Goal: Task Accomplishment & Management: Manage account settings

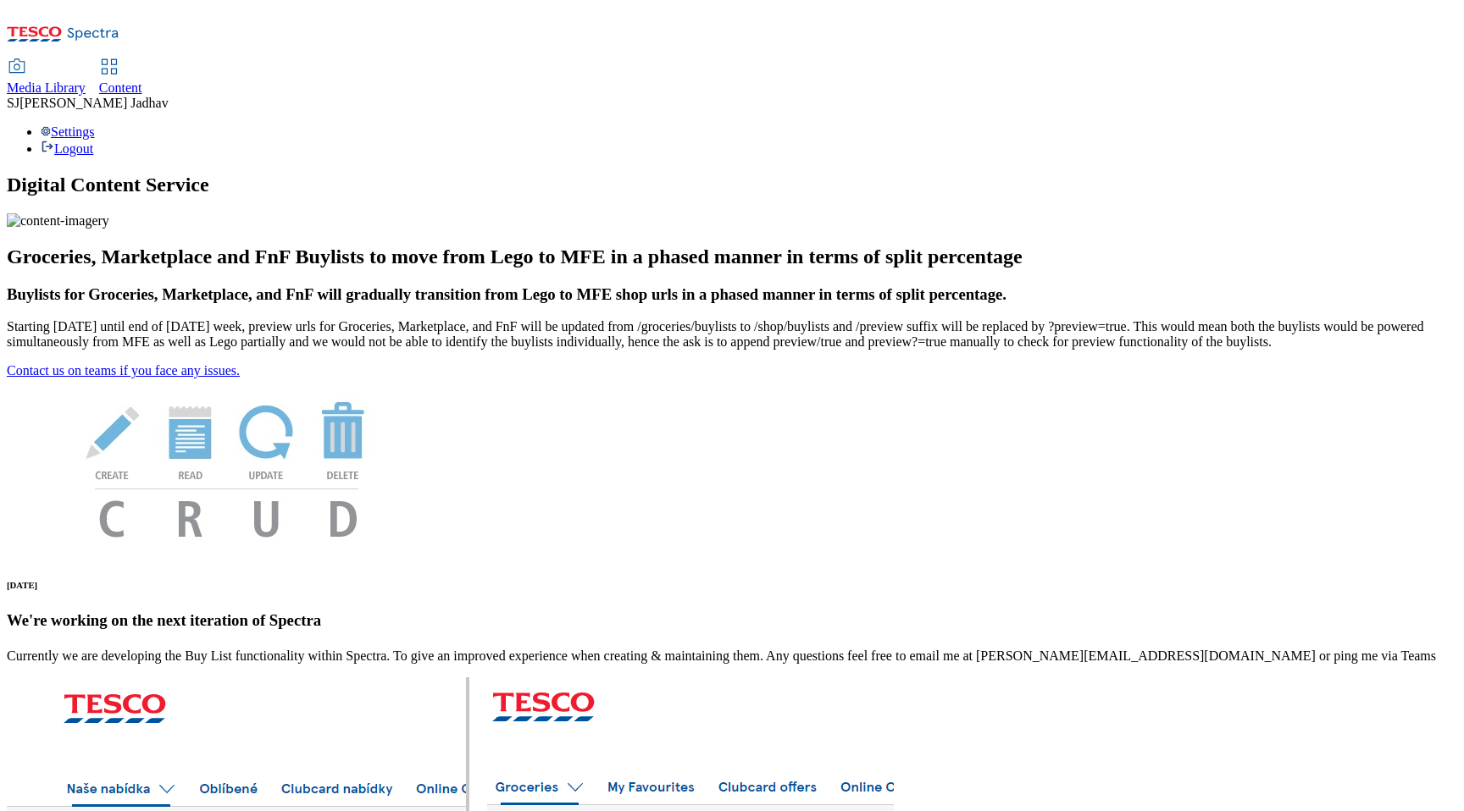
click at [142, 80] on span "Content" at bounding box center [120, 87] width 43 height 14
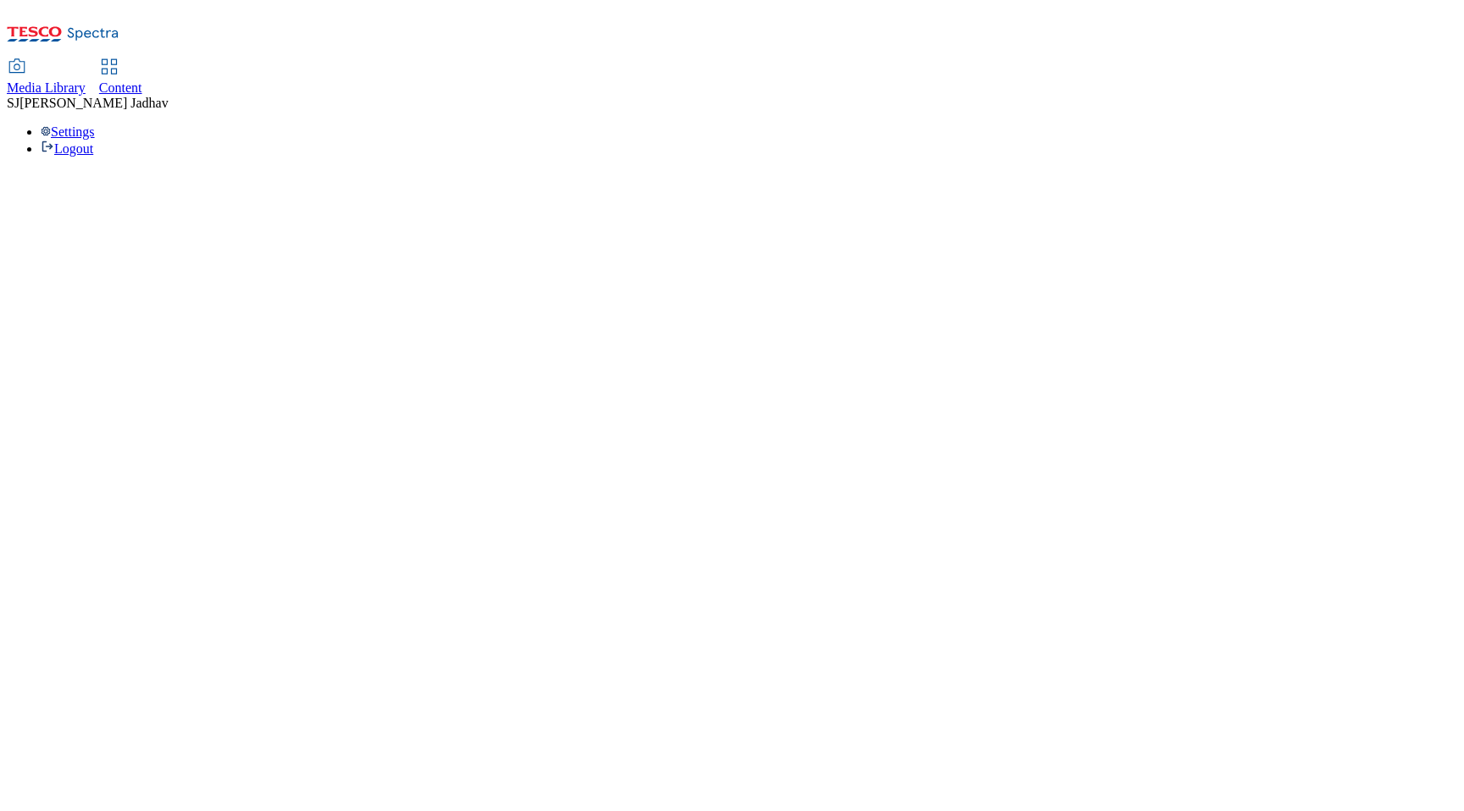
select select "ghs-uk"
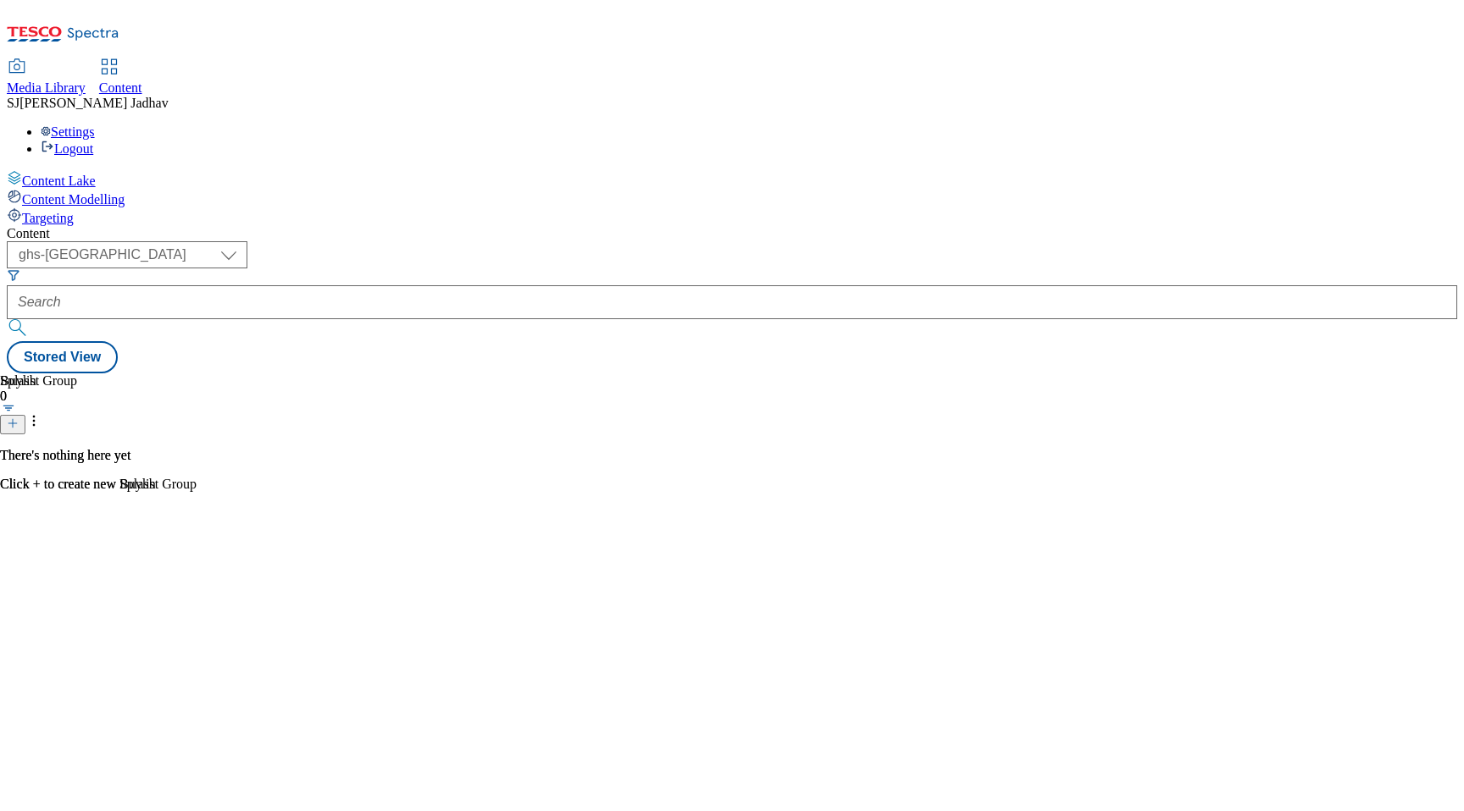
click at [86, 80] on div "Media Library" at bounding box center [46, 87] width 79 height 15
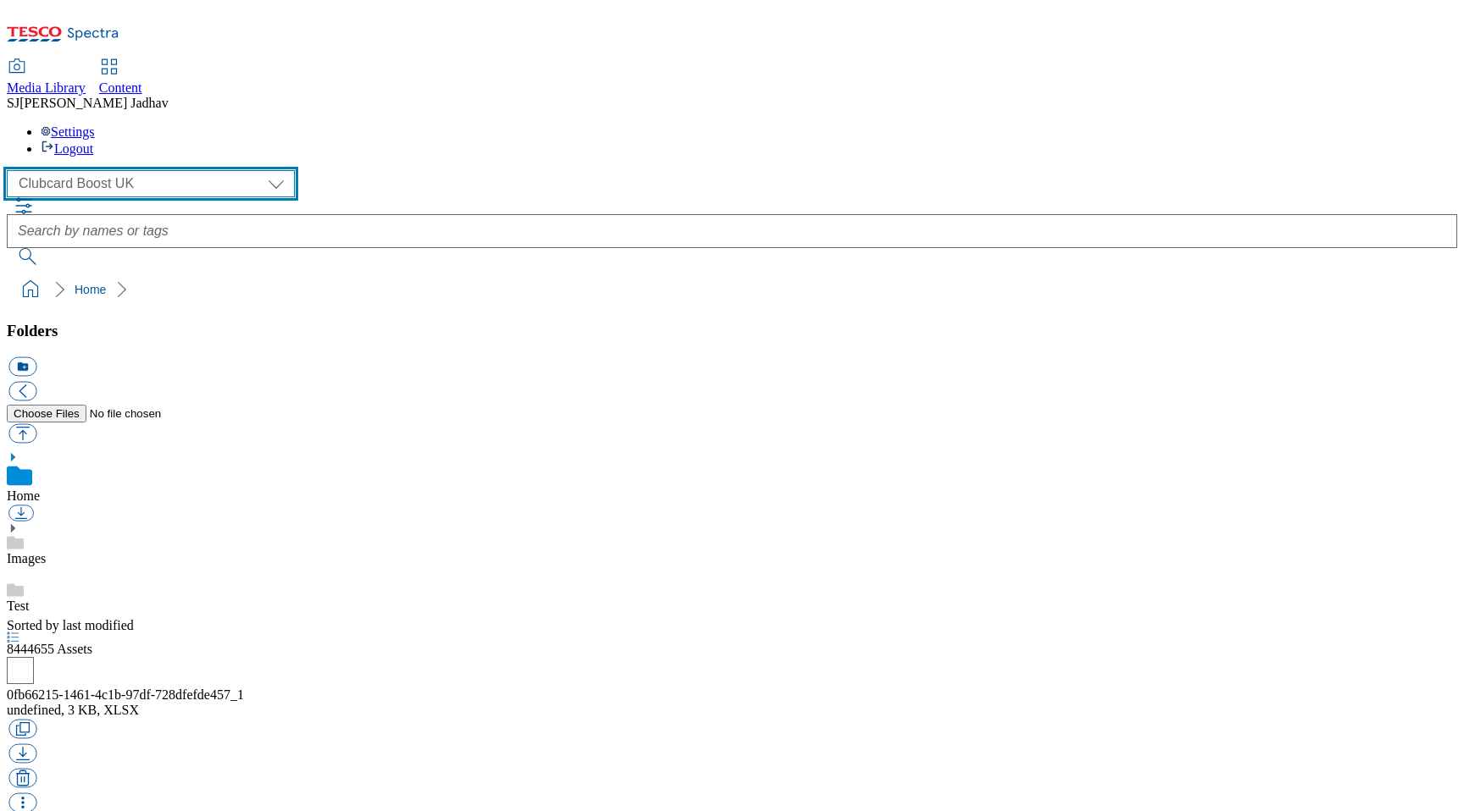
click at [145, 170] on select "Clubcard Boost UK Clubcard Marketing Dotcom UK Emails GHS Marketing UK GHS ROI …" at bounding box center [151, 183] width 288 height 27
select select "flare-ghs-mktg"
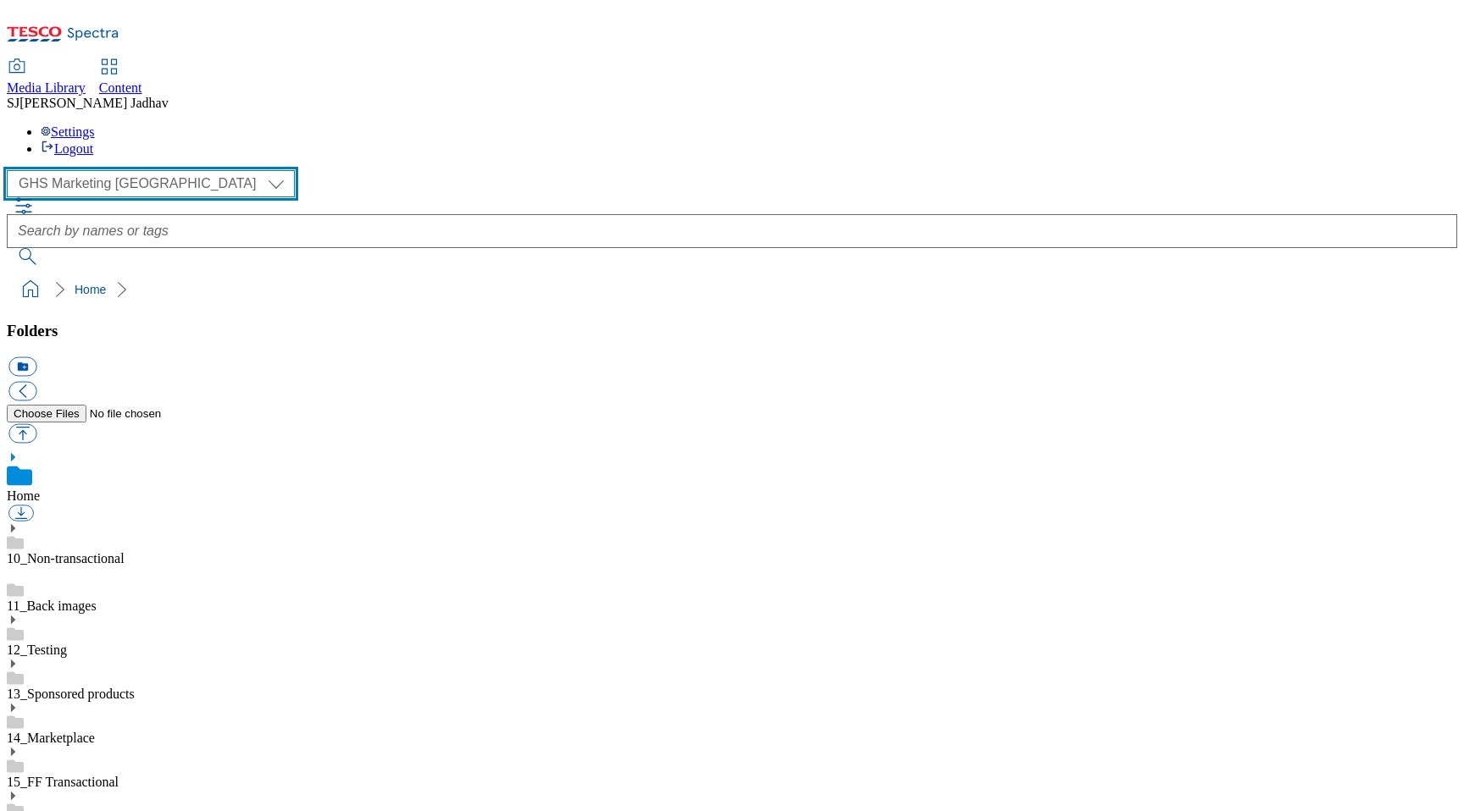
scroll to position [1, 0]
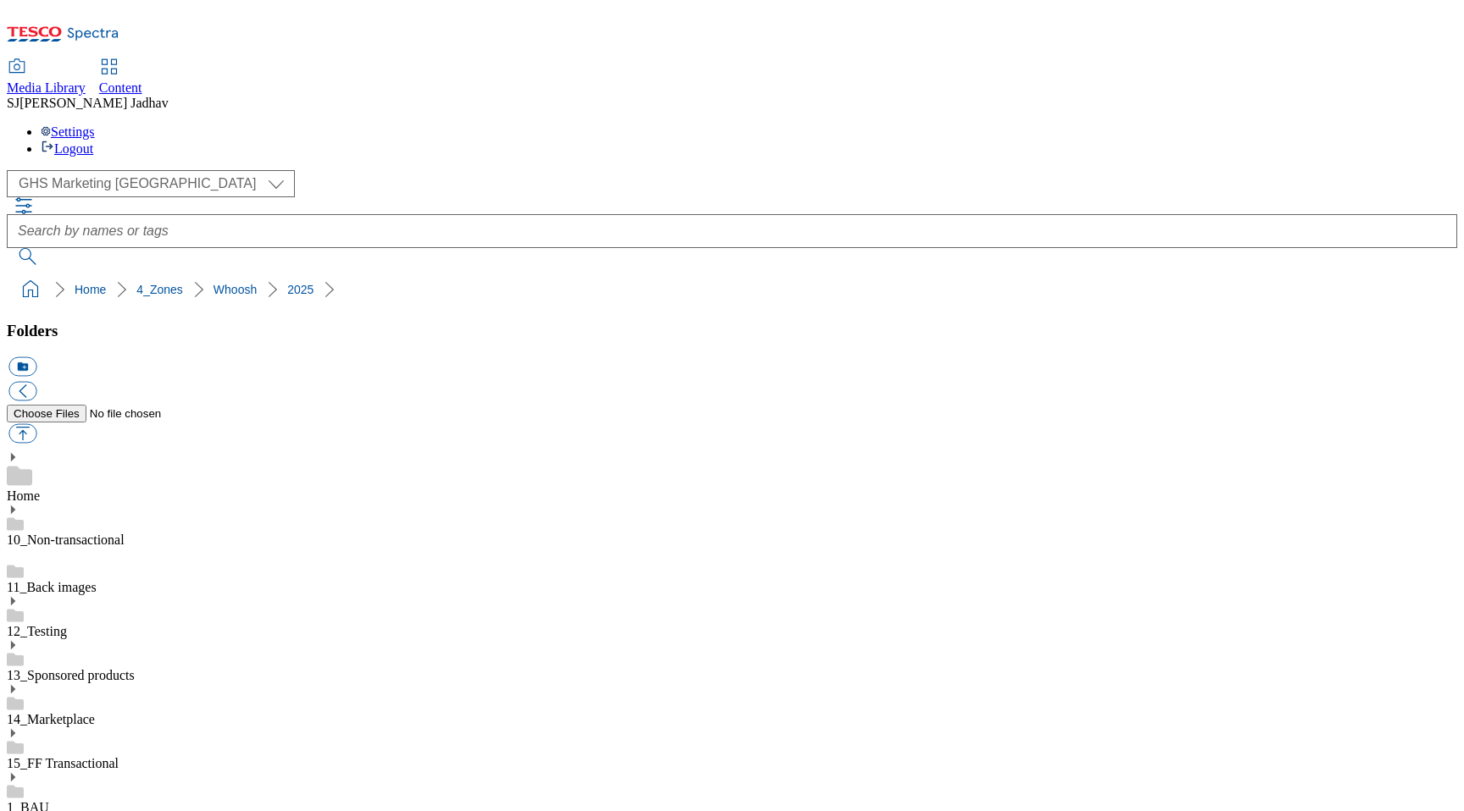
scroll to position [3384, 0]
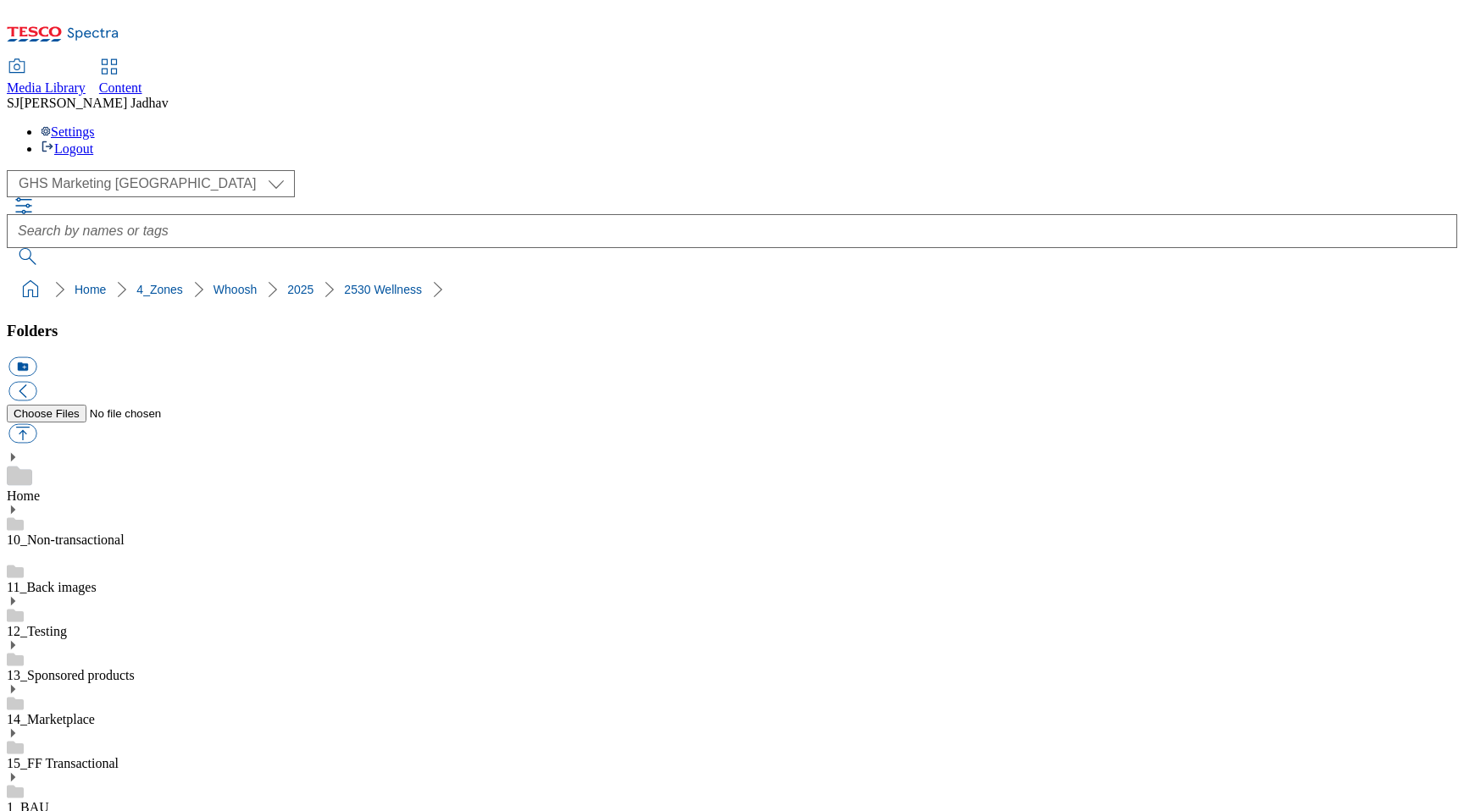
select select "flare-ghs-mktg"
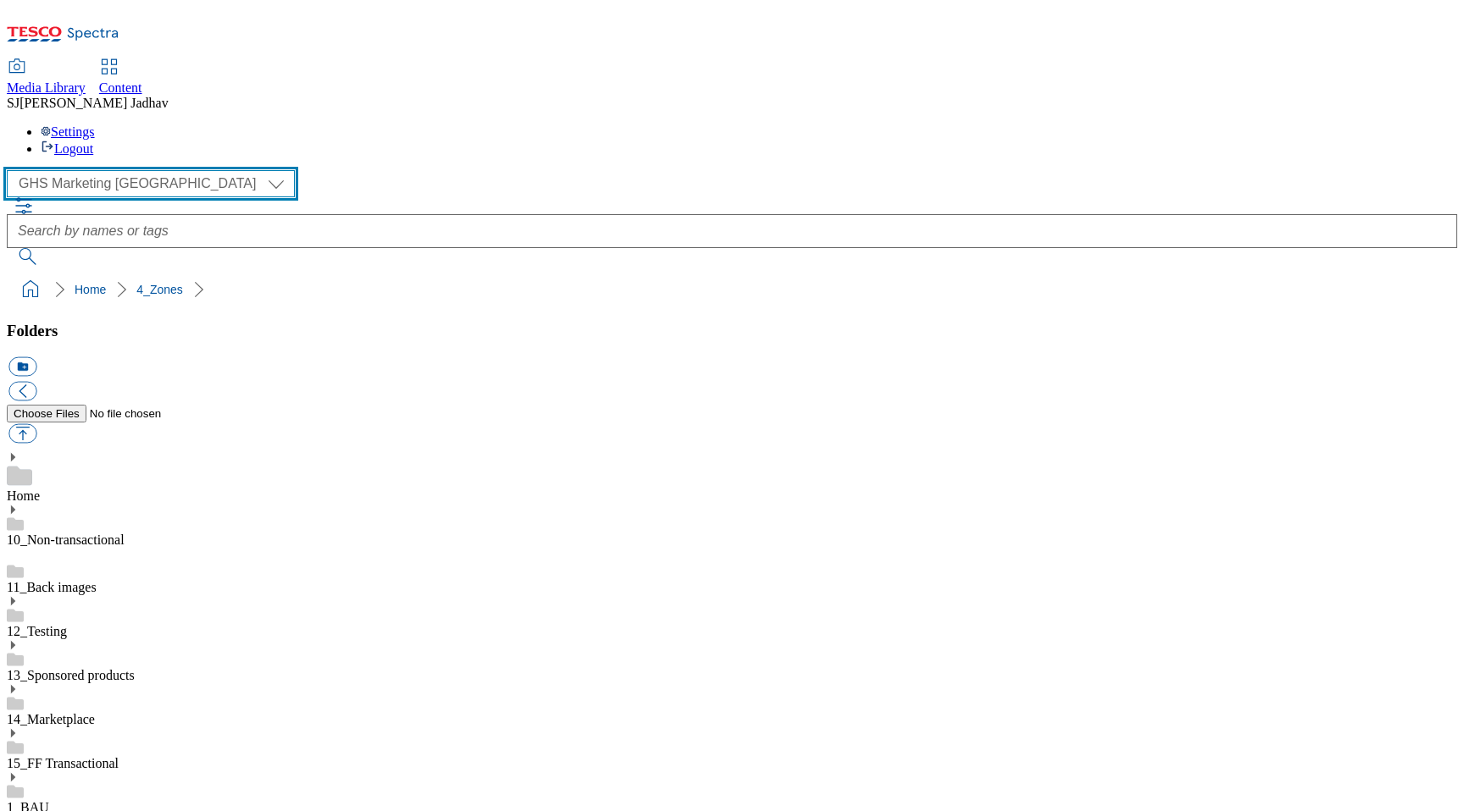
click at [118, 170] on select "Clubcard Boost UK Clubcard Marketing Dotcom UK Emails GHS Marketing UK GHS ROI …" at bounding box center [151, 183] width 288 height 27
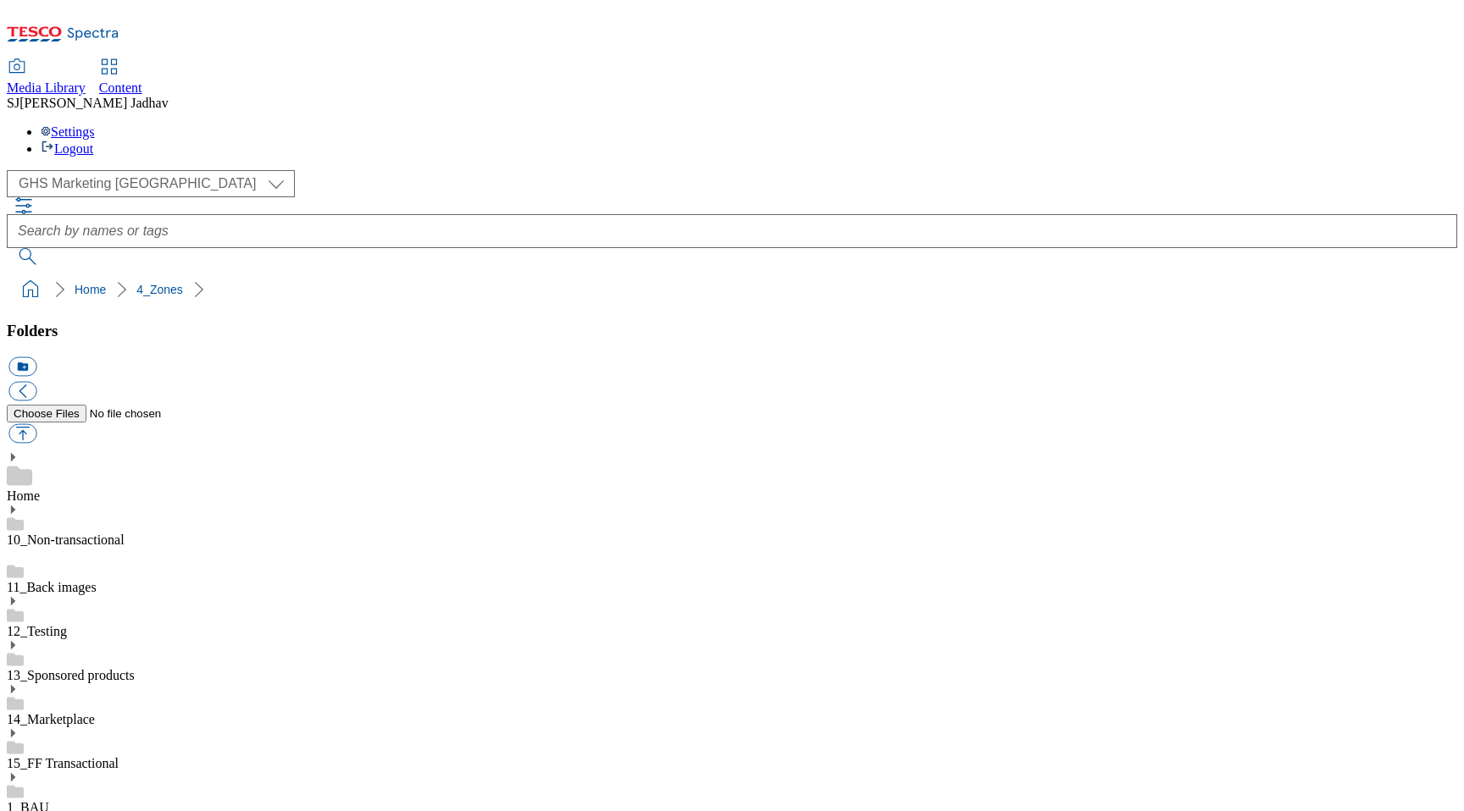
click at [142, 80] on span "Content" at bounding box center [120, 87] width 43 height 14
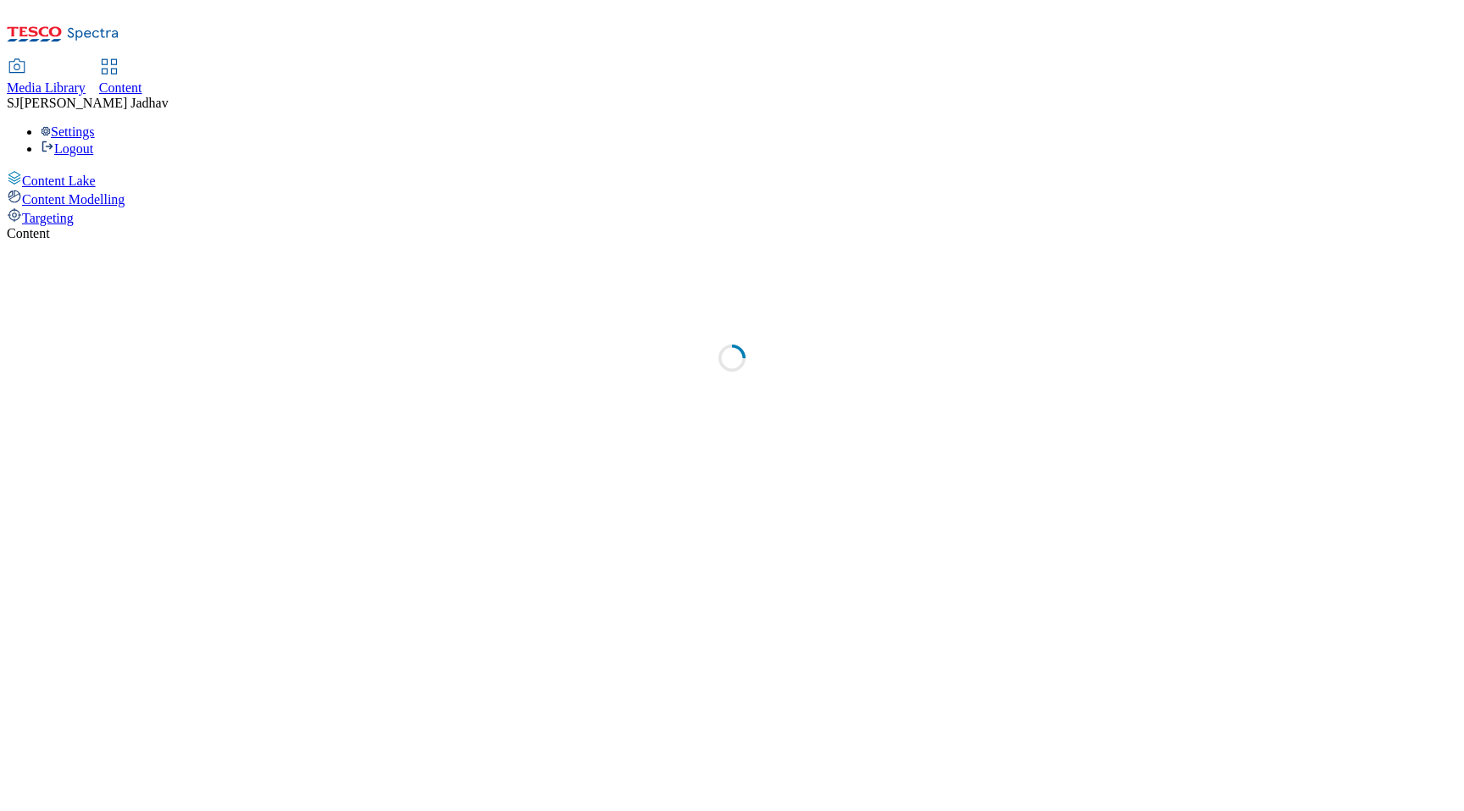
select select "ghs-[GEOGRAPHIC_DATA]"
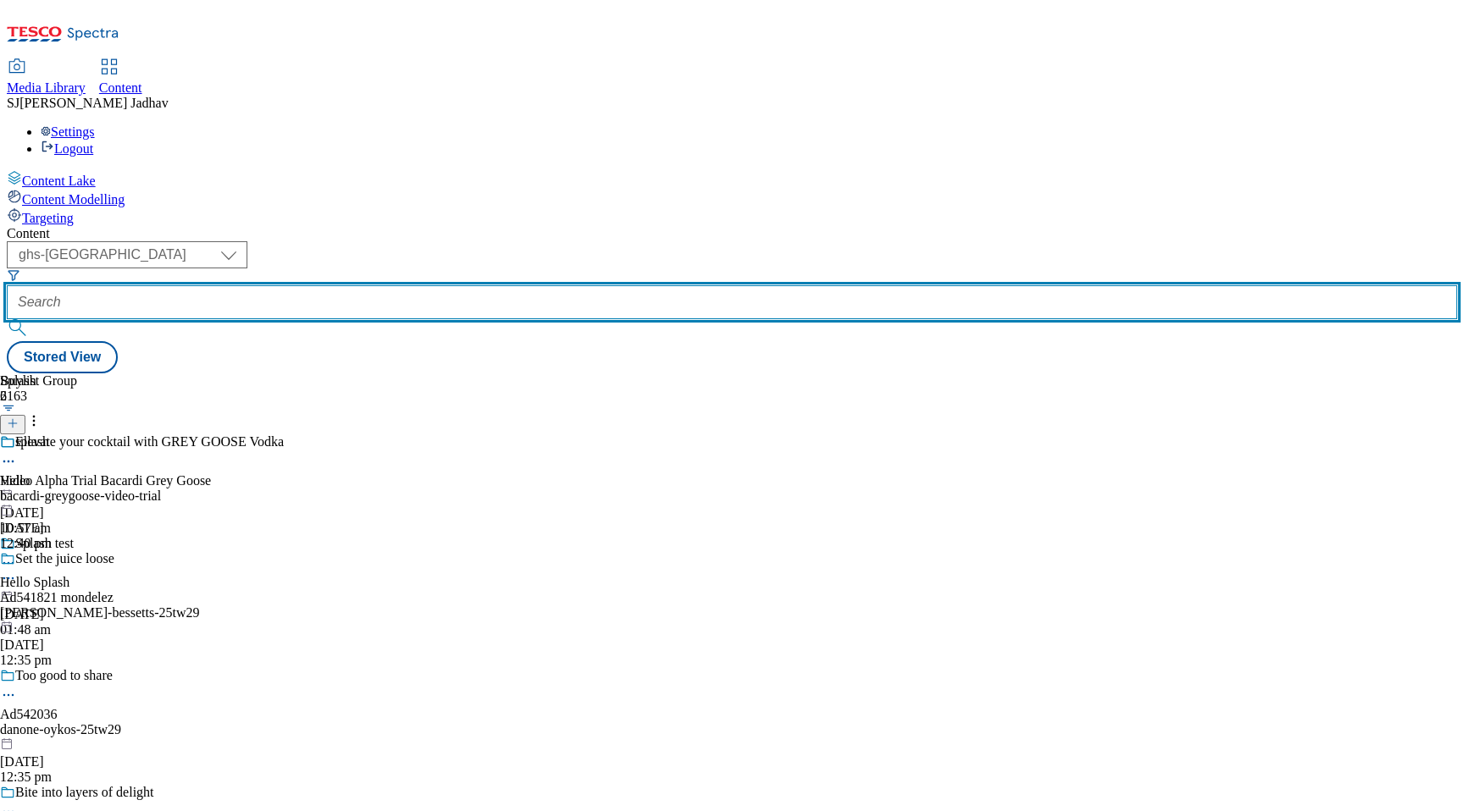
click at [390, 285] on input "text" at bounding box center [732, 302] width 1450 height 34
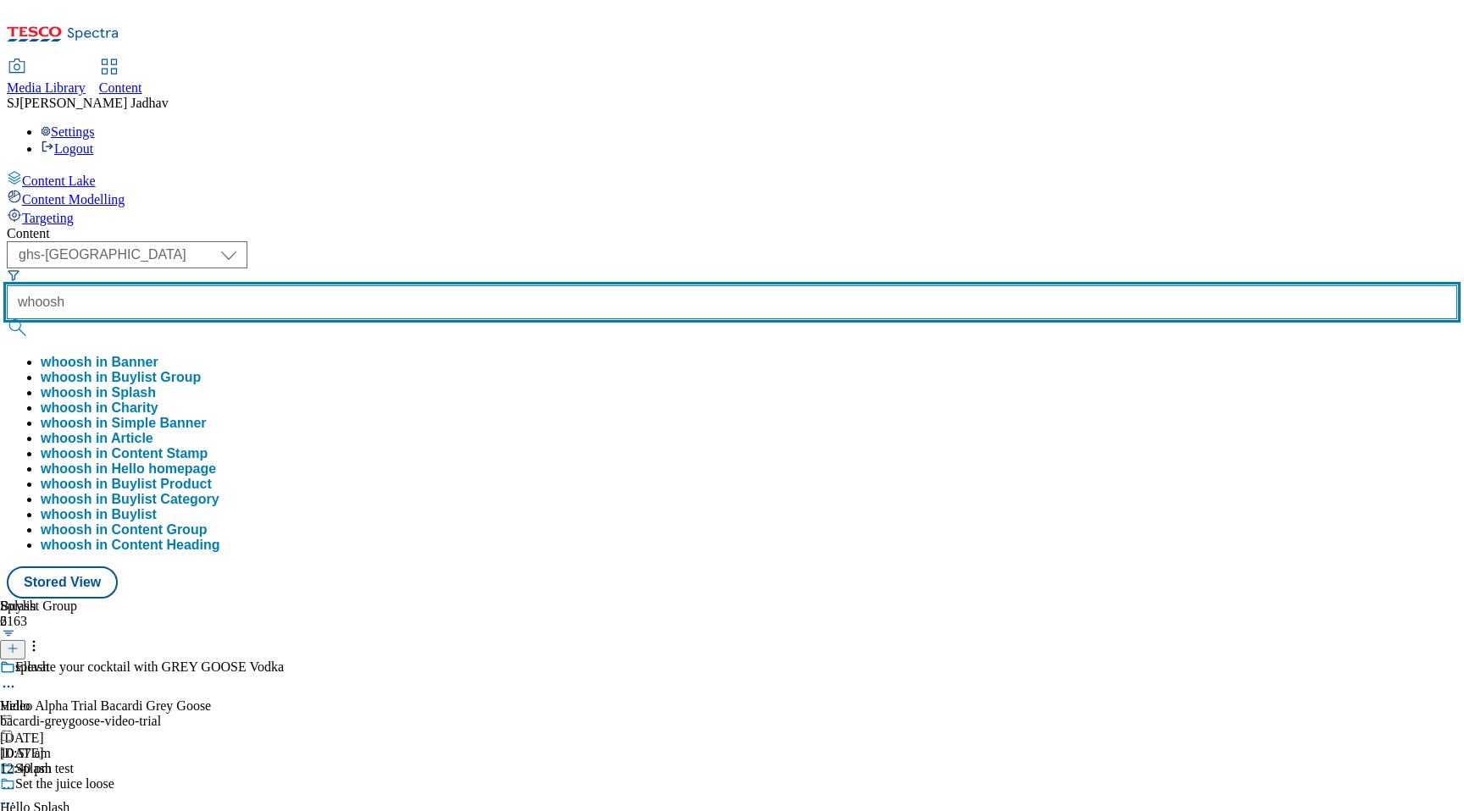
type input "whoosh"
click at [7, 319] on button "submit" at bounding box center [19, 327] width 24 height 17
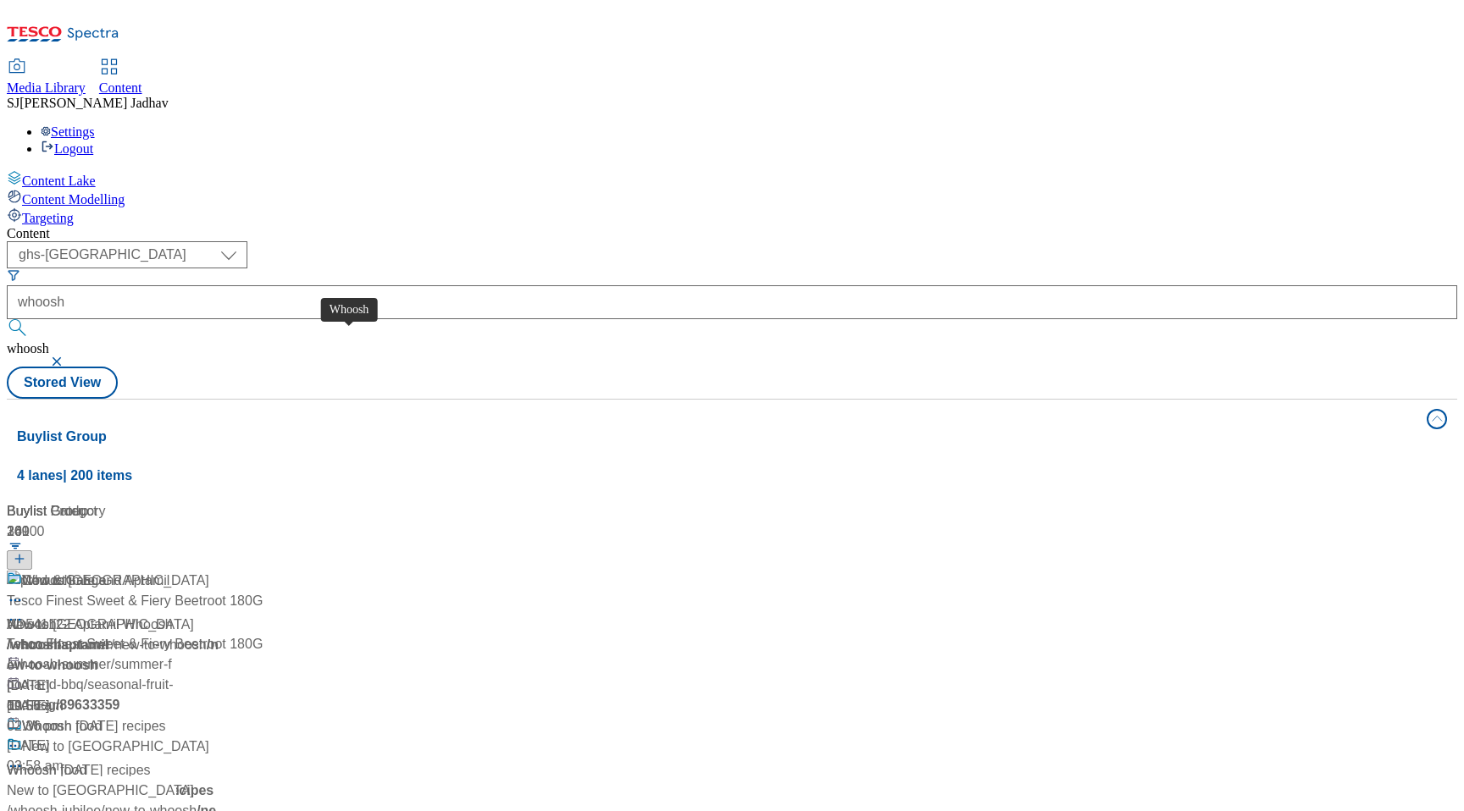
click at [72, 571] on div "Whoosh" at bounding box center [47, 581] width 50 height 20
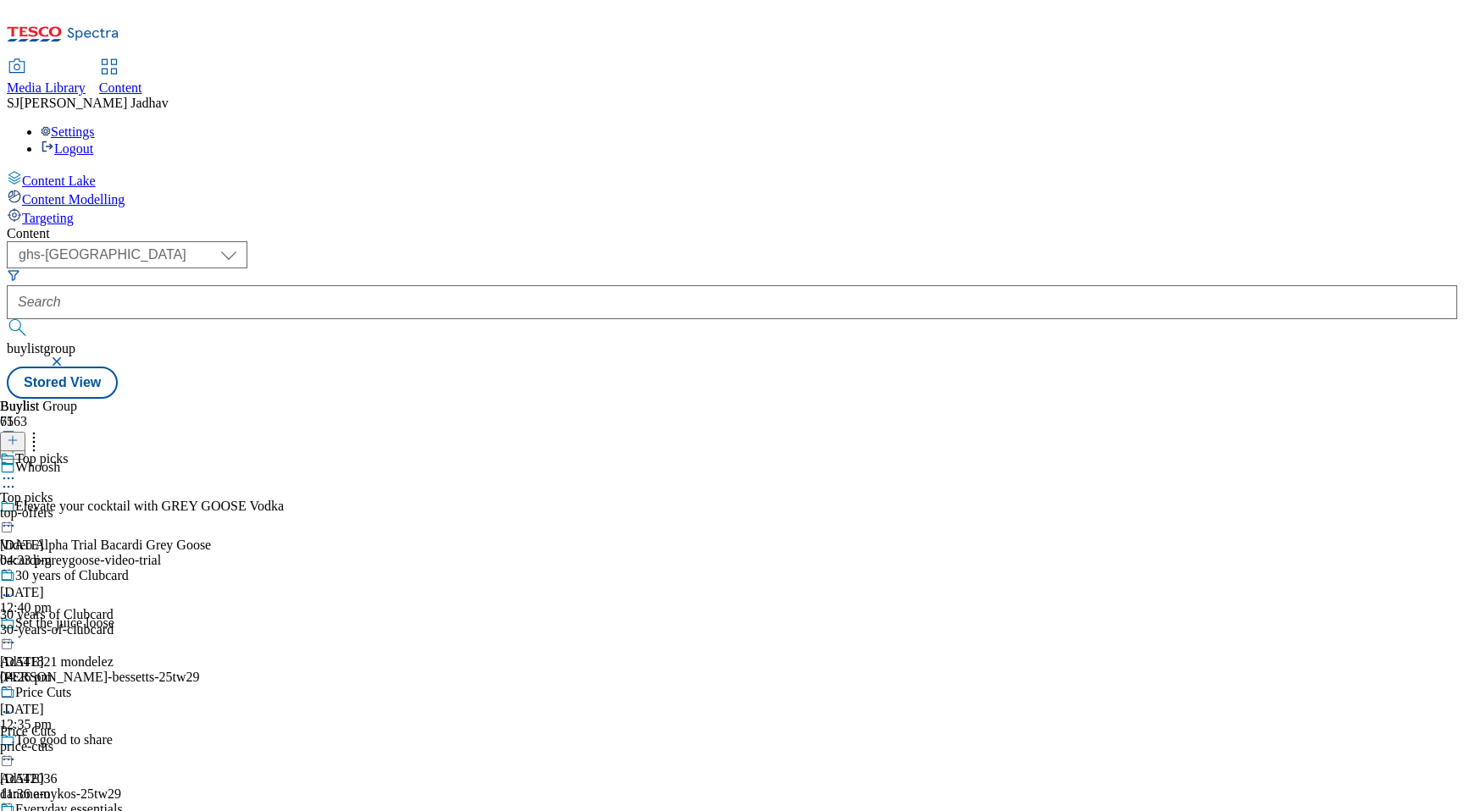
click at [17, 470] on icon at bounding box center [8, 478] width 17 height 17
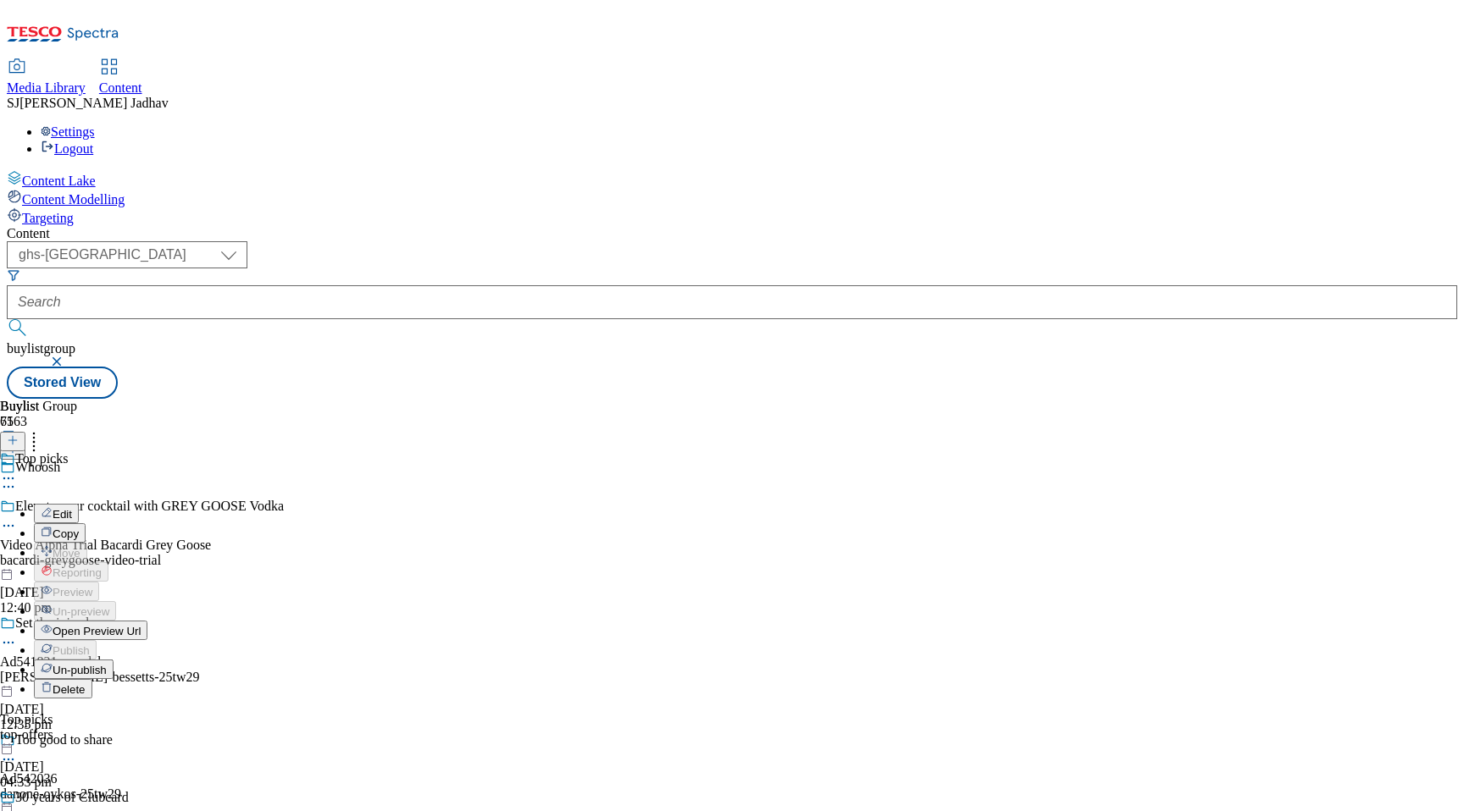
click at [141, 625] on span "Open Preview Url" at bounding box center [97, 631] width 88 height 13
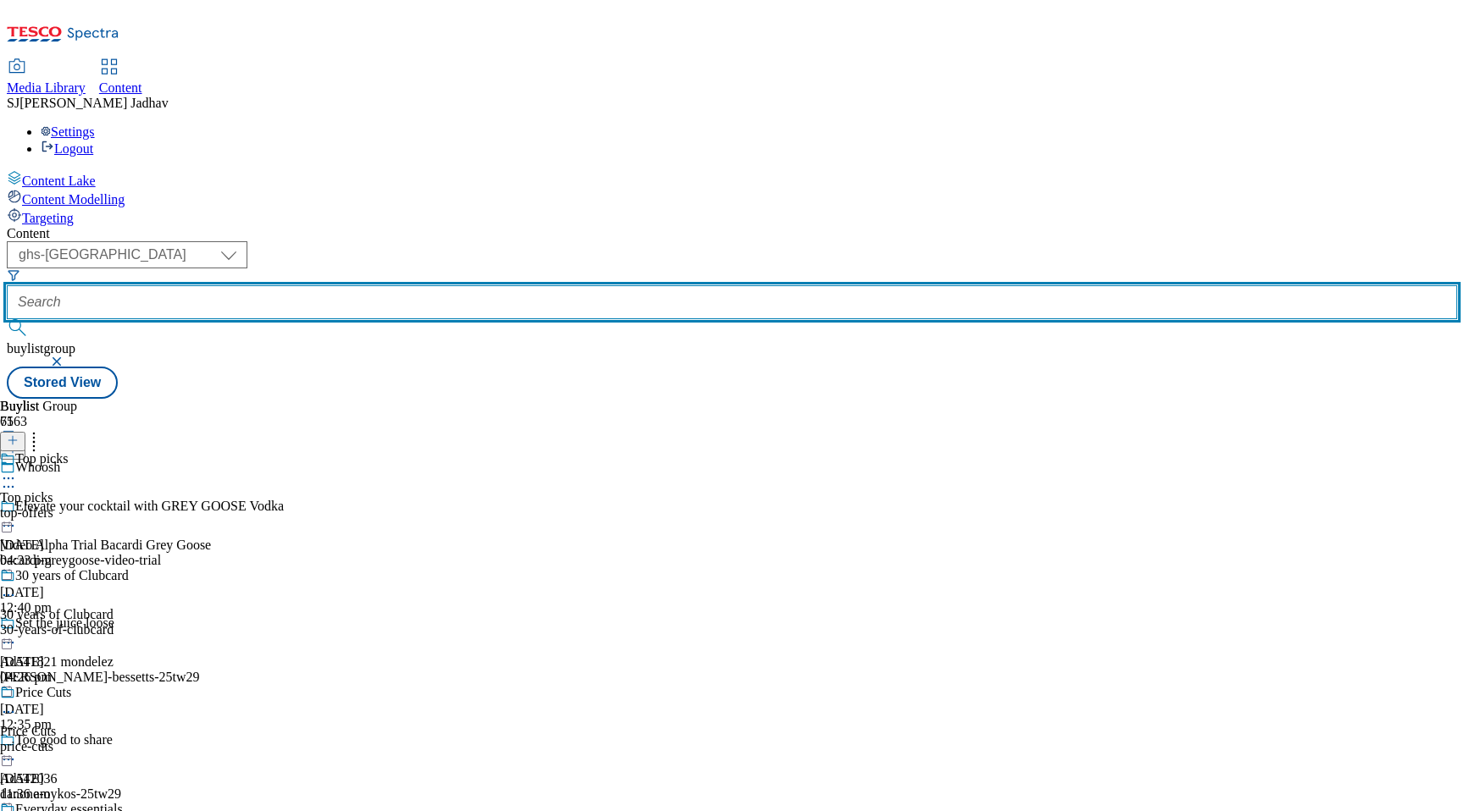
click at [449, 285] on input "text" at bounding box center [732, 302] width 1450 height 34
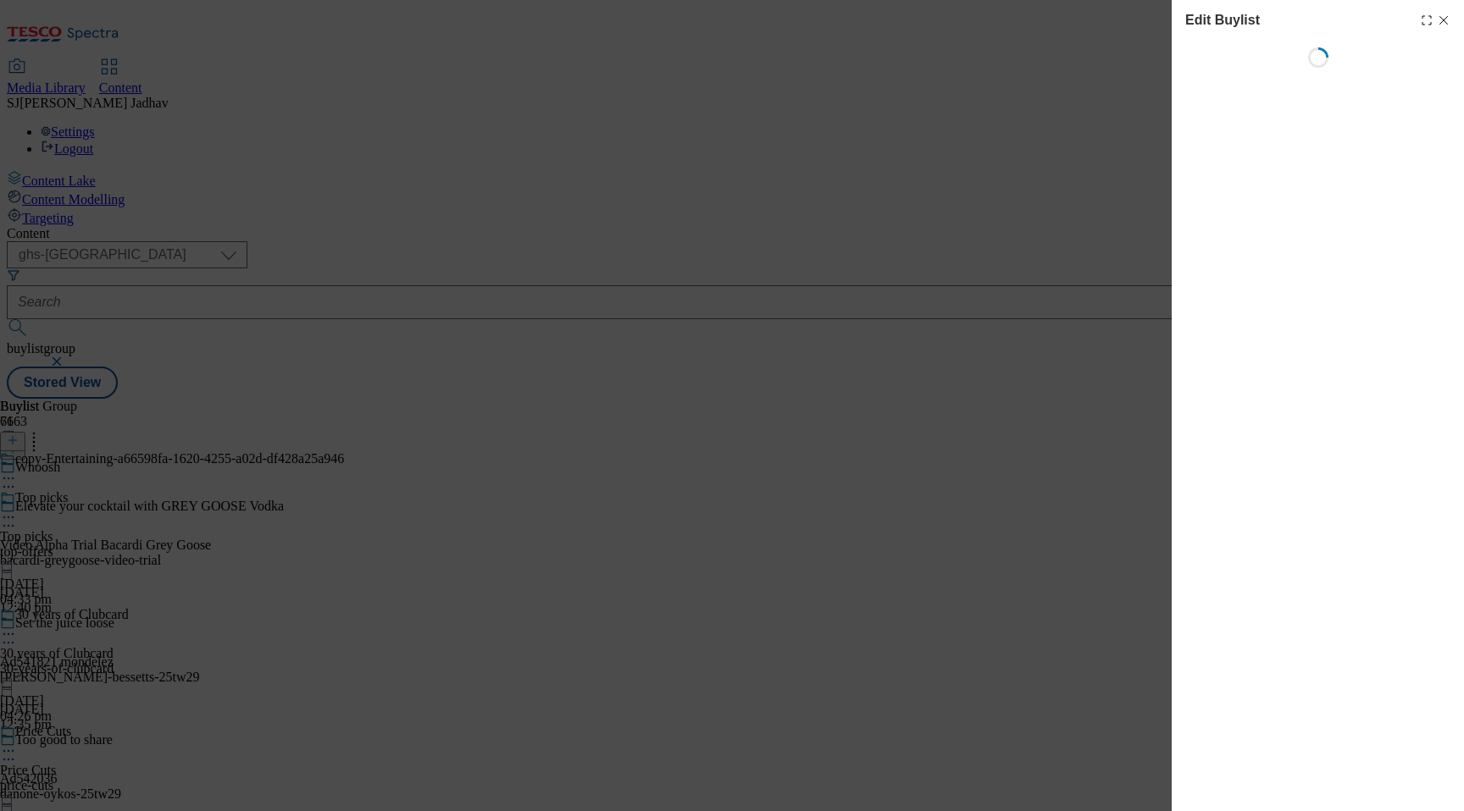
select select "evergreen"
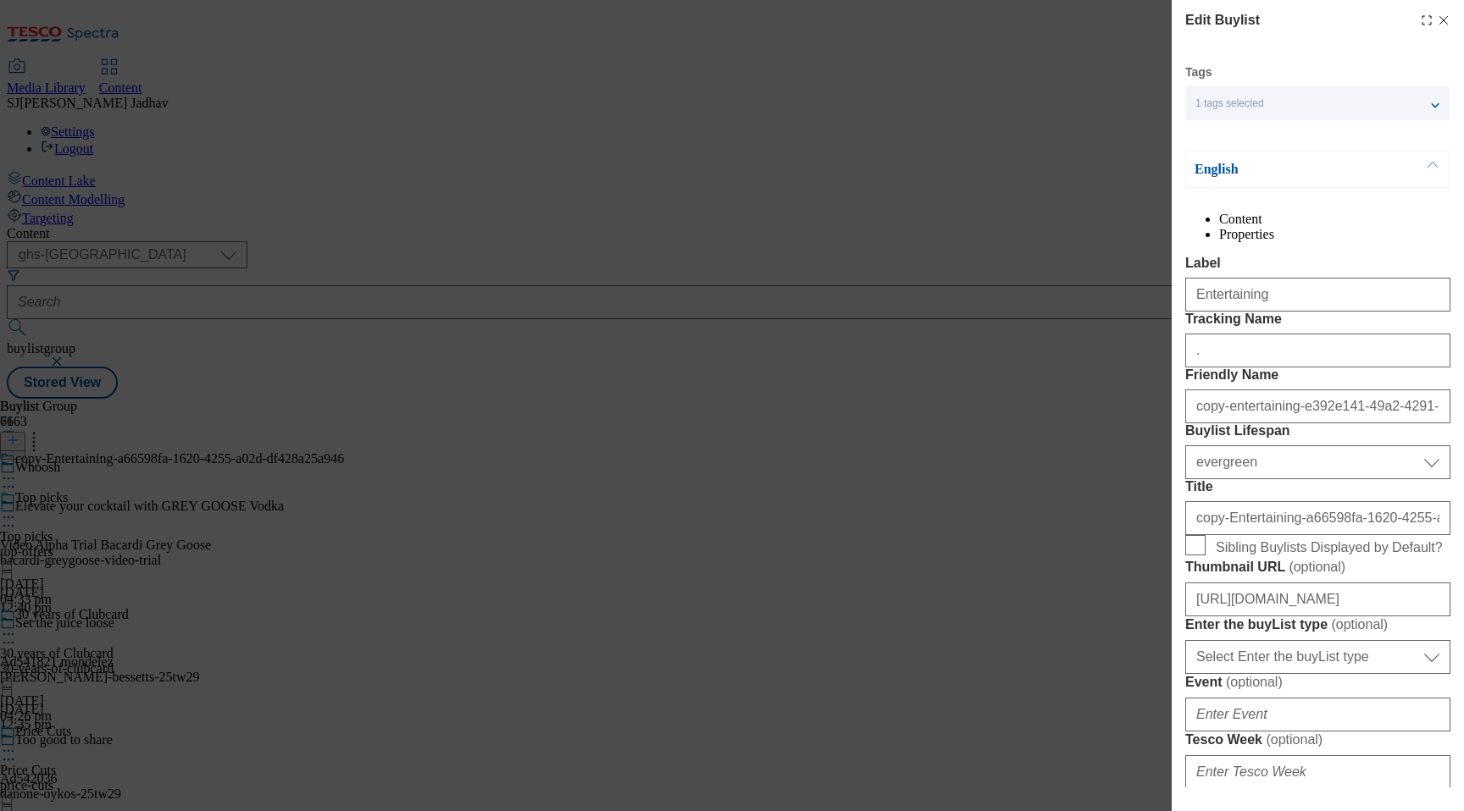
select select "Banner"
drag, startPoint x: 1320, startPoint y: 329, endPoint x: 1093, endPoint y: 319, distance: 227.2
click at [1095, 325] on div "Edit Buylist Tags 1 tags selected buylist English Content Properties Label Ente…" at bounding box center [732, 405] width 1464 height 811
paste input "Warmth and wellness"
type input "Warmth and wellness"
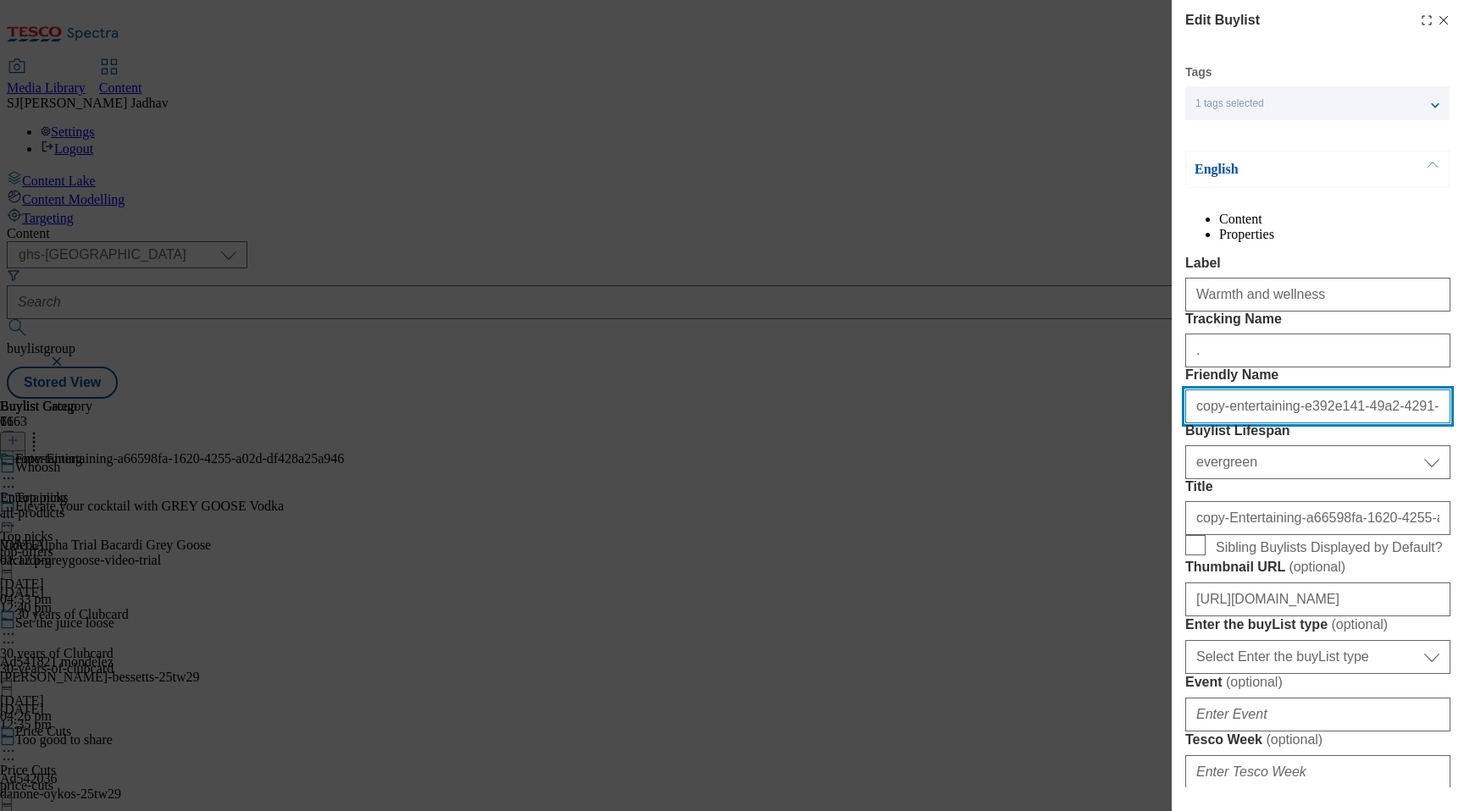
click at [1324, 424] on input "copy-entertaining-e392e141-49a2-4291-a01c-bac4a6caf8b0" at bounding box center [1317, 407] width 265 height 34
paste input "Warmth and wellness"
click at [1201, 424] on input "Warmth and wellness" at bounding box center [1317, 407] width 265 height 34
click at [1232, 424] on input "warmth and wellness" at bounding box center [1317, 407] width 265 height 34
type input "warmth-and-wellness"
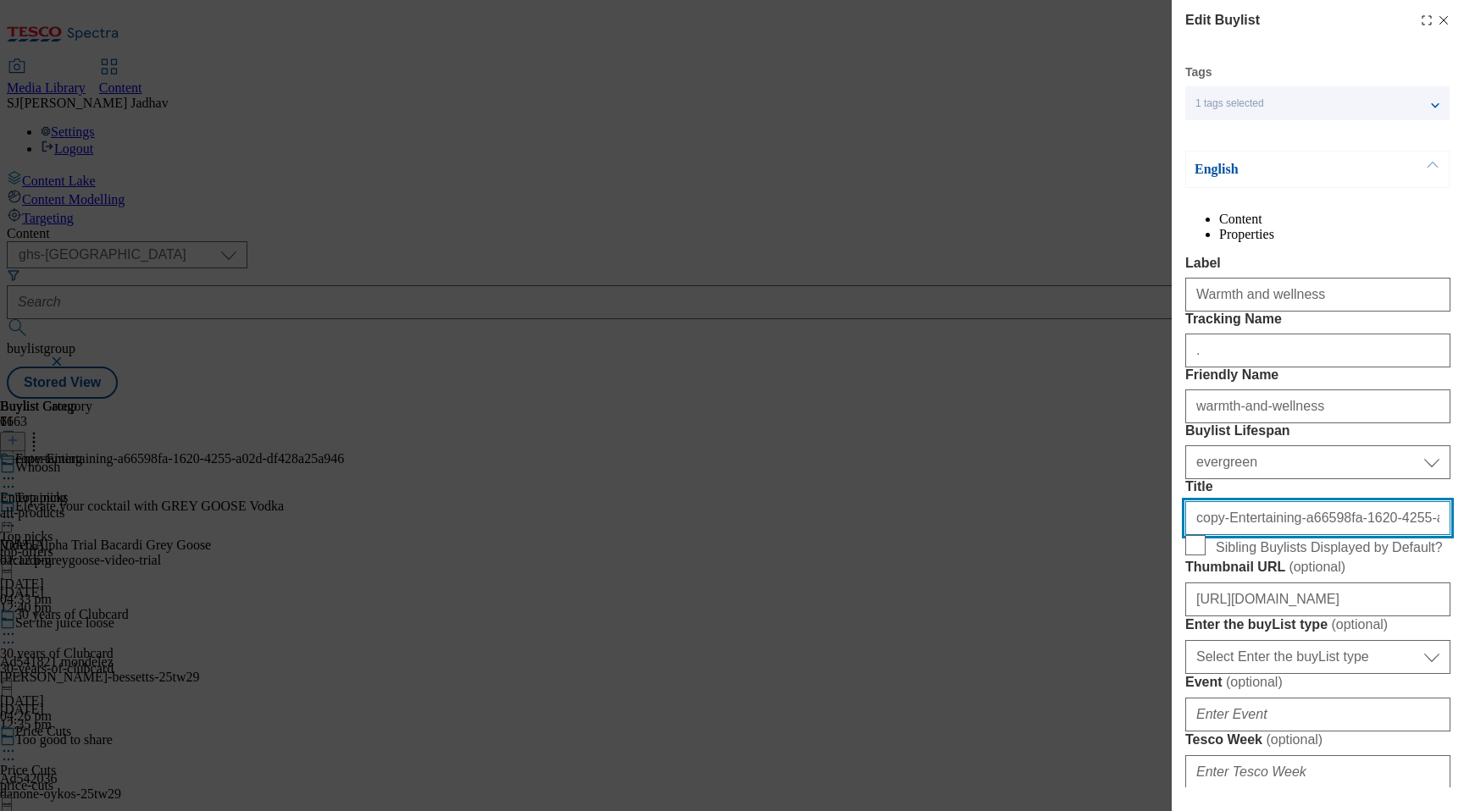
click at [1224, 535] on input "copy-Entertaining-a66598fa-1620-4255-a02d-df428a25a946" at bounding box center [1317, 518] width 265 height 34
paste input "Warmth and wellness"
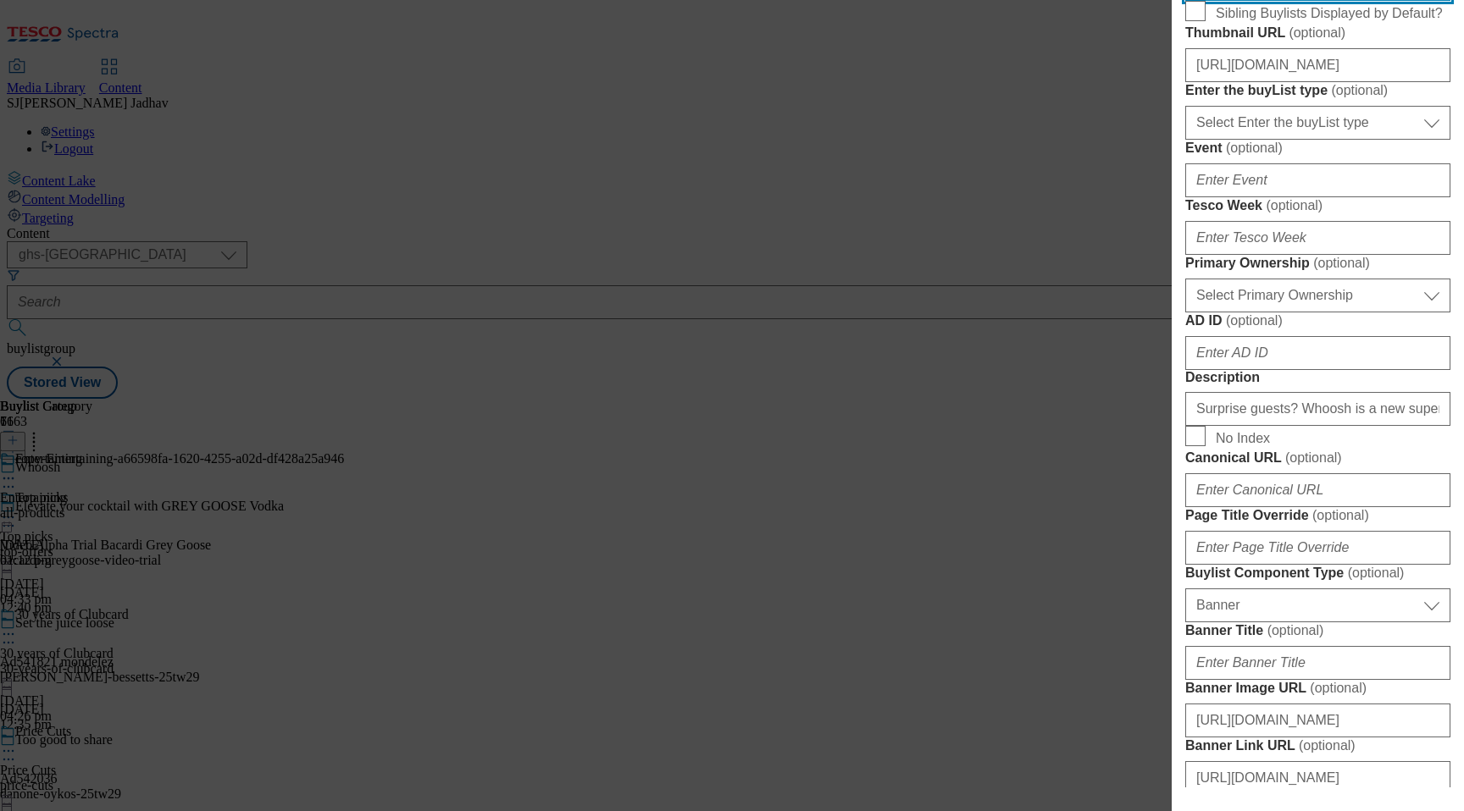
scroll to position [672, 0]
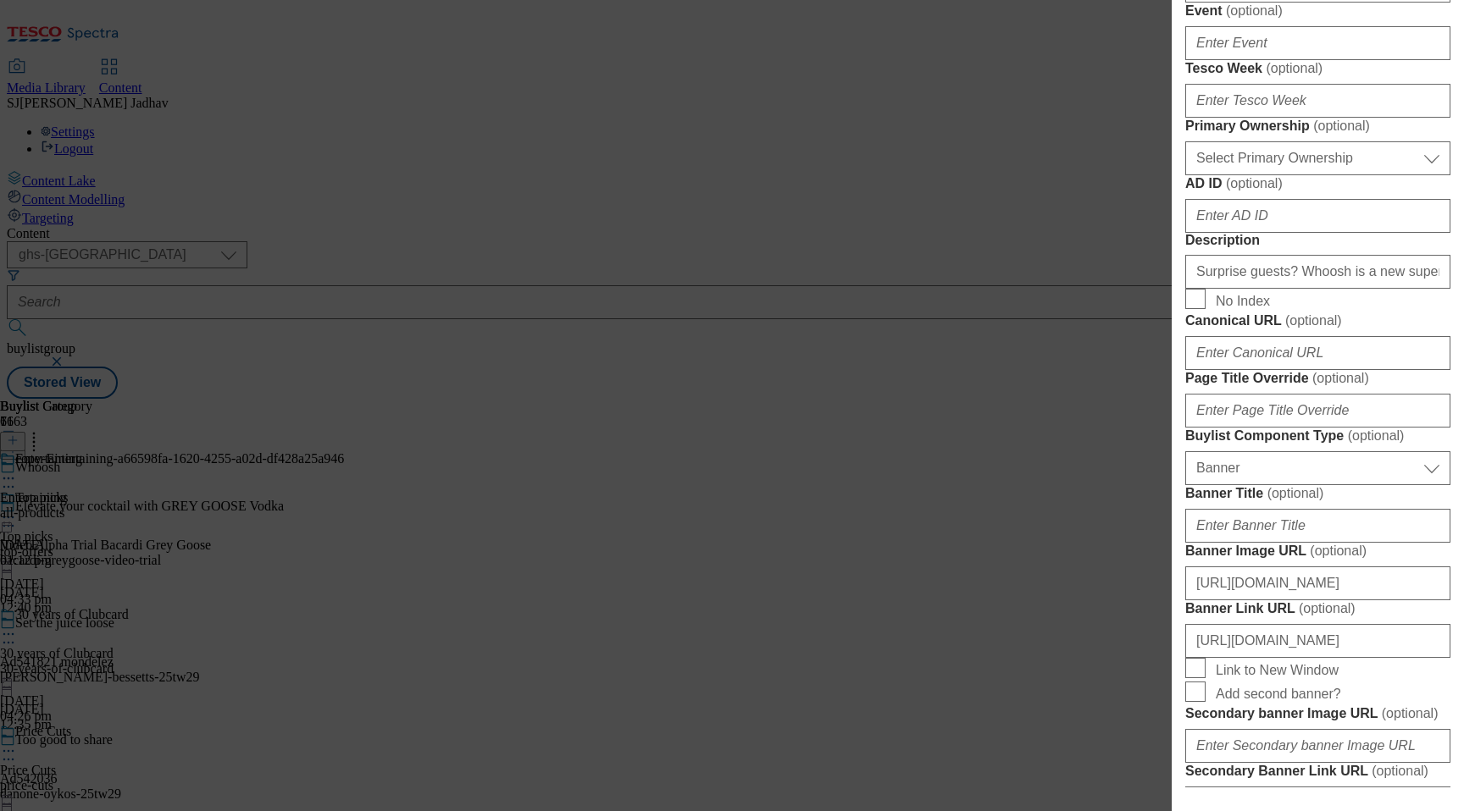
type input "Warmth and wellness"
click at [1309, 289] on input "Surprise guests? Whoosh is a new superfast home delivery service from Tesco. Or…" at bounding box center [1317, 272] width 265 height 34
paste input "Keep warm and cosy this season with hot choc, tea, soup, marshmallows and more,…"
type input "Keep warm and cosy this season with hot choc, tea, soup, marshmallows and more,…"
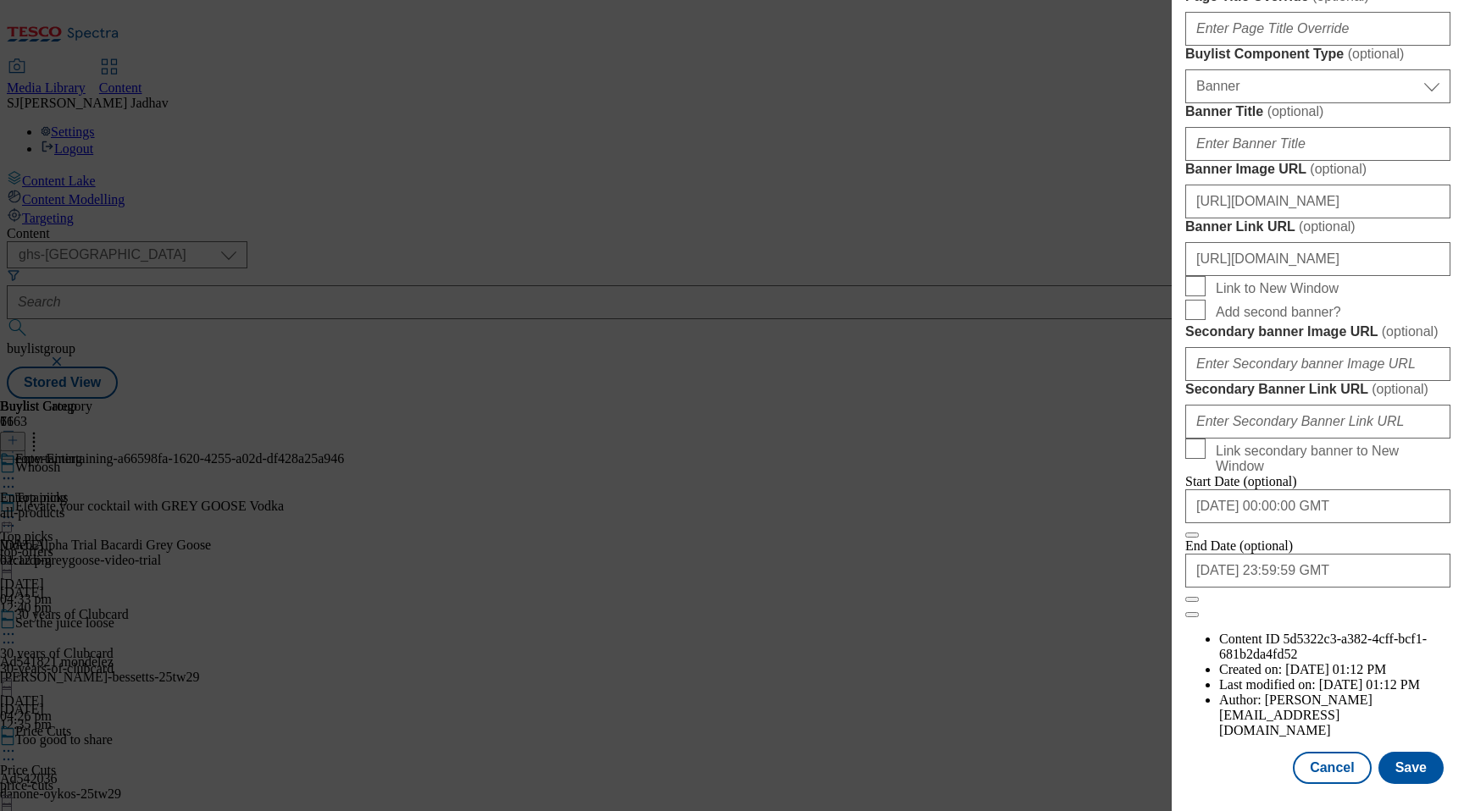
scroll to position [1201, 0]
click at [1279, 219] on input "https://digitalcontent.api.tesco.com/v2/media/ghs-mktg/01d19353-a421-4ec0-9191-…" at bounding box center [1317, 202] width 265 height 34
paste input "71279164-5dbd-4674-a93a-fe011cd4eb18/25230-GHS-Whoosh-Buylist-Header-Wellness"
type input "https://digitalcontent.api.tesco.com/v2/media/ghs-mktg/71279164-5dbd-4674-a93a-…"
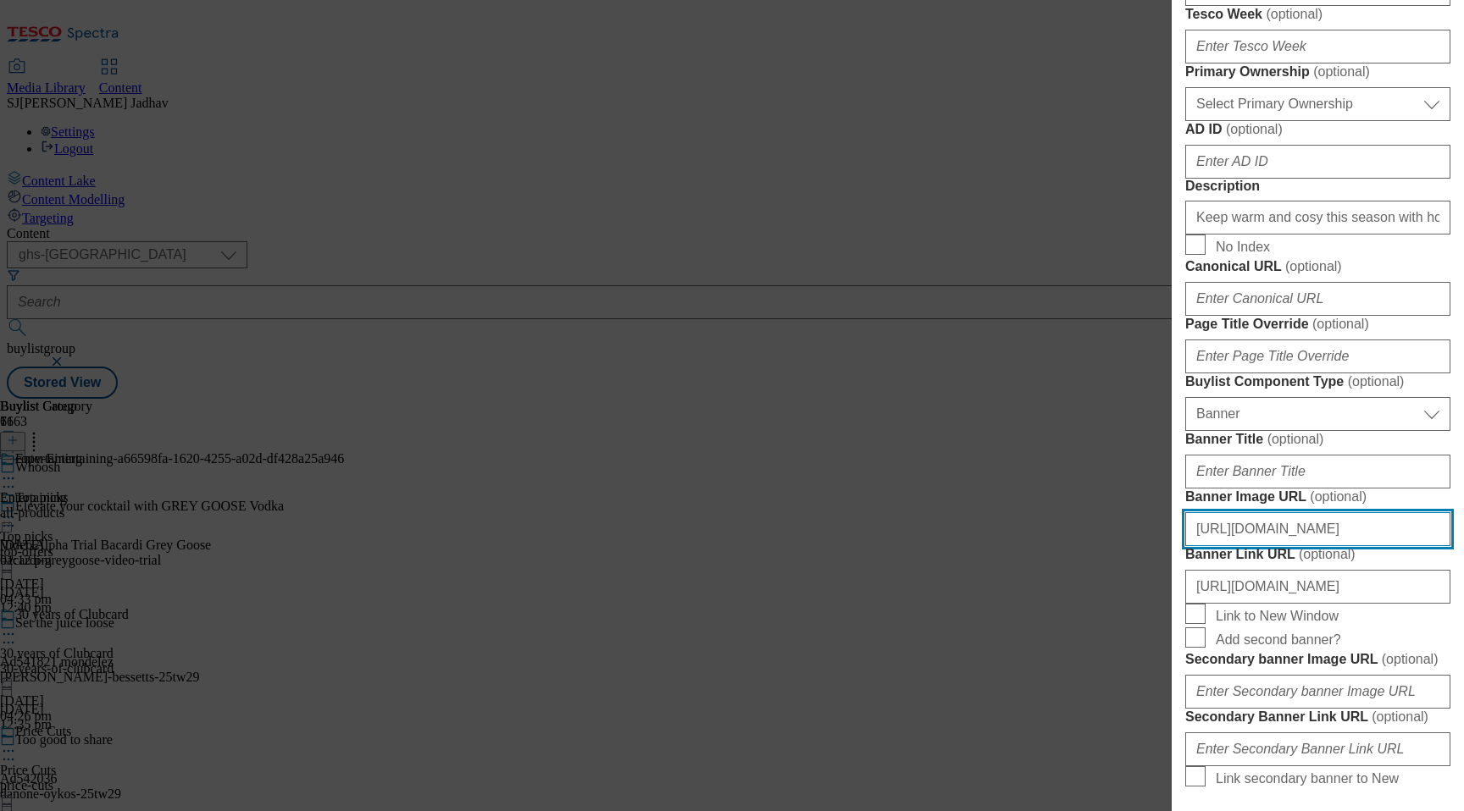
scroll to position [338, 0]
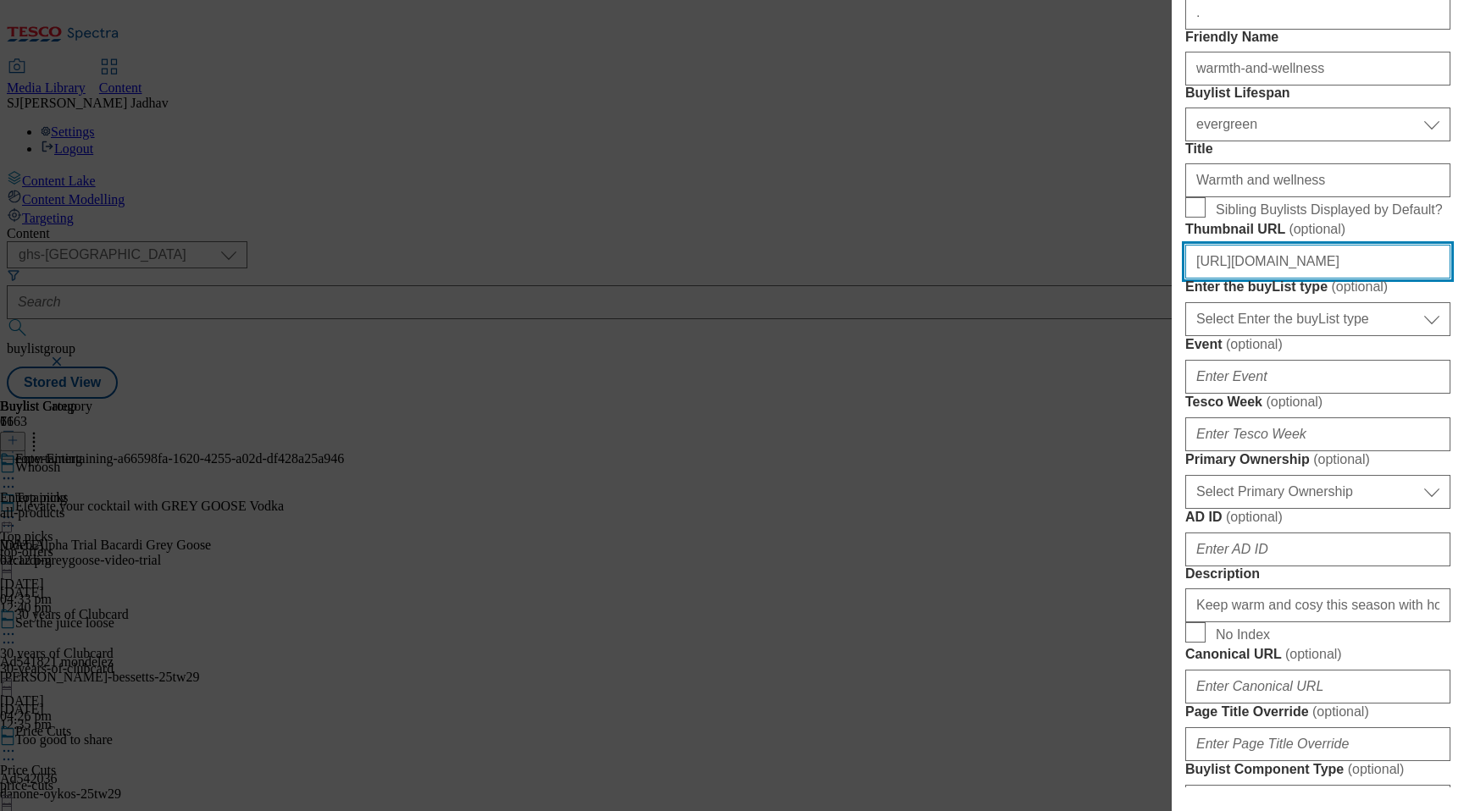
click at [1329, 279] on input "https://digitalcontent.api.tesco.com/v2/media/ghs-mktg/2ca573e6-c8aa-4eac-9ffc-…" at bounding box center [1317, 262] width 265 height 34
paste input "5aa2c753-dfd7-4cba-a69b-ae09a566c785/2530-GHS-Whoosh-BLthumb-Wellness"
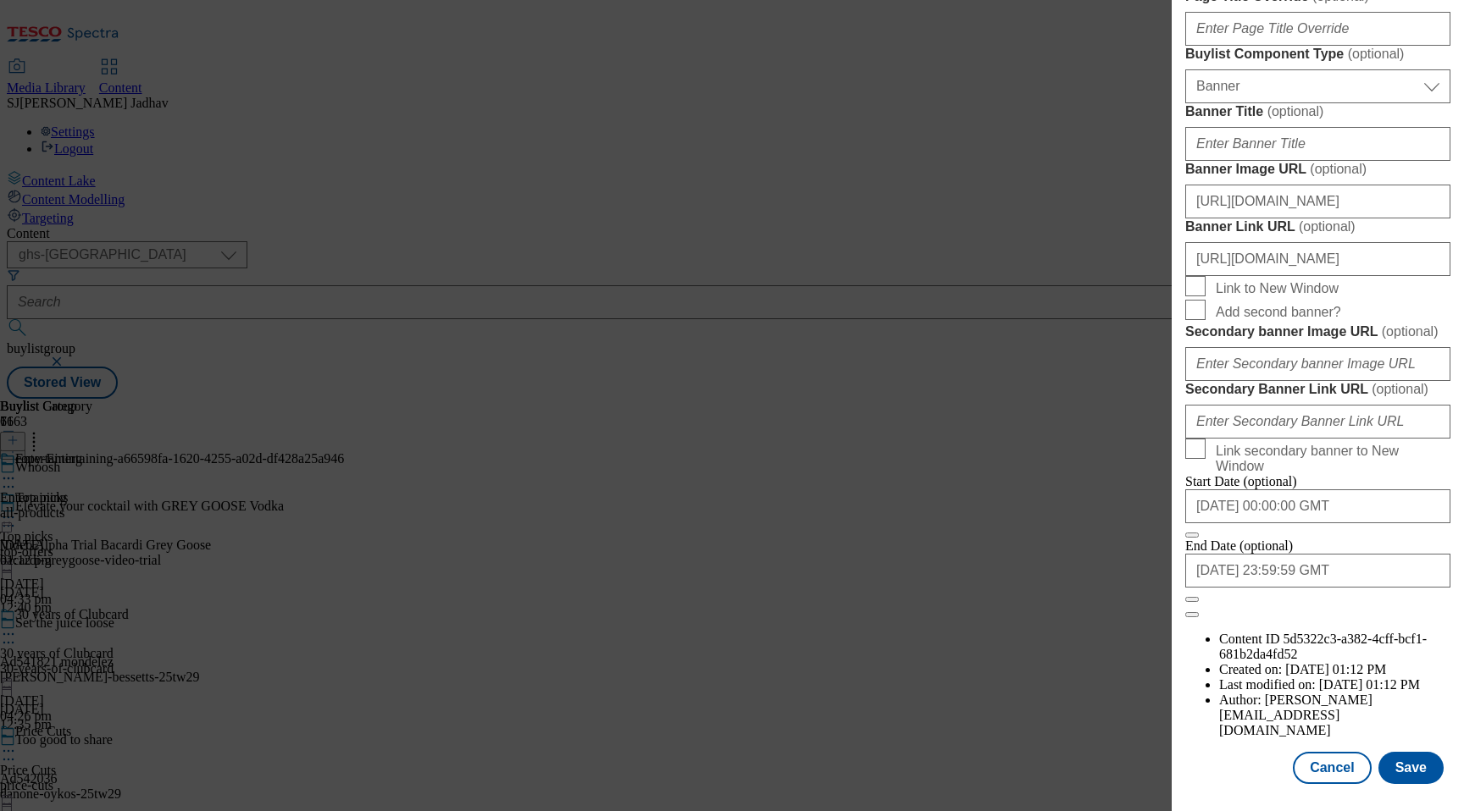
scroll to position [1641, 0]
type input "https://digitalcontent.api.tesco.com/v2/media/ghs-mktg/5aa2c753-dfd7-4cba-a69b-…"
click at [1413, 767] on button "Save" at bounding box center [1410, 768] width 65 height 32
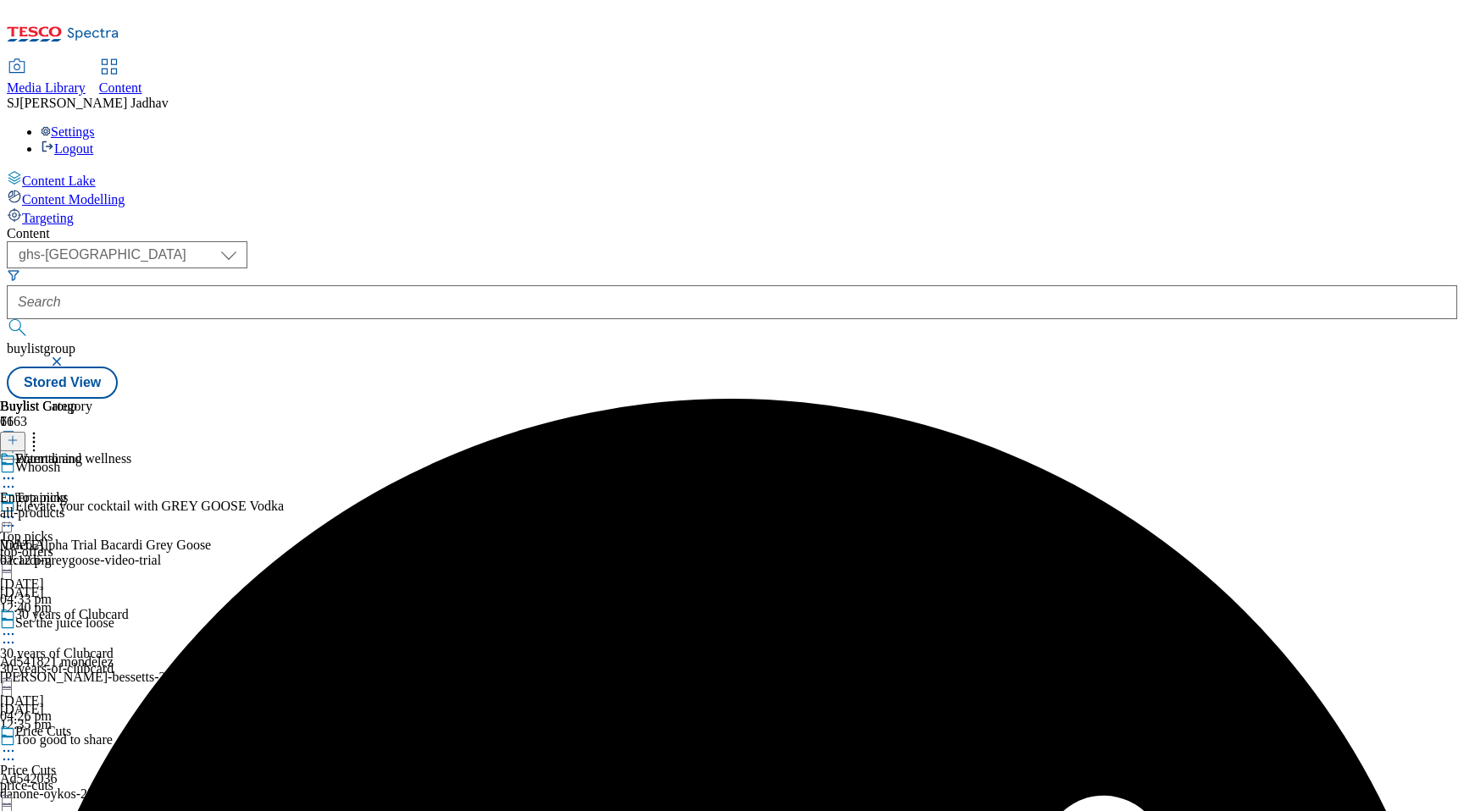
click at [17, 470] on icon at bounding box center [8, 478] width 17 height 17
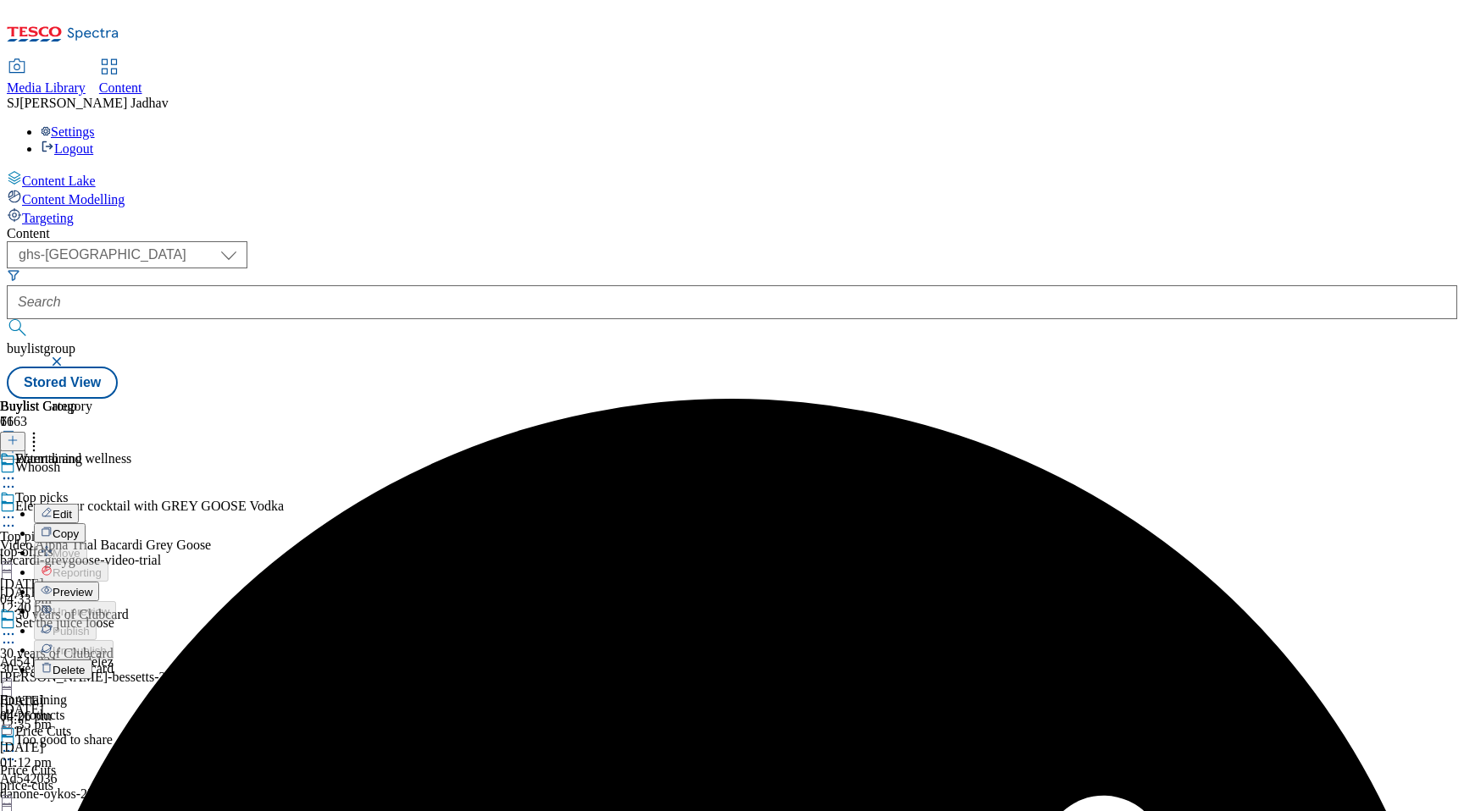
click at [72, 508] on span "Edit" at bounding box center [62, 514] width 19 height 13
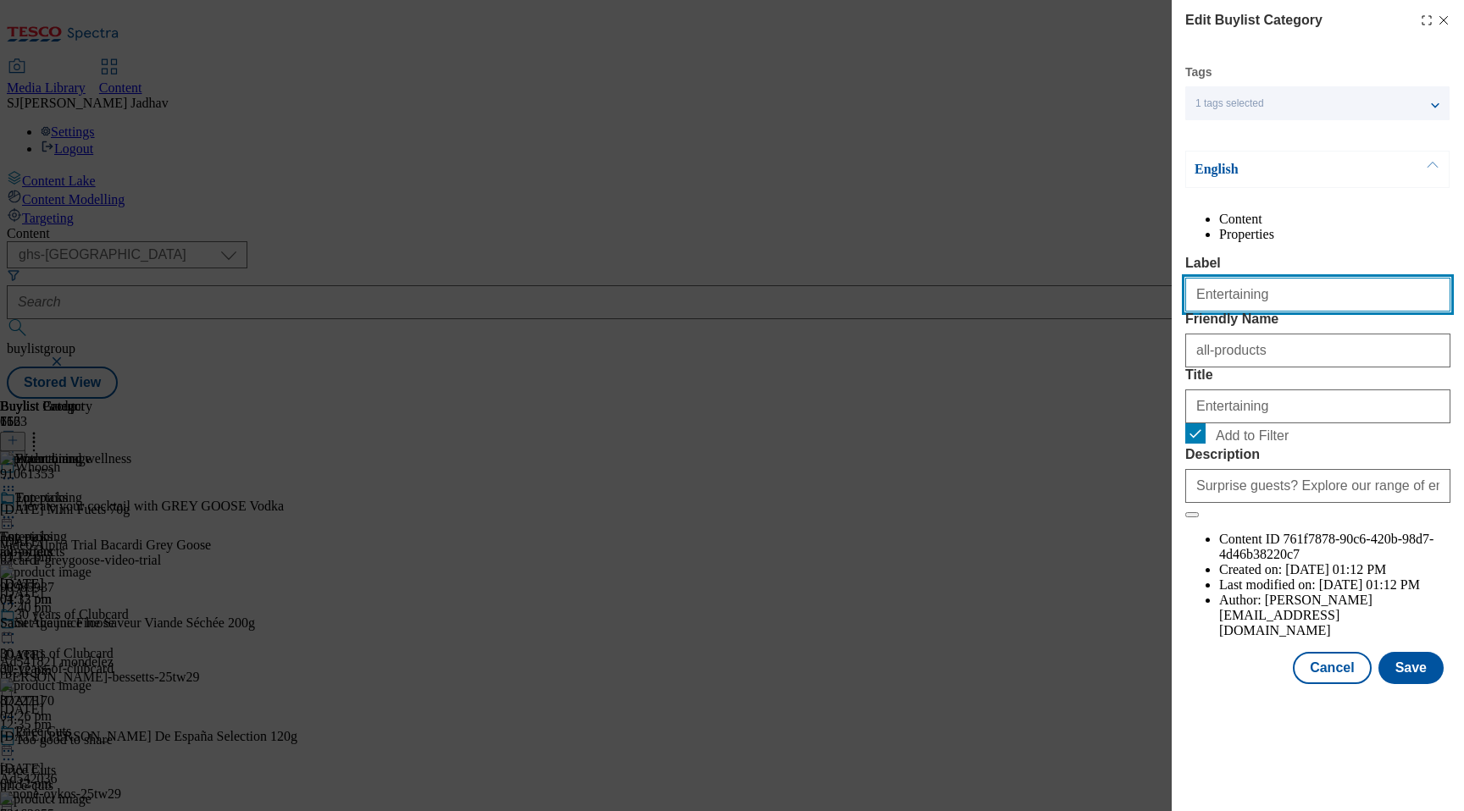
paste input "Warmth and wellness"
drag, startPoint x: 1194, startPoint y: 336, endPoint x: 1054, endPoint y: 335, distance: 140.6
click at [1054, 335] on div "Edit Buylist Category Tags 1 tags selected buylist category English Content Pro…" at bounding box center [732, 405] width 1464 height 811
type input "Warmth and wellness"
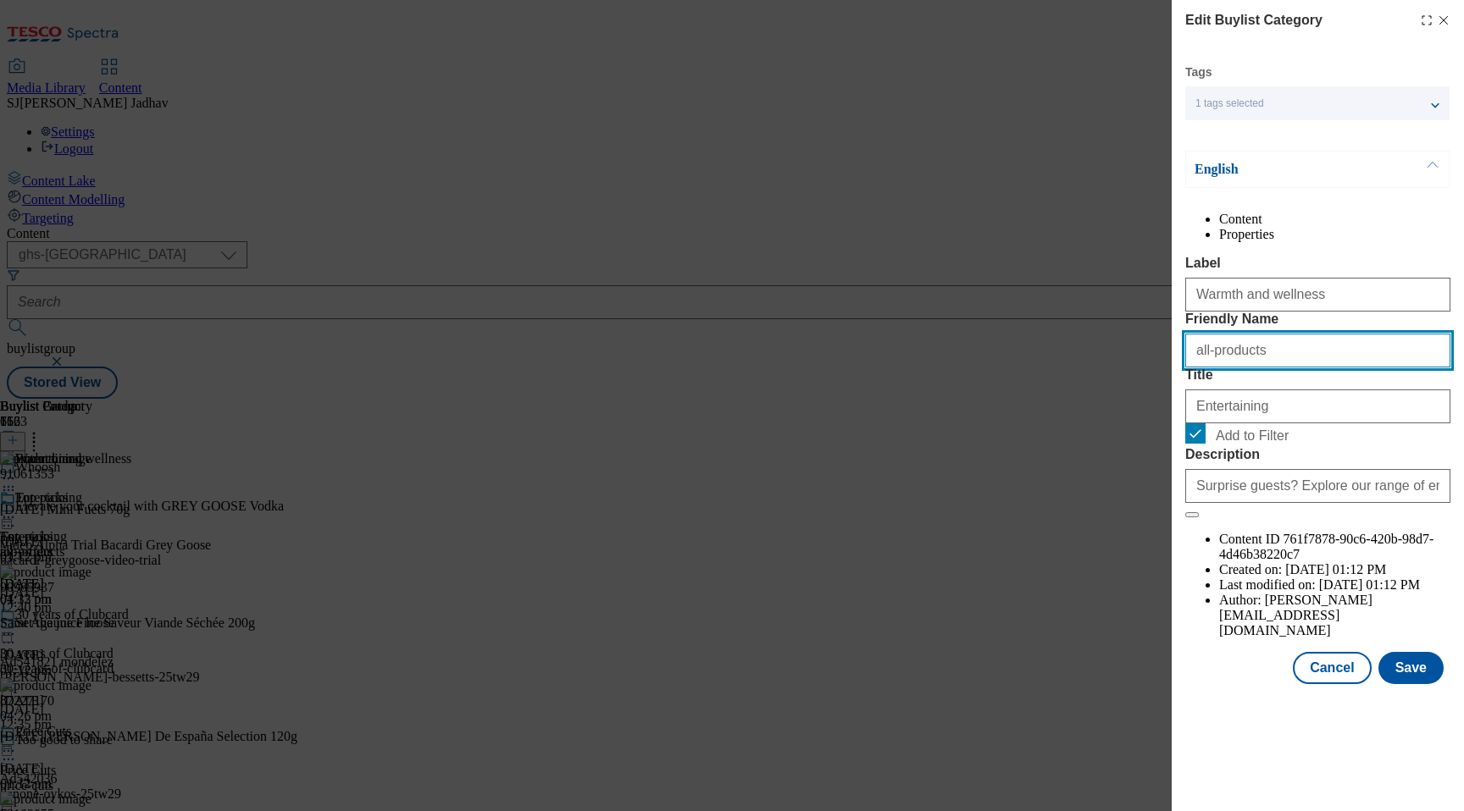
paste input "Warmth and wellnes"
drag, startPoint x: 1298, startPoint y: 421, endPoint x: 1127, endPoint y: 417, distance: 172.0
click at [1132, 417] on div "Edit Buylist Category Tags 1 tags selected buylist category English Content Pro…" at bounding box center [732, 405] width 1464 height 811
click at [1205, 368] on input "Warmth and wellness" at bounding box center [1317, 351] width 265 height 34
click at [1239, 368] on input "warmth and wellness" at bounding box center [1317, 351] width 265 height 34
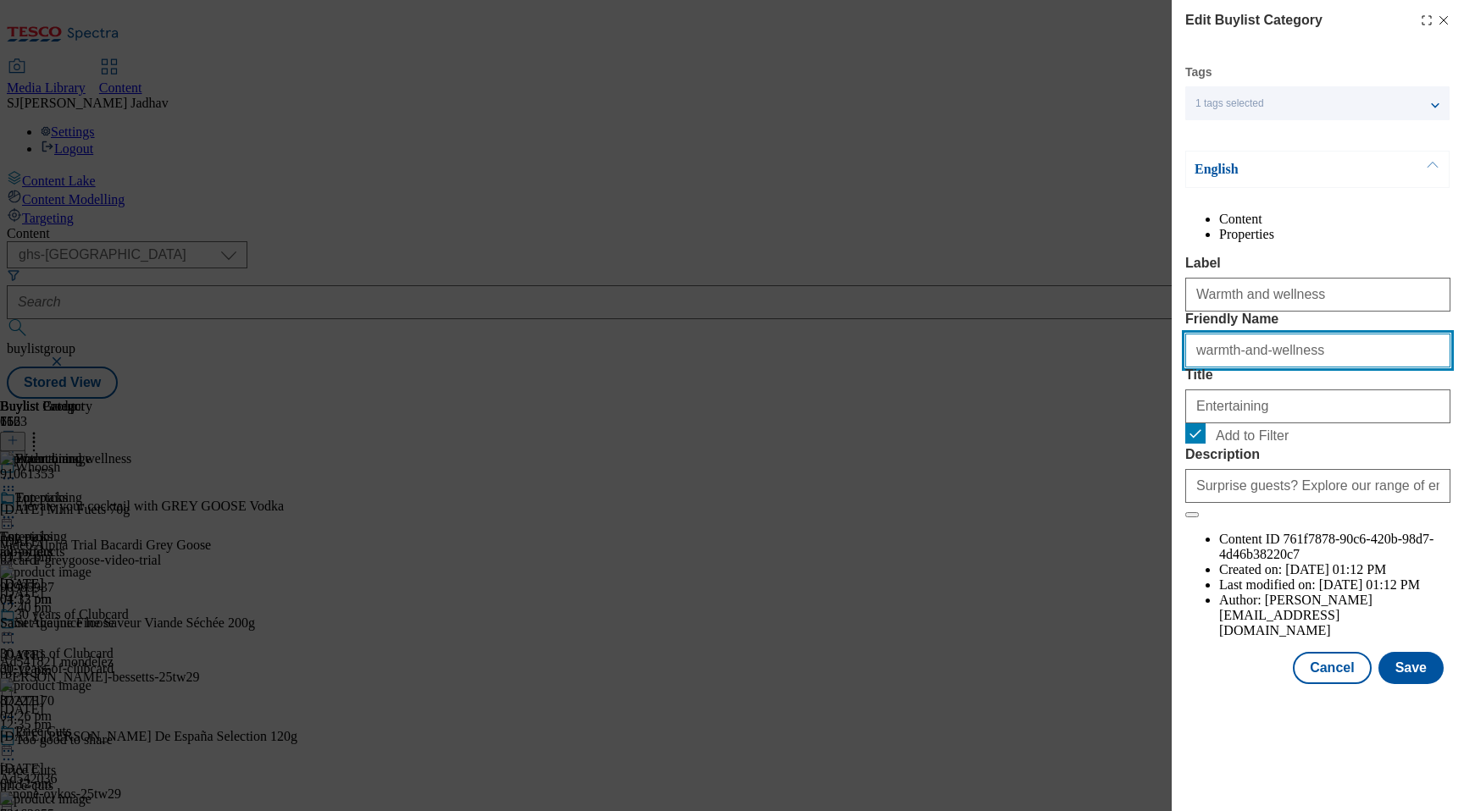
type input "warmth-and-wellness"
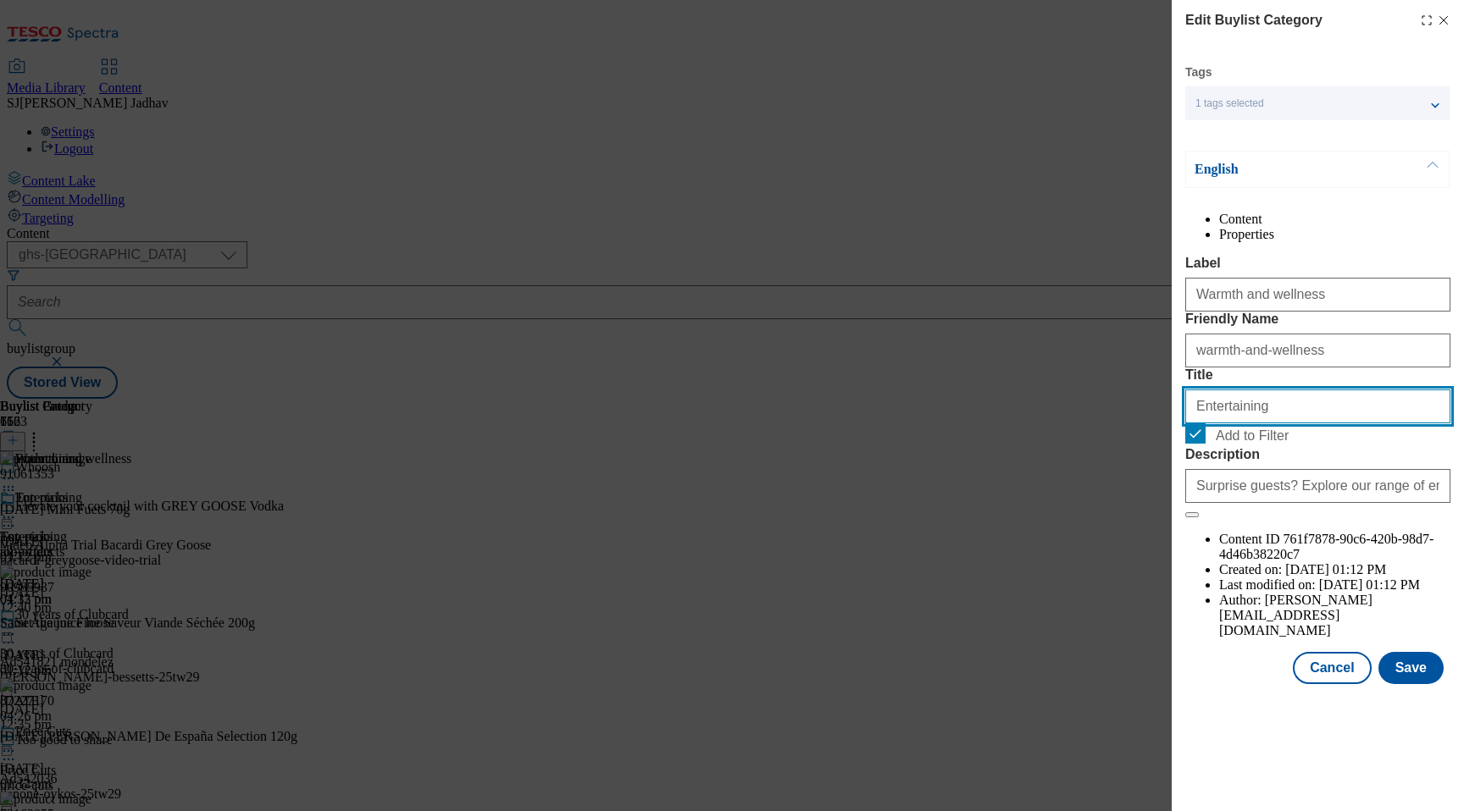
drag, startPoint x: 1296, startPoint y: 507, endPoint x: 1073, endPoint y: 497, distance: 223.0
click at [1074, 497] on div "Edit Buylist Category Tags 1 tags selected buylist category English Content Pro…" at bounding box center [732, 405] width 1464 height 811
paste input "Warmth and wellness"
type input "Warmth and wellness"
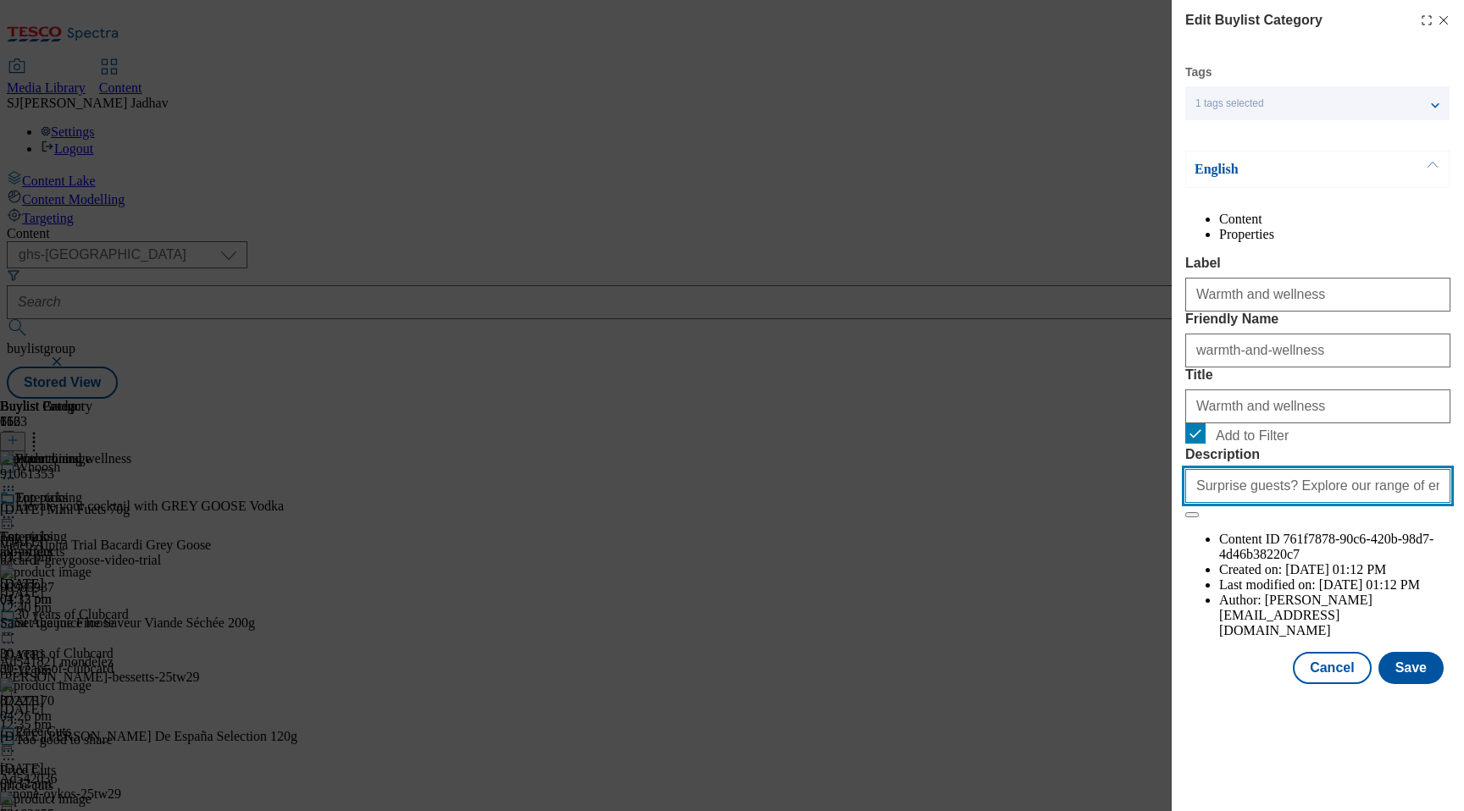
click at [1285, 503] on input "Surprise guests? Explore our range of entertaining products delivered from 20-6…" at bounding box center [1317, 486] width 265 height 34
paste input "Keep warm and cosy this season with hot choc, tea, soup, marshmallows and more,…"
type input "Keep warm and cosy this season with hot choc, tea, soup, marshmallows and more,…"
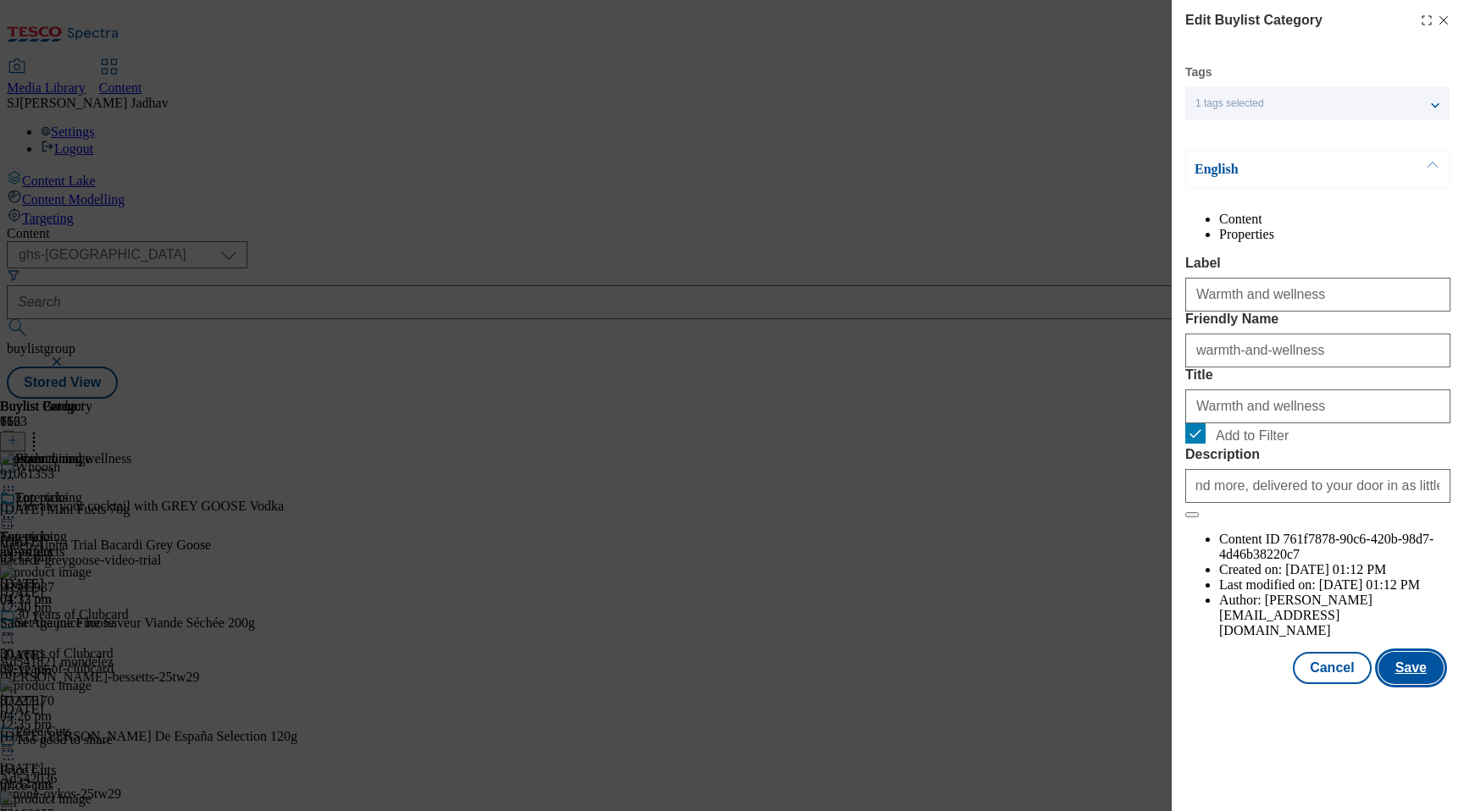
click at [1408, 684] on button "Save" at bounding box center [1410, 668] width 65 height 32
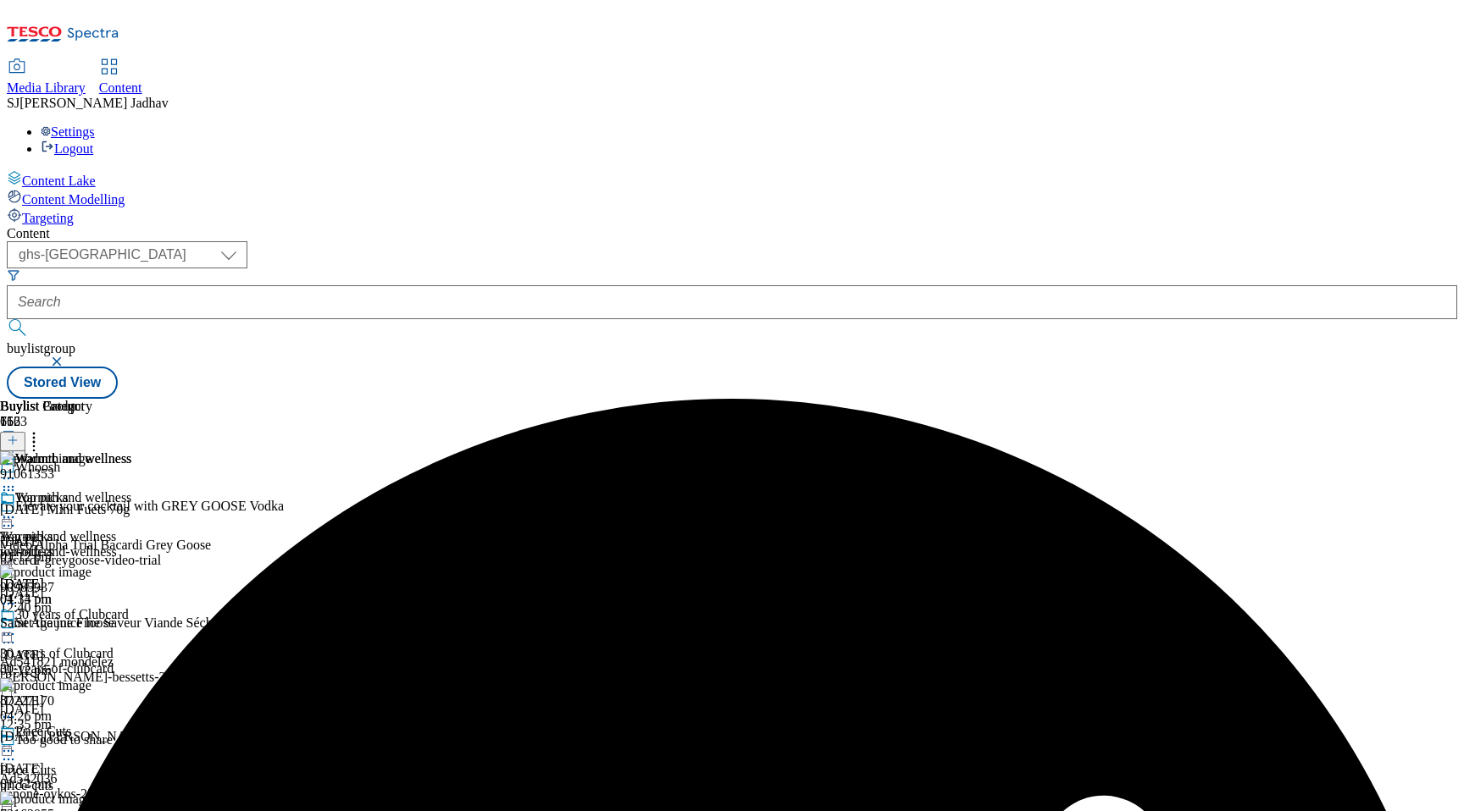
click at [17, 470] on icon at bounding box center [8, 478] width 17 height 17
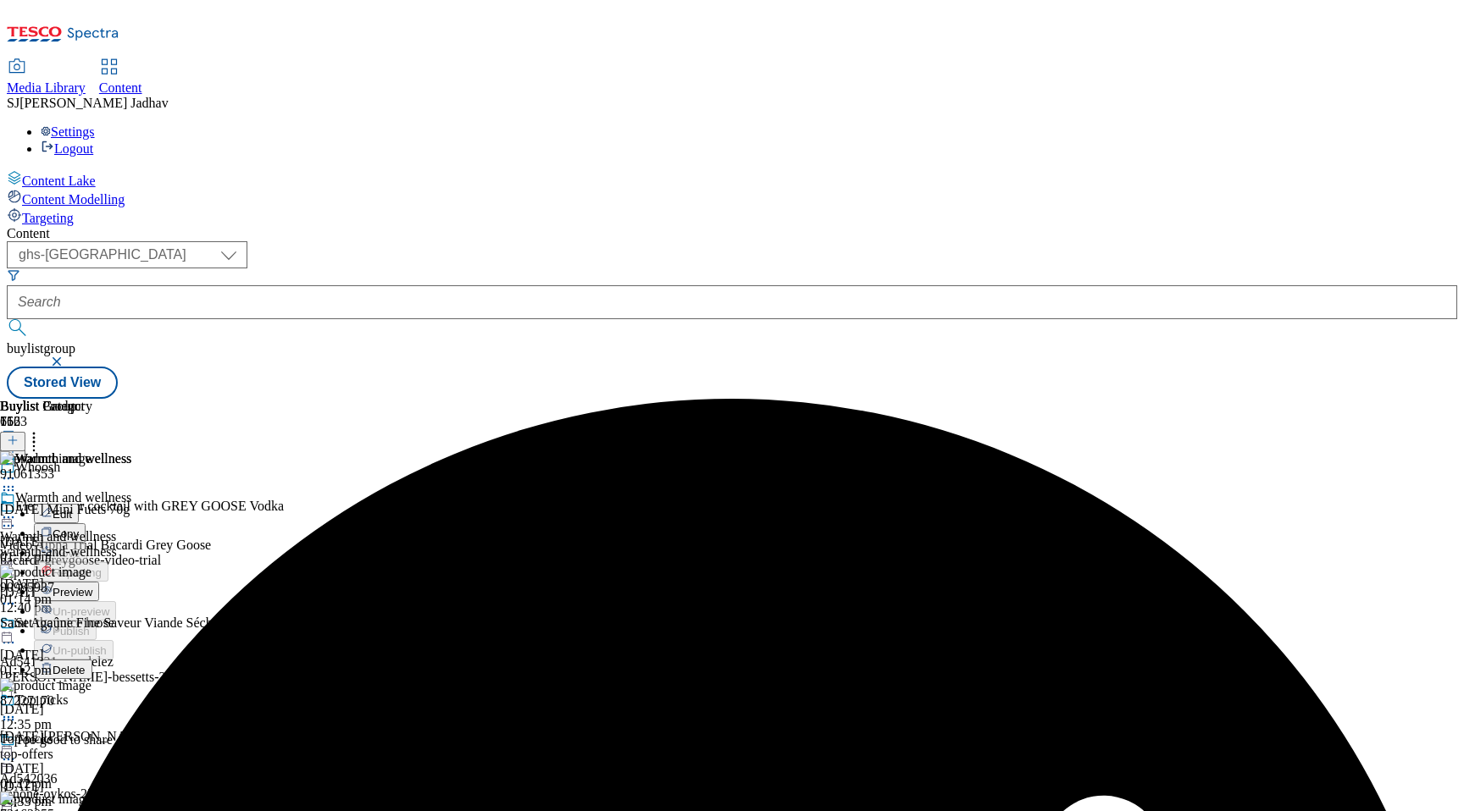
click at [72, 508] on span "Edit" at bounding box center [62, 514] width 19 height 13
select select "evergreen"
select select "Banner"
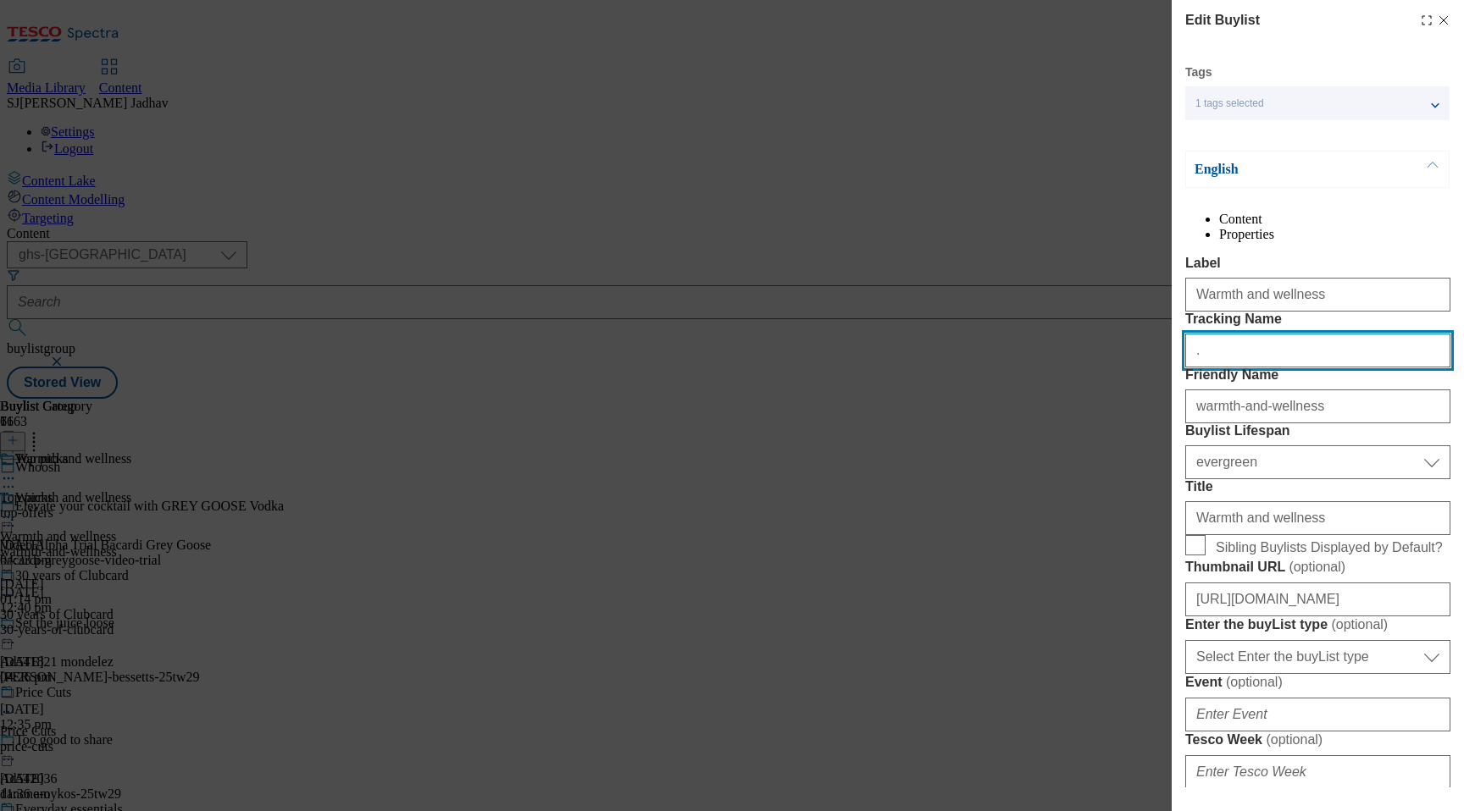
drag, startPoint x: 1248, startPoint y: 408, endPoint x: 1092, endPoint y: 403, distance: 155.9
click at [1094, 404] on div "Edit Buylist Tags 1 tags selected buylist English Content Properties Label Warm…" at bounding box center [732, 405] width 1464 height 811
paste input "whoosh_warmthandwellness_ayr"
paste input "Modal"
type input "whoosh_warmthandwellness_ayr"
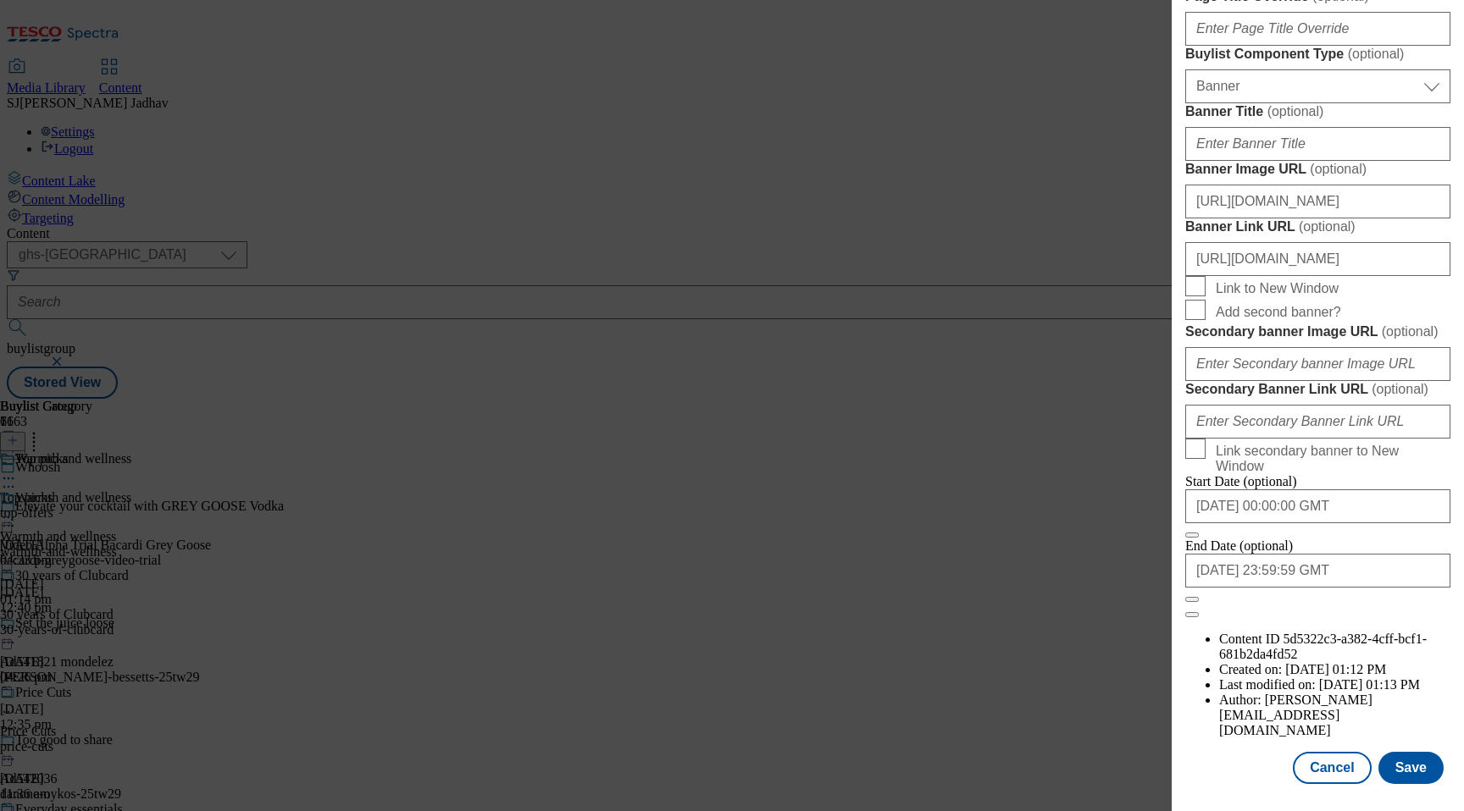
scroll to position [1641, 0]
click at [1416, 773] on button "Save" at bounding box center [1410, 768] width 65 height 32
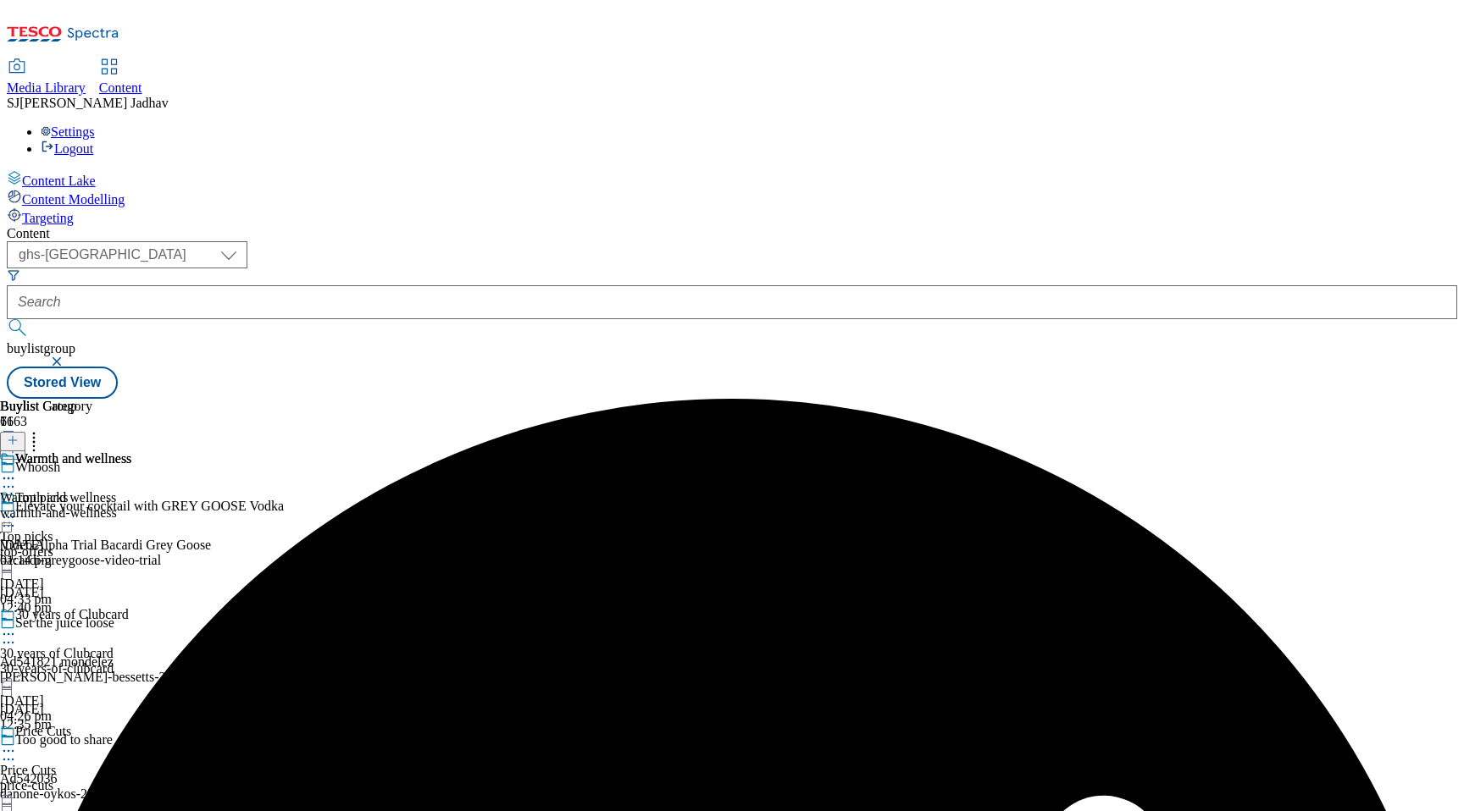
click at [131, 451] on div "Warmth and wellness Warmth and wellness warmth-and-wellness 5 Sept 2025 01:14 pm" at bounding box center [65, 509] width 131 height 117
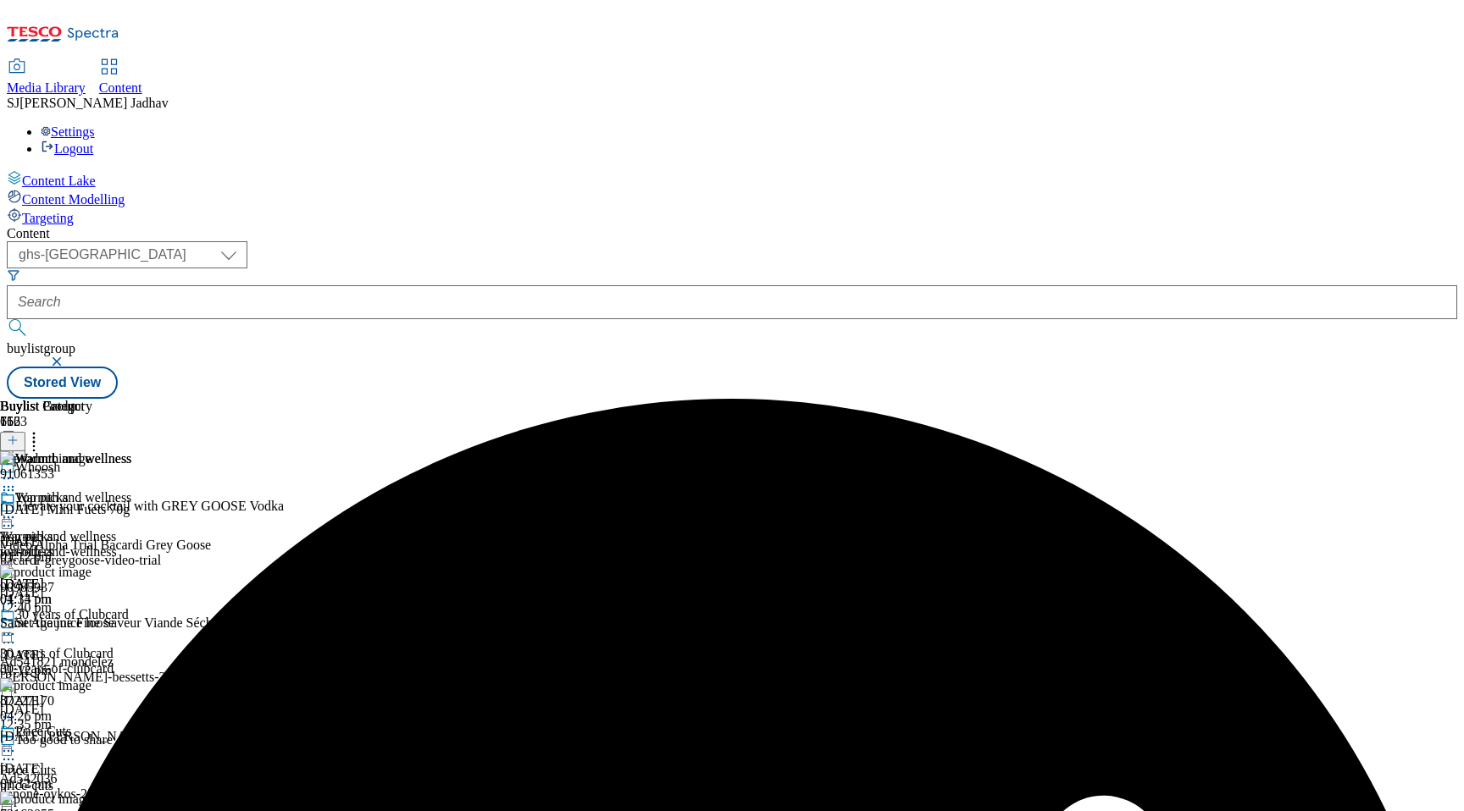
scroll to position [0, 40]
click at [17, 509] on icon at bounding box center [8, 517] width 17 height 17
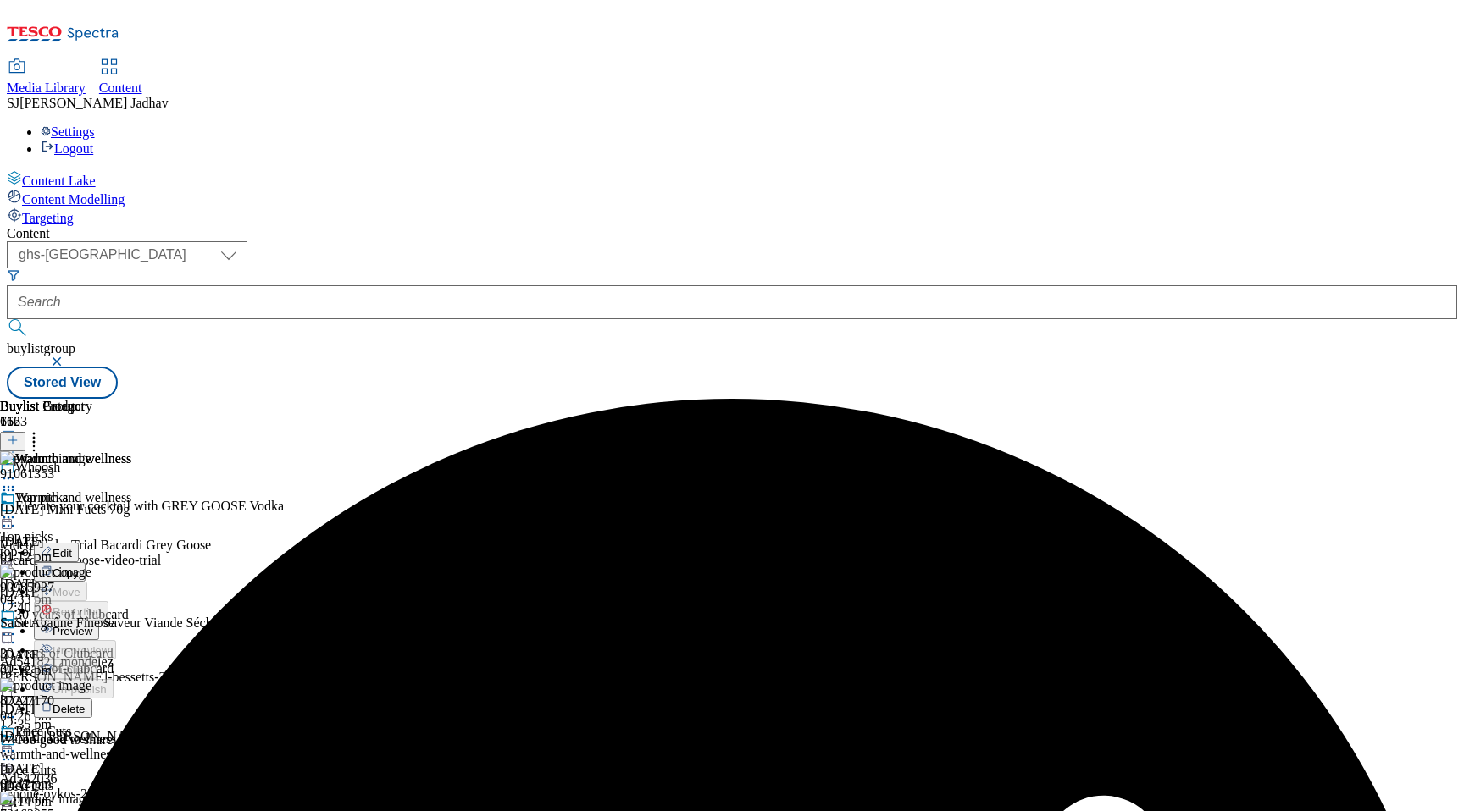
click at [17, 482] on icon at bounding box center [8, 490] width 17 height 17
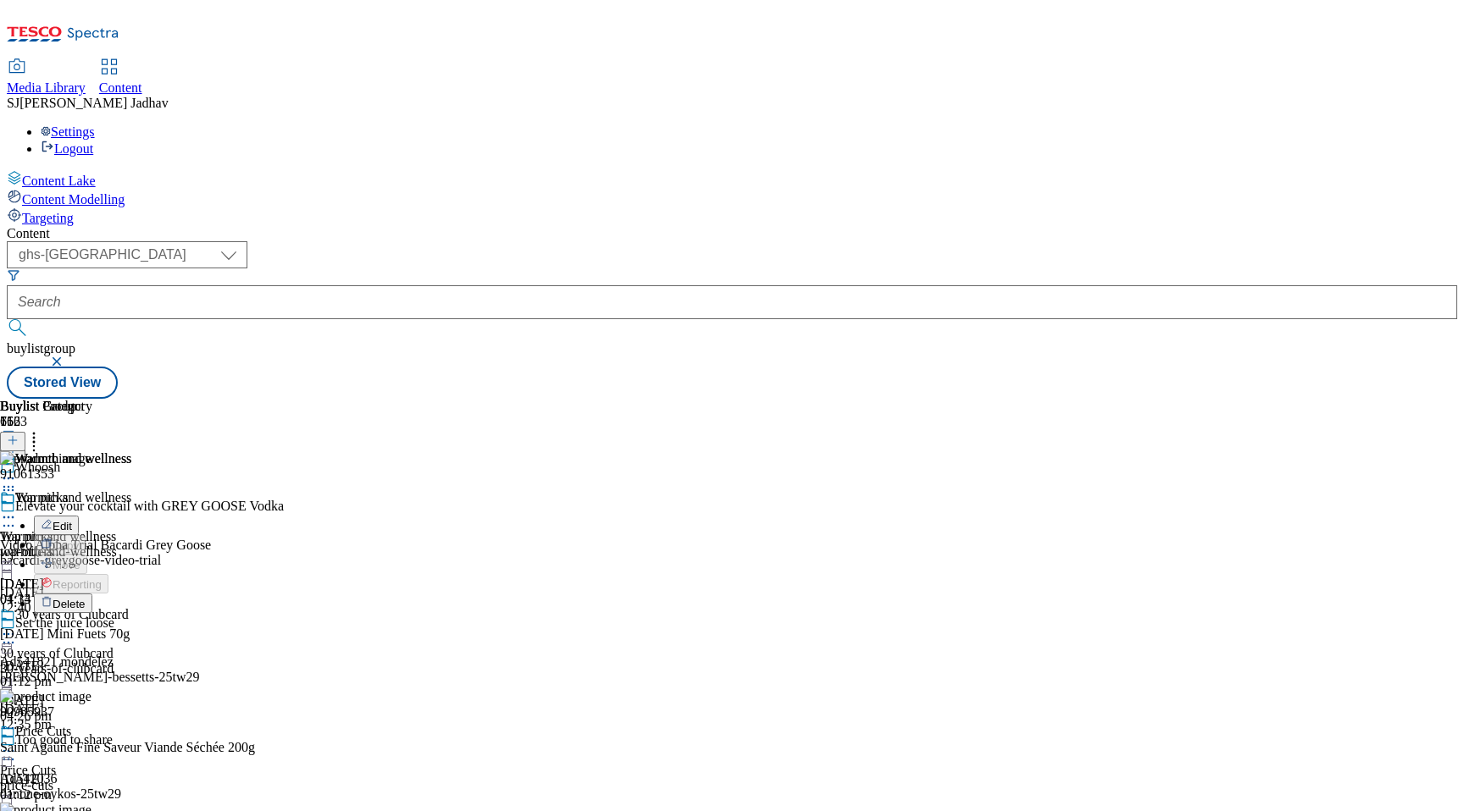
click at [92, 594] on button "Delete" at bounding box center [63, 603] width 58 height 19
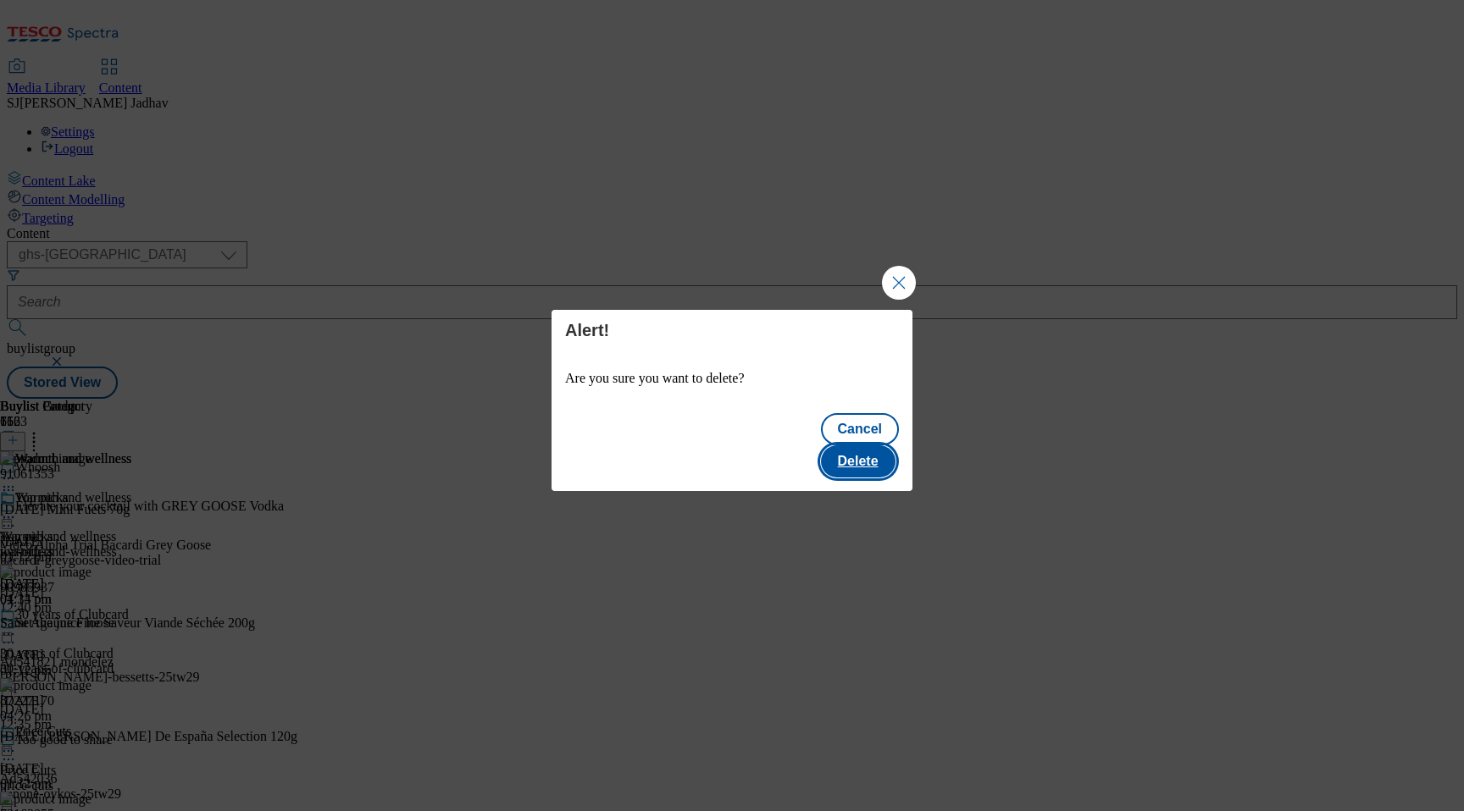
click at [894, 446] on button "Delete" at bounding box center [858, 462] width 75 height 32
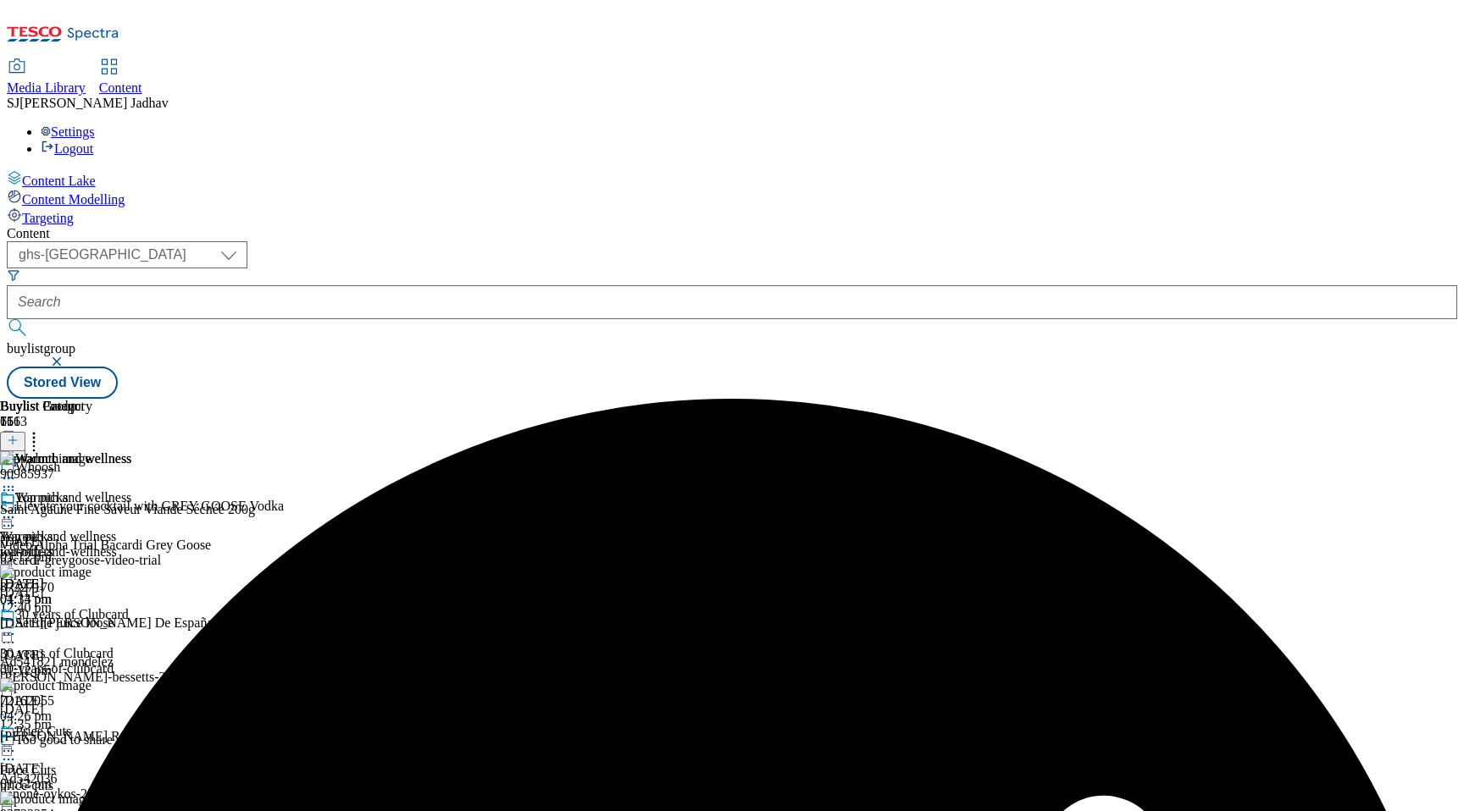
click at [42, 429] on icon at bounding box center [33, 437] width 17 height 17
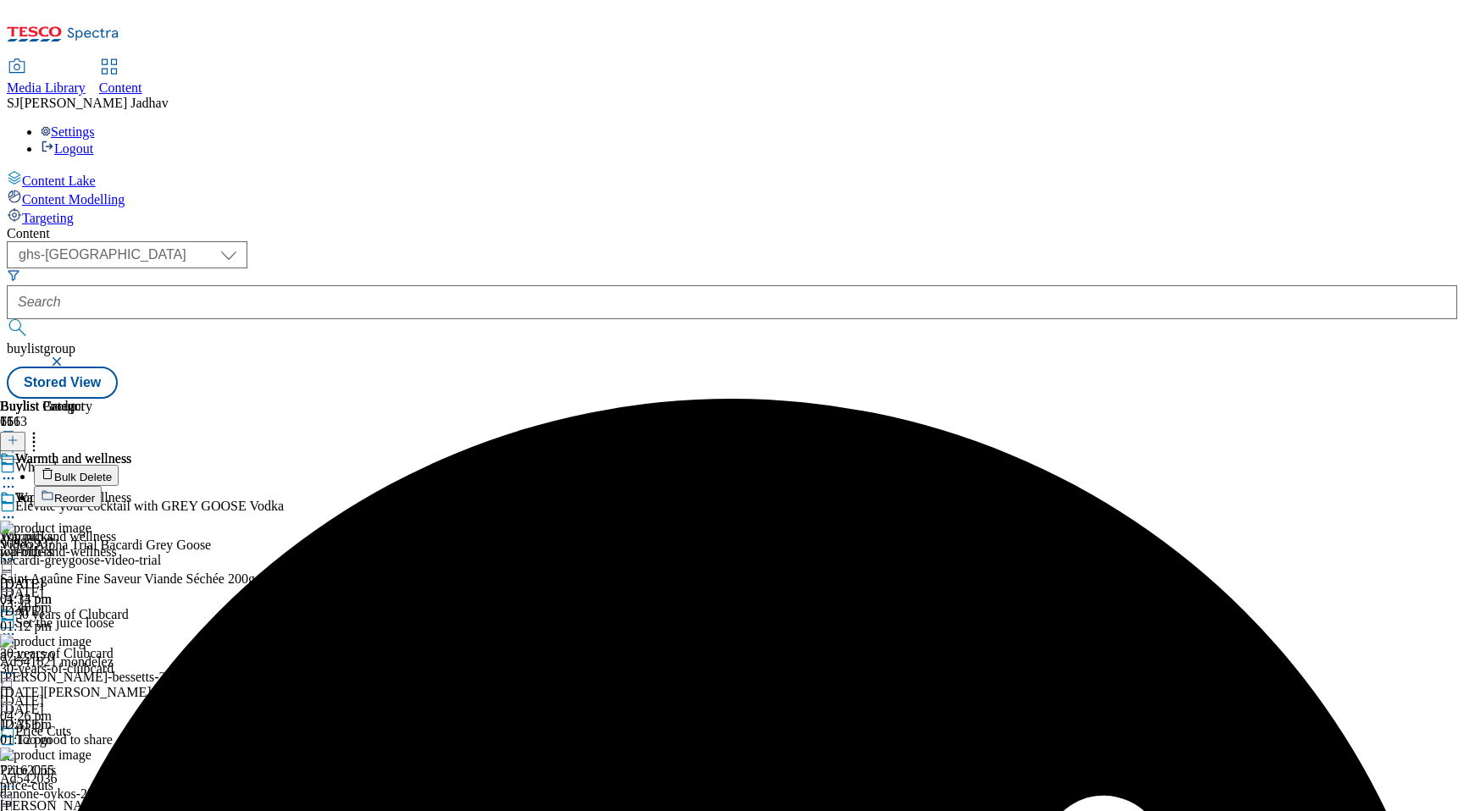
click at [119, 465] on button "Bulk Delete" at bounding box center [76, 475] width 85 height 21
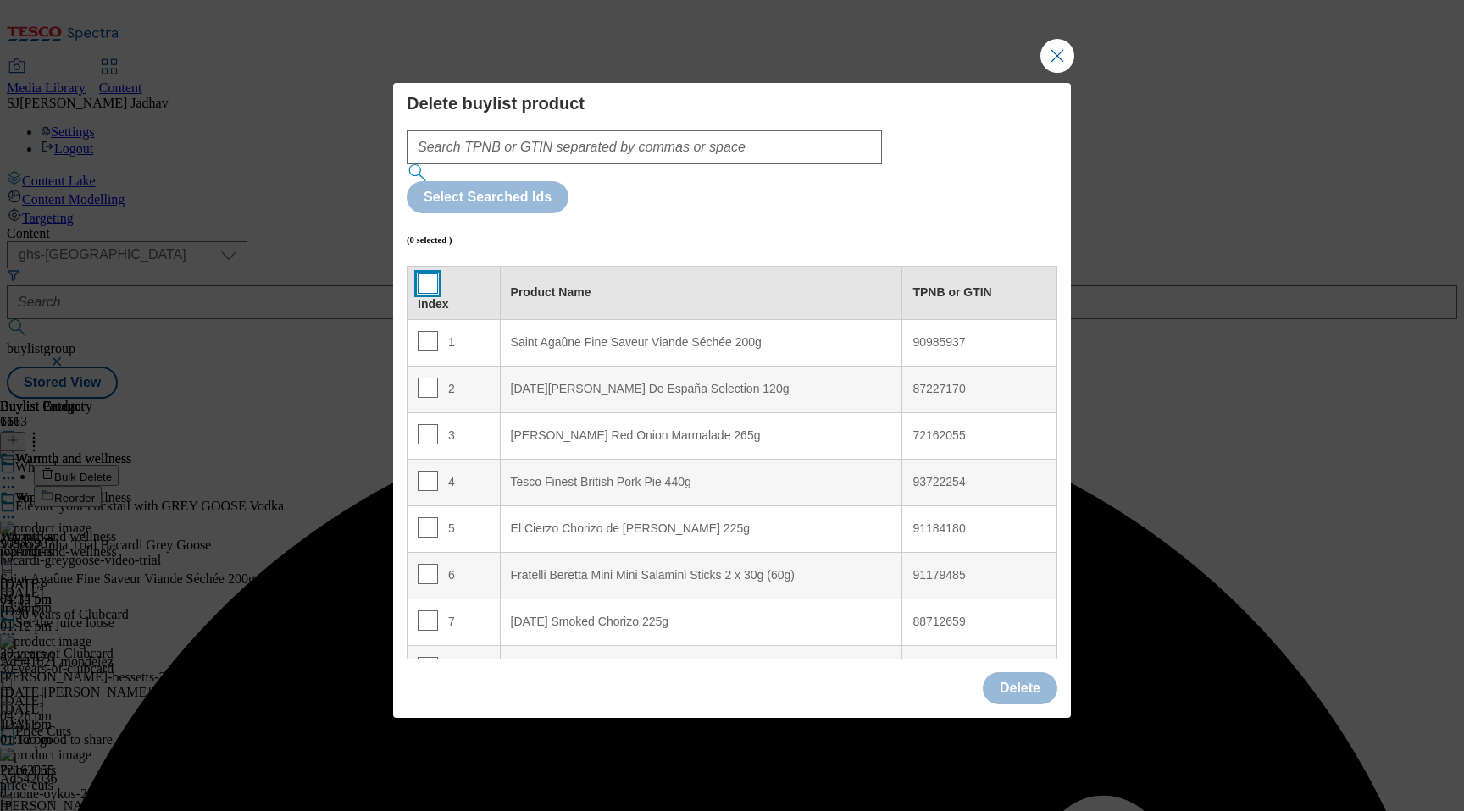
click at [426, 274] on input "Modal" at bounding box center [428, 284] width 20 height 20
checkbox input "true"
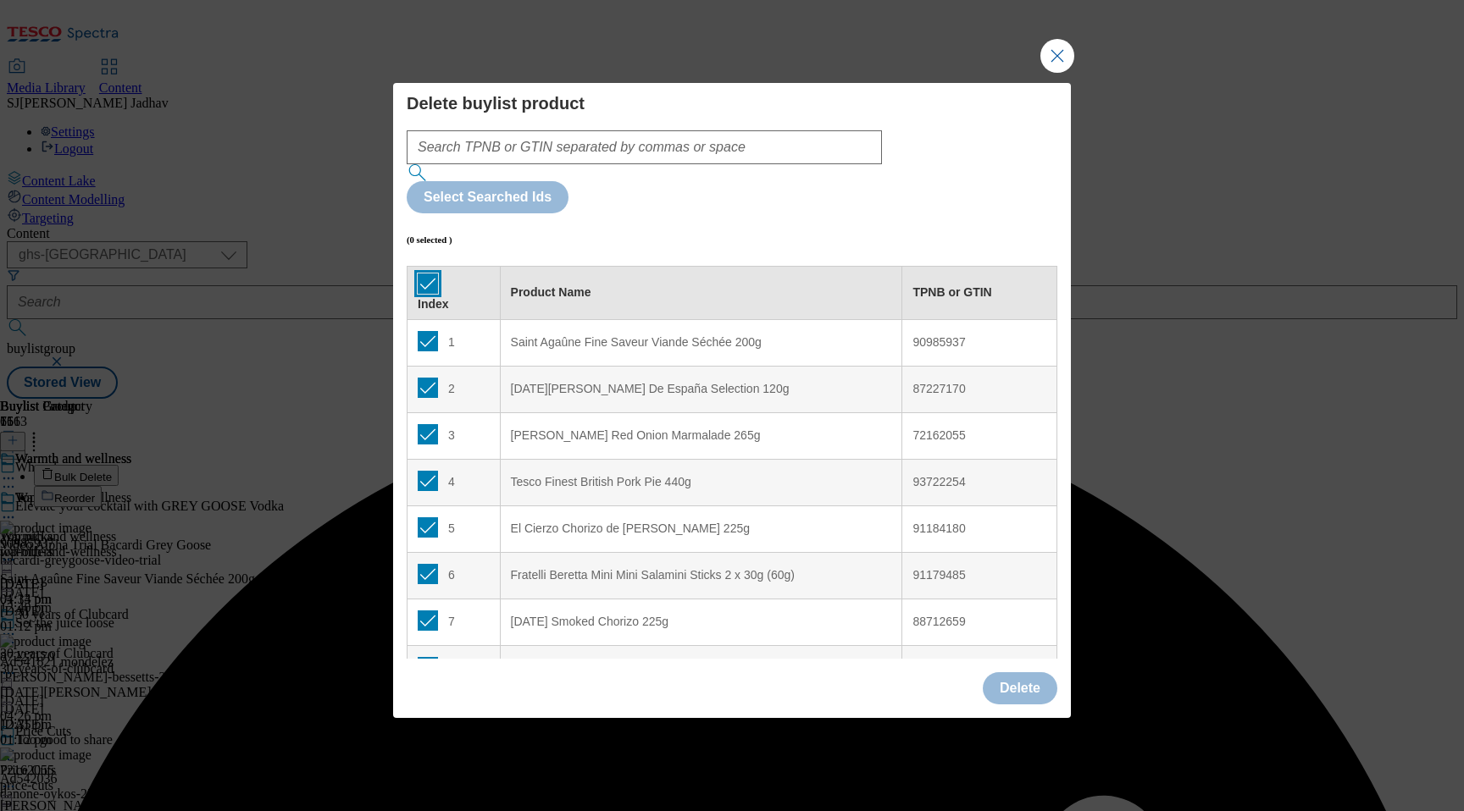
checkbox input "true"
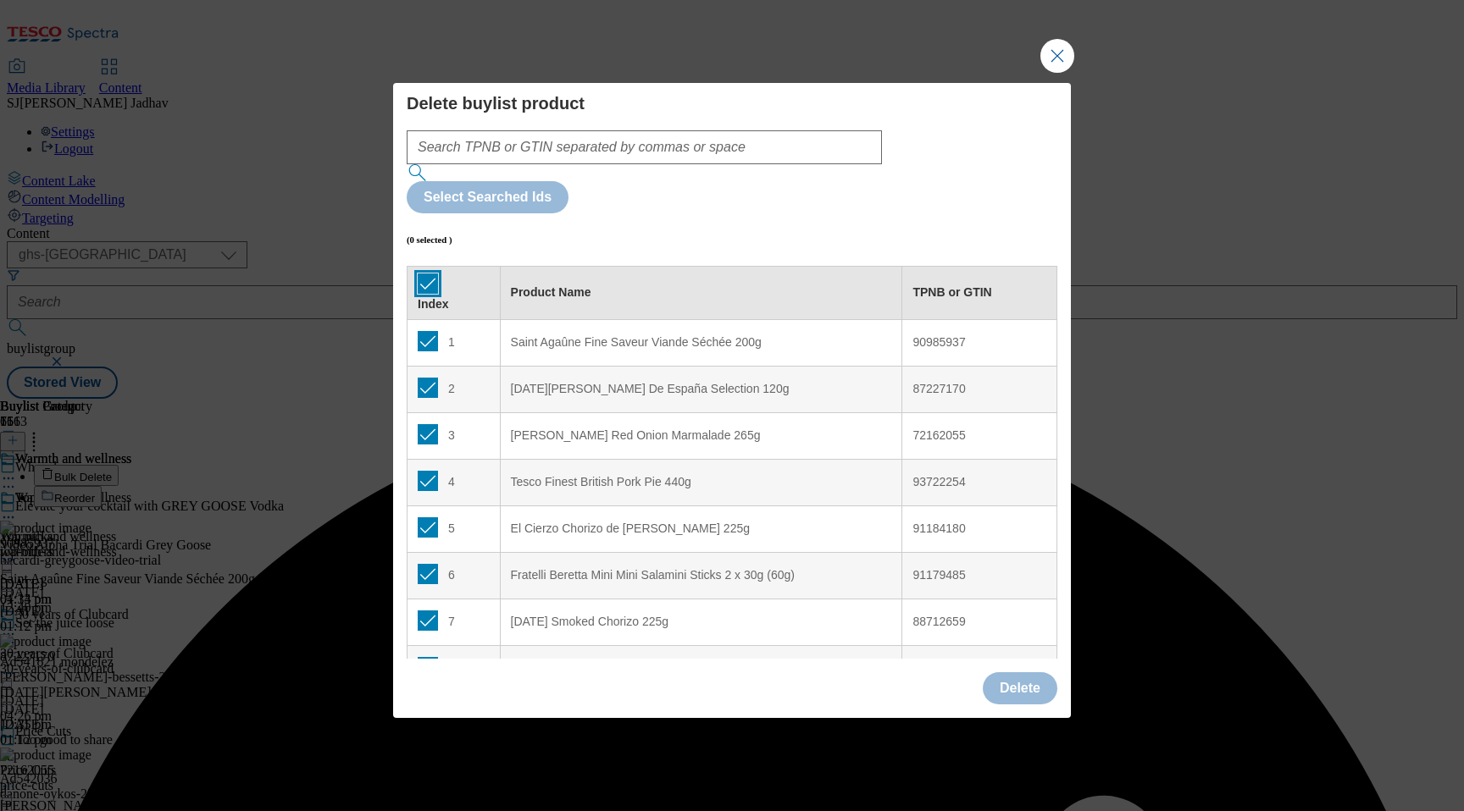
checkbox input "true"
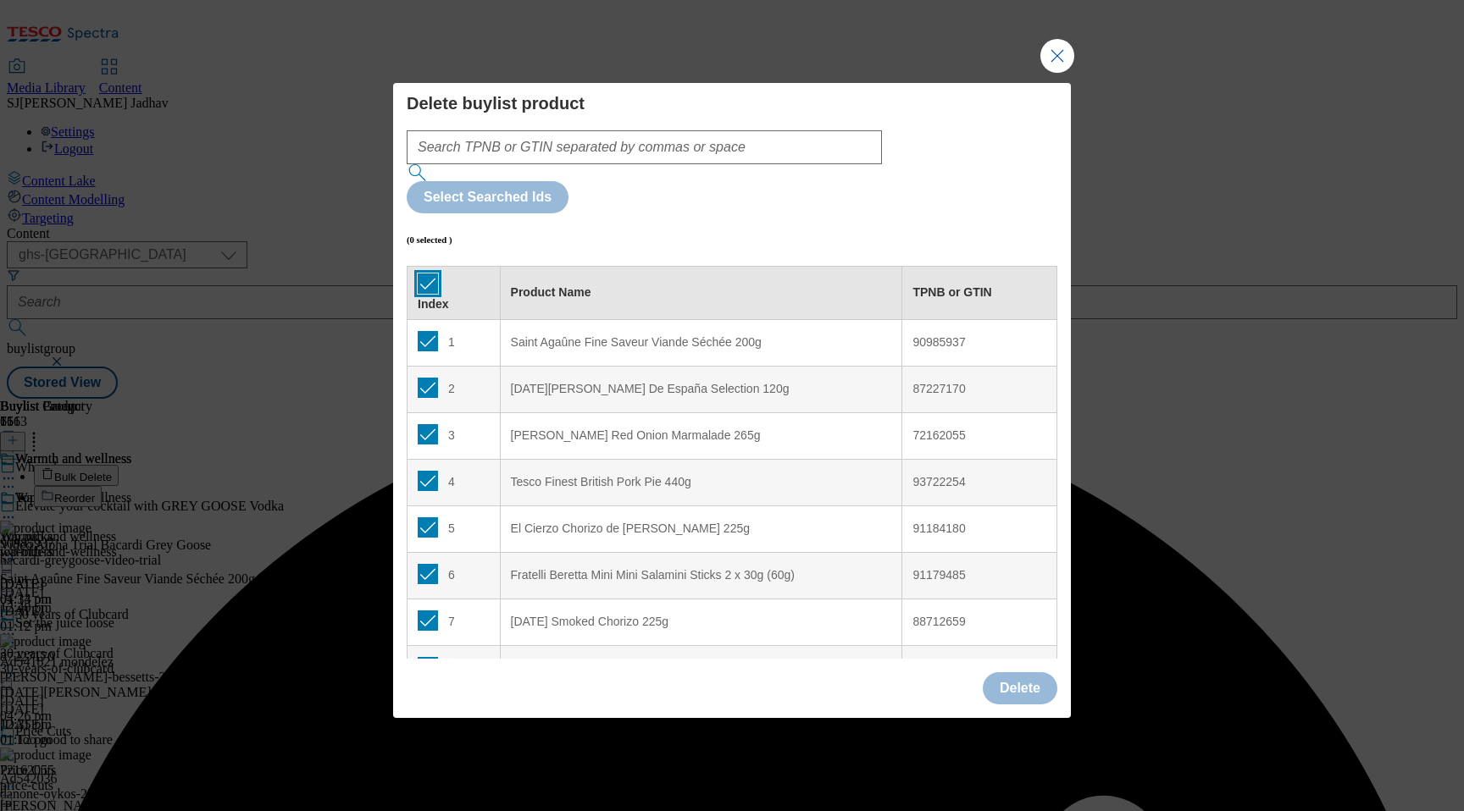
checkbox input "true"
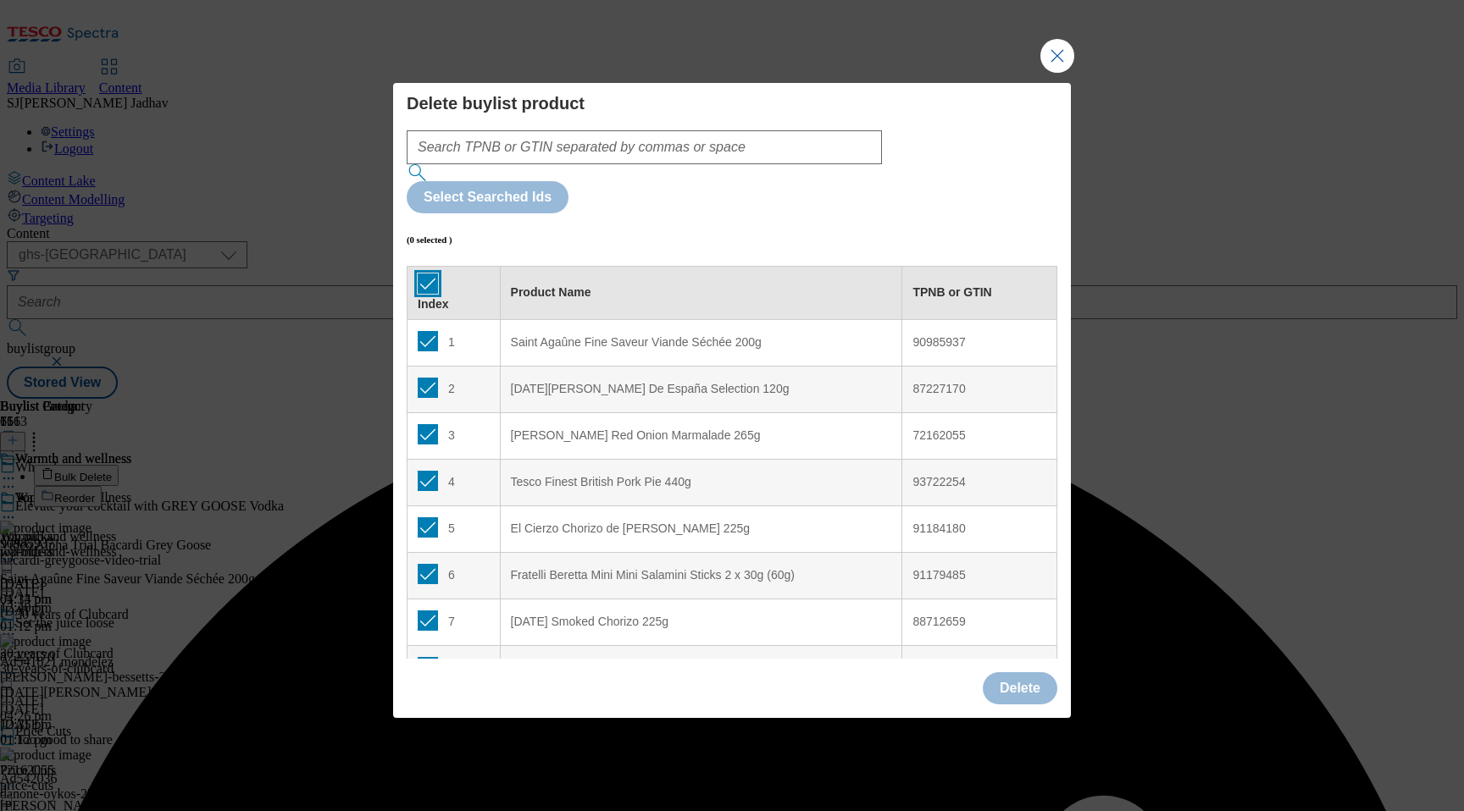
checkbox input "true"
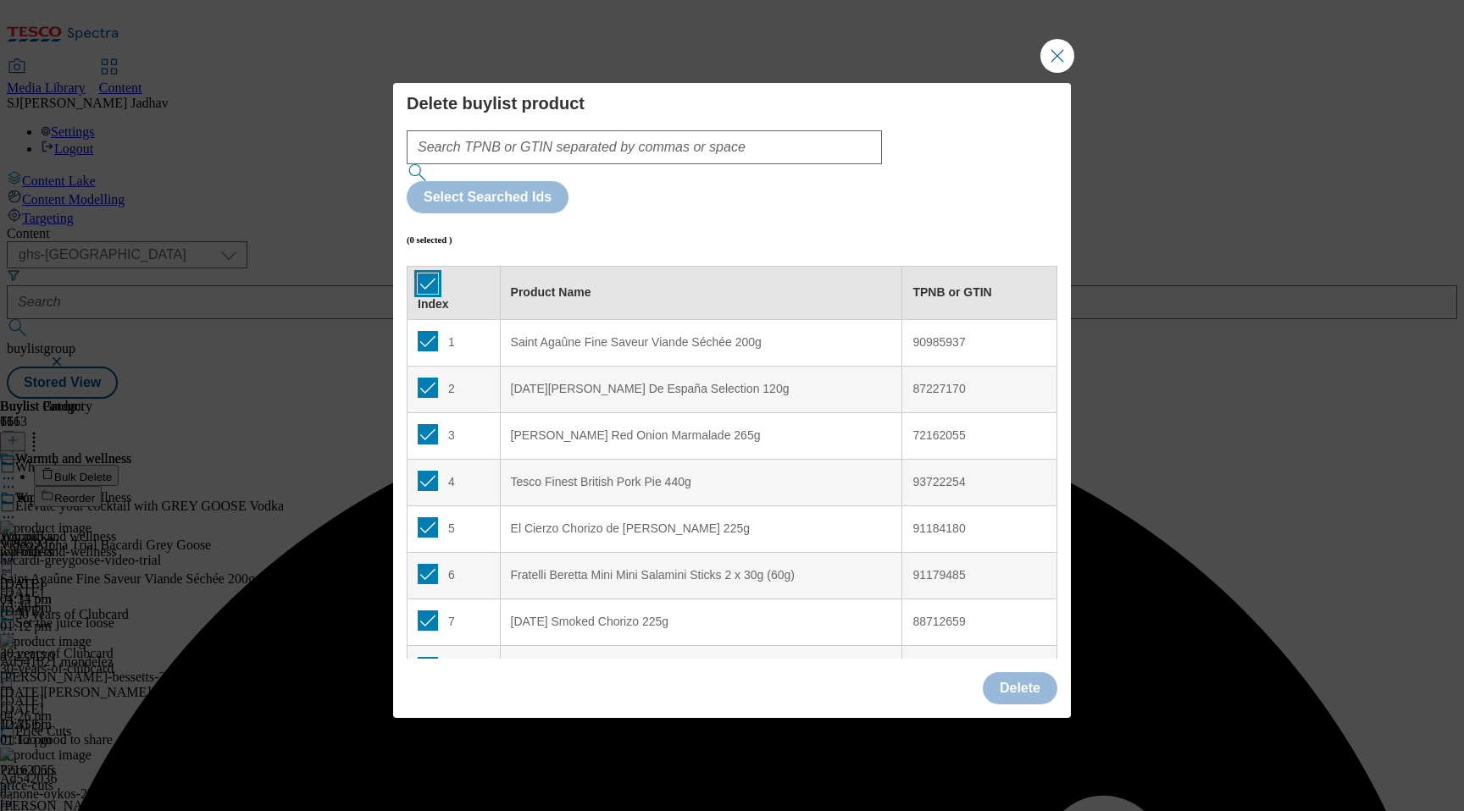
checkbox input "true"
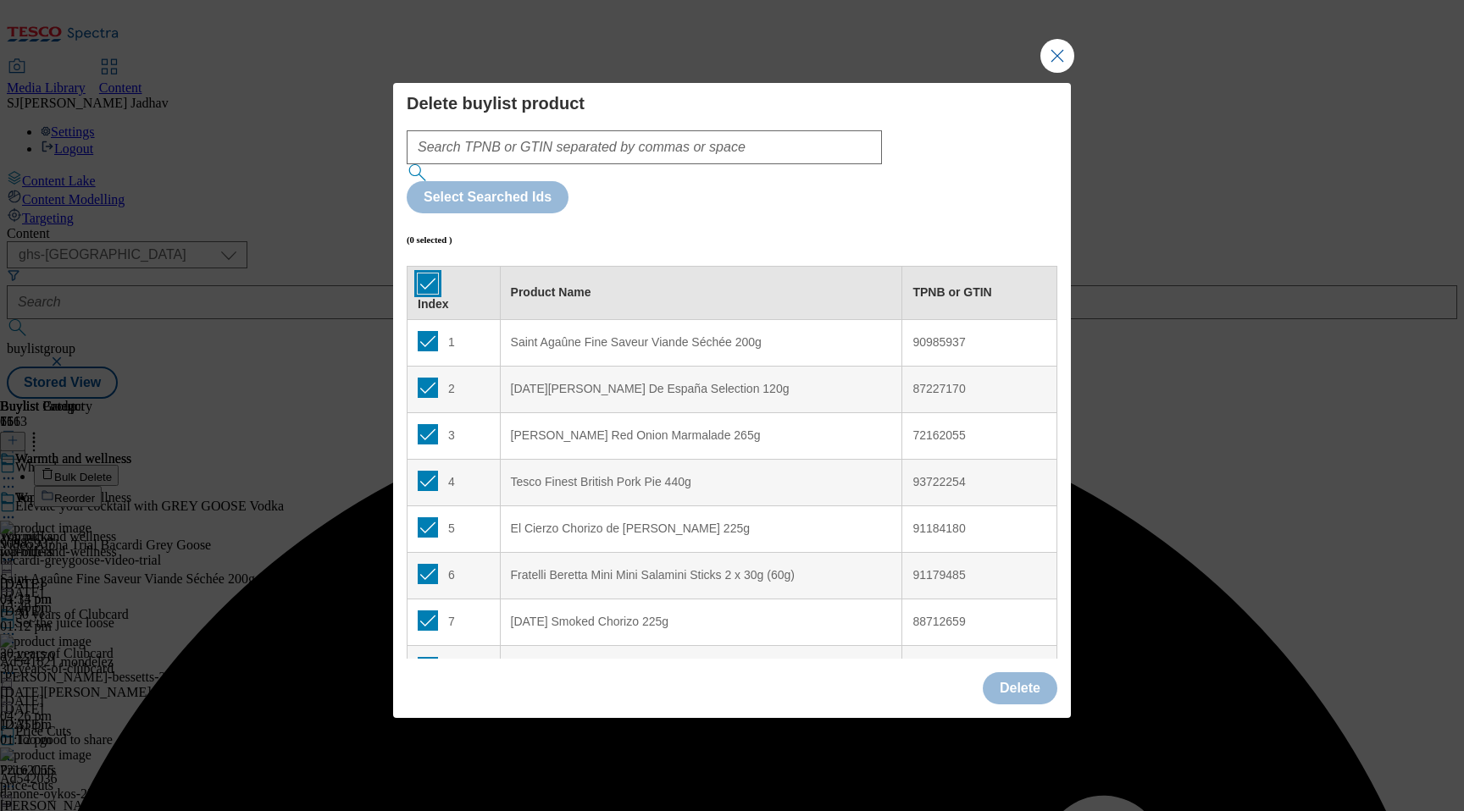
checkbox input "true"
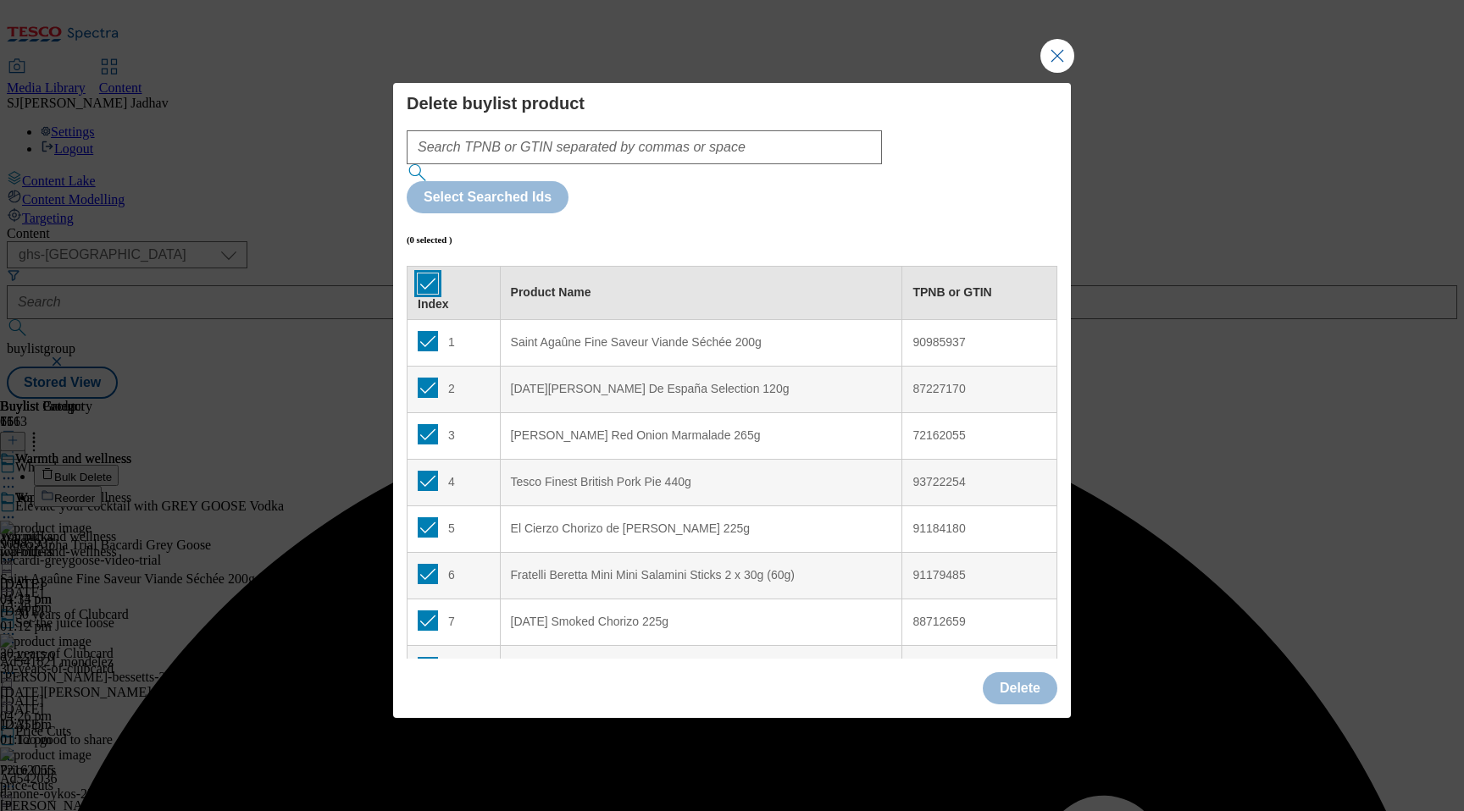
checkbox input "true"
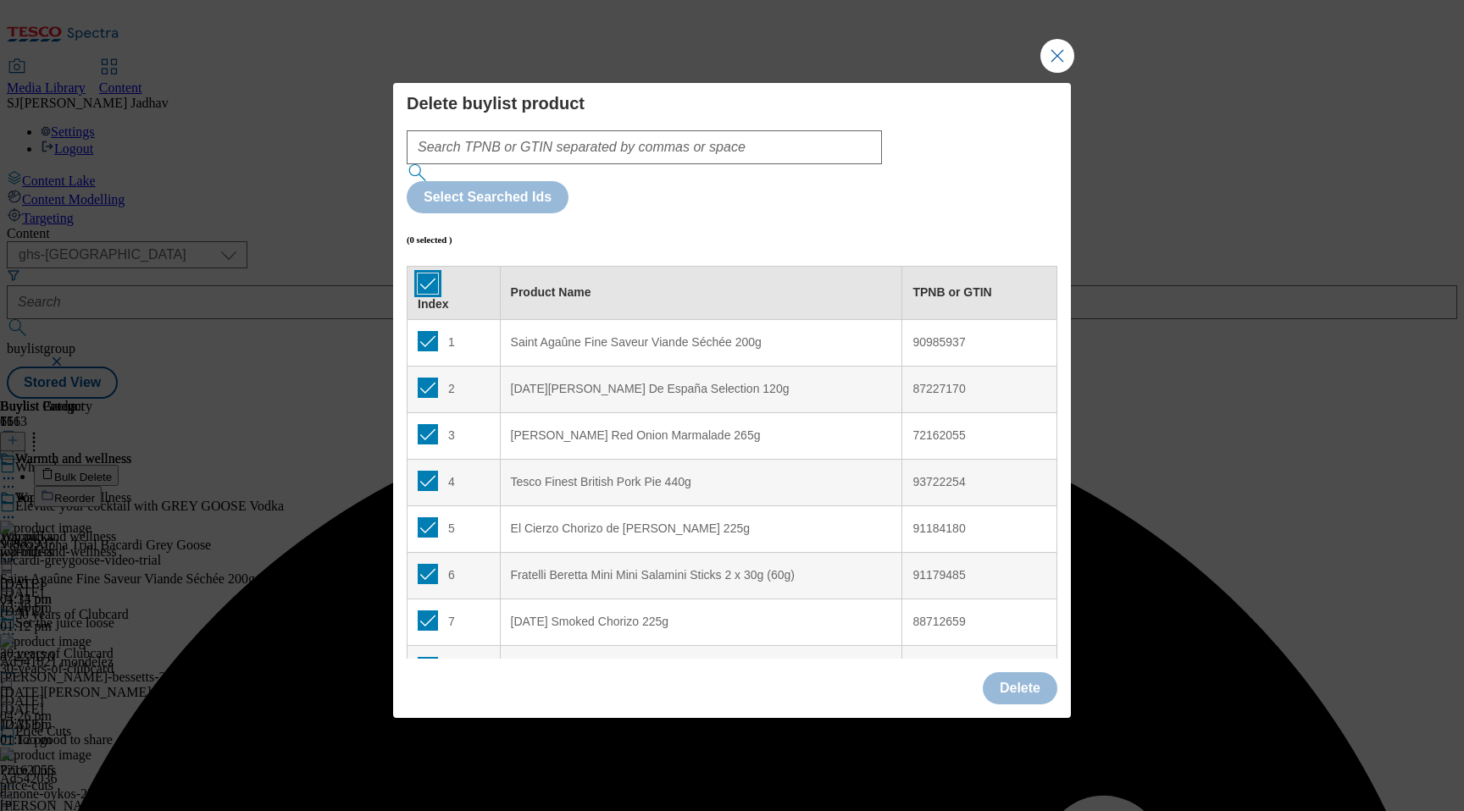
checkbox input "true"
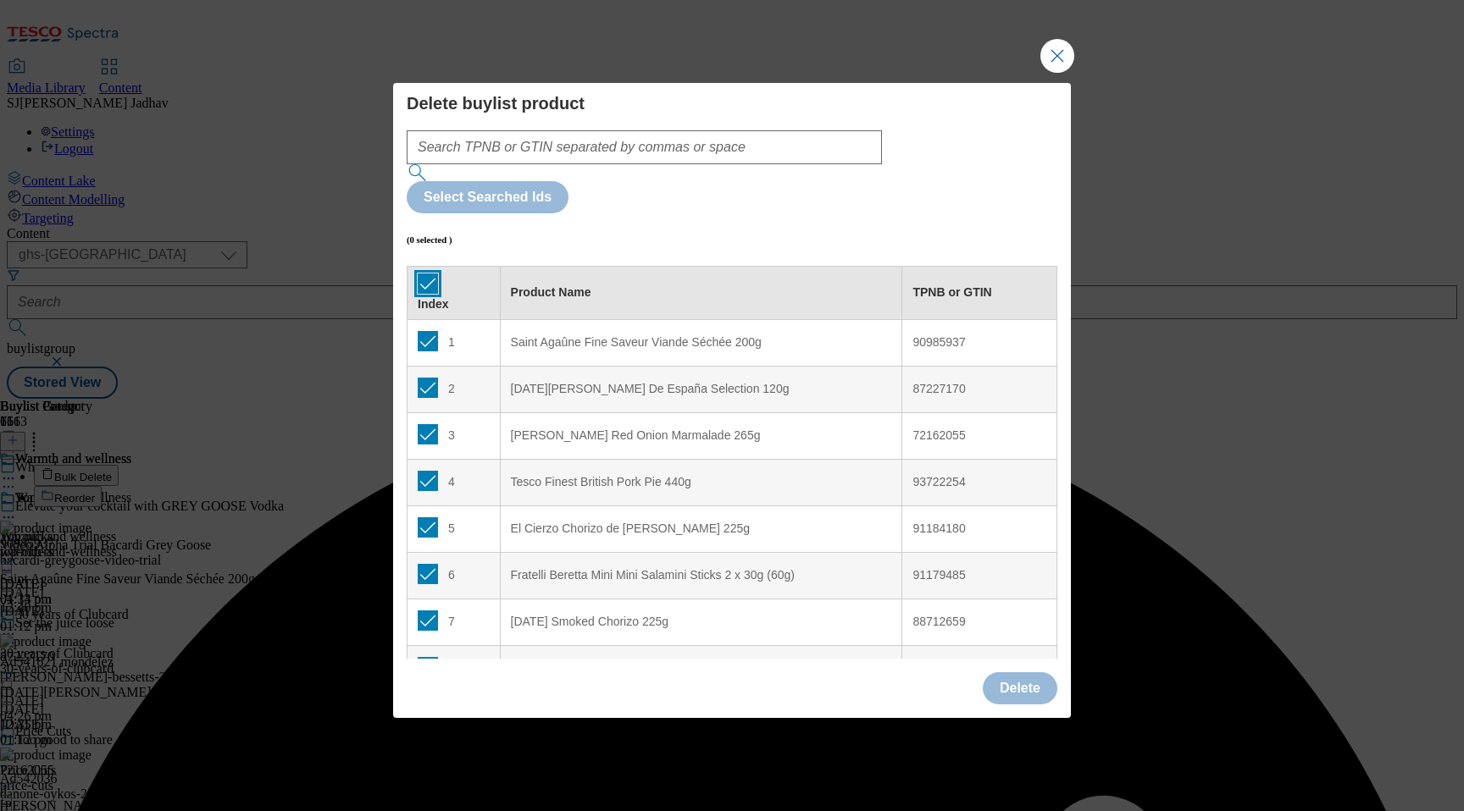
checkbox input "true"
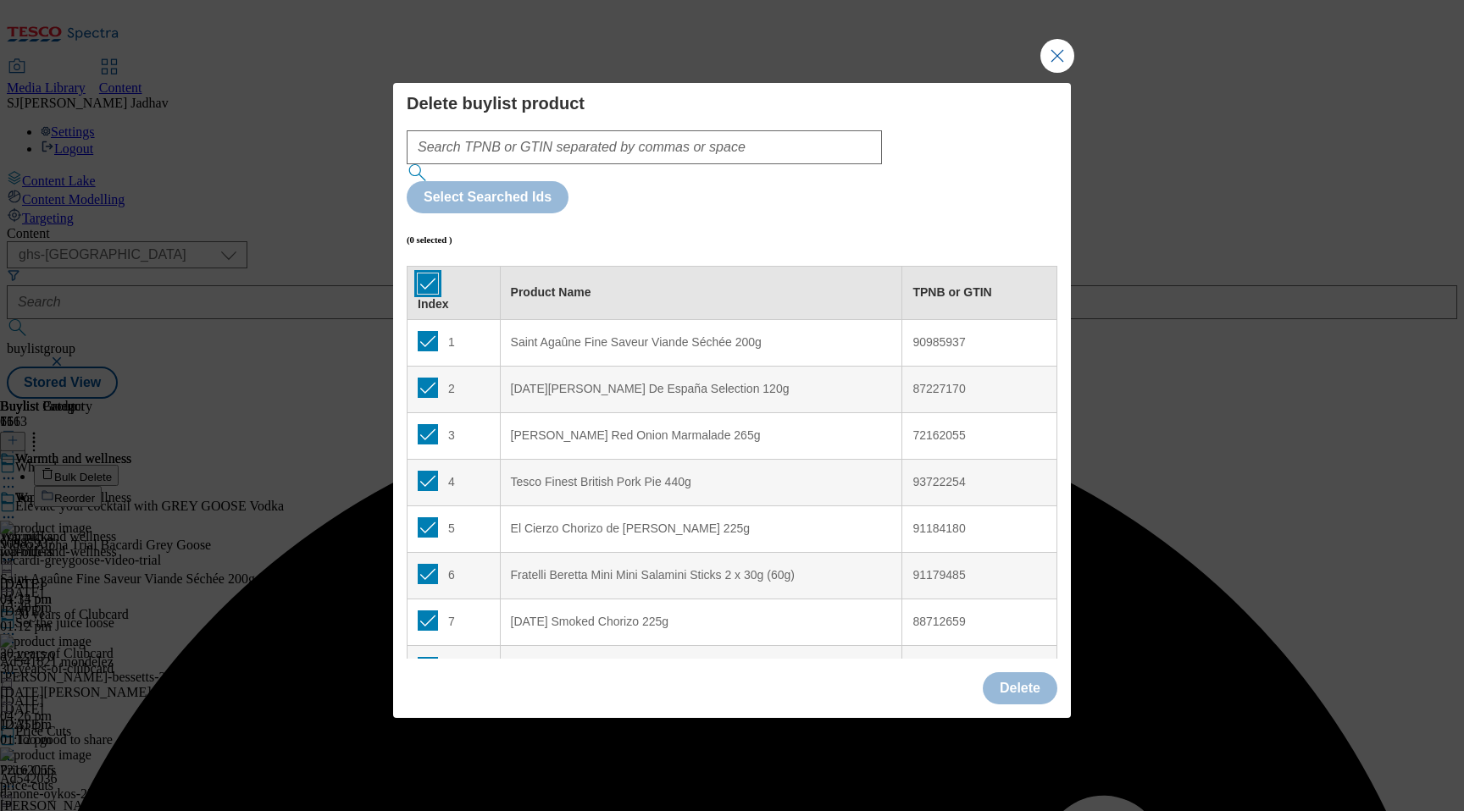
checkbox input "true"
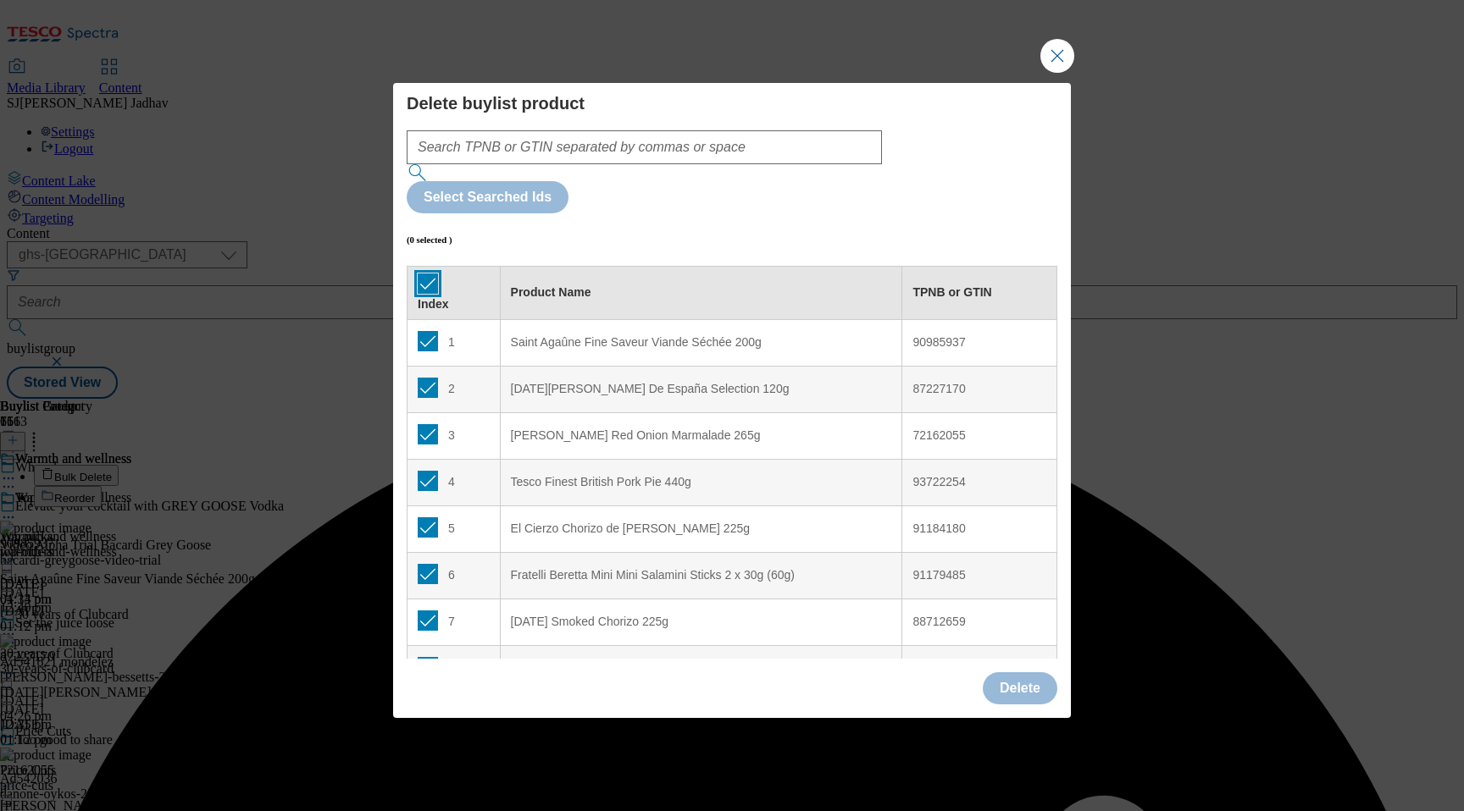
checkbox input "true"
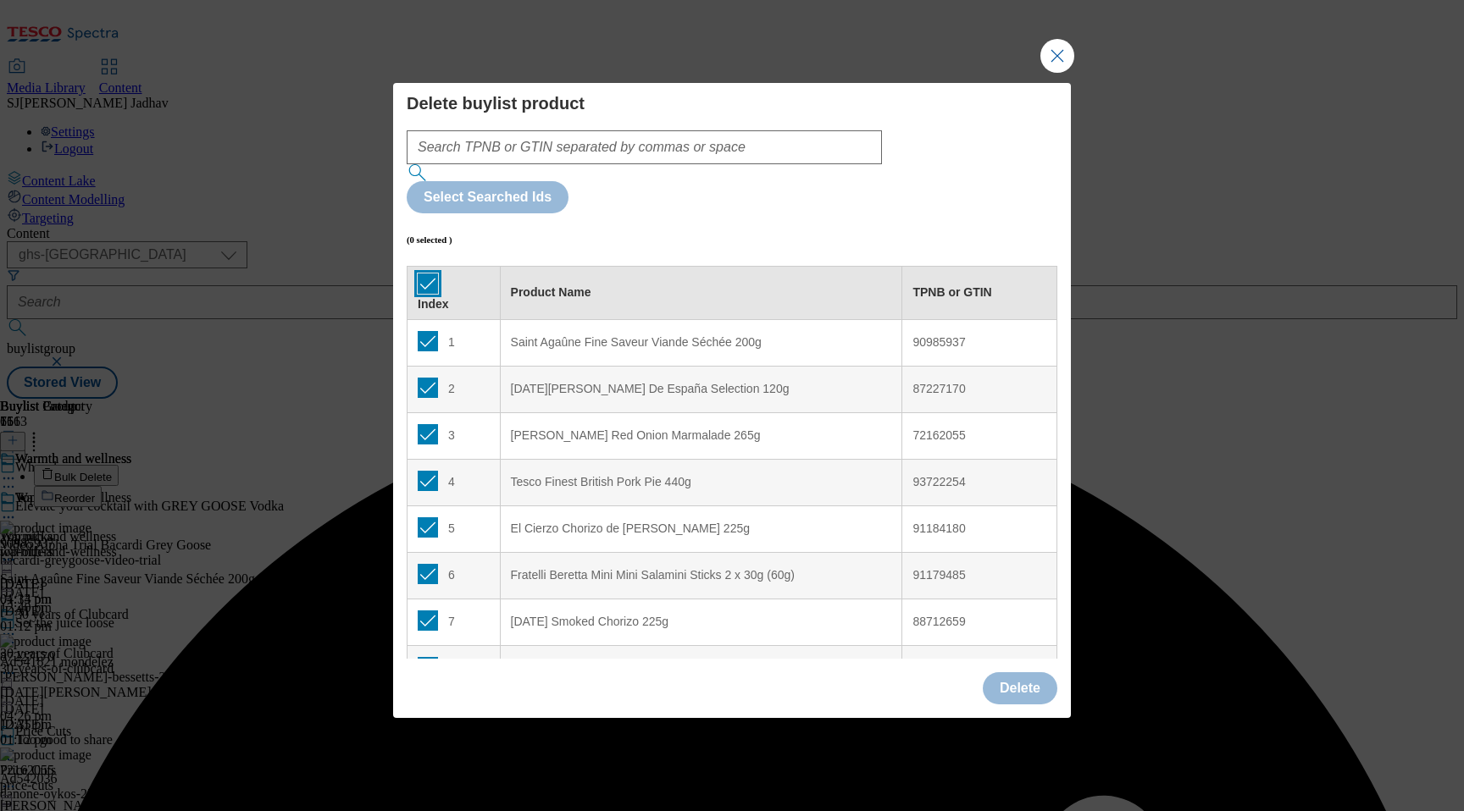
checkbox input "true"
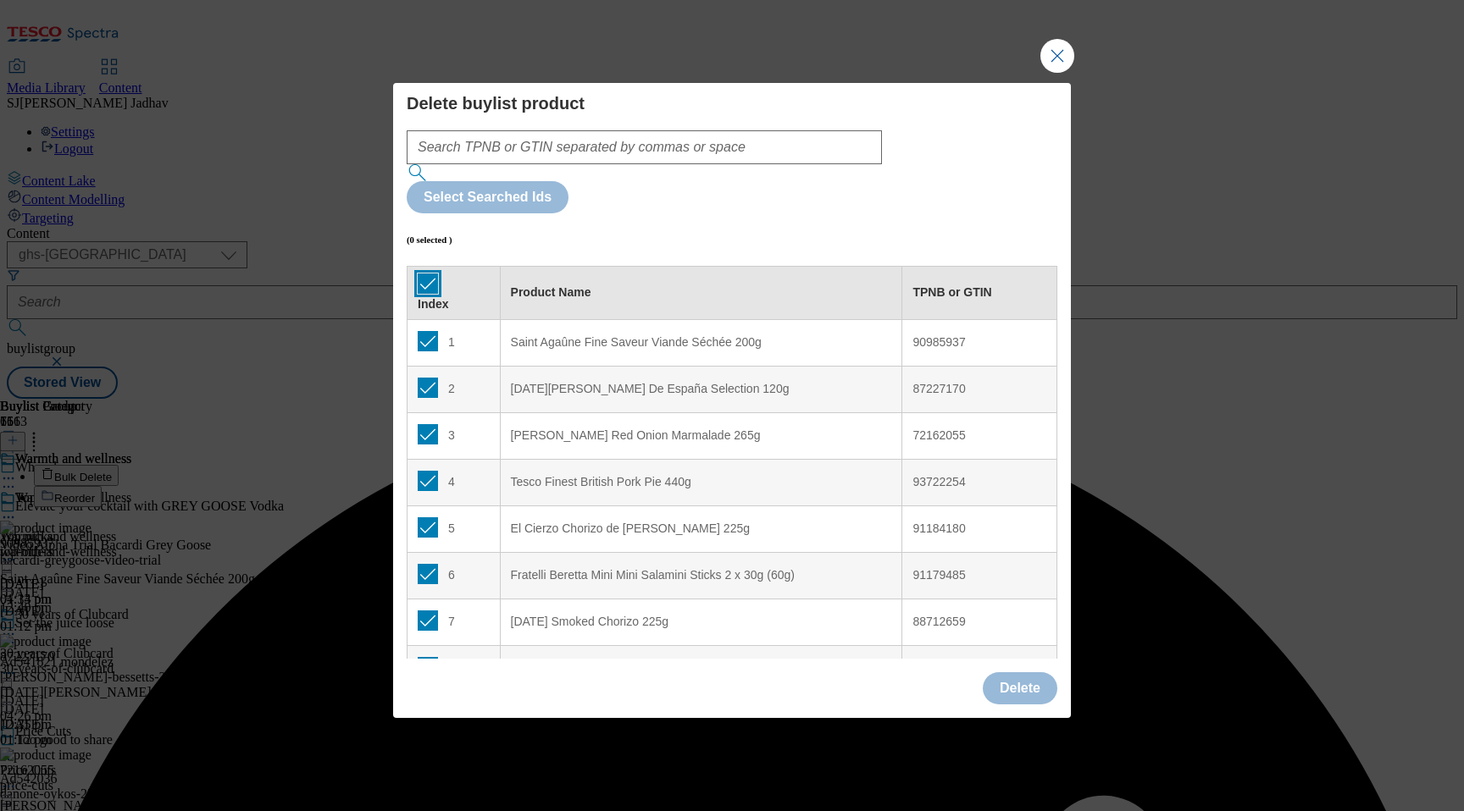
checkbox input "true"
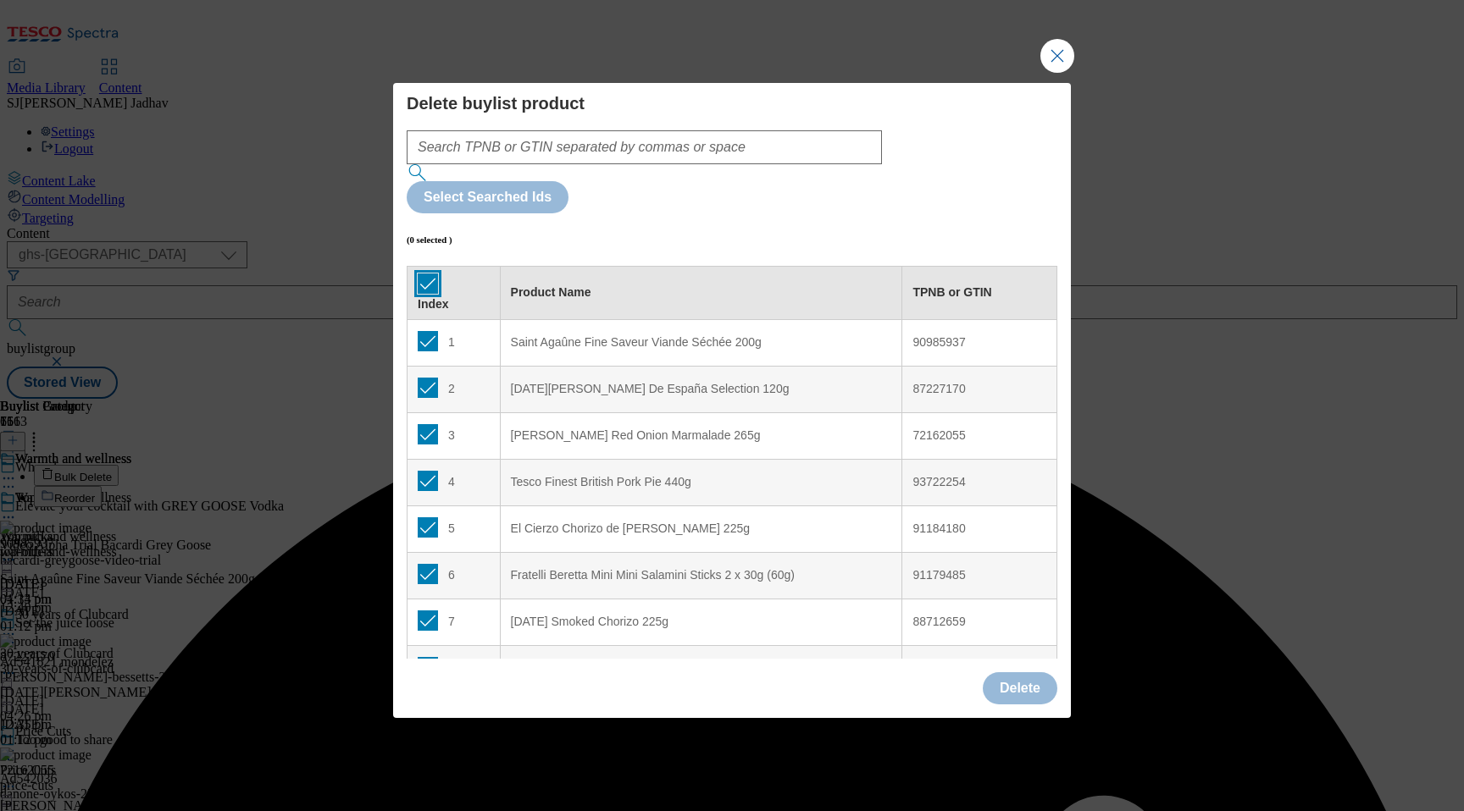
checkbox input "true"
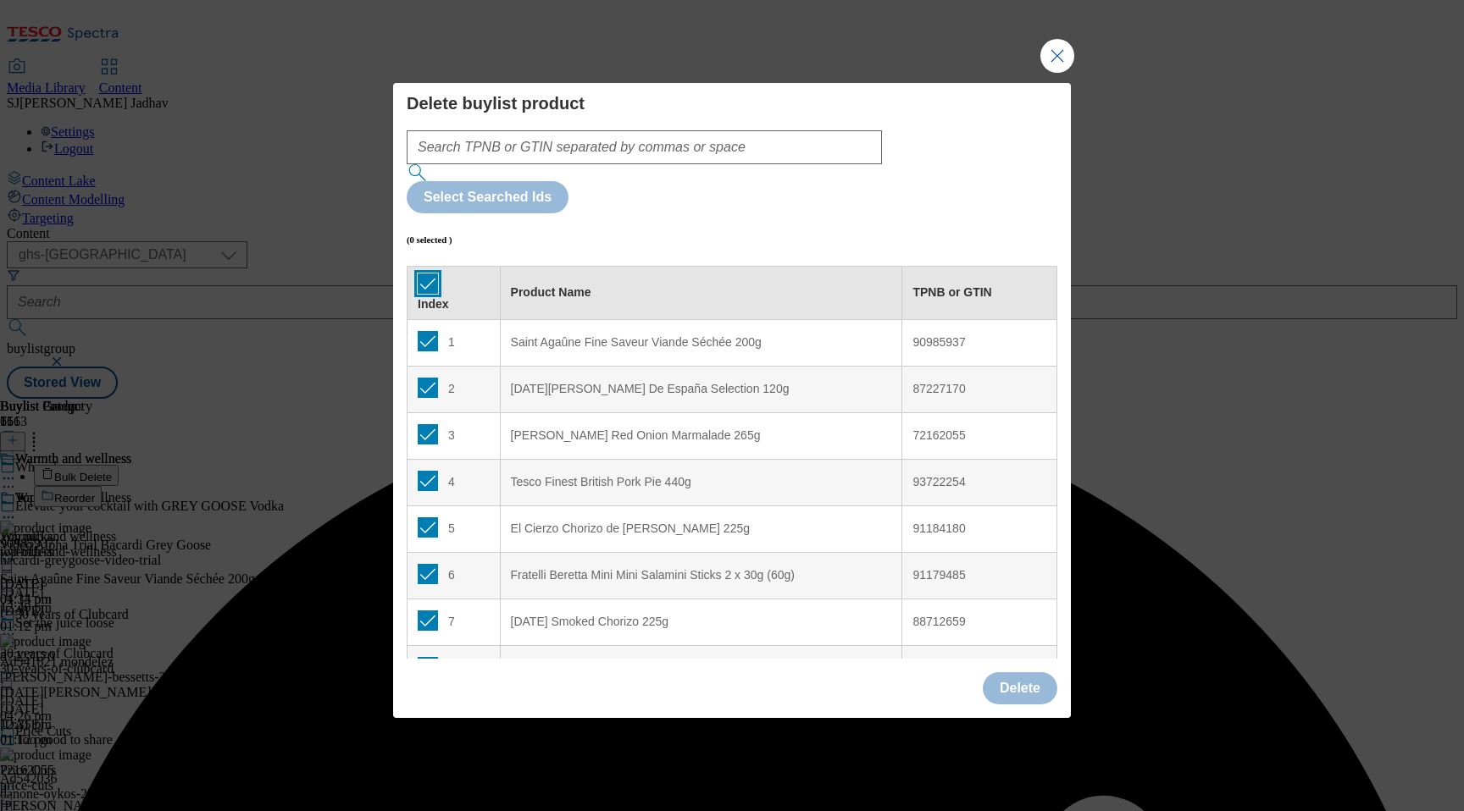
checkbox input "true"
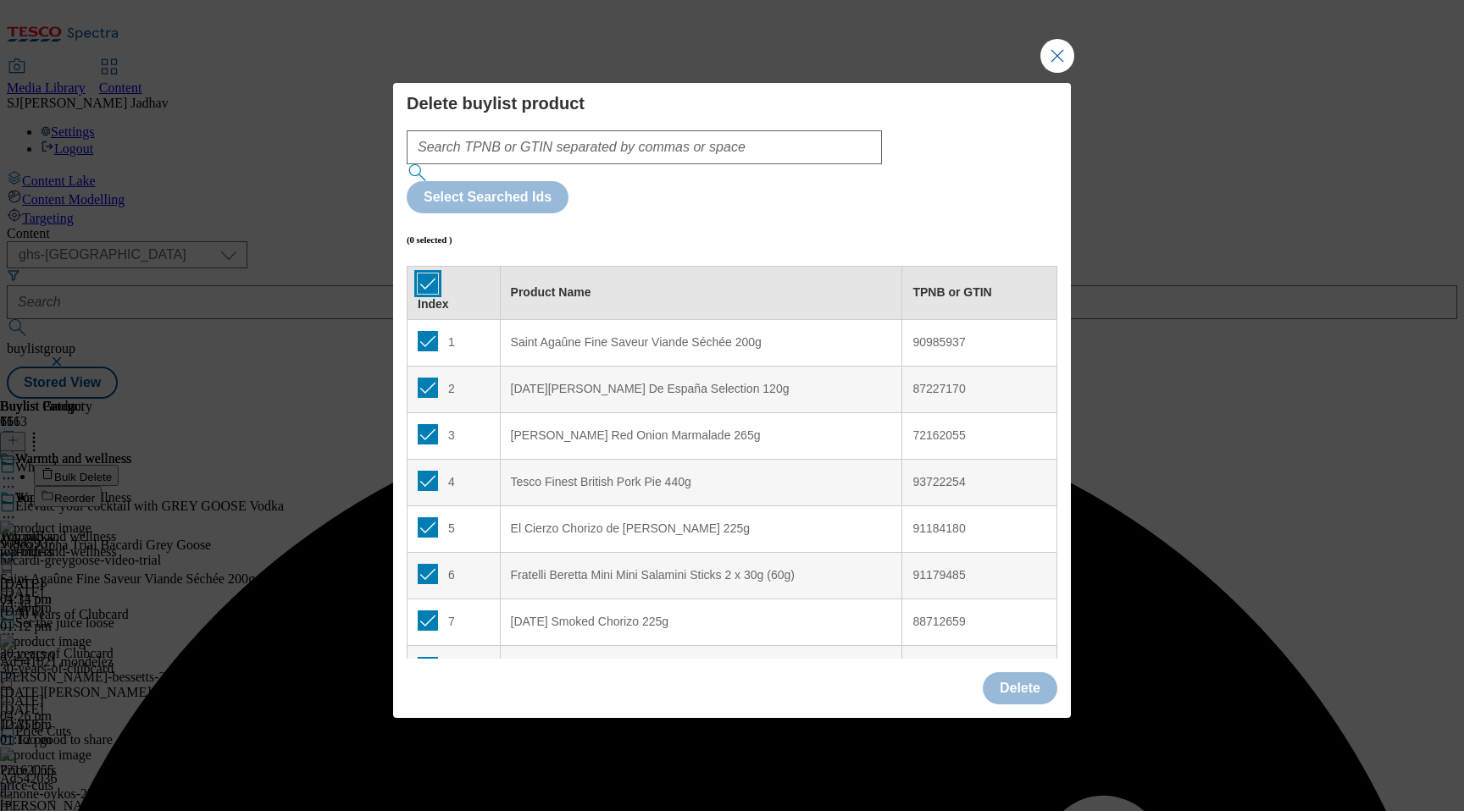
checkbox input "true"
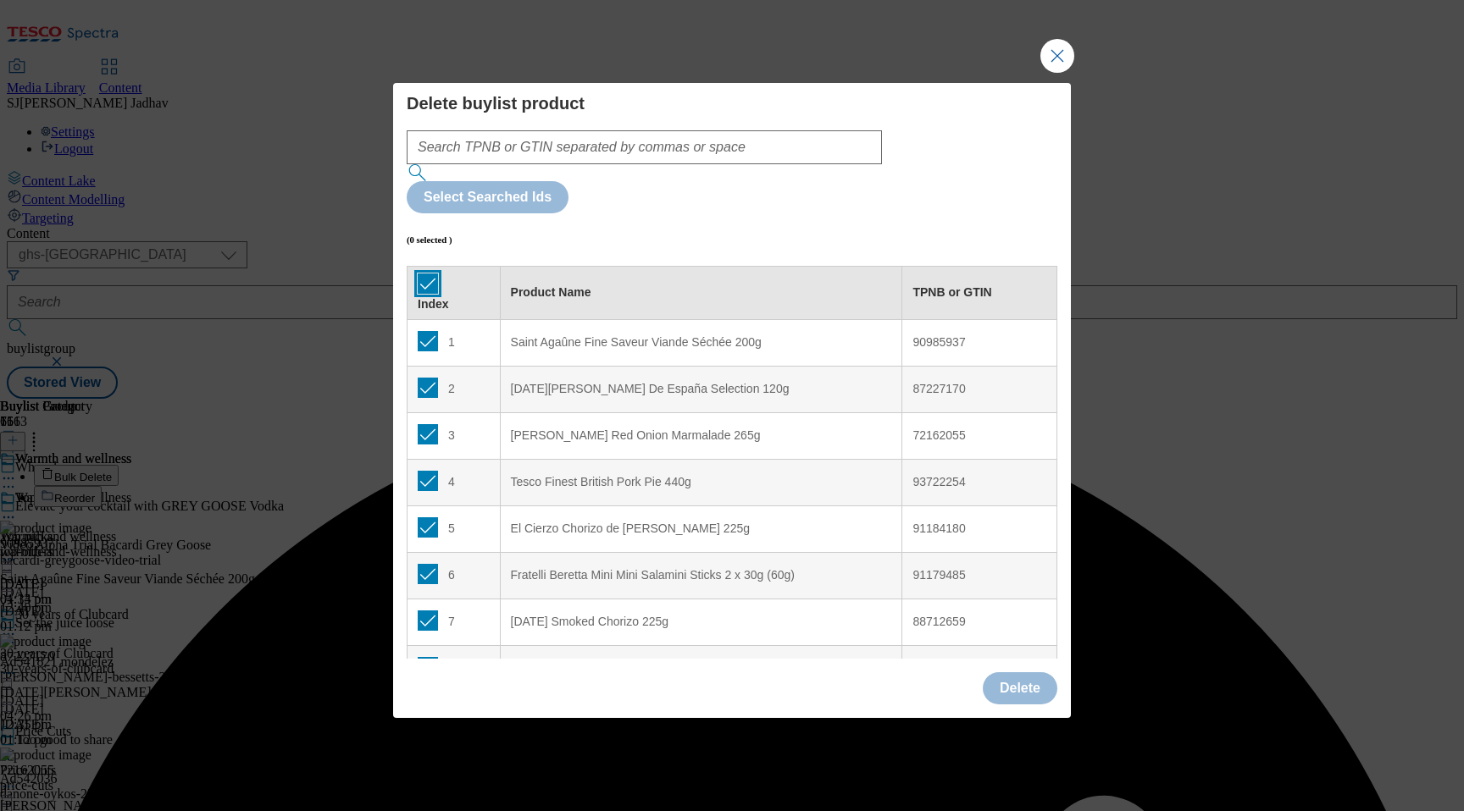
checkbox input "true"
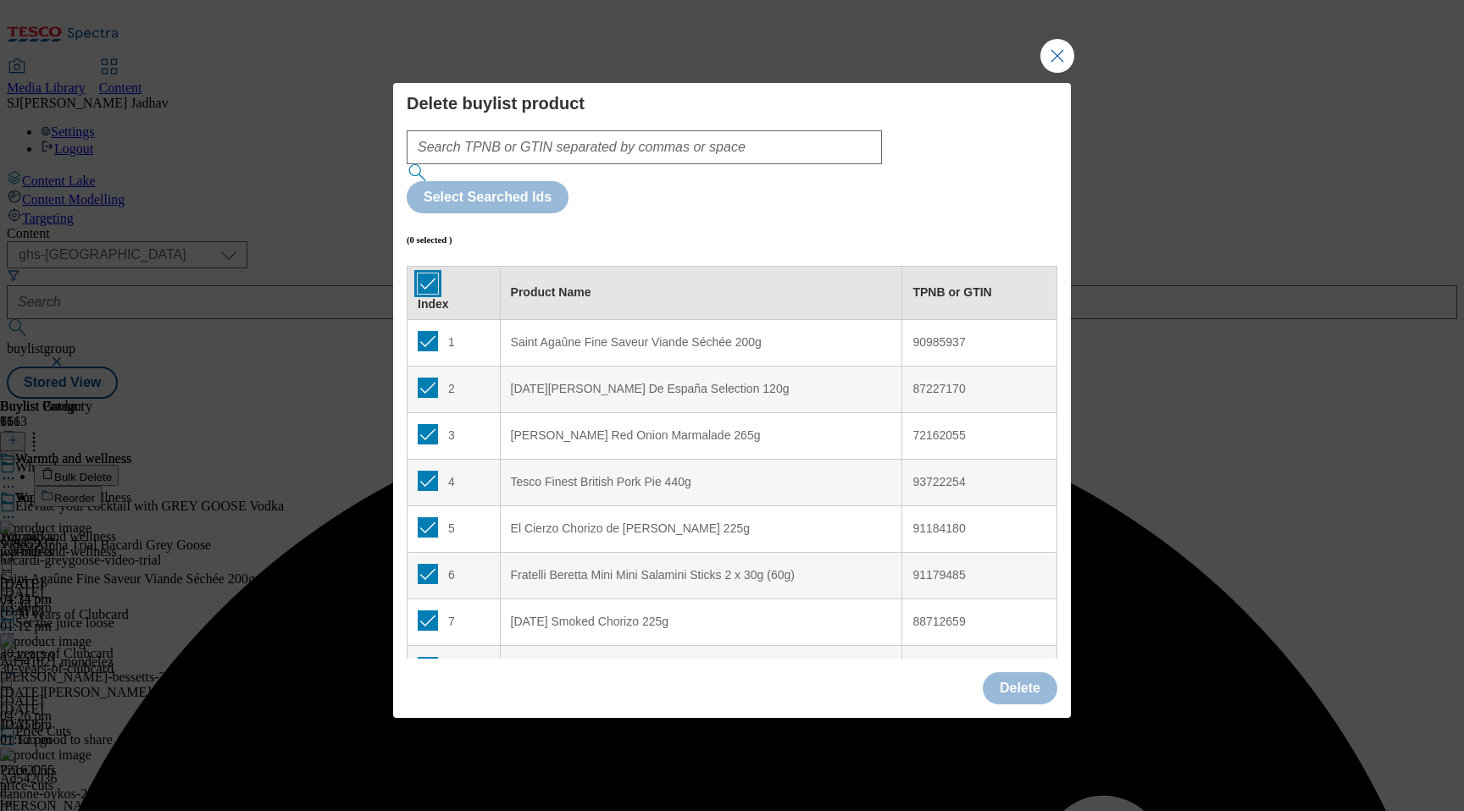
checkbox input "true"
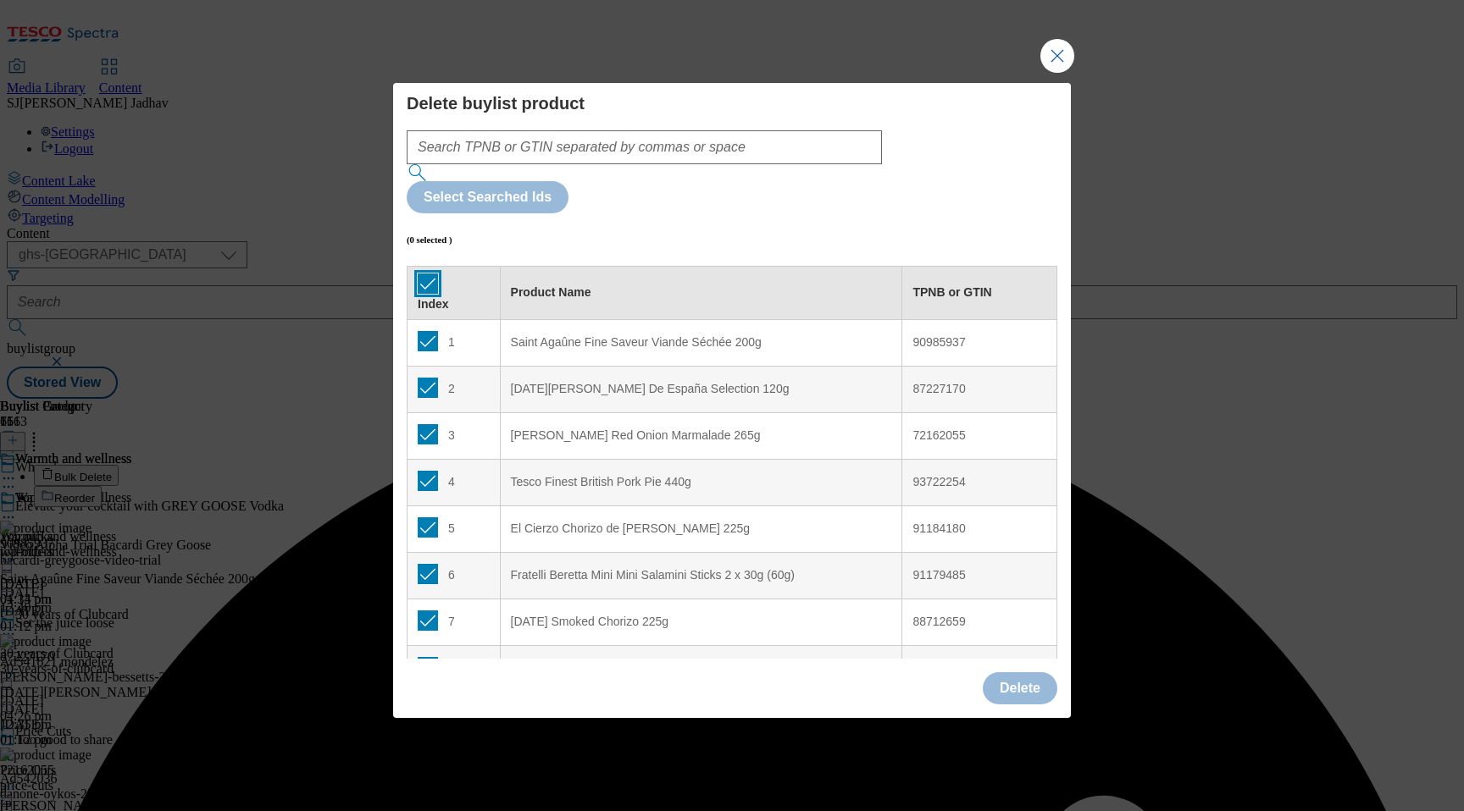
checkbox input "true"
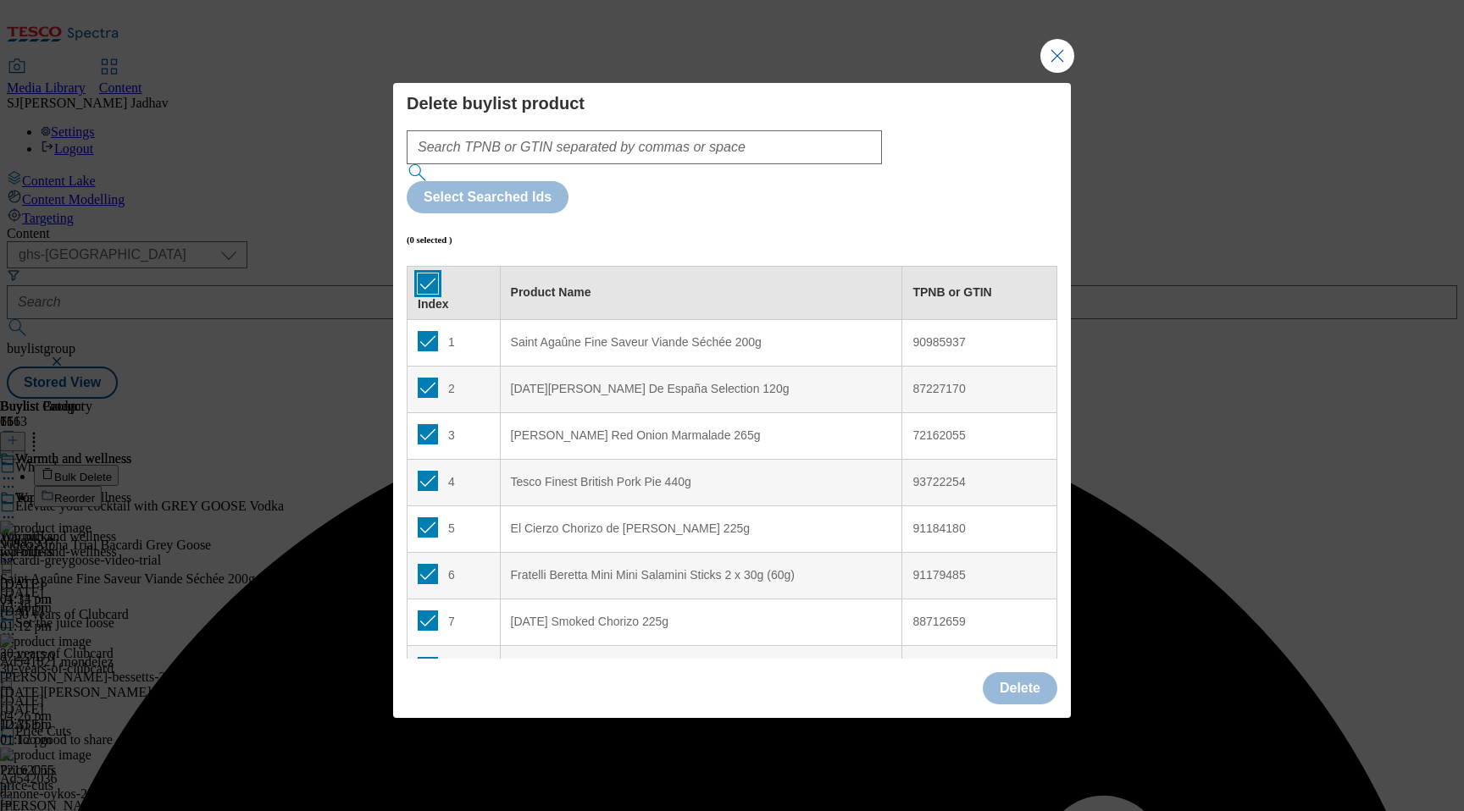
checkbox input "true"
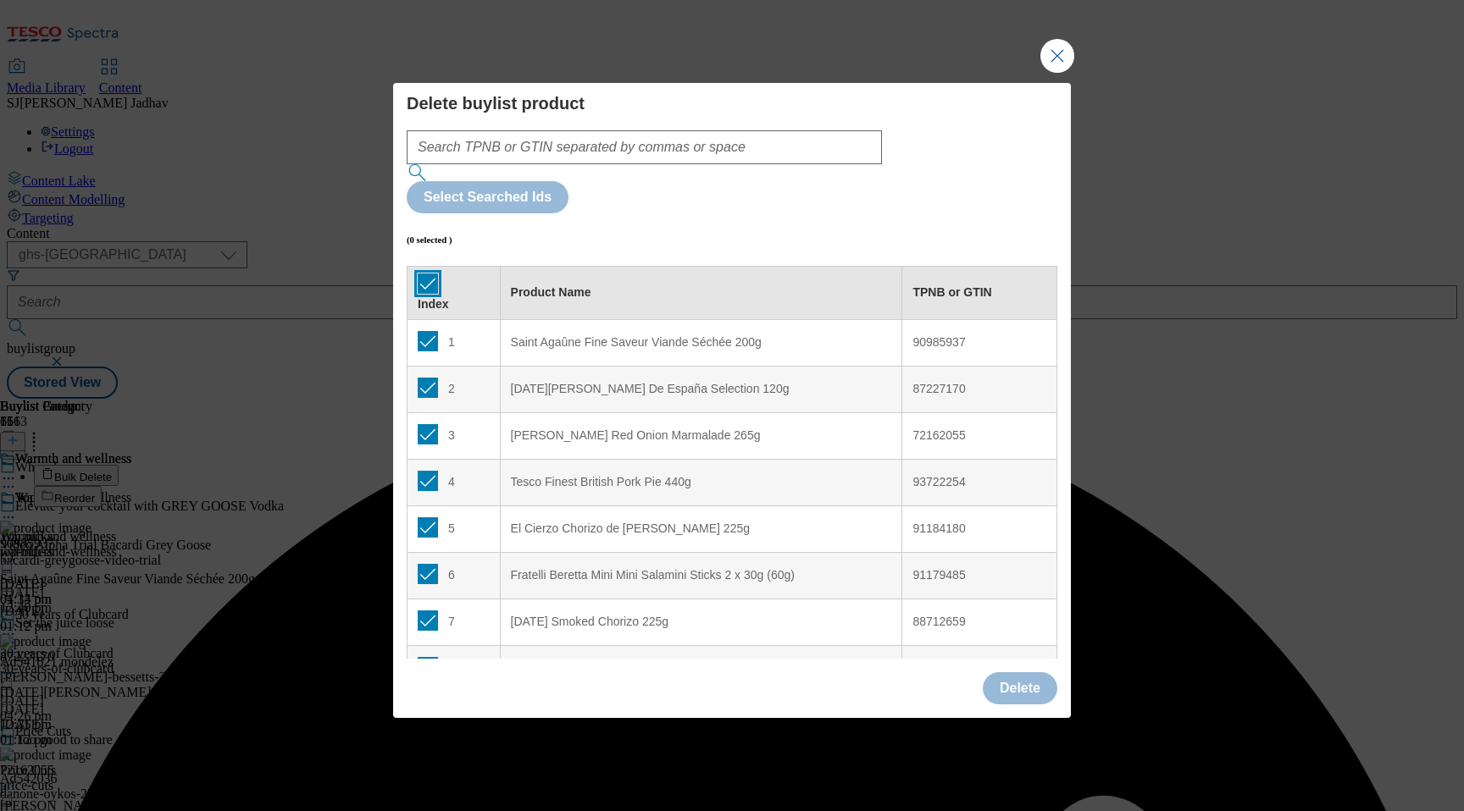
checkbox input "true"
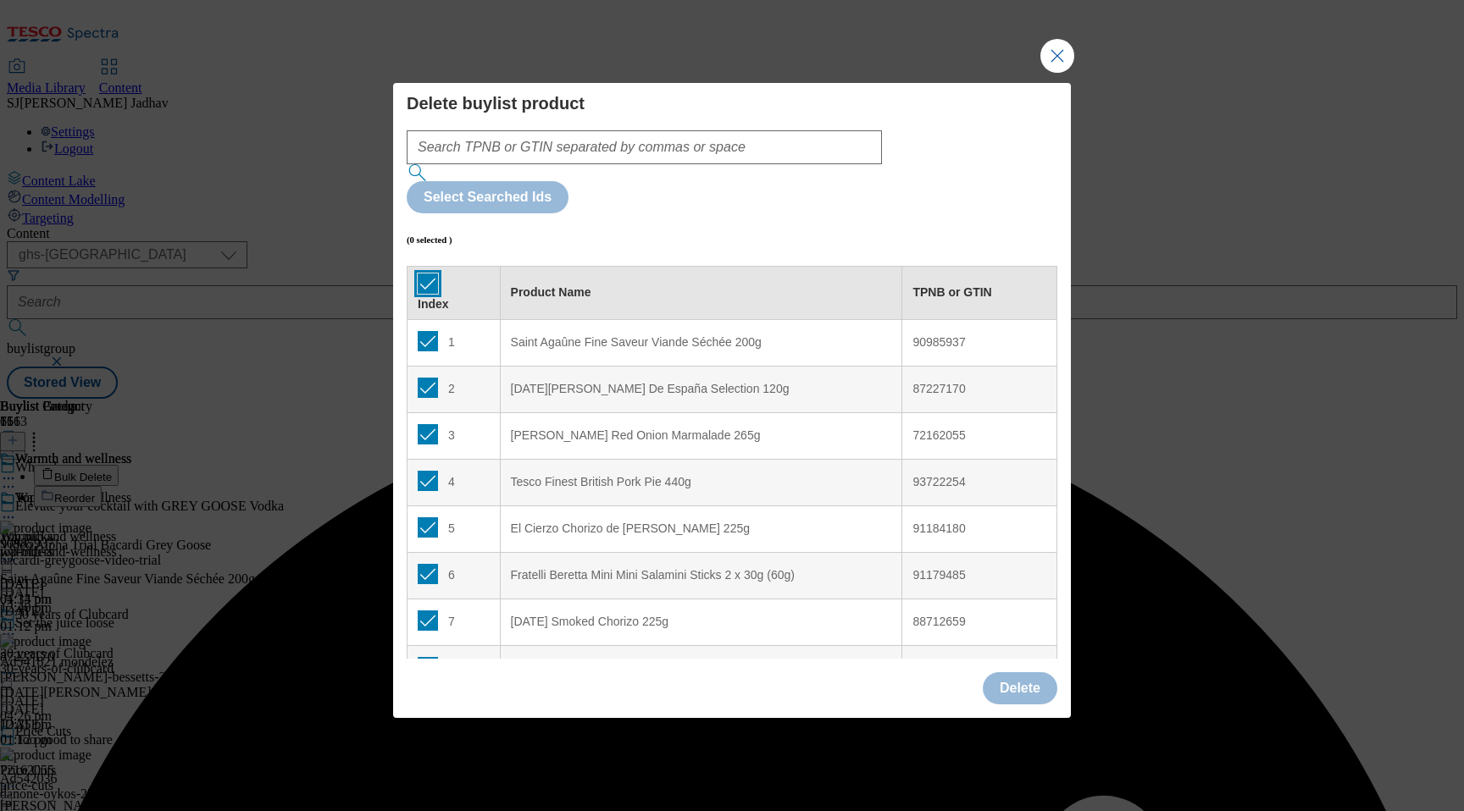
checkbox input "true"
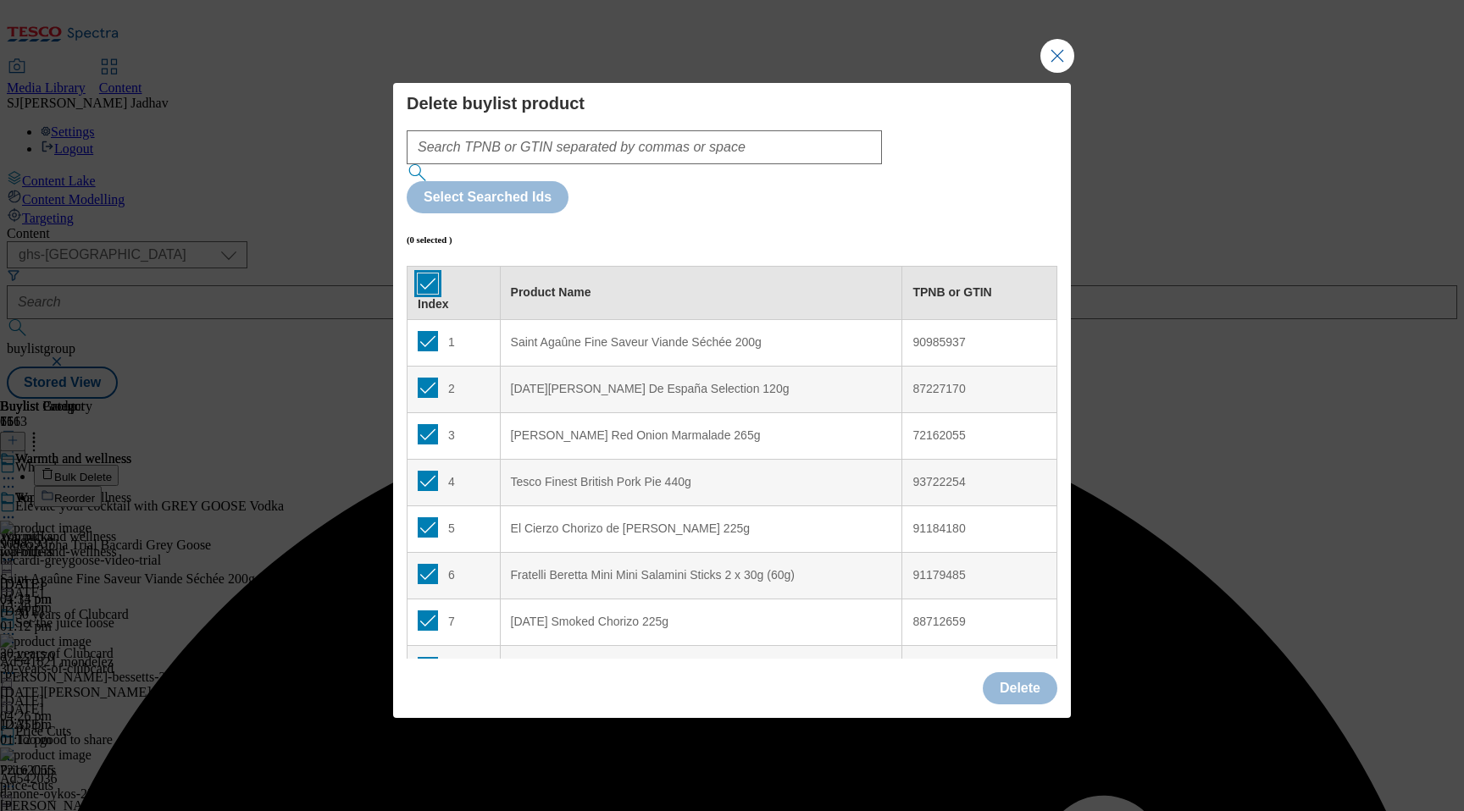
checkbox input "true"
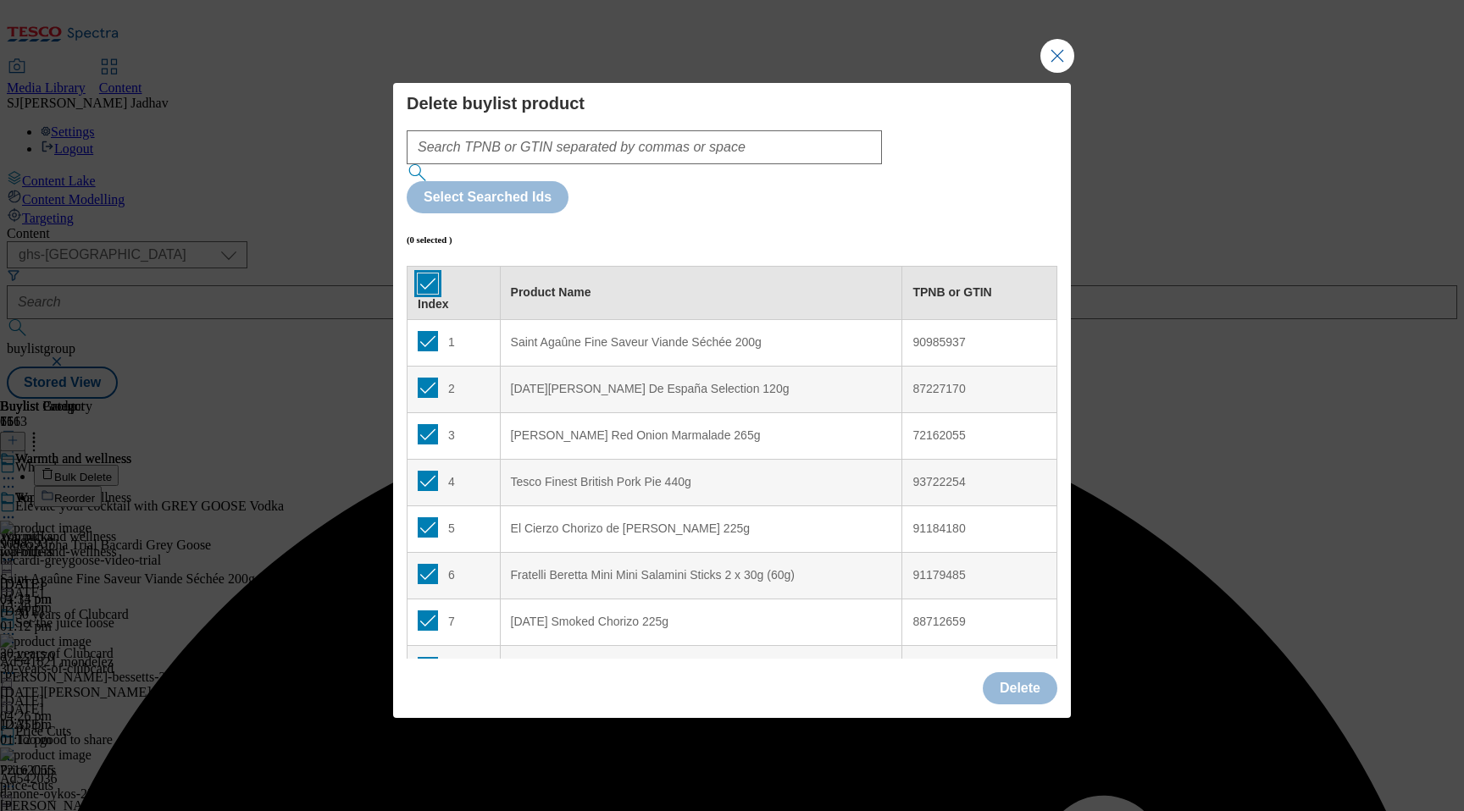
checkbox input "true"
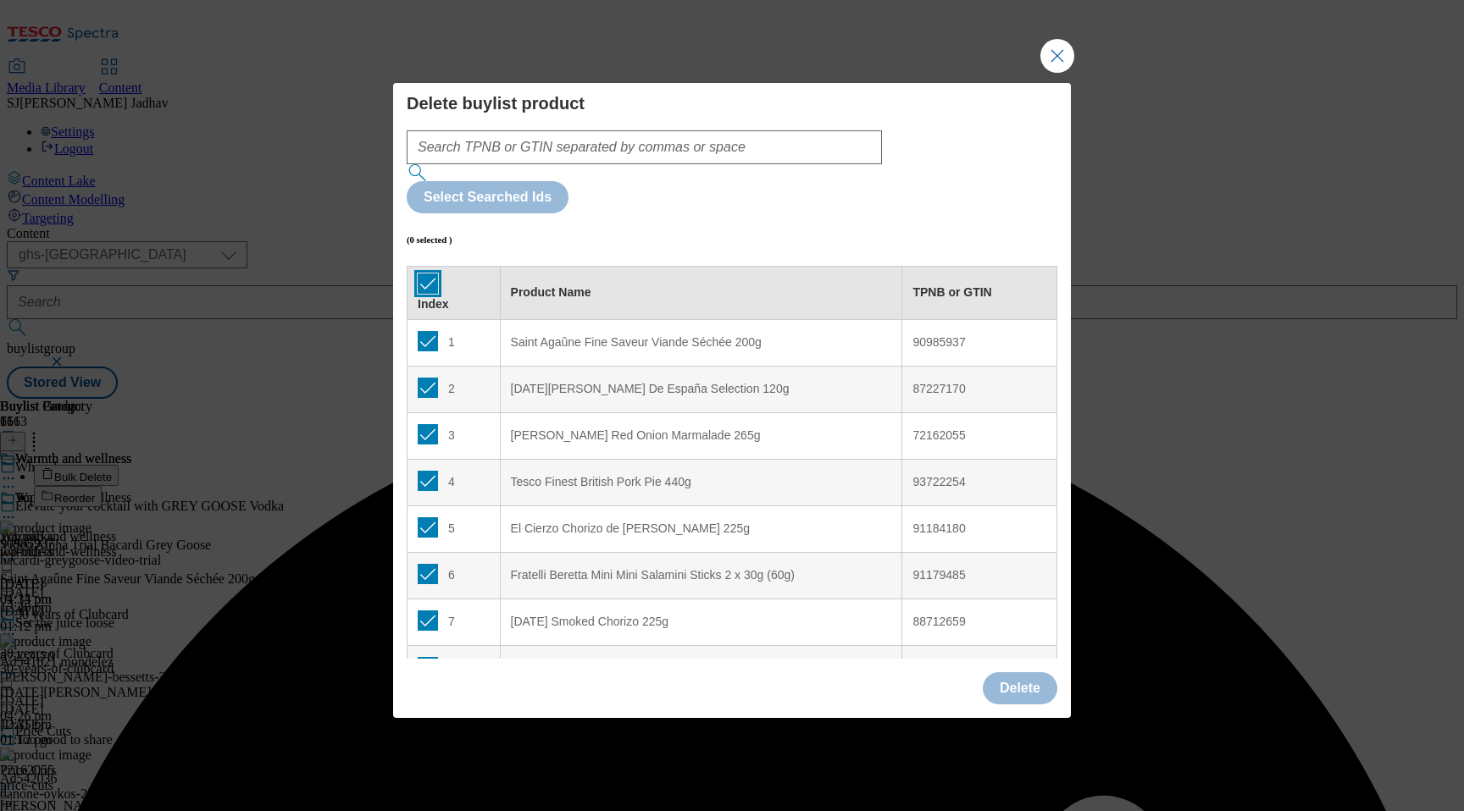
checkbox input "true"
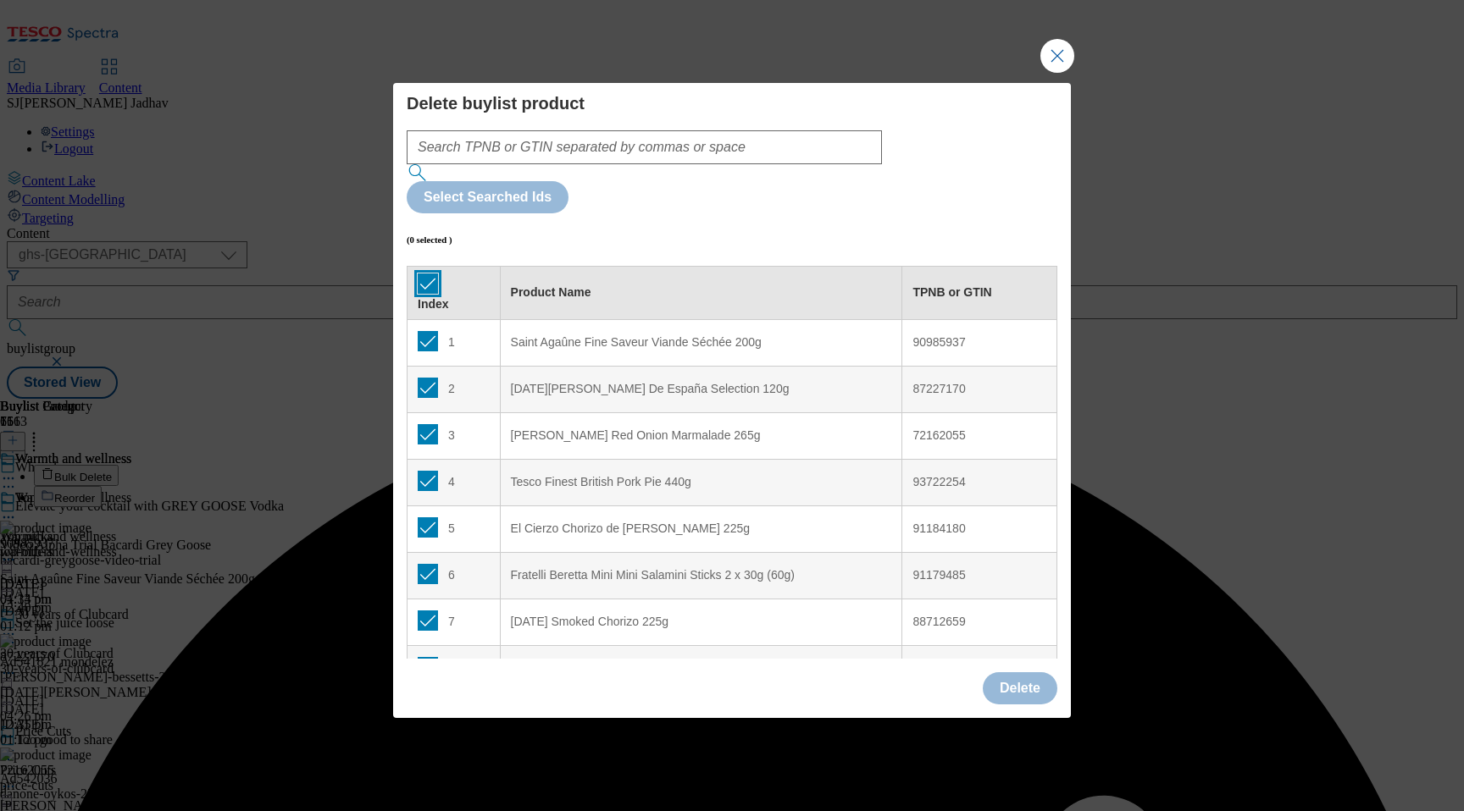
checkbox input "true"
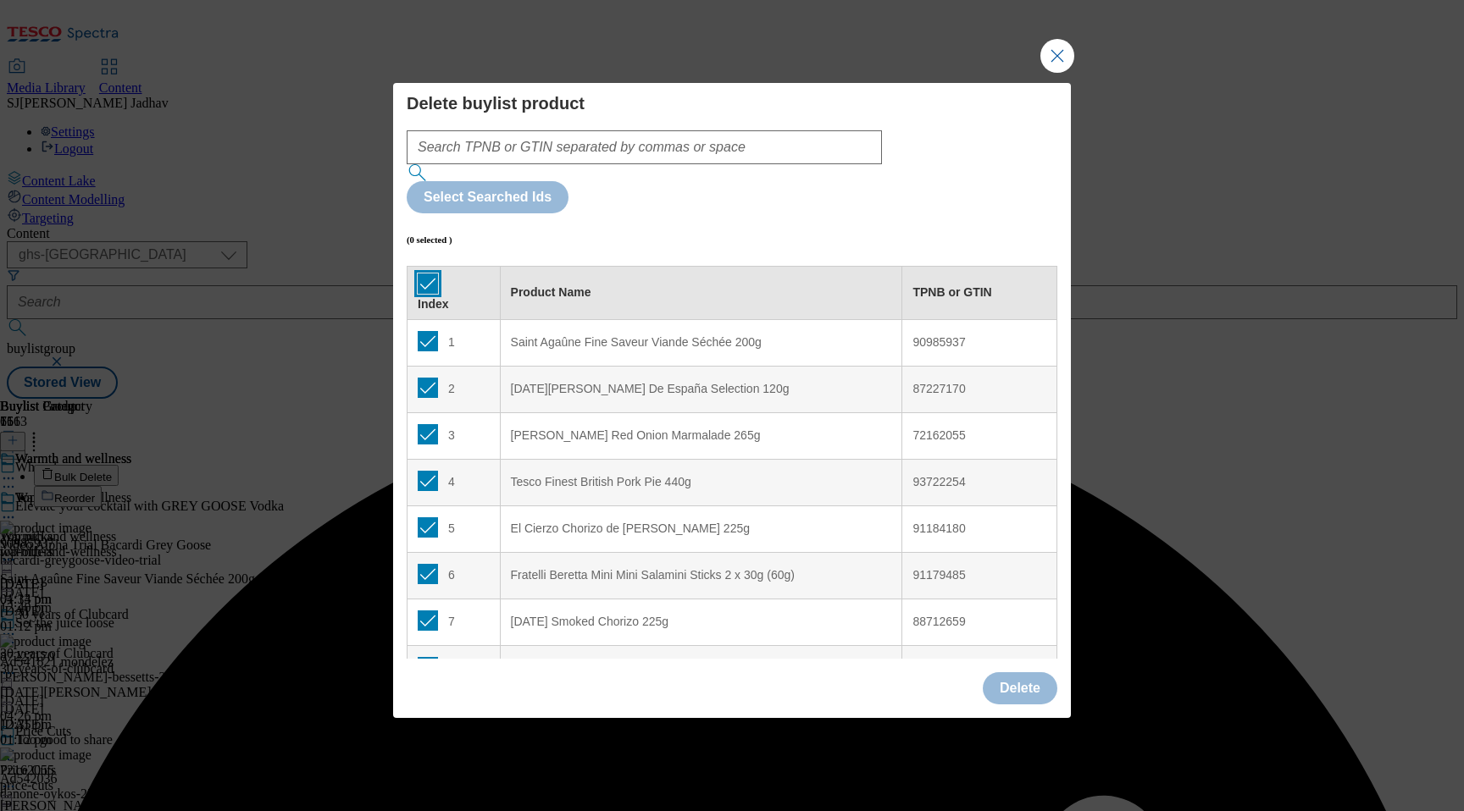
checkbox input "true"
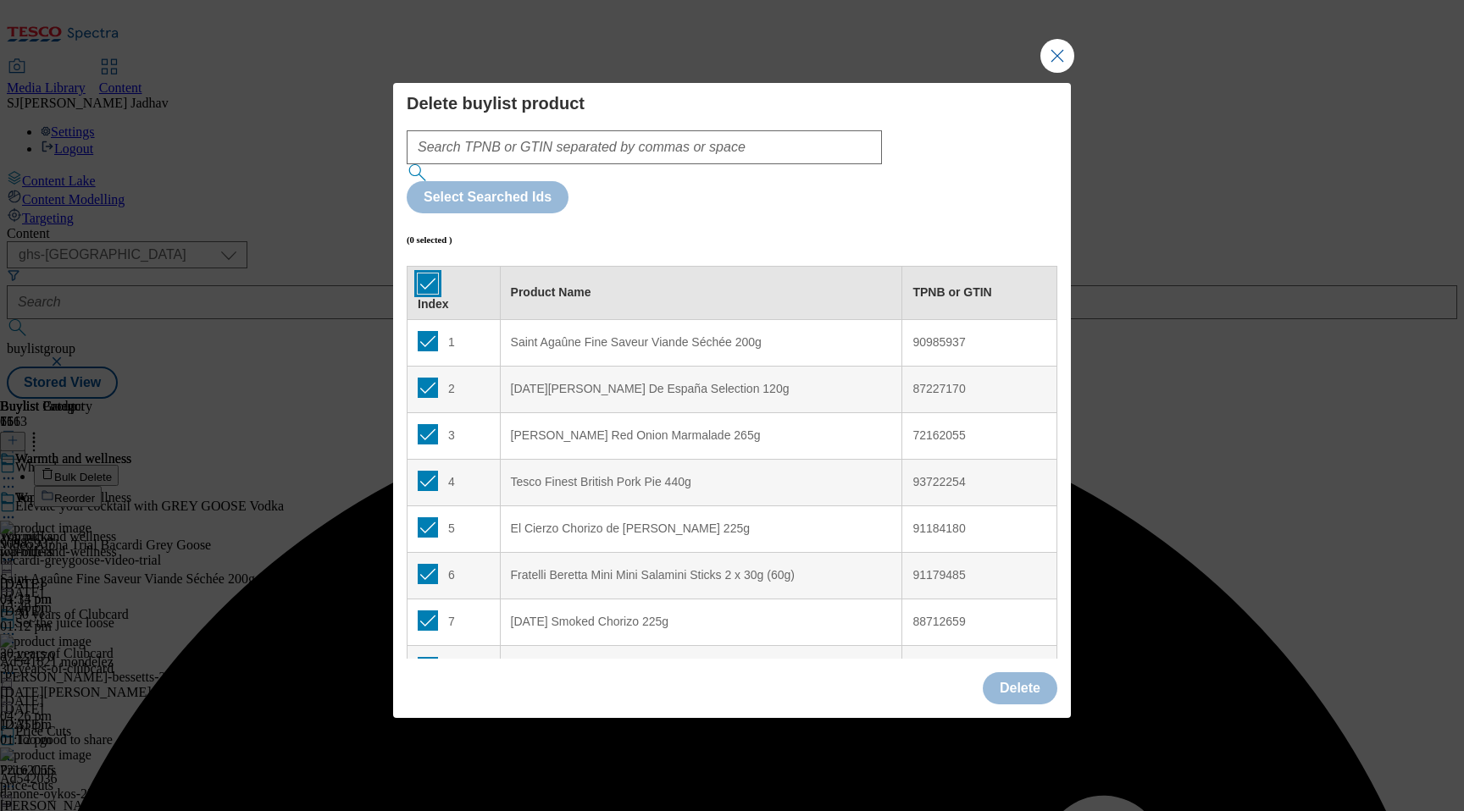
checkbox input "true"
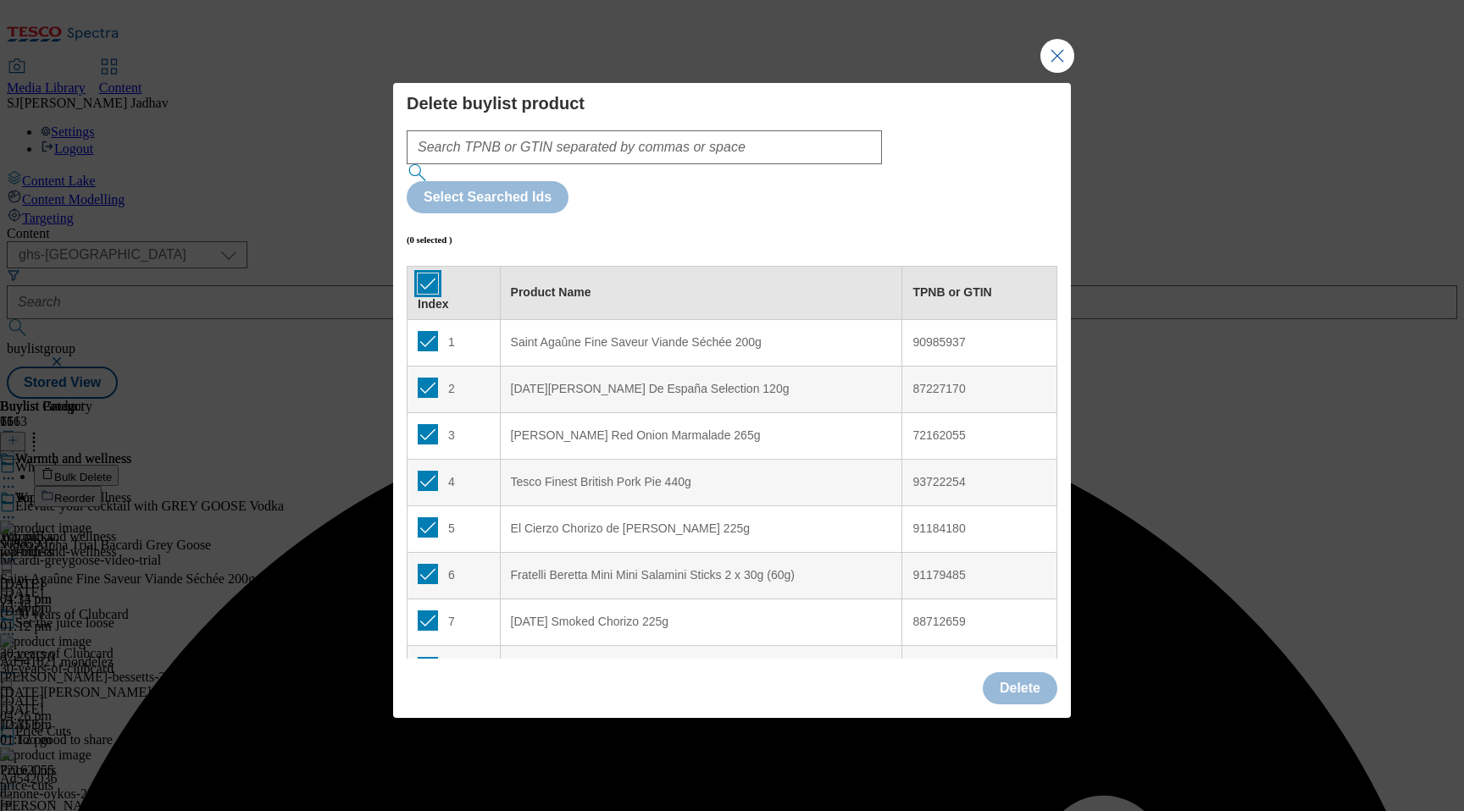
checkbox input "true"
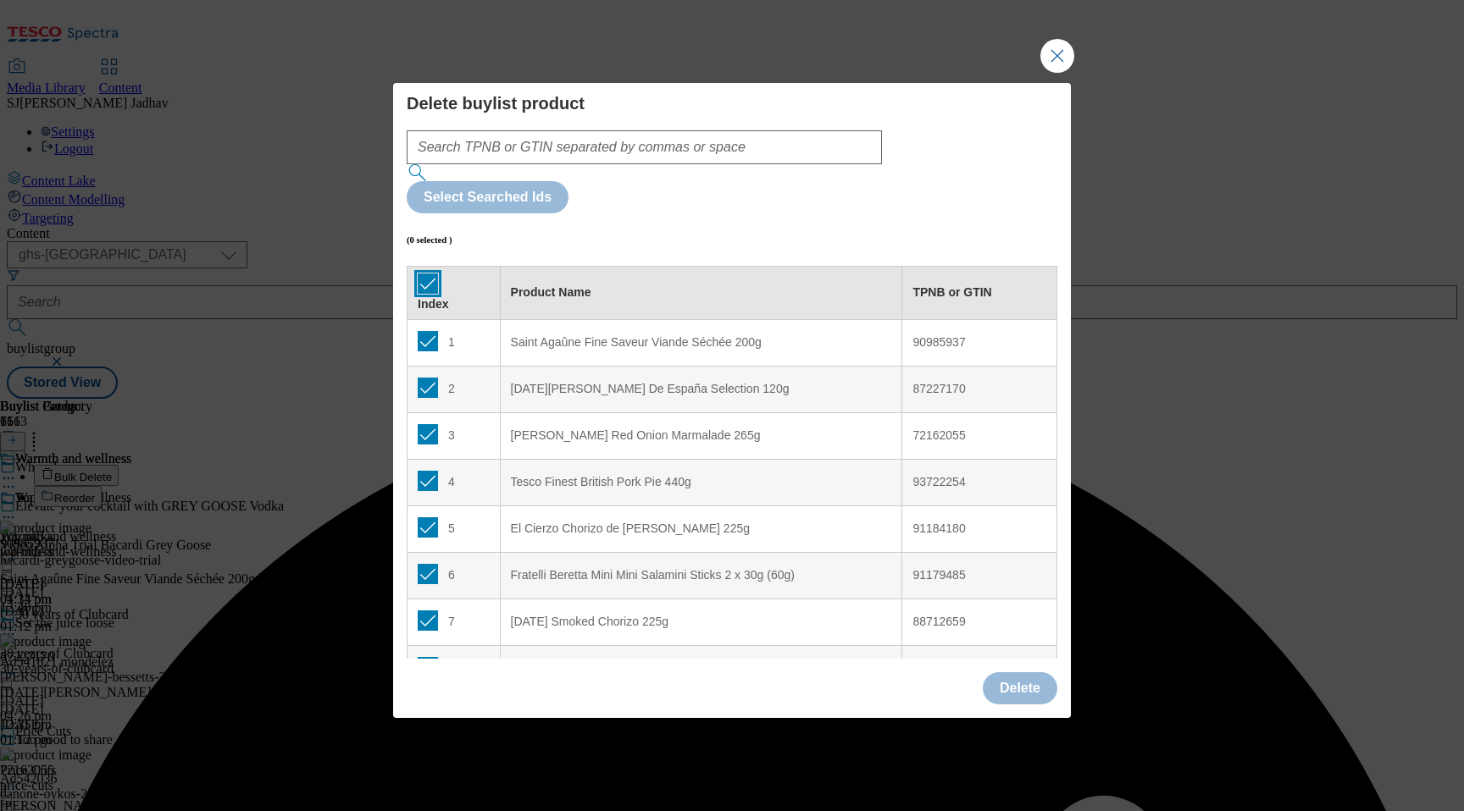
checkbox input "true"
click at [1003, 673] on button "Delete" at bounding box center [1020, 689] width 75 height 32
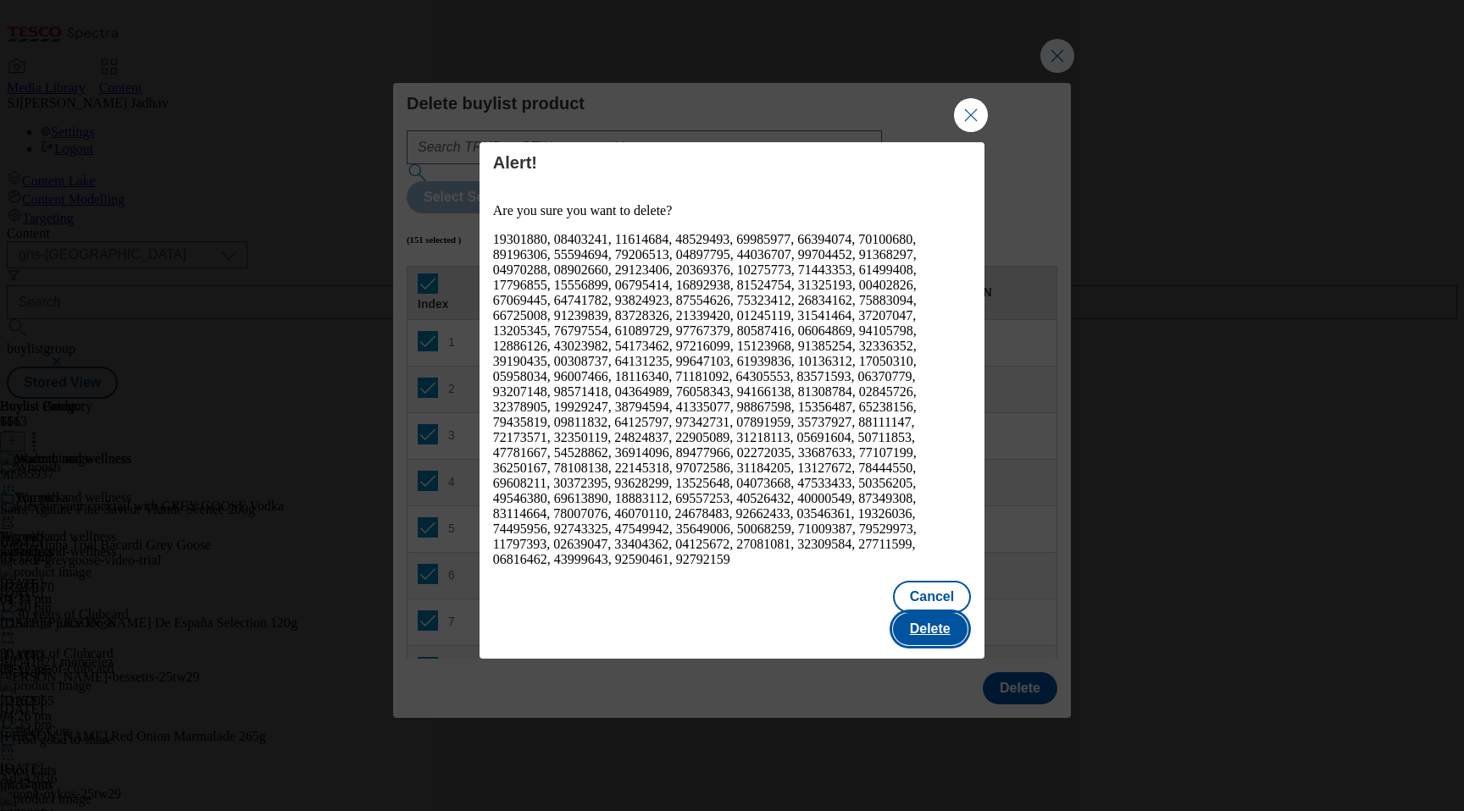
click at [929, 613] on button "Delete" at bounding box center [930, 629] width 75 height 32
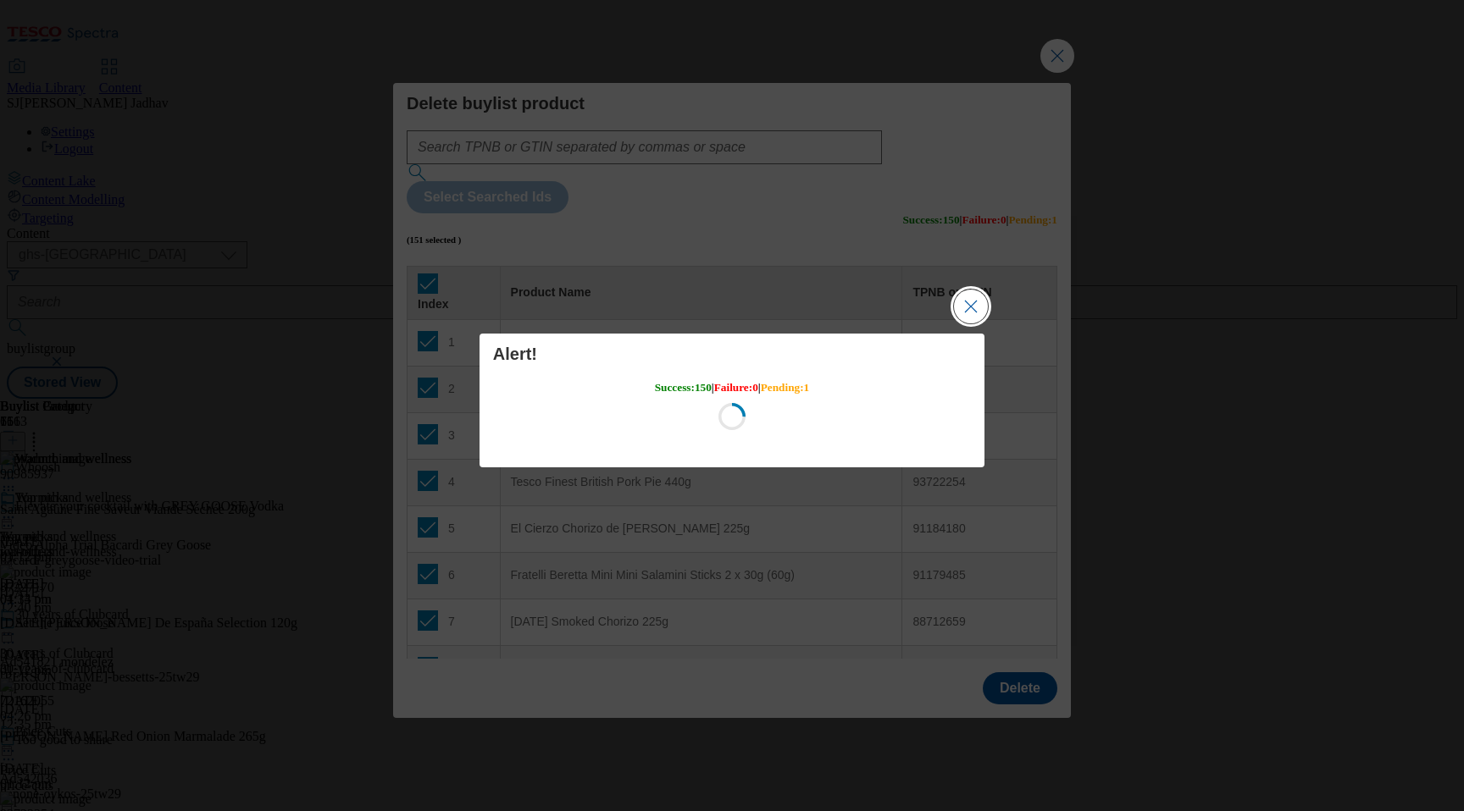
scroll to position [0, 0]
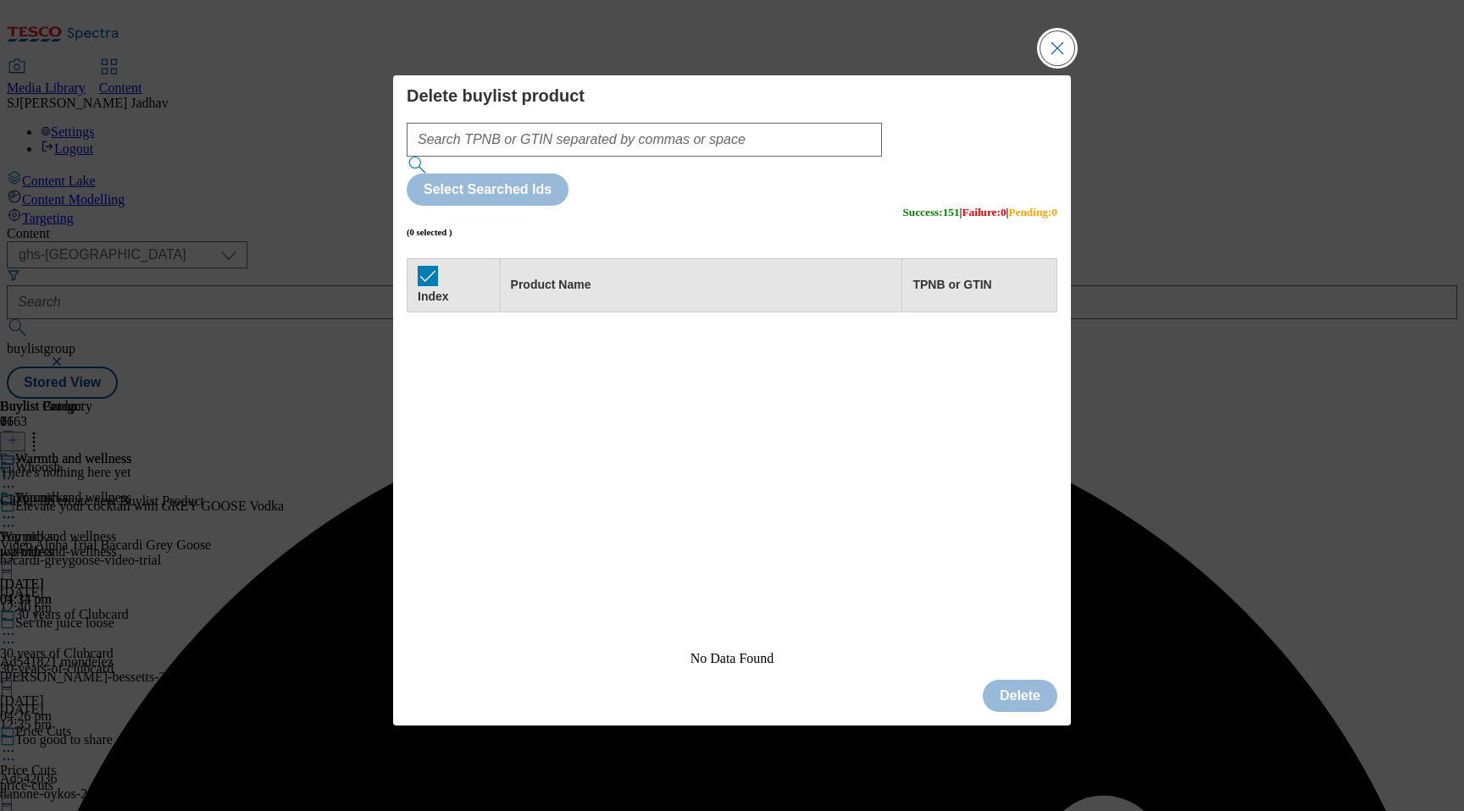
click at [1059, 65] on button "Close Modal" at bounding box center [1057, 48] width 34 height 34
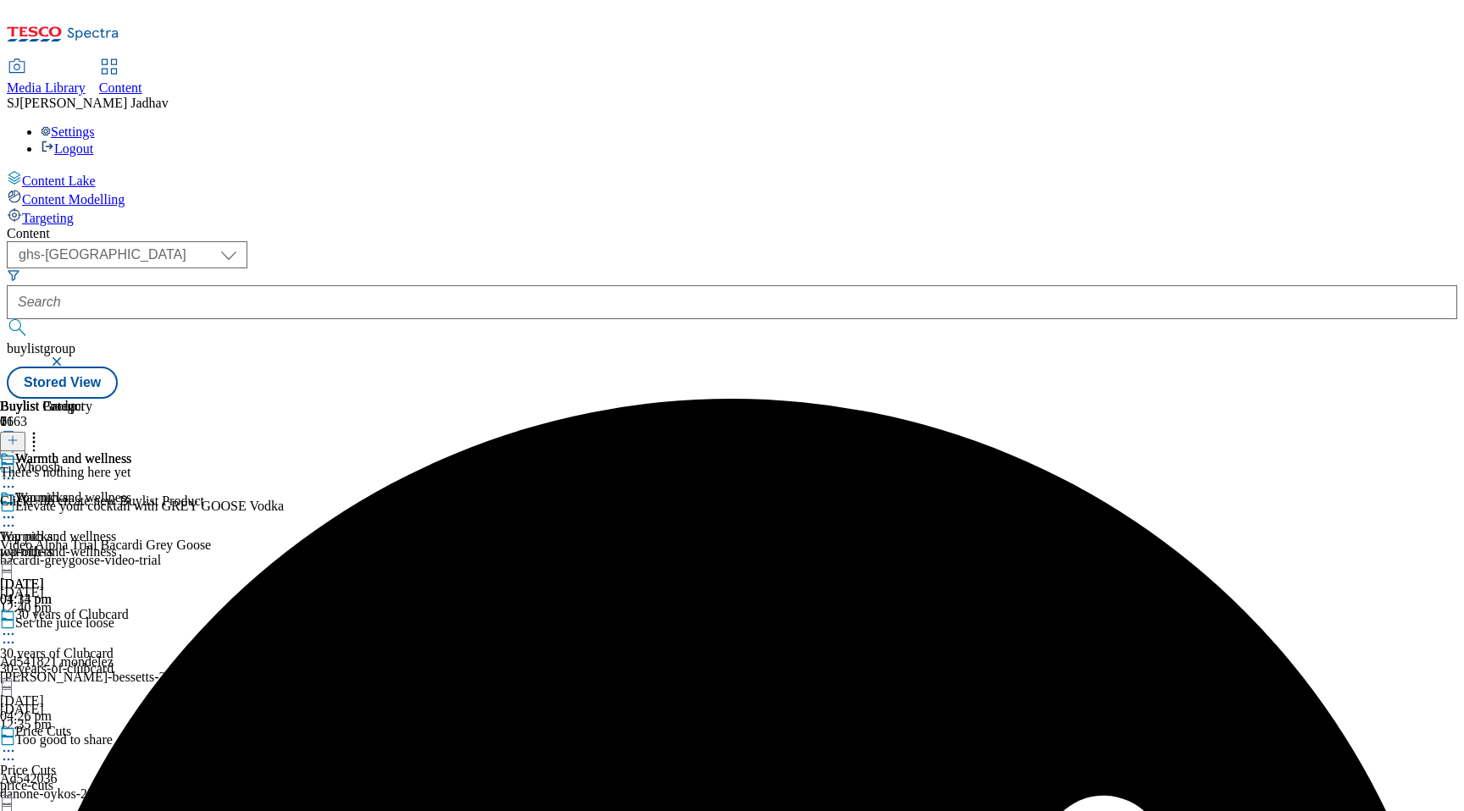
scroll to position [0, 30]
click at [13, 436] on line at bounding box center [13, 440] width 0 height 8
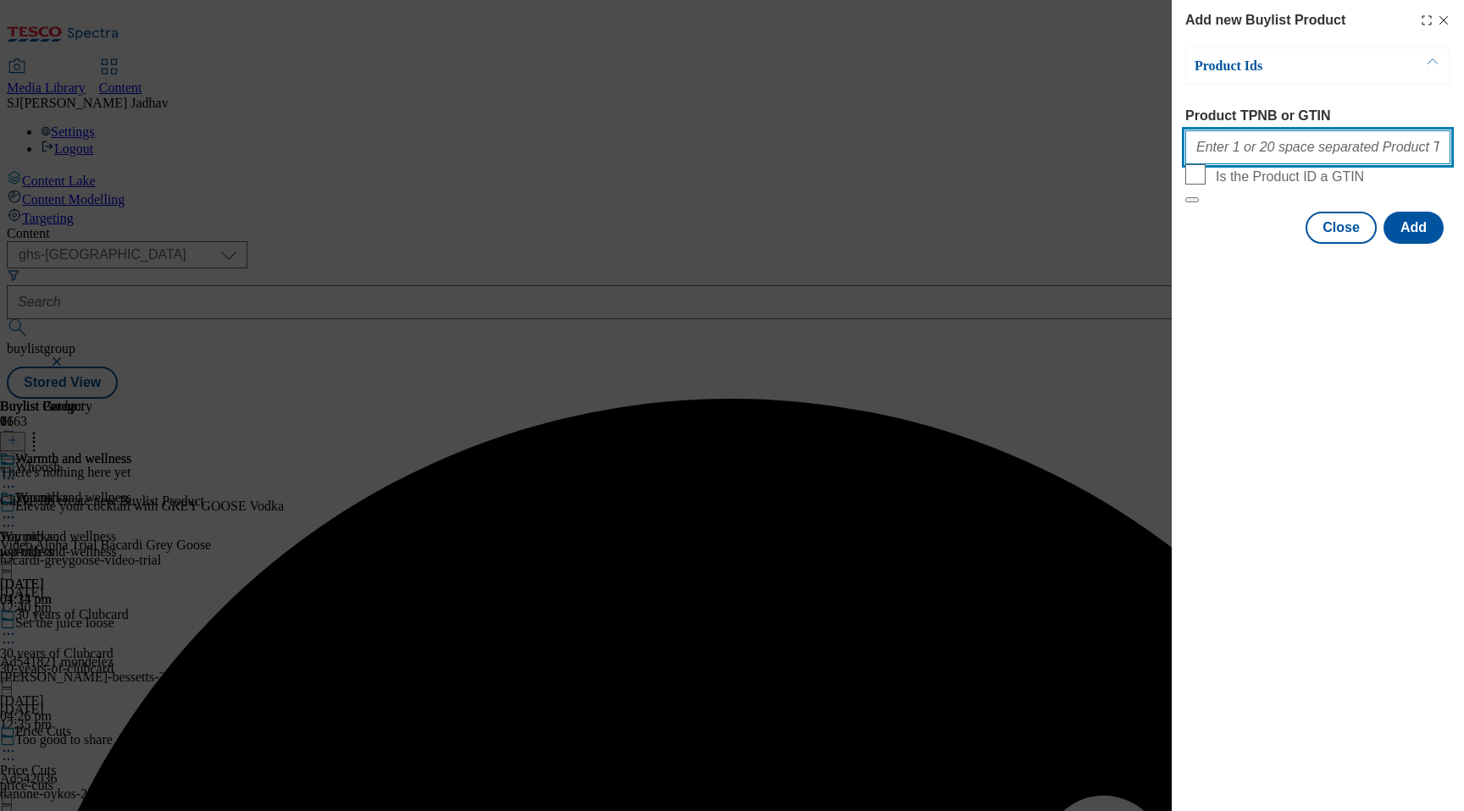
click at [1282, 149] on input "Product TPNB or GTIN" at bounding box center [1317, 147] width 265 height 34
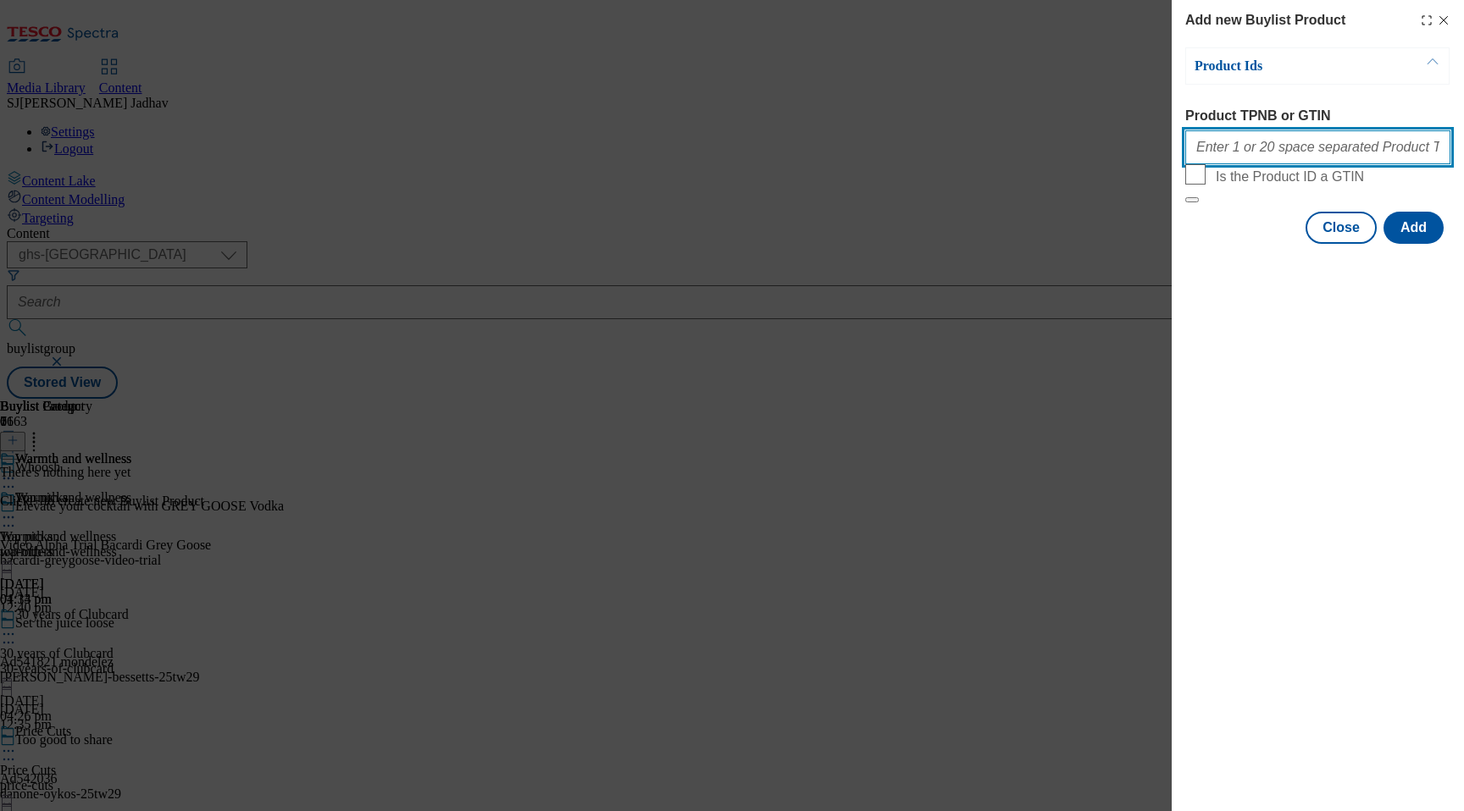
paste input "72334428 93424618 89248176 51976161 50293837 83165588 52750622 90609532 8543374…"
type input "72334428 93424618 89248176 51976161 50293837 83165588 52750622 90609532 8543374…"
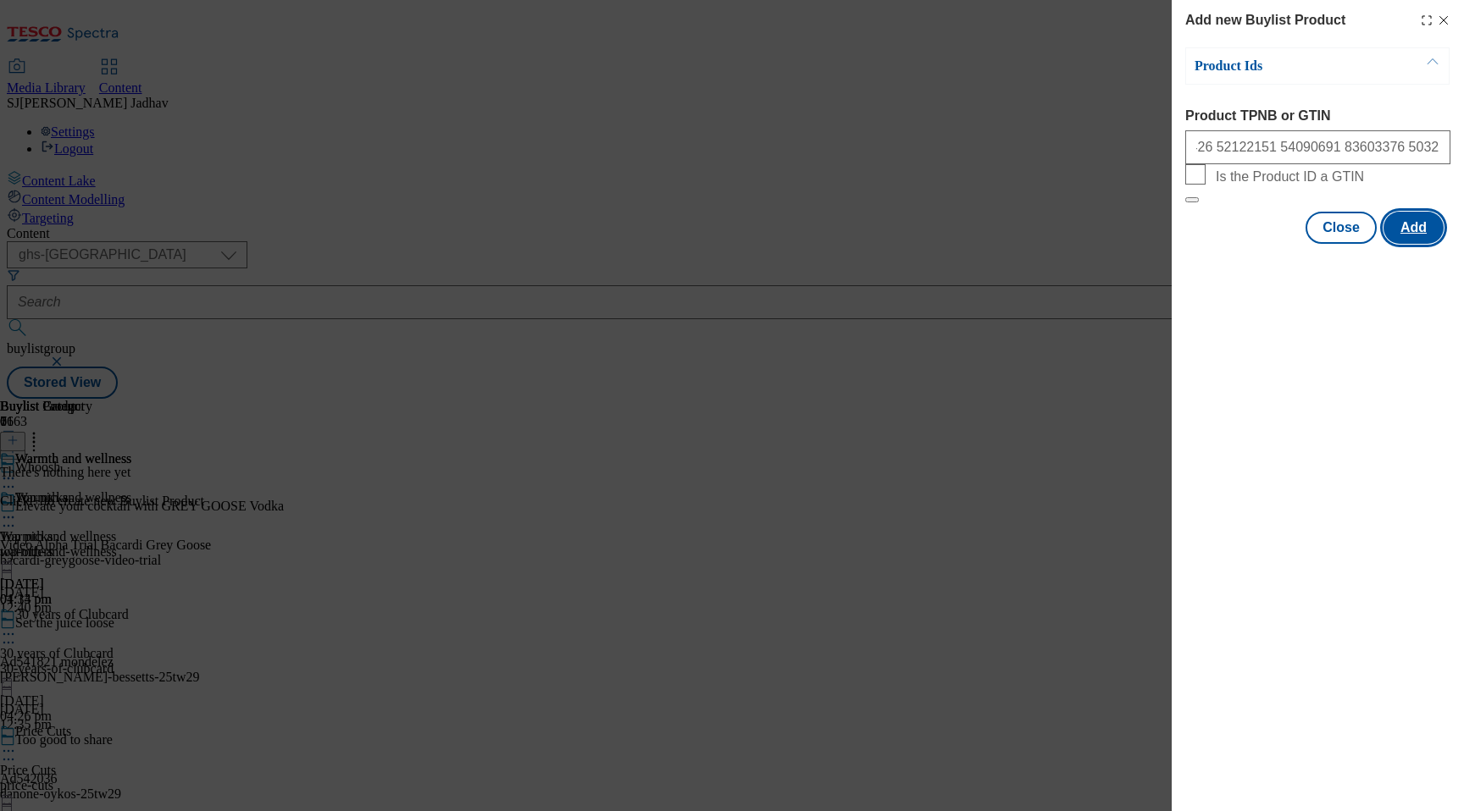
scroll to position [0, 0]
click at [1421, 244] on button "Add" at bounding box center [1413, 228] width 60 height 32
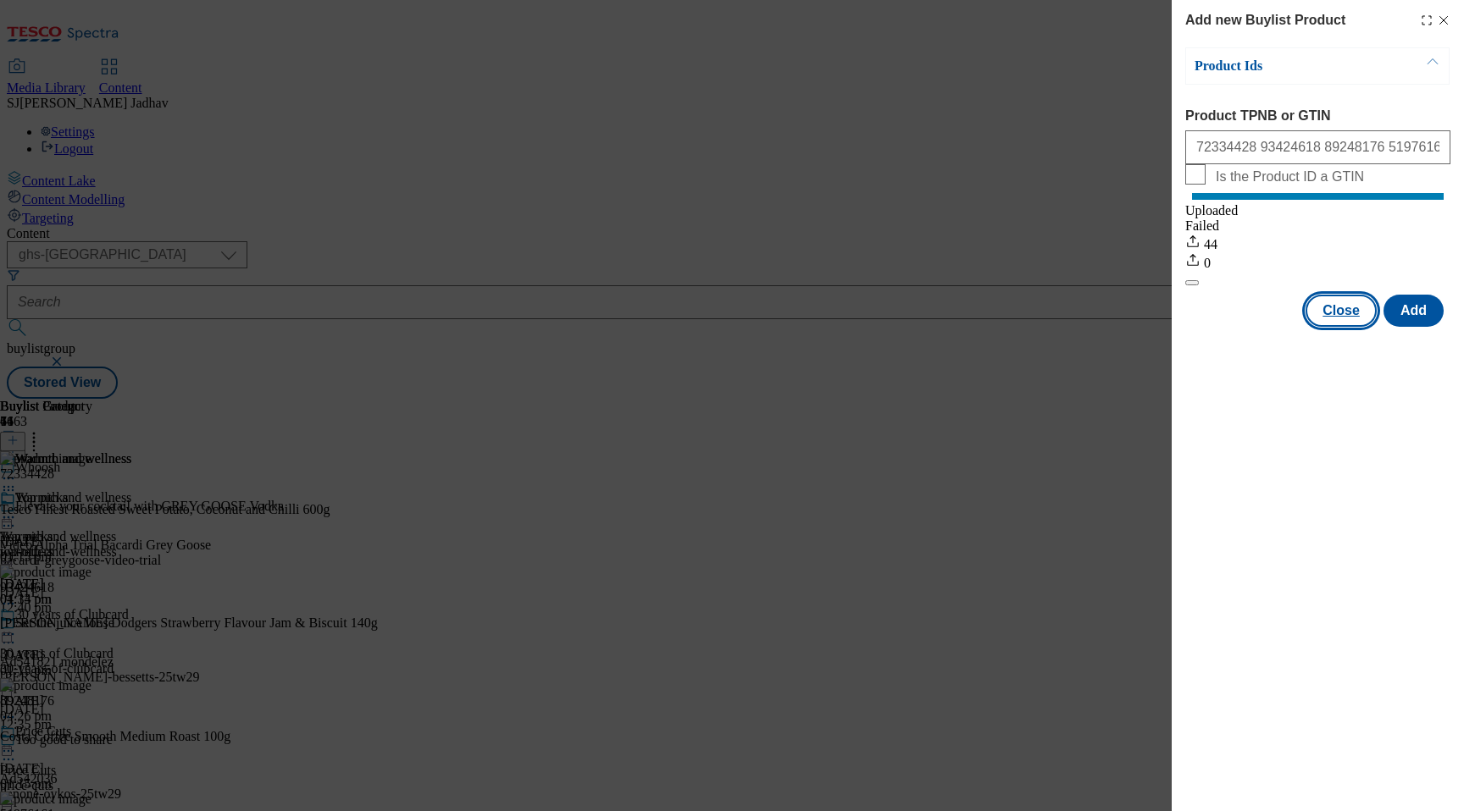
click at [1346, 327] on button "Close" at bounding box center [1340, 311] width 71 height 32
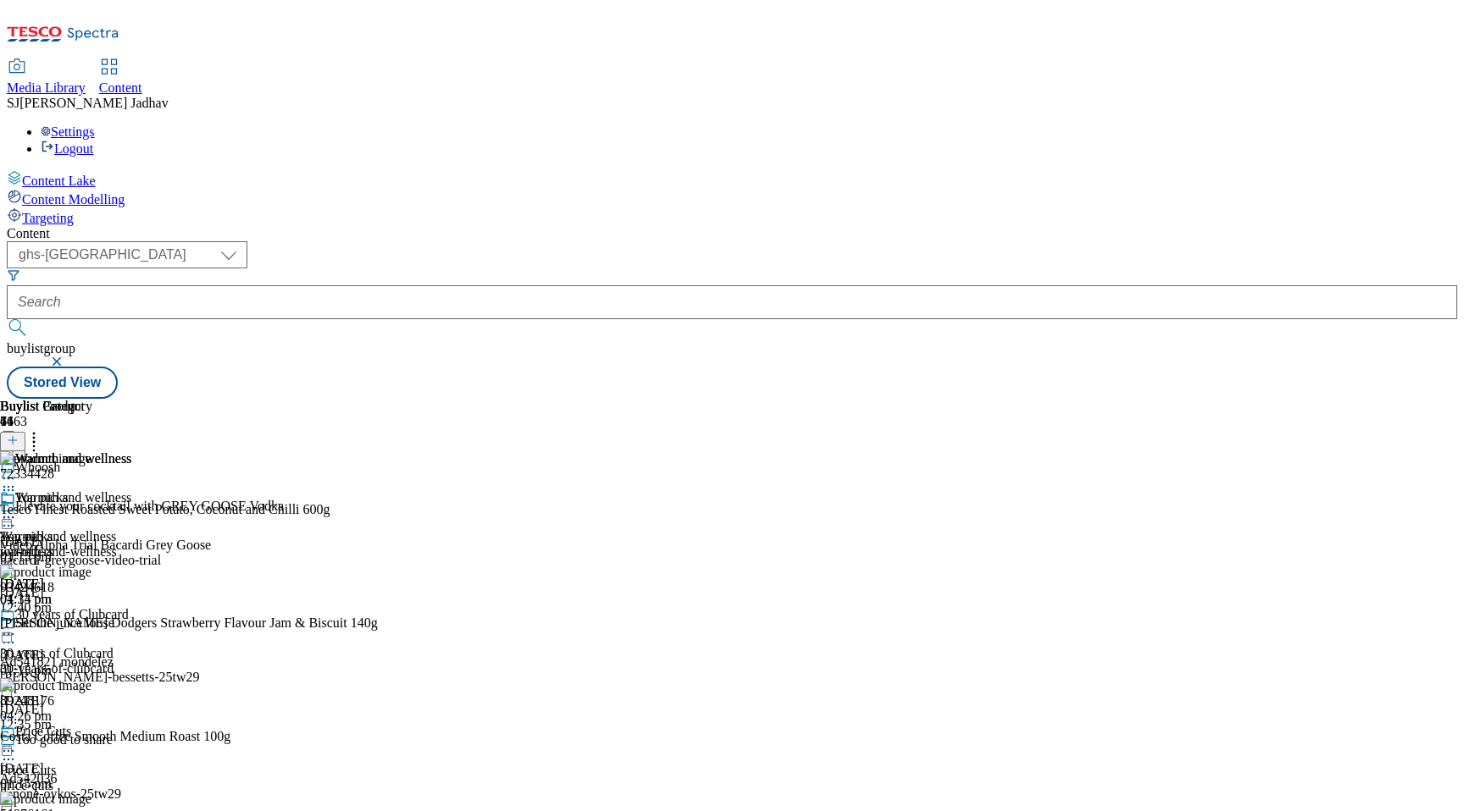
click at [17, 509] on icon at bounding box center [8, 517] width 17 height 17
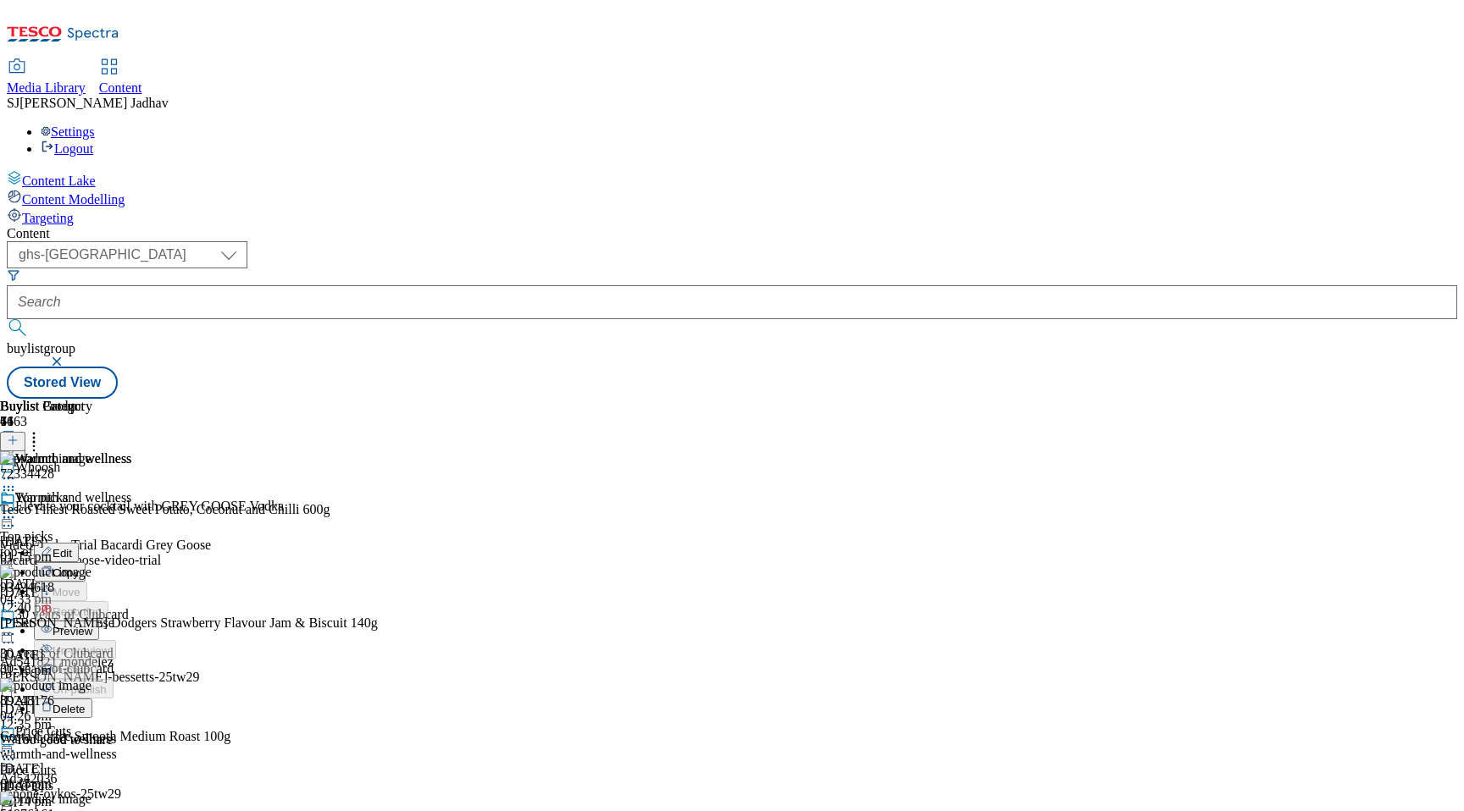
click at [92, 625] on span "Preview" at bounding box center [73, 631] width 40 height 13
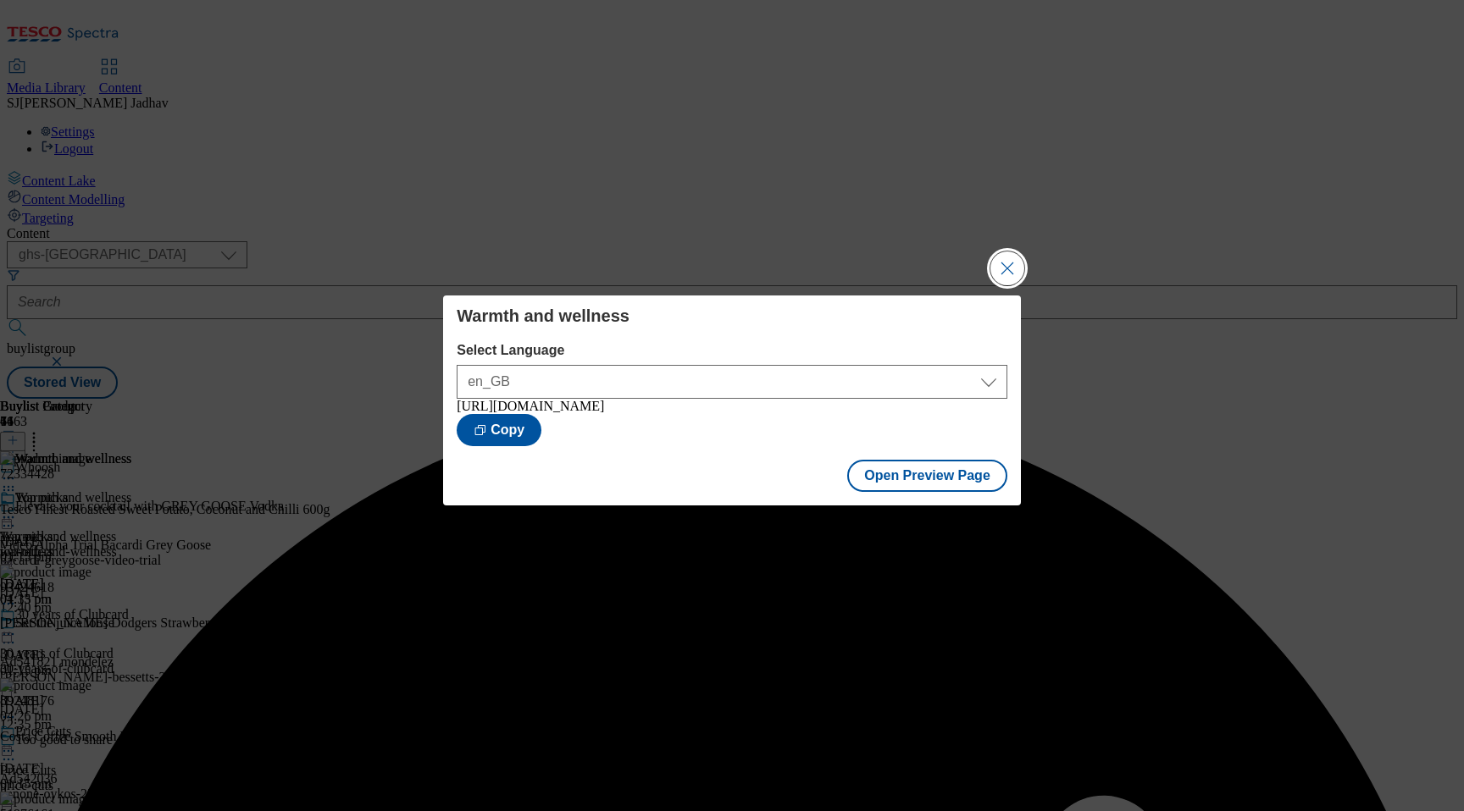
click at [1005, 261] on button "Close Modal" at bounding box center [1007, 269] width 34 height 34
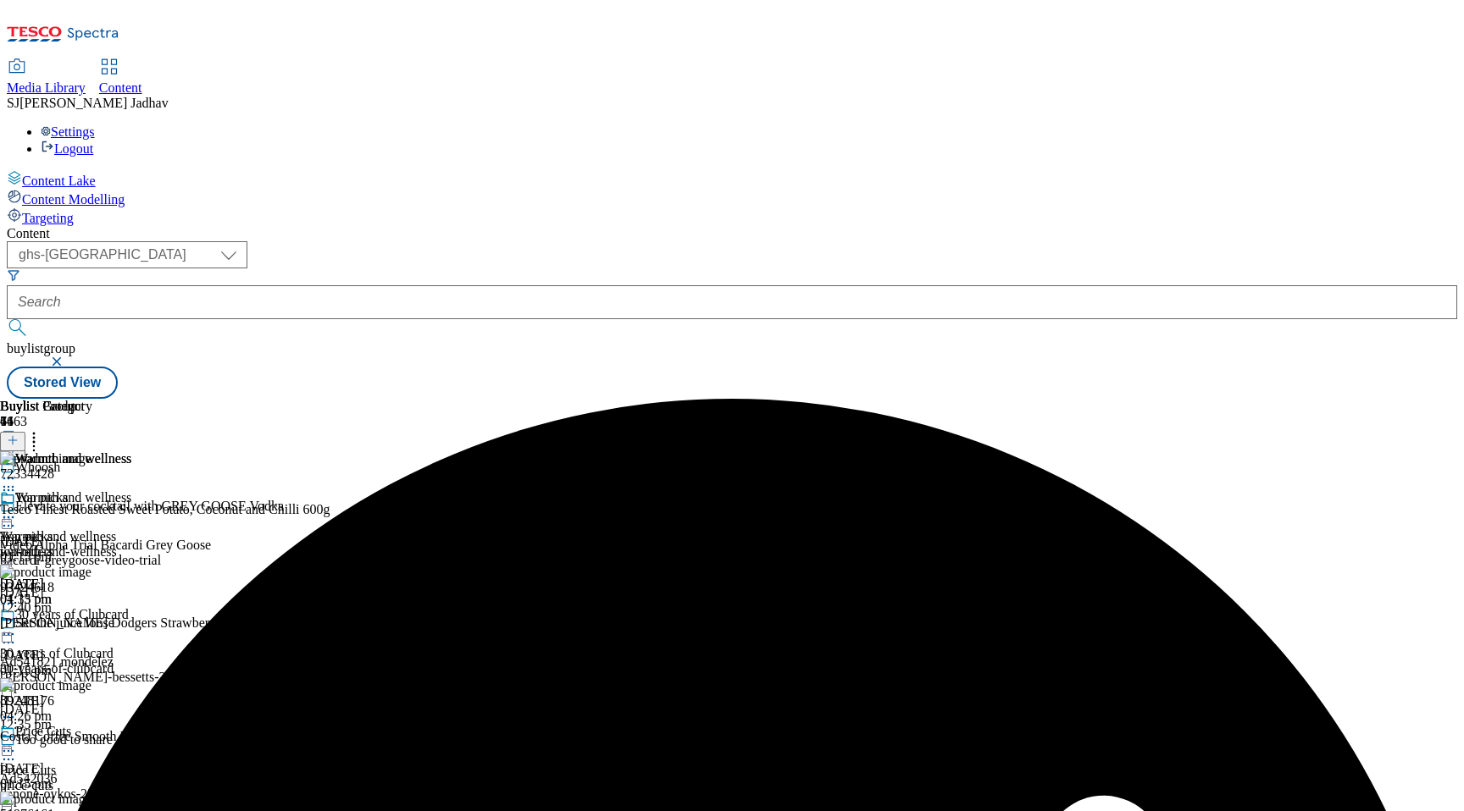
click at [42, 429] on icon at bounding box center [33, 437] width 17 height 17
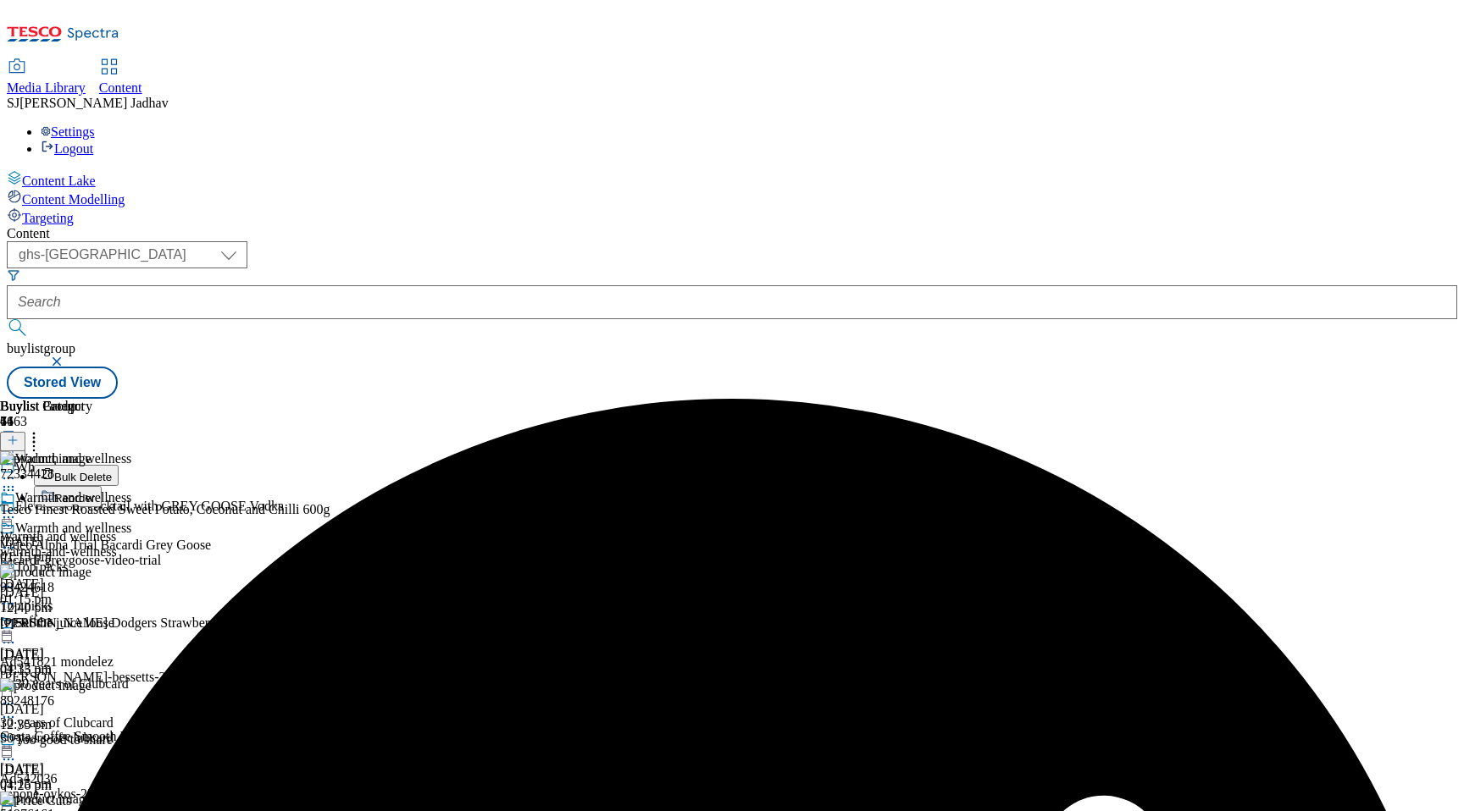
click at [102, 486] on button "Reorder" at bounding box center [68, 496] width 68 height 21
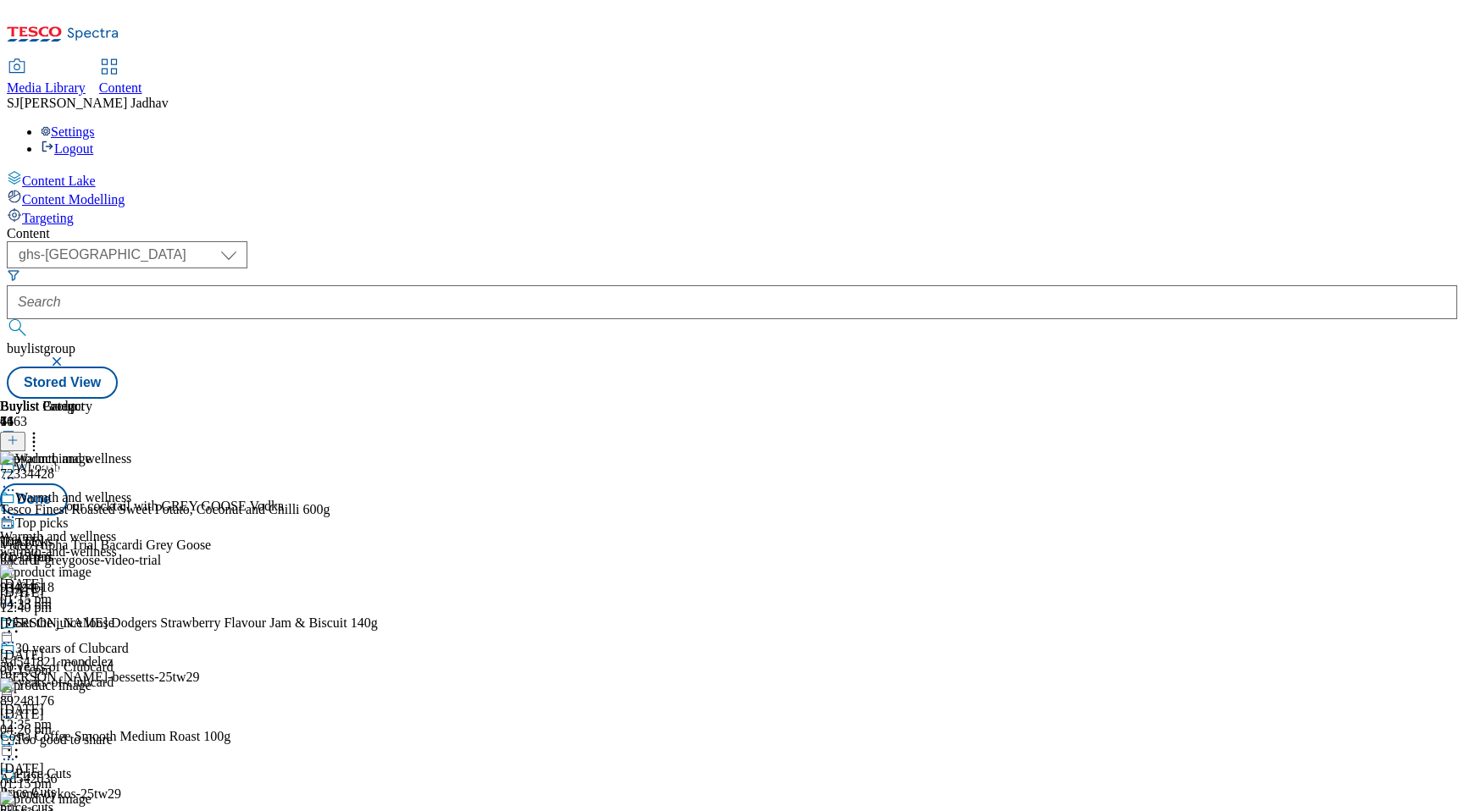
scroll to position [12732, 0]
drag, startPoint x: 679, startPoint y: 623, endPoint x: 676, endPoint y: 290, distance: 333.7
click at [676, 290] on body "Icons icon_account icon_add icon_backward_link icon_basket icon_benefits icon_c…" at bounding box center [732, 203] width 1450 height 392
drag, startPoint x: 642, startPoint y: 689, endPoint x: 642, endPoint y: 363, distance: 326.9
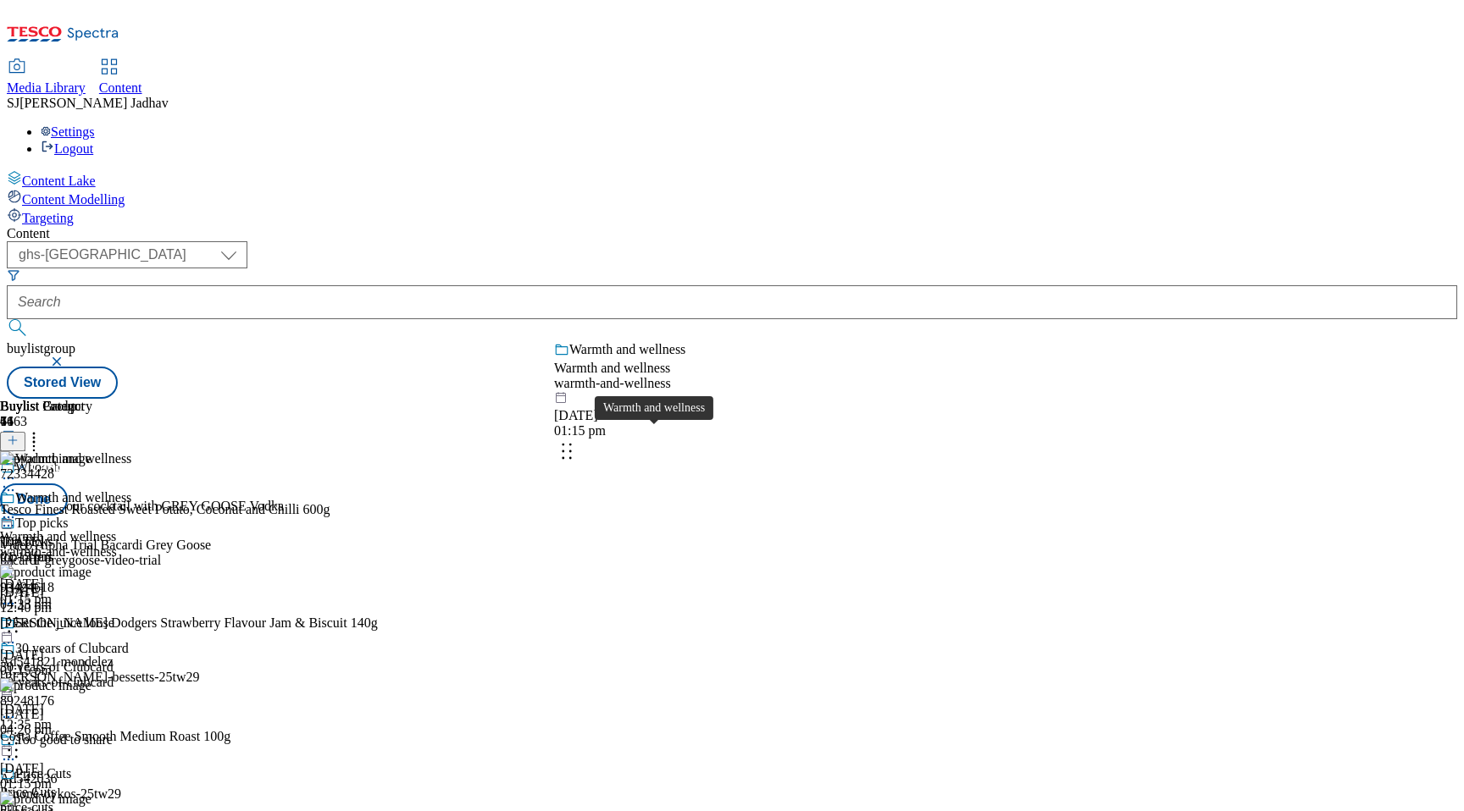
click at [642, 363] on body "Icons icon_account icon_add icon_backward_link icon_basket icon_benefits icon_c…" at bounding box center [732, 203] width 1450 height 392
drag, startPoint x: 664, startPoint y: 679, endPoint x: 663, endPoint y: 400, distance: 279.5
click at [663, 399] on body "Icons icon_account icon_add icon_backward_link icon_basket icon_benefits icon_c…" at bounding box center [732, 203] width 1450 height 392
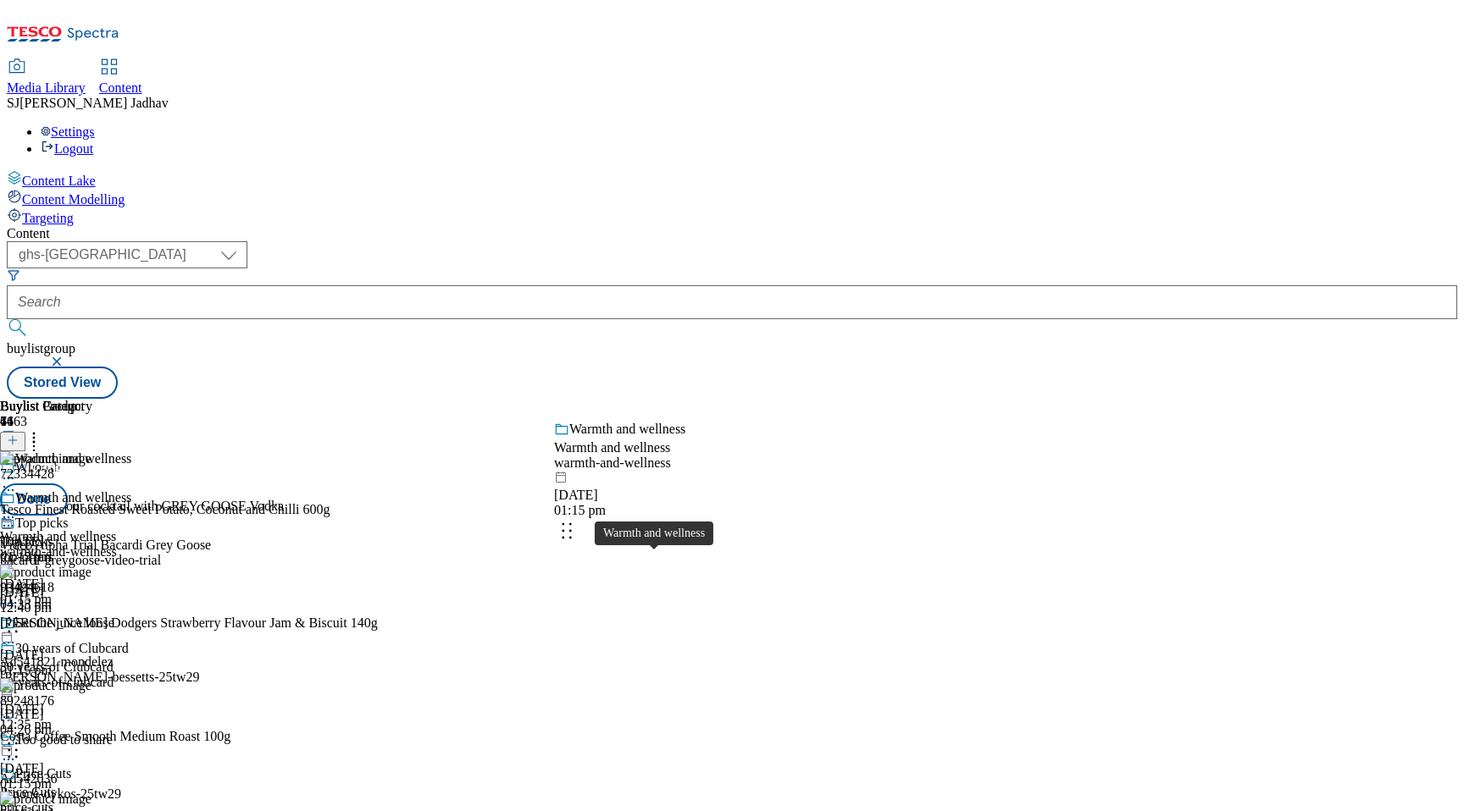
drag, startPoint x: 646, startPoint y: 586, endPoint x: 646, endPoint y: 418, distance: 168.6
click at [646, 399] on body "Icons icon_account icon_add icon_backward_link icon_basket icon_benefits icon_c…" at bounding box center [732, 203] width 1450 height 392
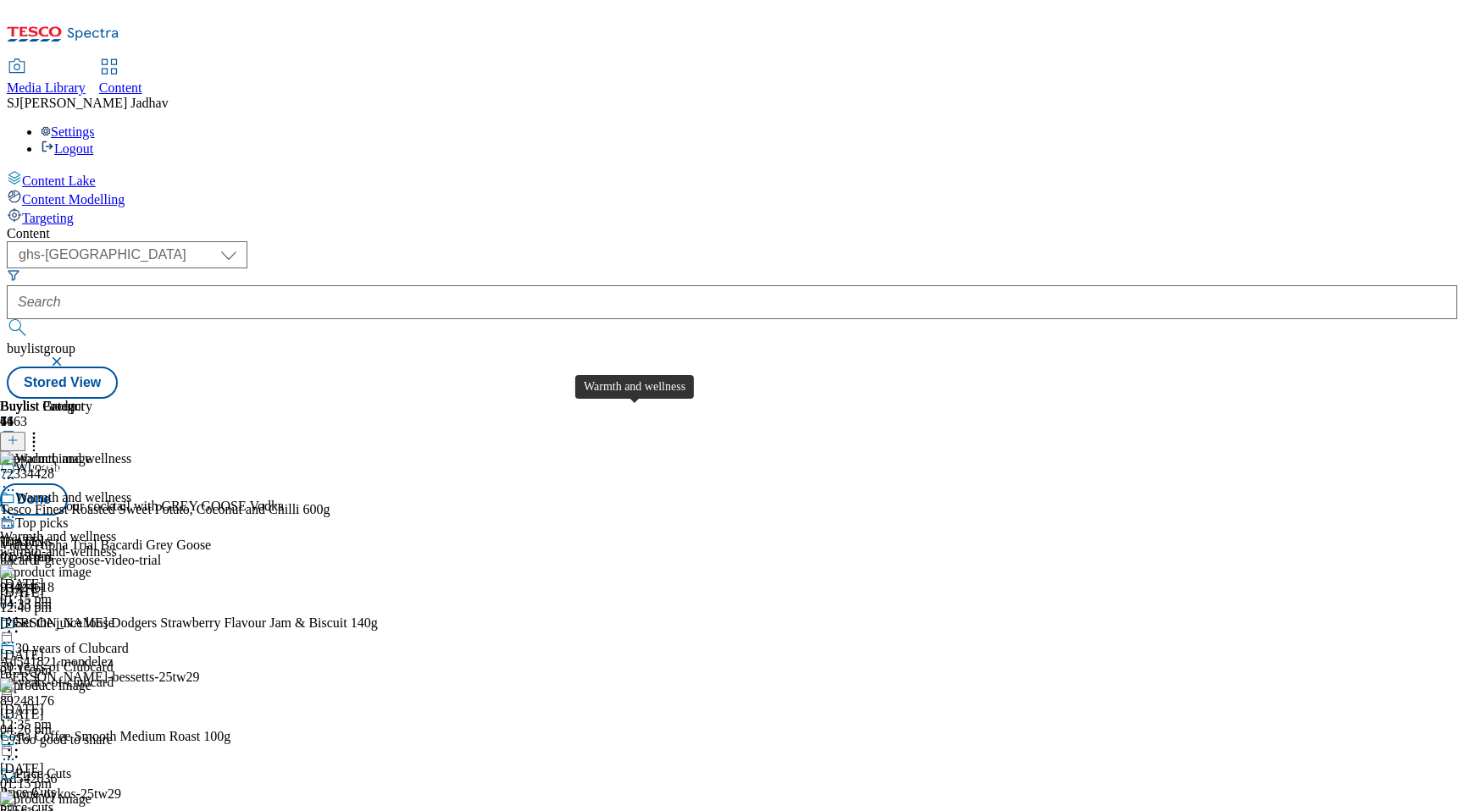
scroll to position [11371, 0]
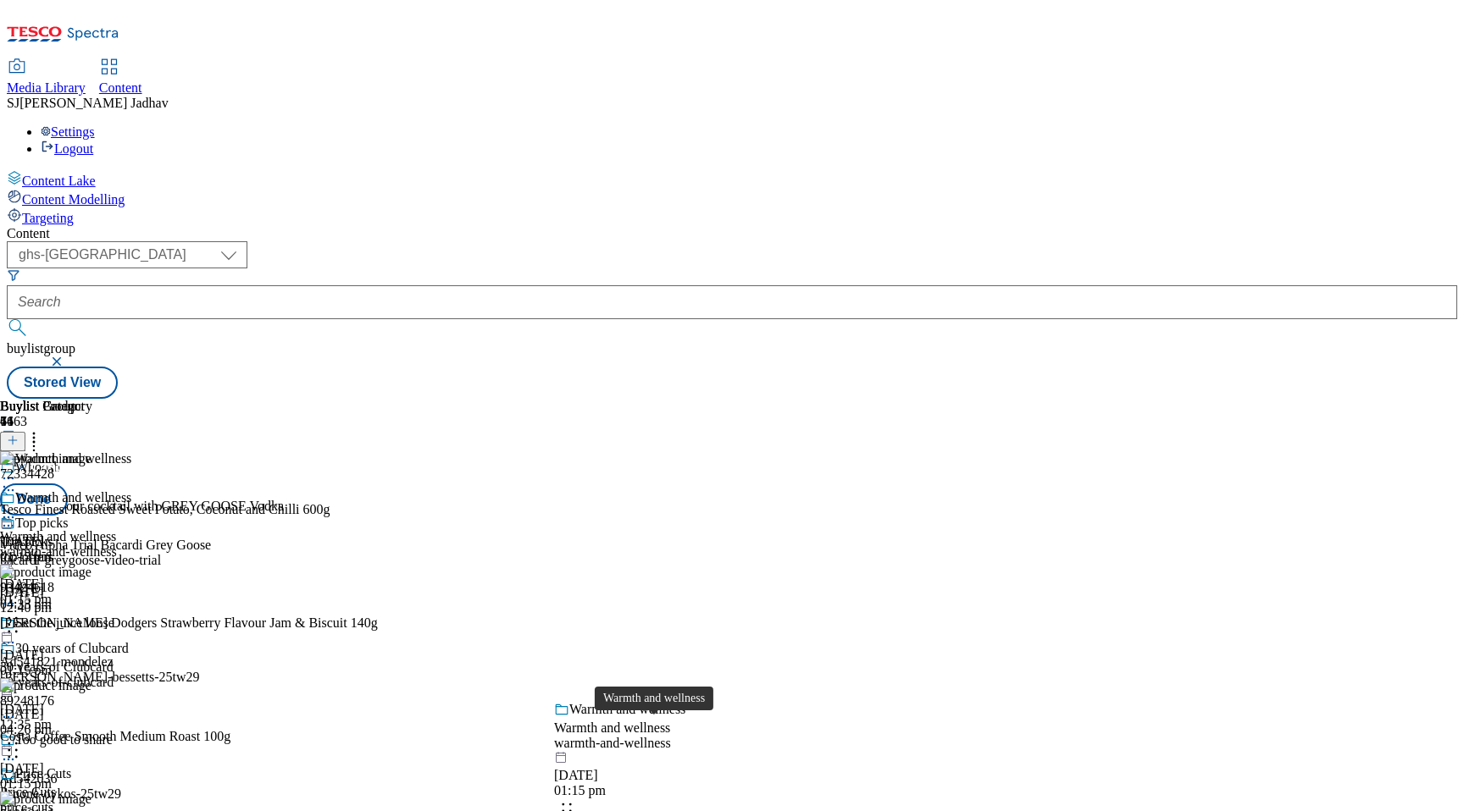
drag, startPoint x: 646, startPoint y: 728, endPoint x: 646, endPoint y: 457, distance: 271.9
click at [646, 399] on body "Icons icon_account icon_add icon_backward_link icon_basket icon_benefits icon_c…" at bounding box center [732, 203] width 1450 height 392
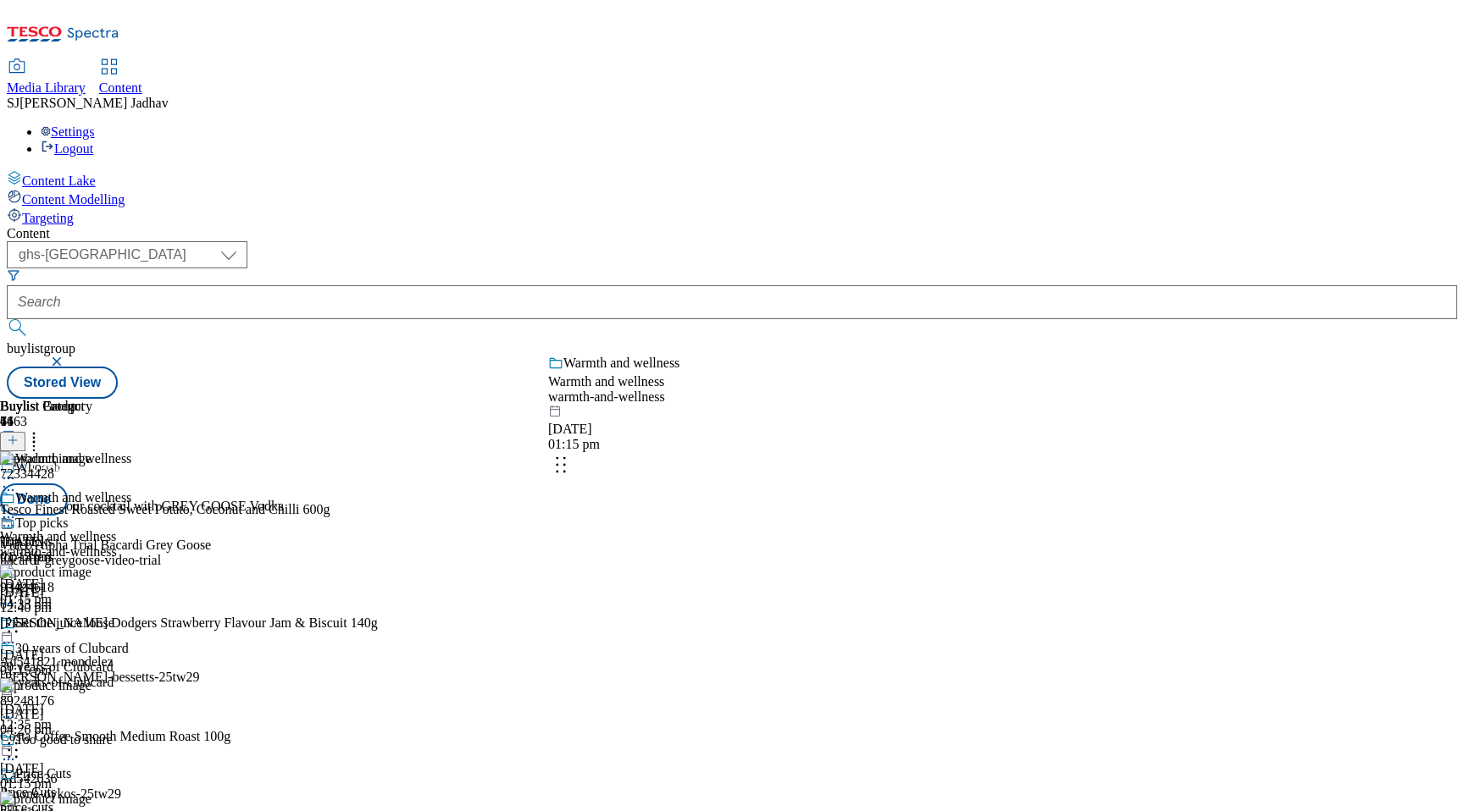
drag, startPoint x: 646, startPoint y: 726, endPoint x: 640, endPoint y: 429, distance: 296.5
click at [640, 399] on body "Icons icon_account icon_add icon_backward_link icon_basket icon_benefits icon_c…" at bounding box center [732, 203] width 1450 height 392
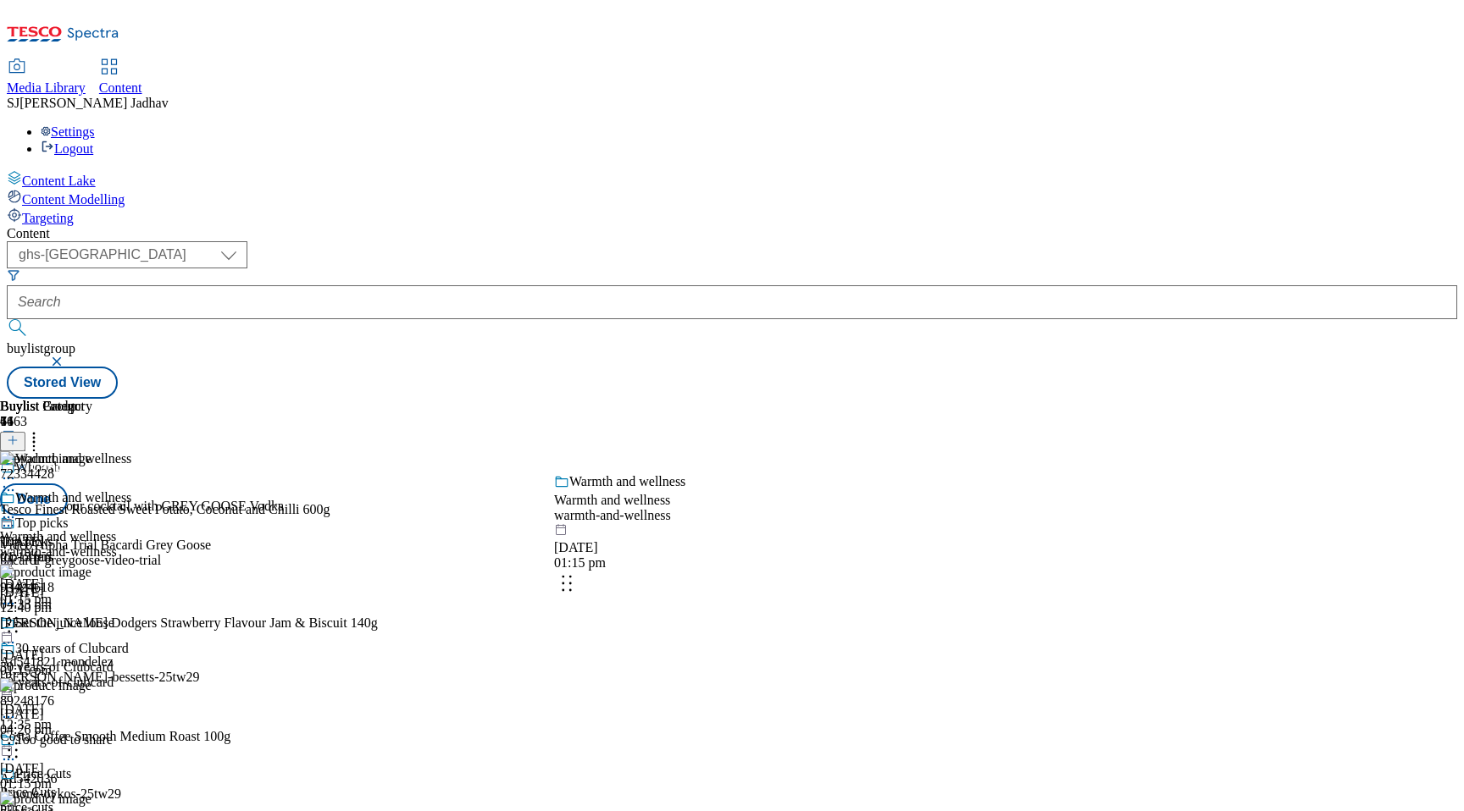
drag, startPoint x: 640, startPoint y: 713, endPoint x: 640, endPoint y: 411, distance: 302.4
click at [640, 399] on body "Icons icon_account icon_add icon_backward_link icon_basket icon_benefits icon_c…" at bounding box center [732, 203] width 1450 height 392
drag, startPoint x: 644, startPoint y: 755, endPoint x: 635, endPoint y: 447, distance: 307.6
click at [635, 399] on body "Icons icon_account icon_add icon_backward_link icon_basket icon_benefits icon_c…" at bounding box center [732, 203] width 1450 height 392
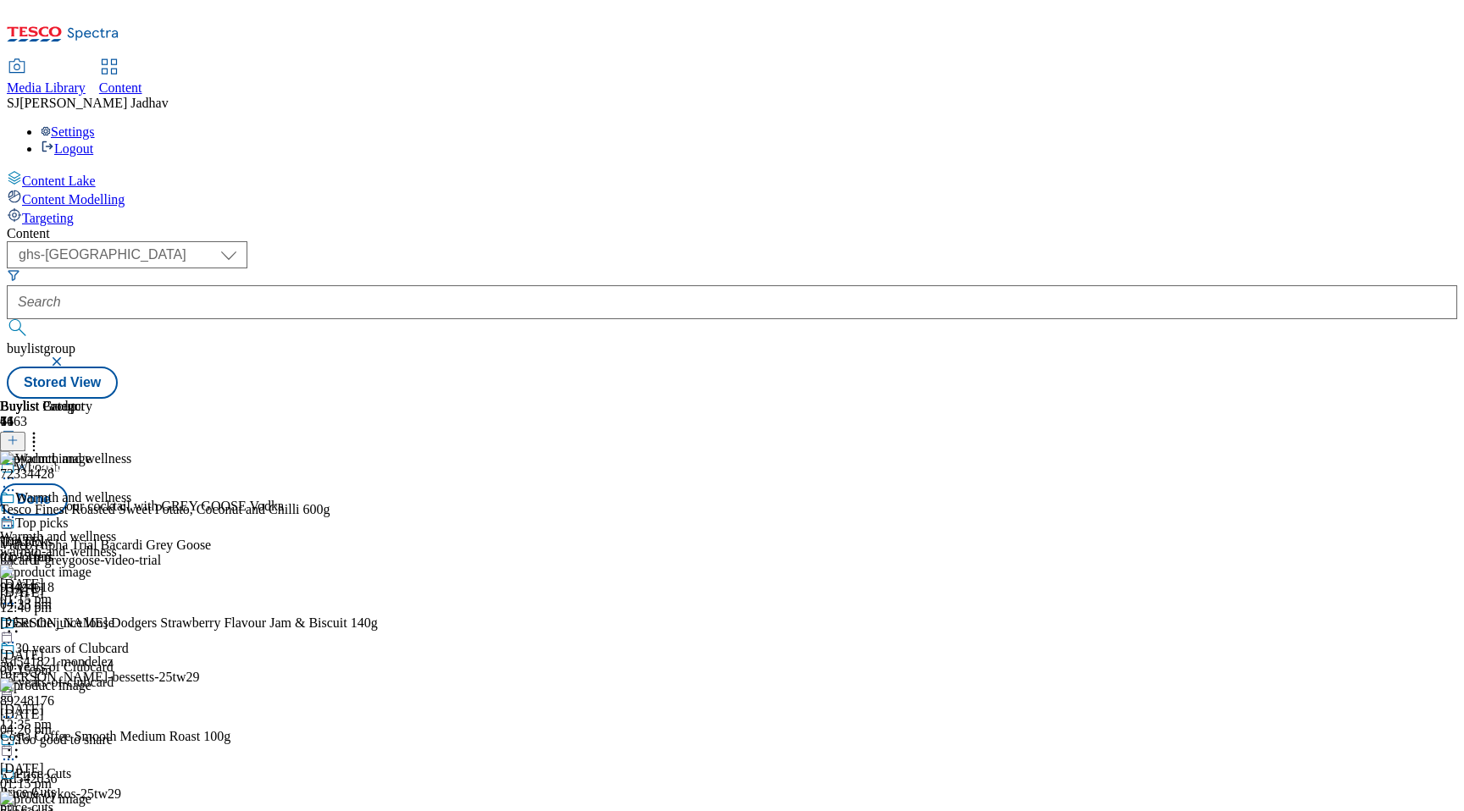
scroll to position [9953, 0]
drag, startPoint x: 633, startPoint y: 745, endPoint x: 634, endPoint y: 433, distance: 312.6
click at [634, 399] on body "Icons icon_account icon_add icon_backward_link icon_basket icon_benefits icon_c…" at bounding box center [732, 203] width 1450 height 392
drag, startPoint x: 639, startPoint y: 707, endPoint x: 636, endPoint y: 443, distance: 264.3
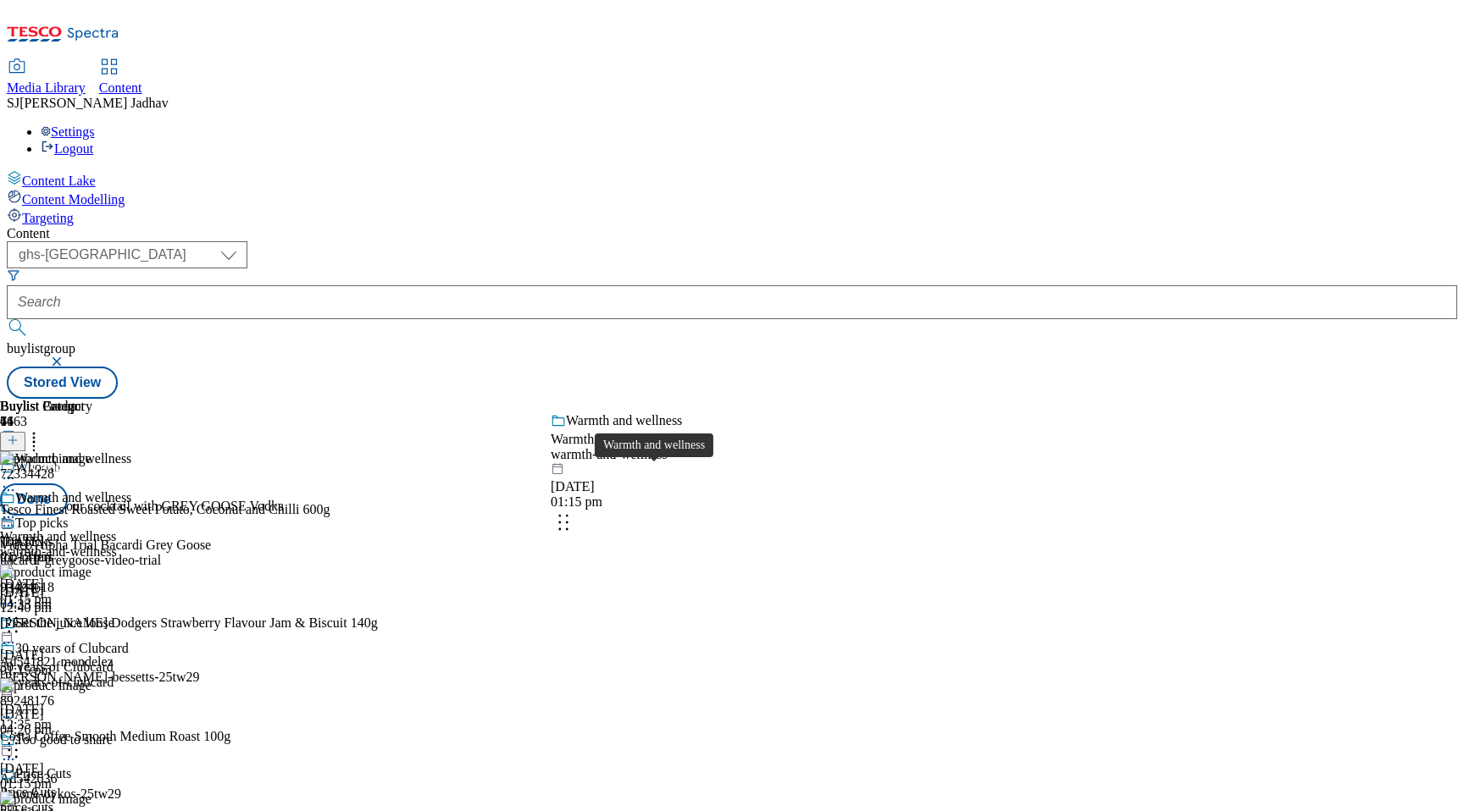
click at [636, 399] on body "Icons icon_account icon_add icon_backward_link icon_basket icon_benefits icon_c…" at bounding box center [732, 203] width 1450 height 392
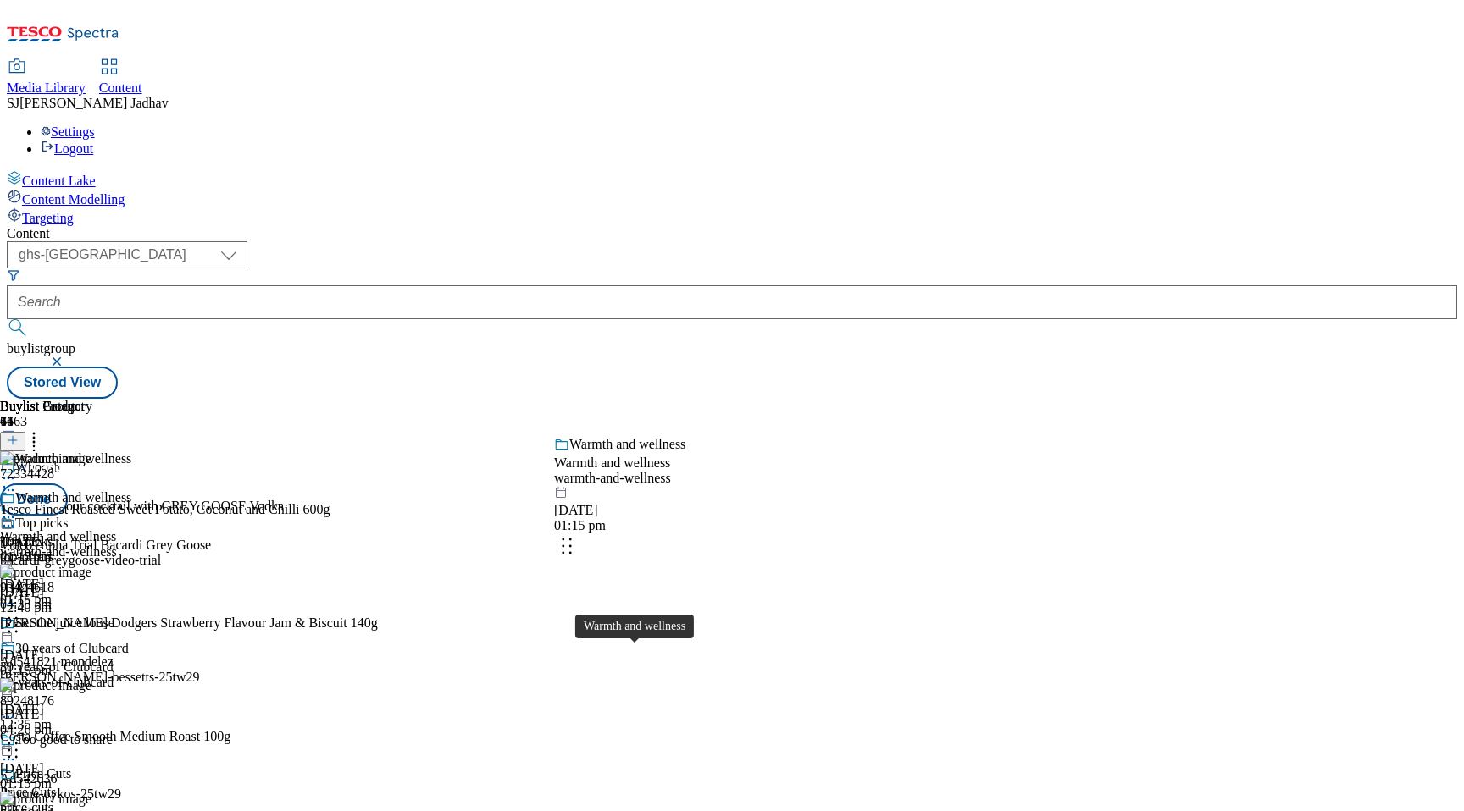
drag, startPoint x: 649, startPoint y: 674, endPoint x: 649, endPoint y: 481, distance: 193.1
click at [649, 399] on body "Icons icon_account icon_add icon_backward_link icon_basket icon_benefits icon_c…" at bounding box center [732, 203] width 1450 height 392
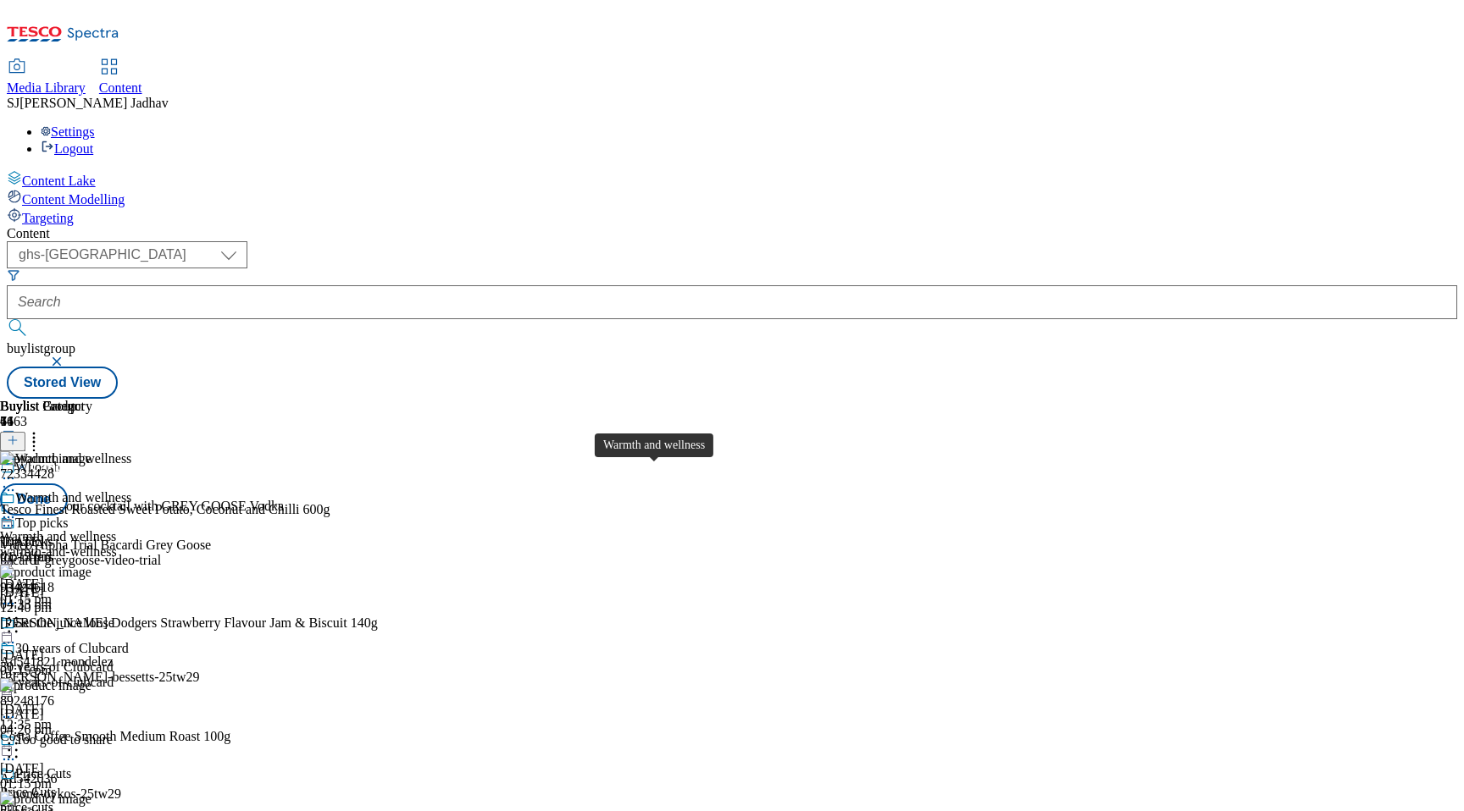
scroll to position [9066, 0]
drag, startPoint x: 662, startPoint y: 759, endPoint x: 654, endPoint y: 407, distance: 352.4
click at [653, 399] on body "Icons icon_account icon_add icon_backward_link icon_basket icon_benefits icon_c…" at bounding box center [732, 203] width 1450 height 392
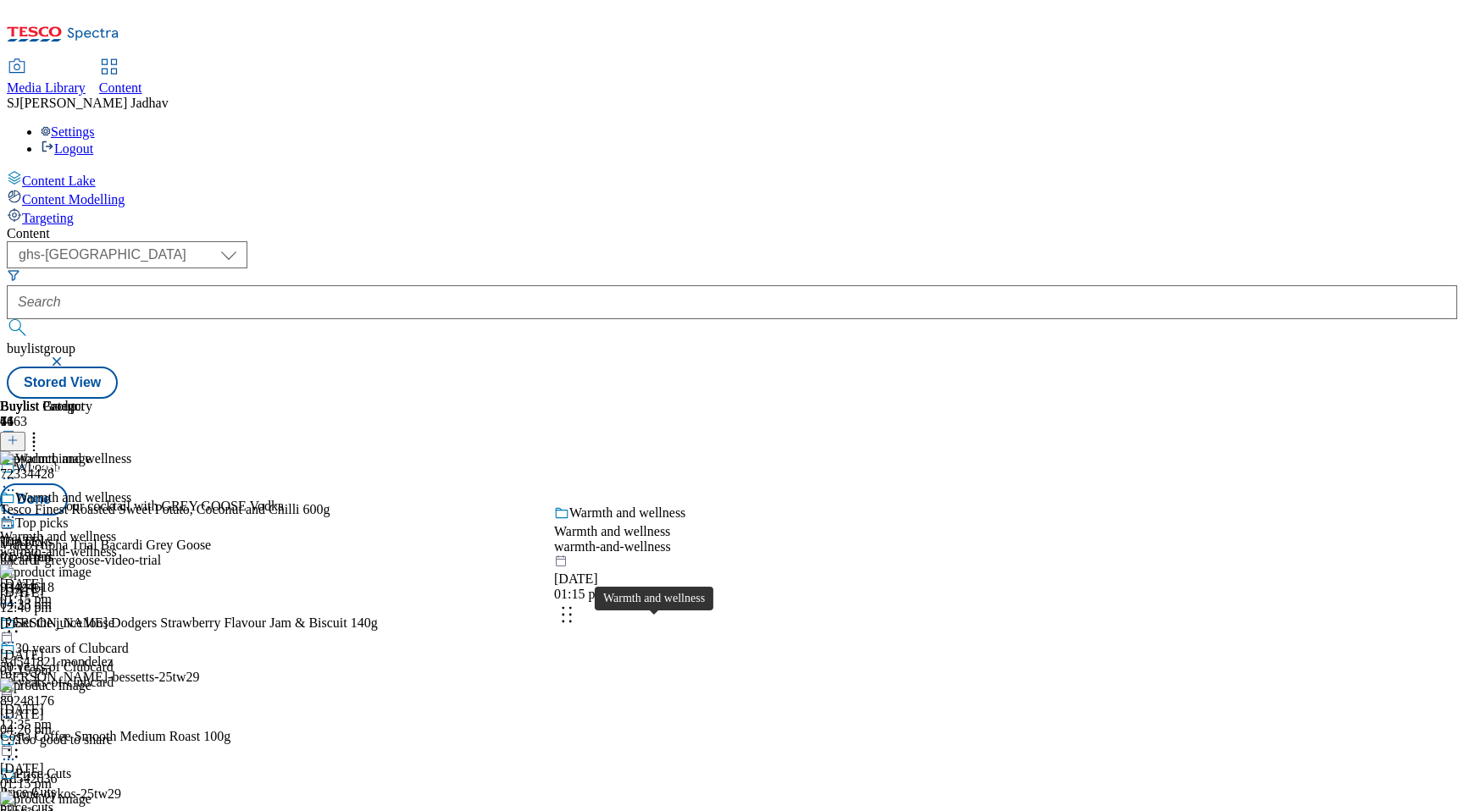
drag, startPoint x: 658, startPoint y: 653, endPoint x: 658, endPoint y: 379, distance: 274.4
click at [658, 379] on body "Icons icon_account icon_add icon_backward_link icon_basket icon_benefits icon_c…" at bounding box center [732, 203] width 1450 height 392
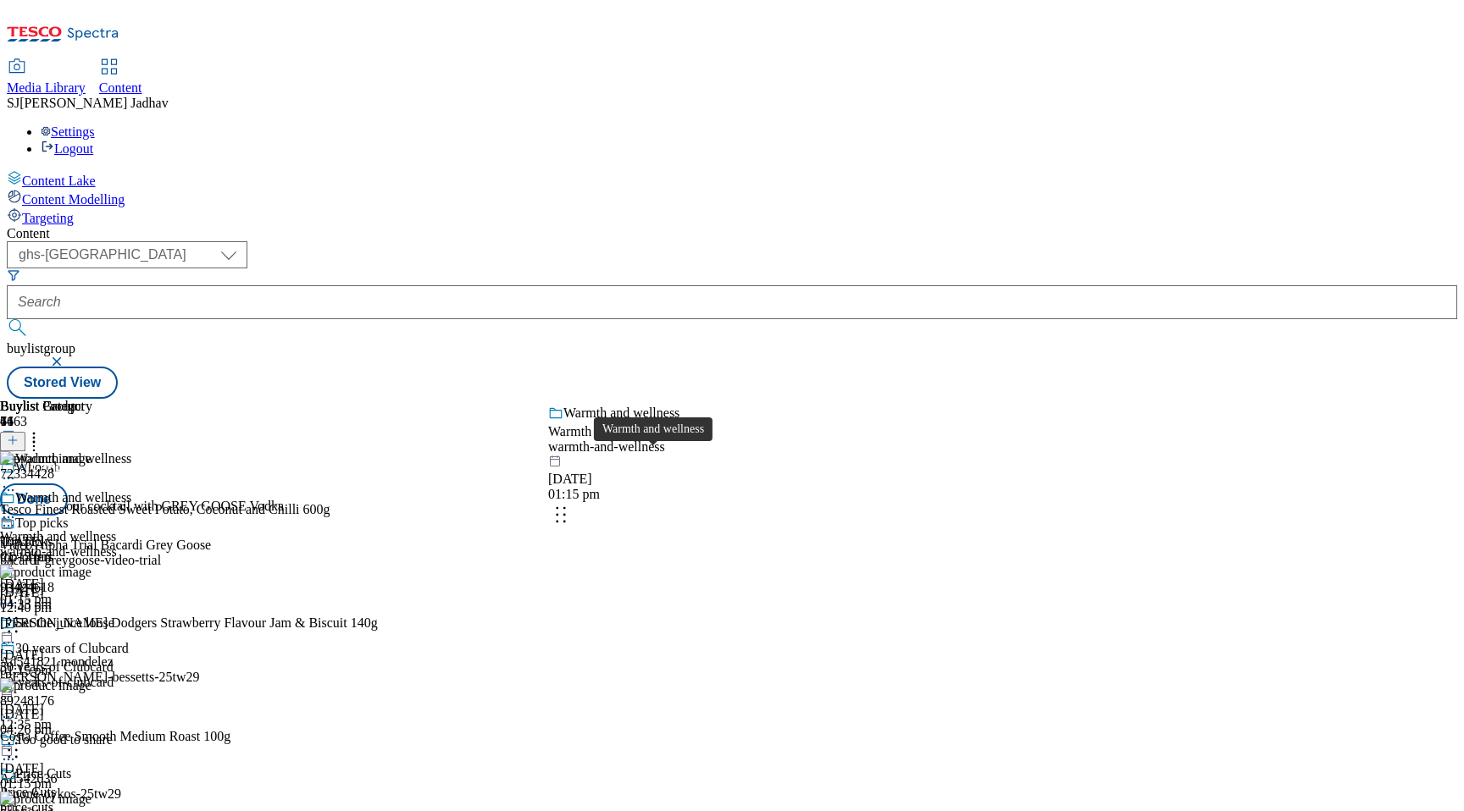
drag, startPoint x: 679, startPoint y: 741, endPoint x: 663, endPoint y: 385, distance: 356.1
click at [663, 387] on body "Icons icon_account icon_add icon_backward_link icon_basket icon_benefits icon_c…" at bounding box center [732, 203] width 1450 height 392
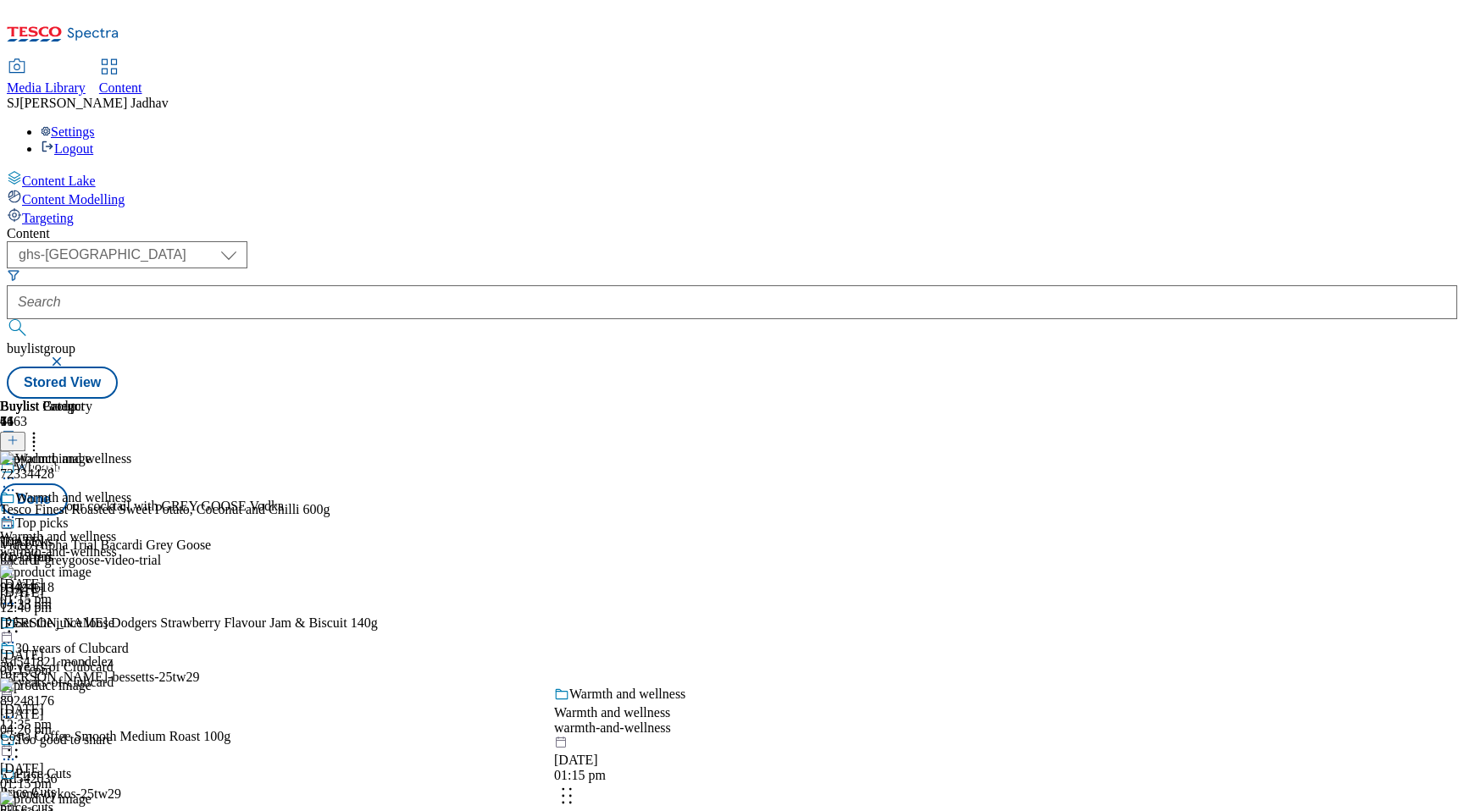
drag, startPoint x: 653, startPoint y: 732, endPoint x: 651, endPoint y: 426, distance: 305.8
click at [652, 399] on body "Icons icon_account icon_add icon_backward_link icon_basket icon_benefits icon_c…" at bounding box center [732, 203] width 1450 height 392
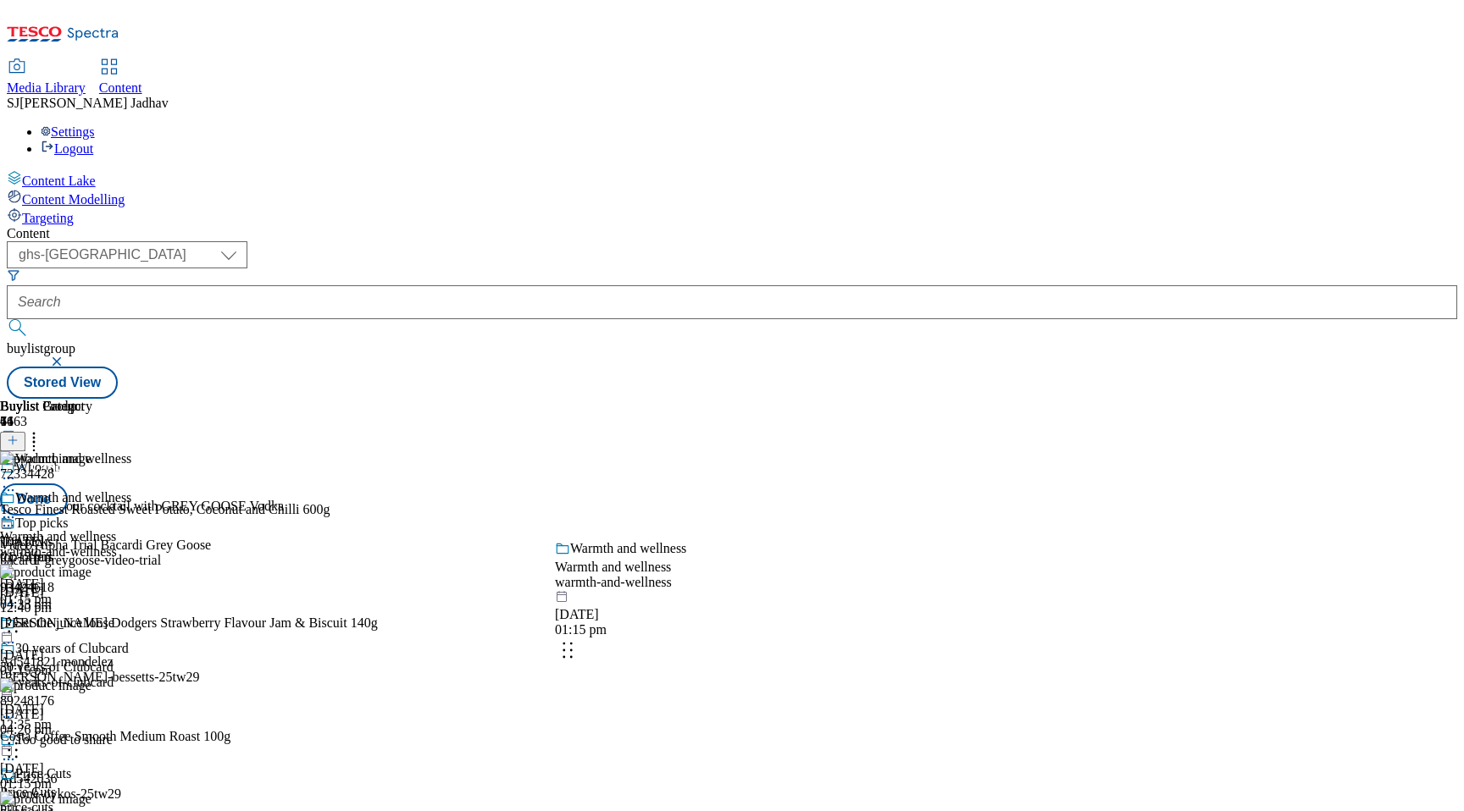
drag, startPoint x: 652, startPoint y: 723, endPoint x: 636, endPoint y: 413, distance: 310.4
click at [637, 399] on body "Icons icon_account icon_add icon_backward_link icon_basket icon_benefits icon_c…" at bounding box center [732, 203] width 1450 height 392
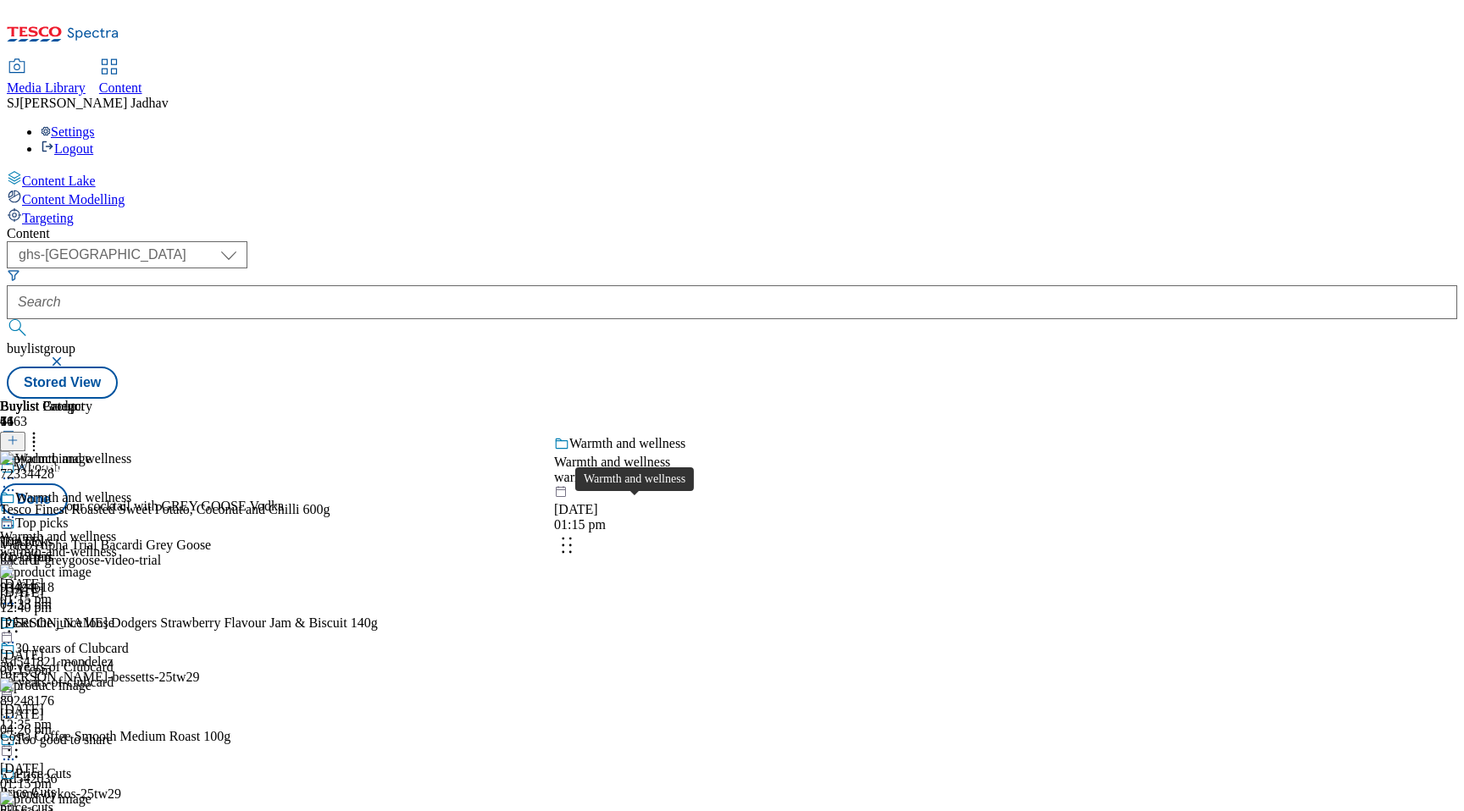
drag, startPoint x: 642, startPoint y: 612, endPoint x: 642, endPoint y: 456, distance: 155.9
click at [642, 399] on body "Icons icon_account icon_add icon_backward_link icon_basket icon_benefits icon_c…" at bounding box center [732, 203] width 1450 height 392
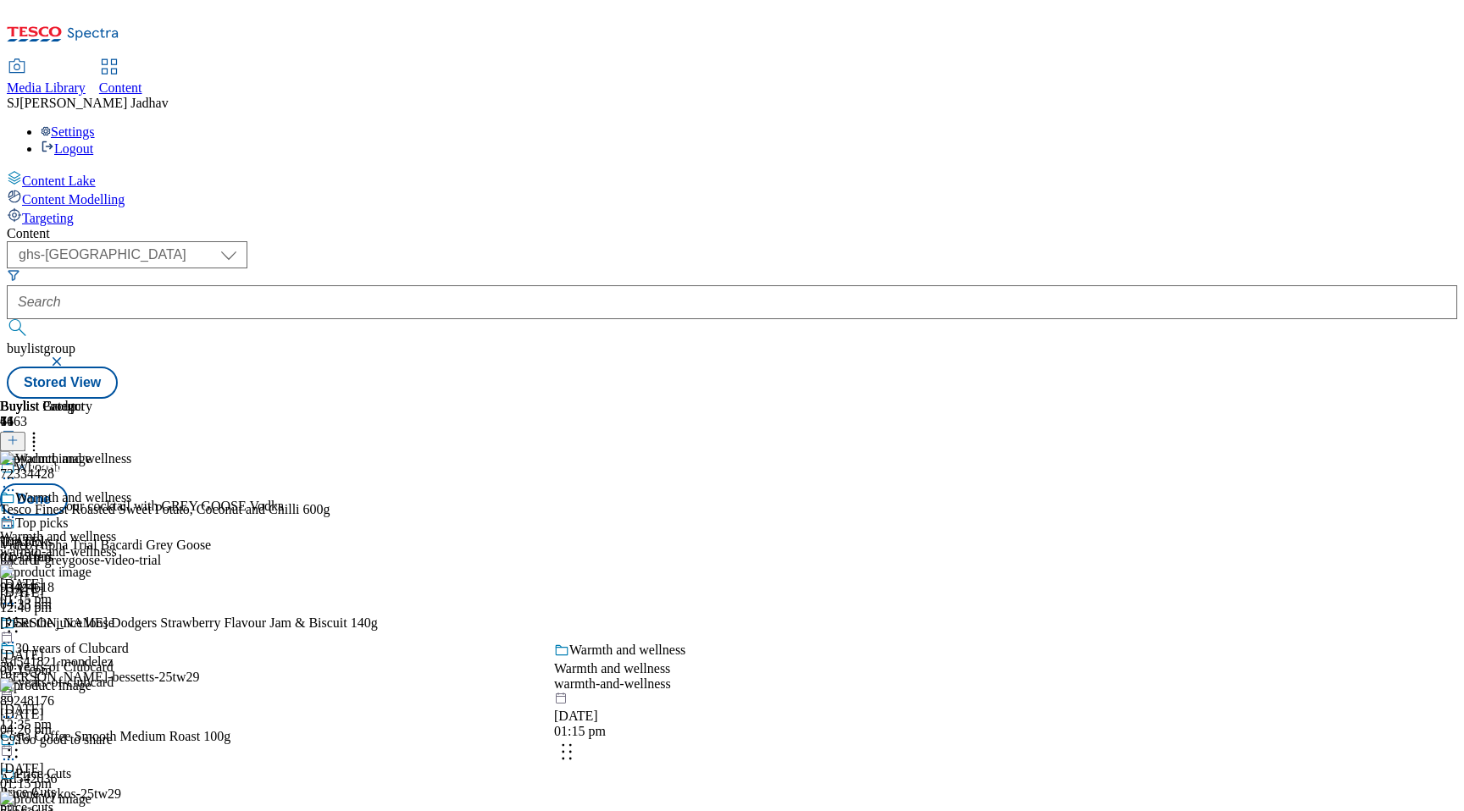
drag, startPoint x: 693, startPoint y: 754, endPoint x: 682, endPoint y: 423, distance: 331.4
click at [683, 399] on body "Icons icon_account icon_add icon_backward_link icon_basket icon_benefits icon_c…" at bounding box center [732, 203] width 1450 height 392
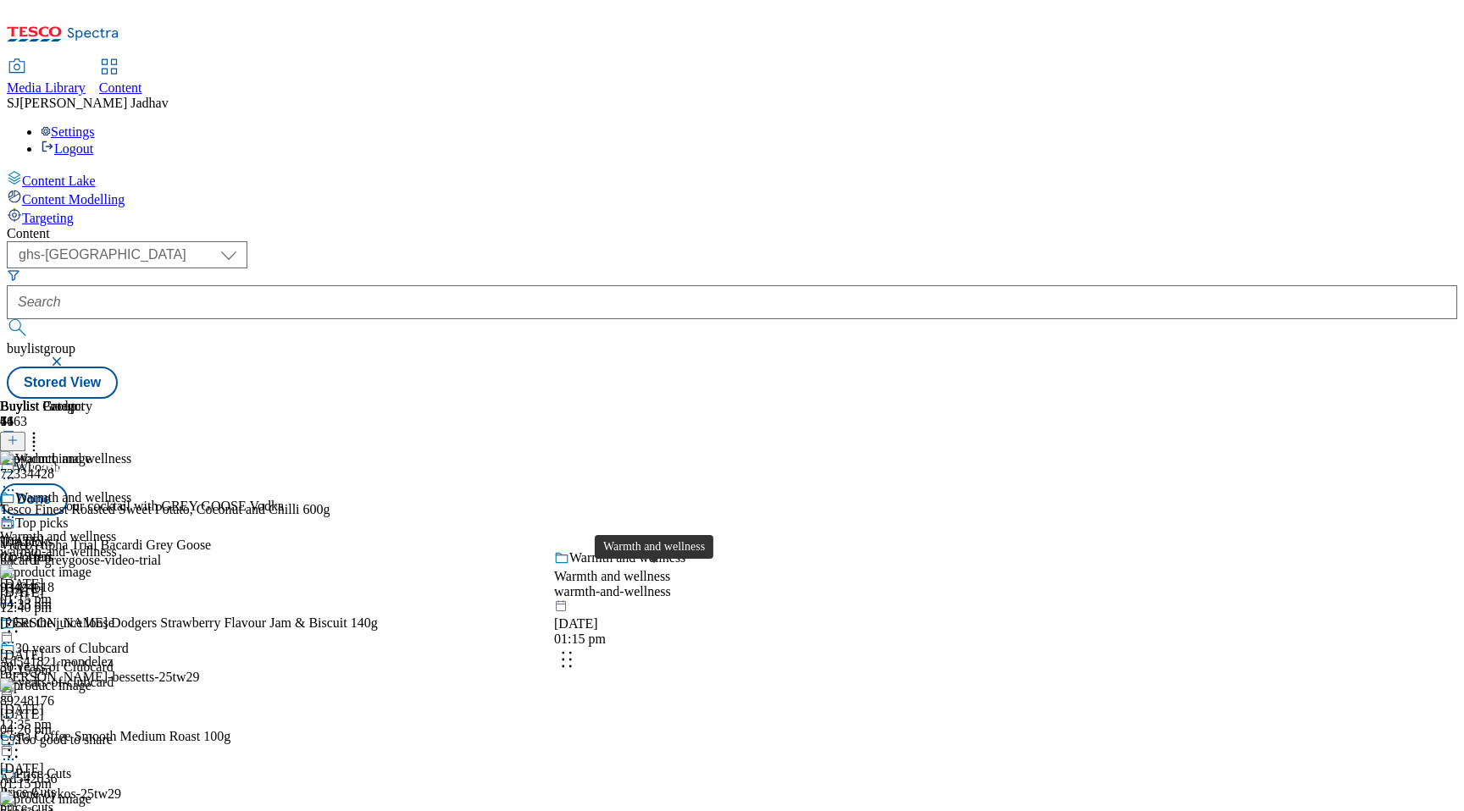
drag, startPoint x: 667, startPoint y: 734, endPoint x: 654, endPoint y: 403, distance: 331.5
click at [654, 399] on body "Icons icon_account icon_add icon_backward_link icon_basket icon_benefits icon_c…" at bounding box center [732, 203] width 1450 height 392
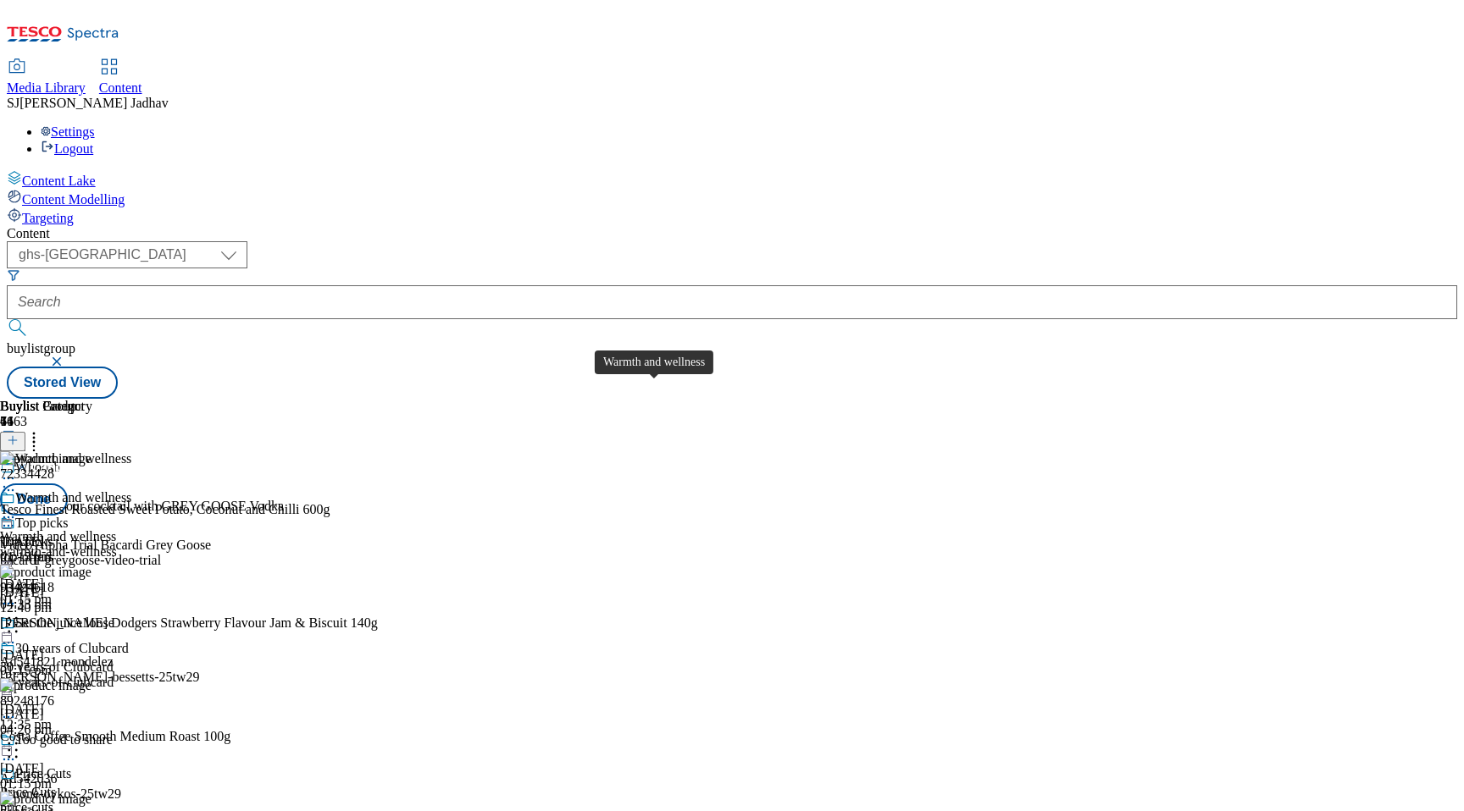
scroll to position [6500, 0]
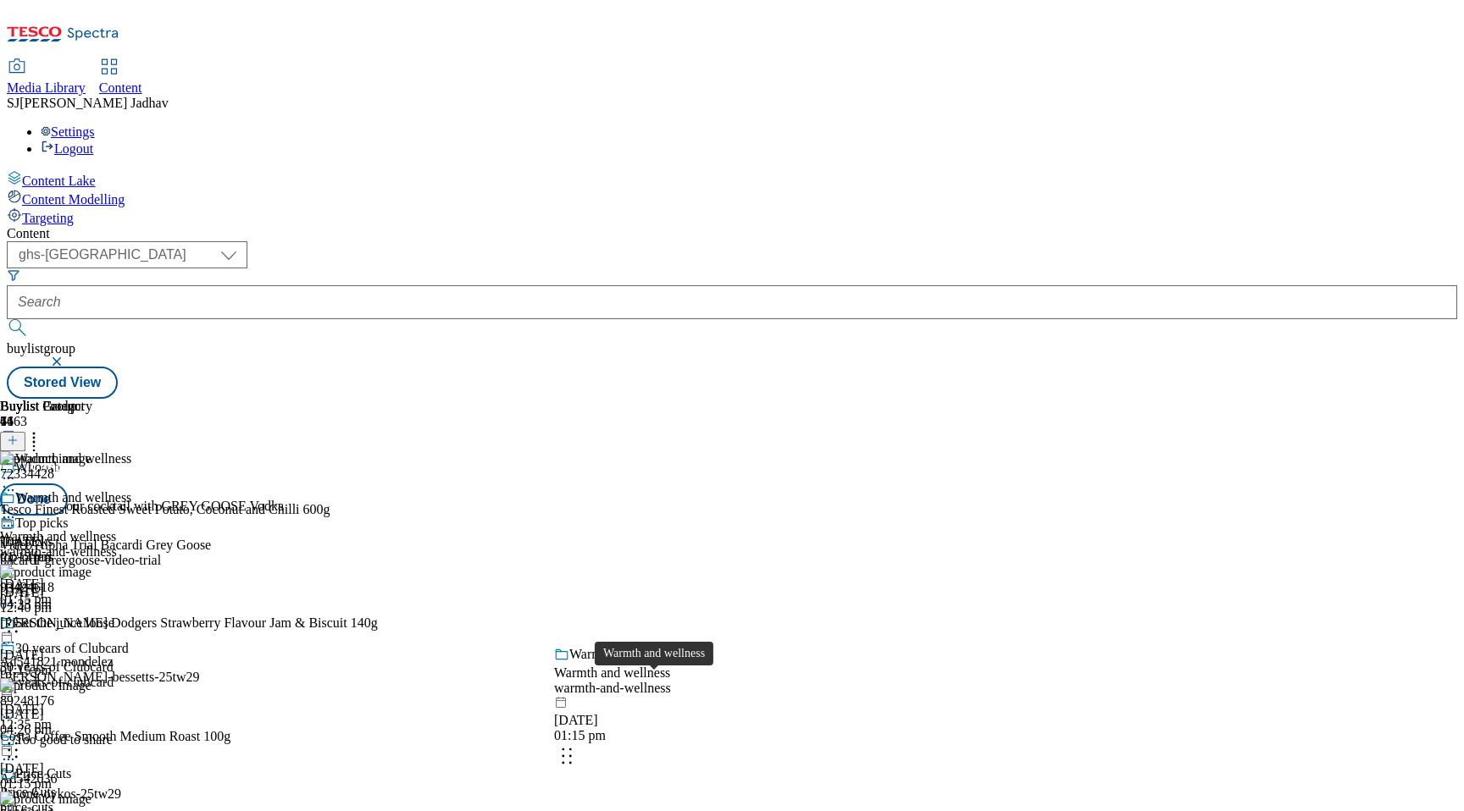
drag, startPoint x: 656, startPoint y: 735, endPoint x: 655, endPoint y: 410, distance: 325.3
click at [655, 399] on body "Icons icon_account icon_add icon_backward_link icon_basket icon_benefits icon_c…" at bounding box center [732, 203] width 1450 height 392
click at [681, 399] on body "Icons icon_account icon_add icon_backward_link icon_basket icon_benefits icon_c…" at bounding box center [732, 203] width 1450 height 392
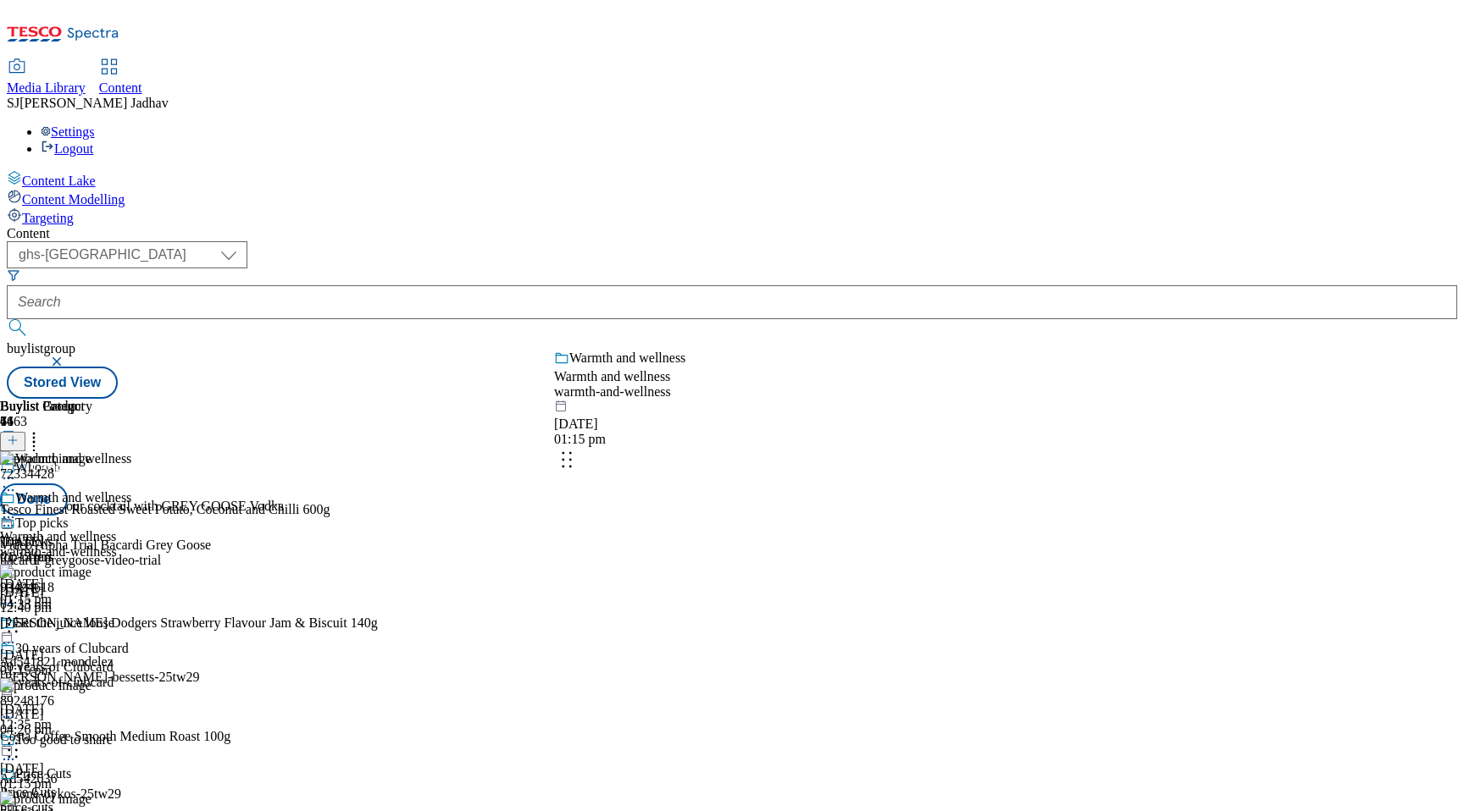
drag, startPoint x: 667, startPoint y: 706, endPoint x: 667, endPoint y: 422, distance: 283.8
click at [667, 399] on body "Icons icon_account icon_add icon_backward_link icon_basket icon_benefits icon_c…" at bounding box center [732, 203] width 1450 height 392
drag, startPoint x: 668, startPoint y: 720, endPoint x: 668, endPoint y: 430, distance: 289.7
click at [668, 399] on body "Icons icon_account icon_add icon_backward_link icon_basket icon_benefits icon_c…" at bounding box center [732, 203] width 1450 height 392
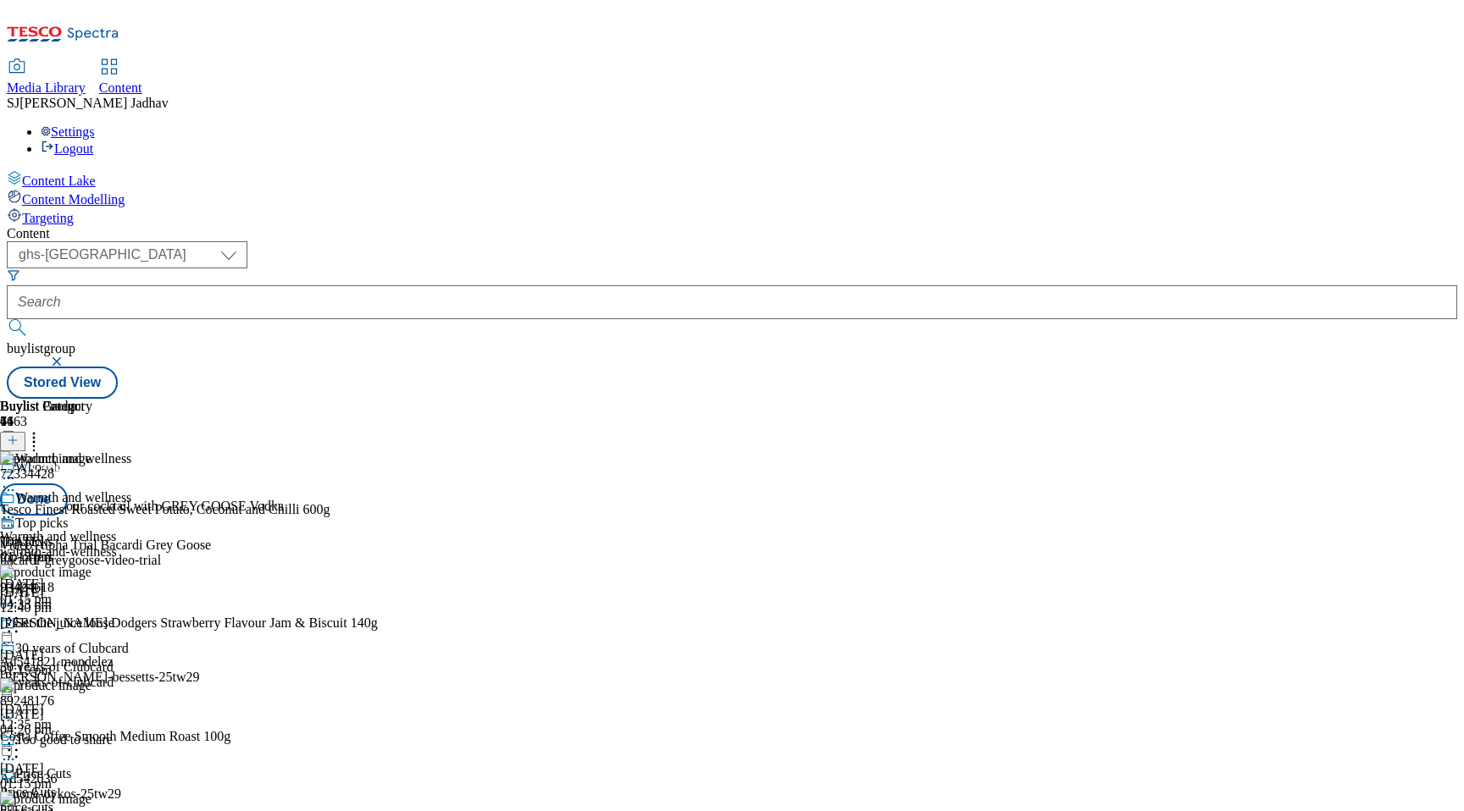
scroll to position [5102, 0]
drag, startPoint x: 703, startPoint y: 739, endPoint x: 696, endPoint y: 429, distance: 310.9
click at [697, 399] on body "Icons icon_account icon_add icon_backward_link icon_basket icon_benefits icon_c…" at bounding box center [732, 203] width 1450 height 392
drag, startPoint x: 674, startPoint y: 626, endPoint x: 667, endPoint y: 307, distance: 319.4
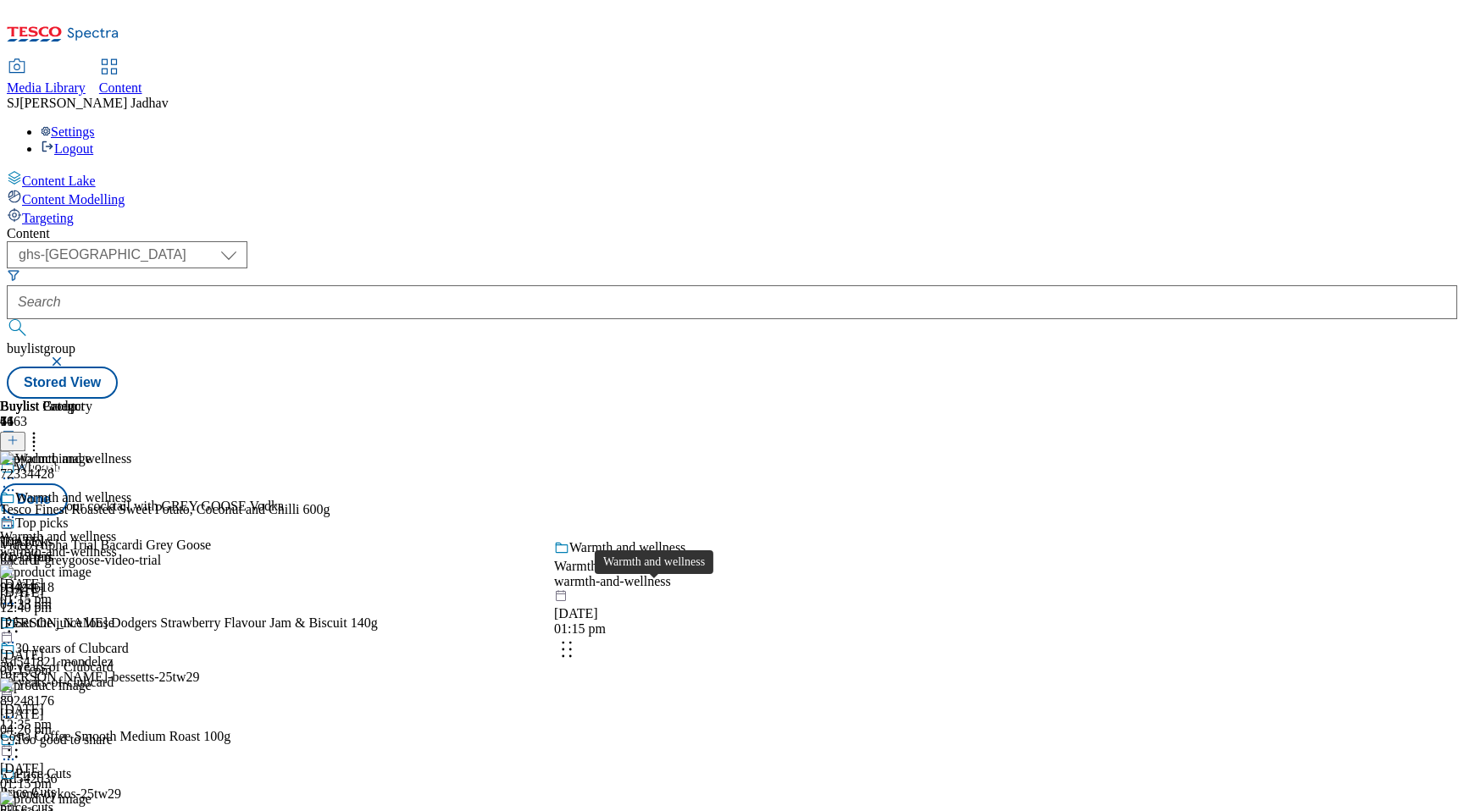
click at [668, 310] on body "Icons icon_account icon_add icon_backward_link icon_basket icon_benefits icon_c…" at bounding box center [732, 203] width 1450 height 392
drag, startPoint x: 624, startPoint y: 766, endPoint x: 623, endPoint y: 491, distance: 274.4
click at [623, 399] on body "Icons icon_account icon_add icon_backward_link icon_basket icon_benefits icon_c…" at bounding box center [732, 203] width 1450 height 392
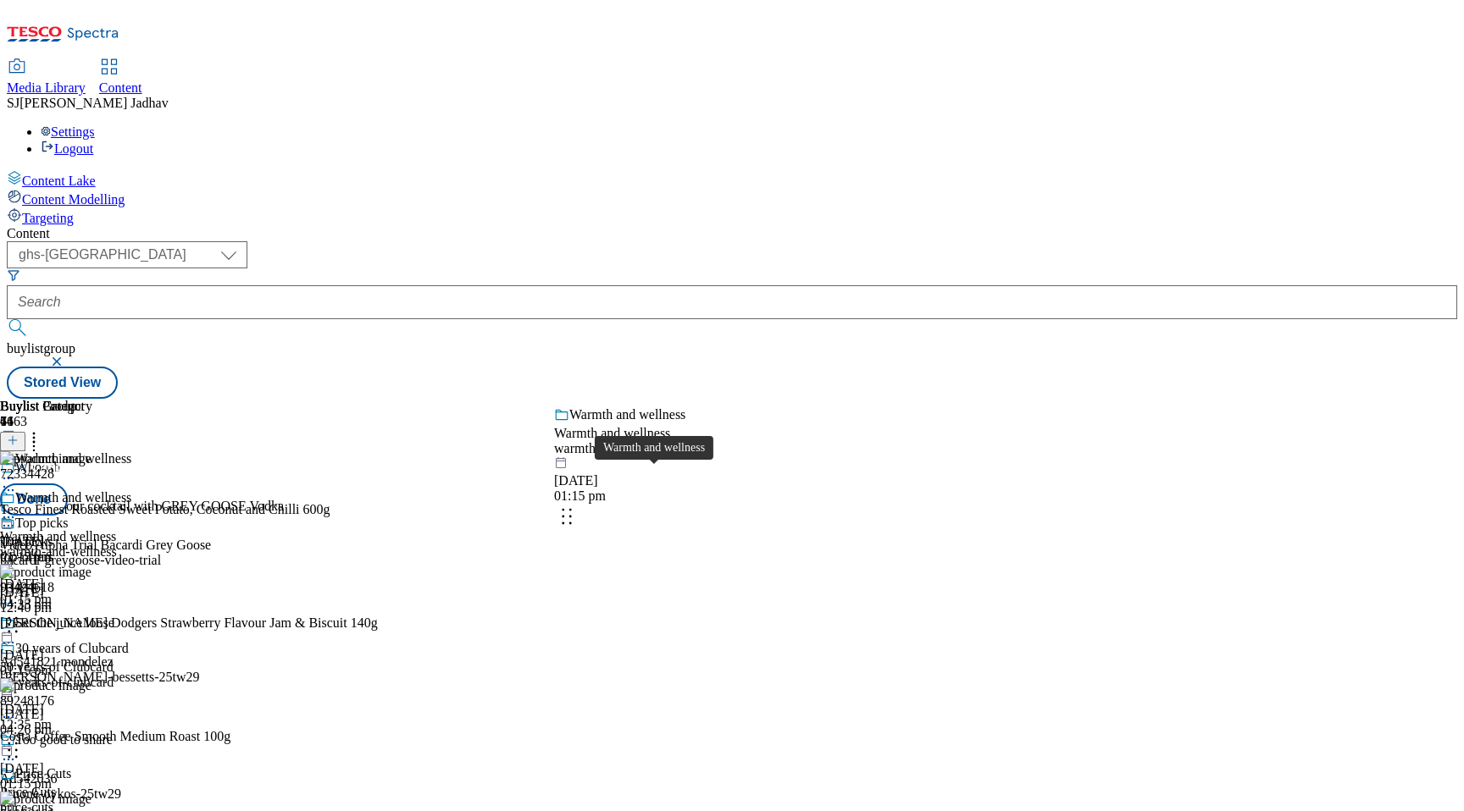
drag, startPoint x: 656, startPoint y: 700, endPoint x: 656, endPoint y: 444, distance: 256.6
click at [656, 399] on body "Icons icon_account icon_add icon_backward_link icon_basket icon_benefits icon_c…" at bounding box center [732, 203] width 1450 height 392
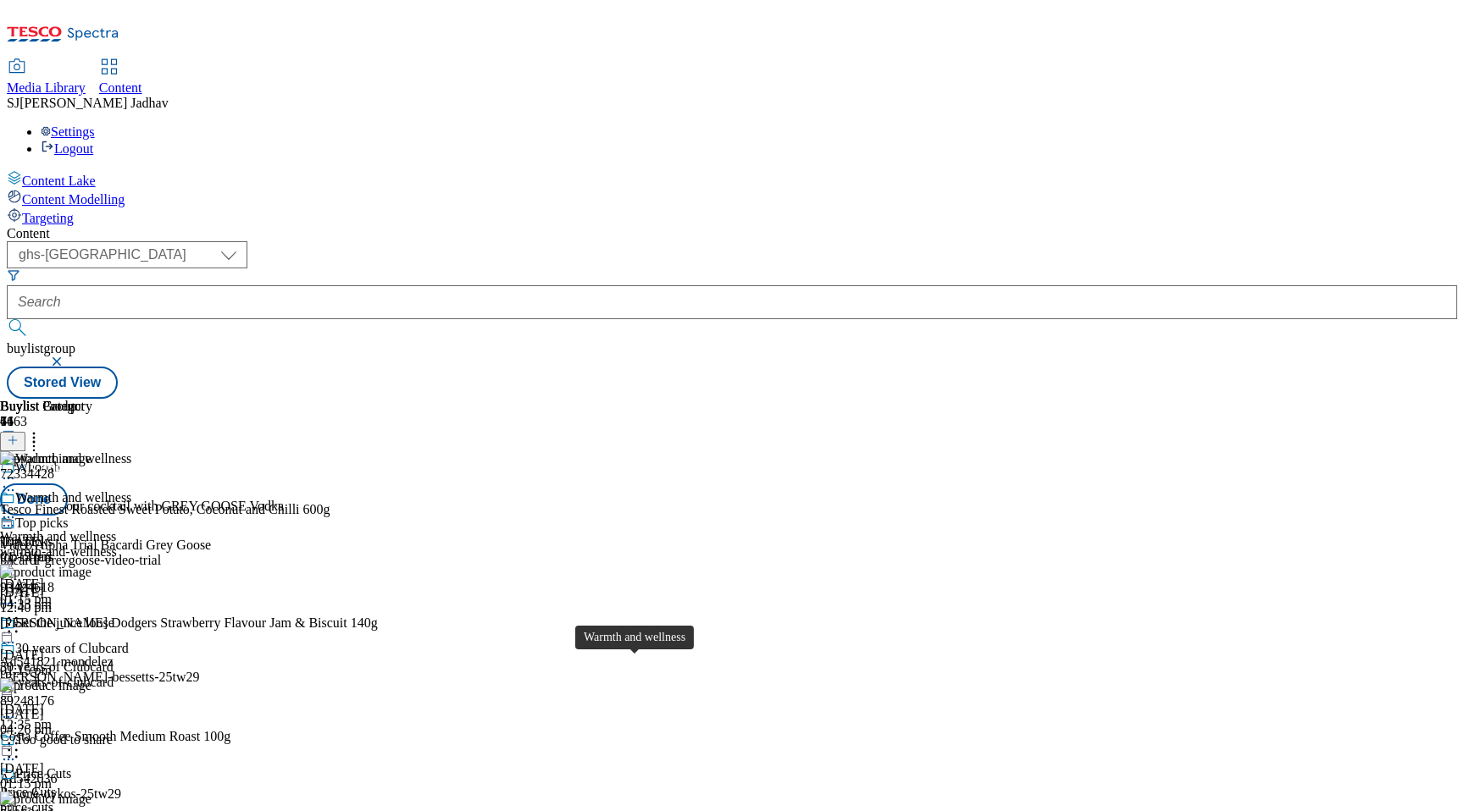
click at [651, 399] on body "Icons icon_account icon_add icon_backward_link icon_basket icon_benefits icon_c…" at bounding box center [732, 203] width 1450 height 392
drag, startPoint x: 691, startPoint y: 741, endPoint x: 689, endPoint y: 462, distance: 279.5
click at [690, 399] on body "Icons icon_account icon_add icon_backward_link icon_basket icon_benefits icon_c…" at bounding box center [732, 203] width 1450 height 392
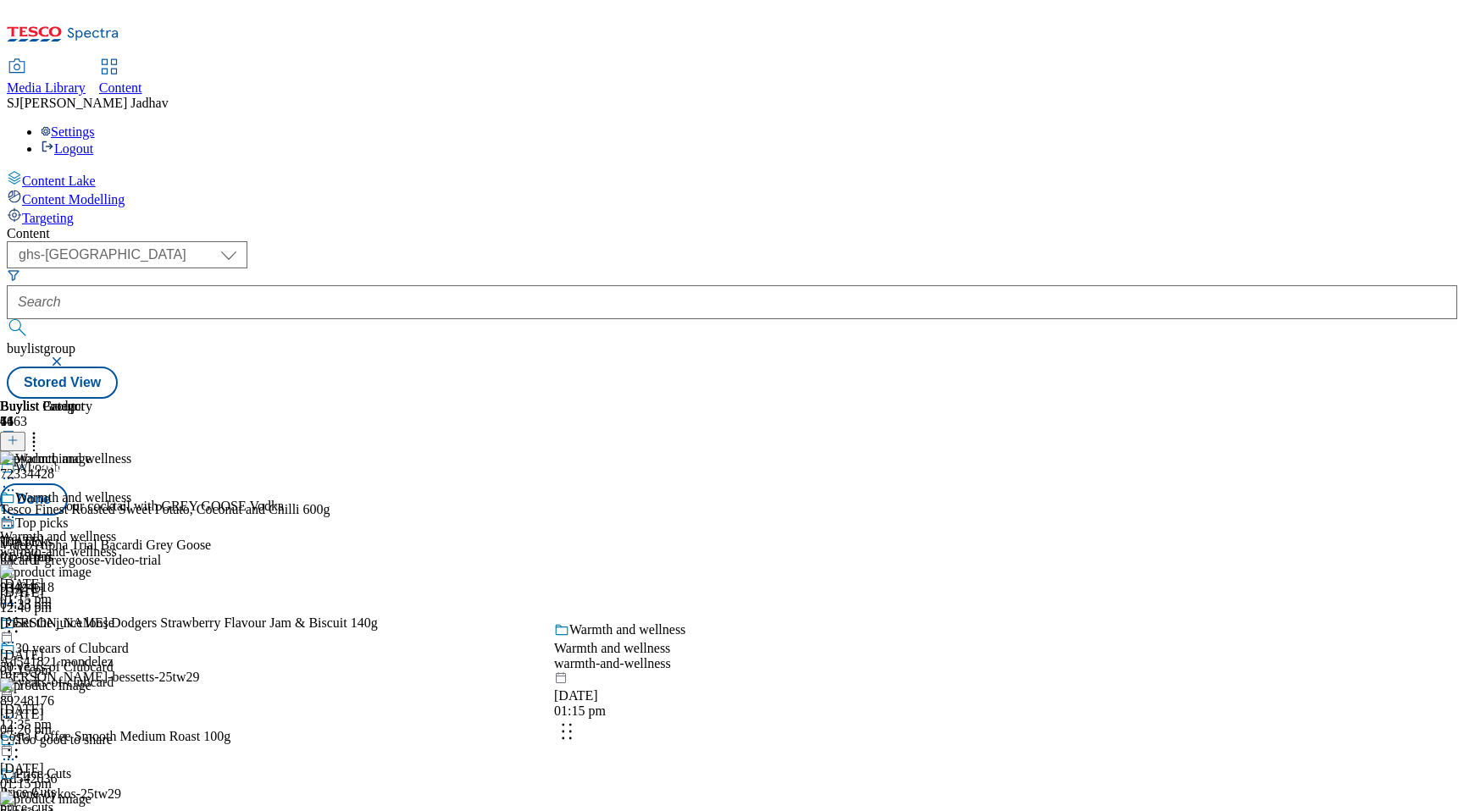
drag, startPoint x: 678, startPoint y: 750, endPoint x: 673, endPoint y: 407, distance: 343.1
click at [673, 399] on body "Icons icon_account icon_add icon_backward_link icon_basket icon_benefits icon_c…" at bounding box center [732, 203] width 1450 height 392
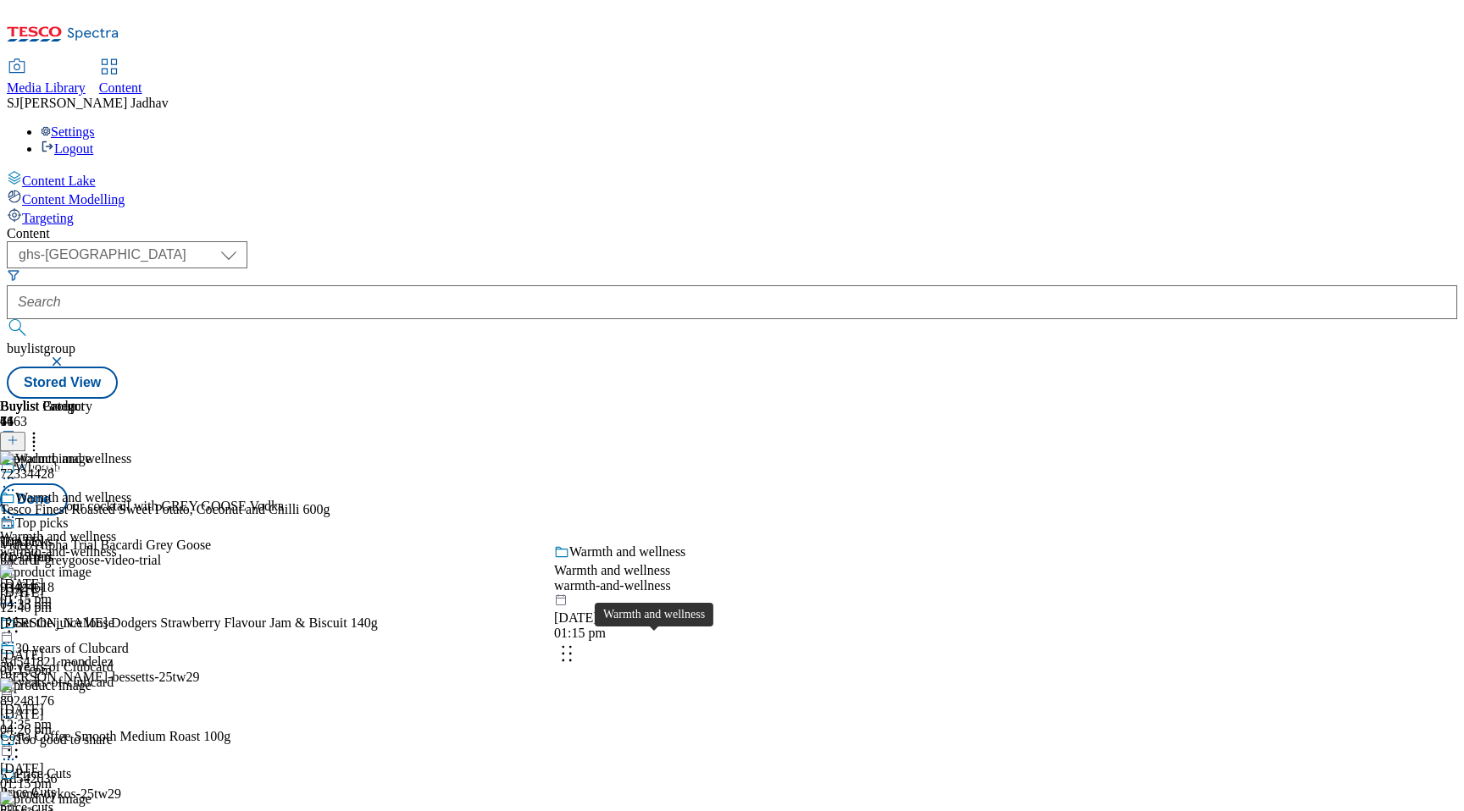
drag, startPoint x: 675, startPoint y: 697, endPoint x: 675, endPoint y: 450, distance: 247.3
click at [675, 399] on body "Icons icon_account icon_add icon_backward_link icon_basket icon_benefits icon_c…" at bounding box center [732, 203] width 1450 height 392
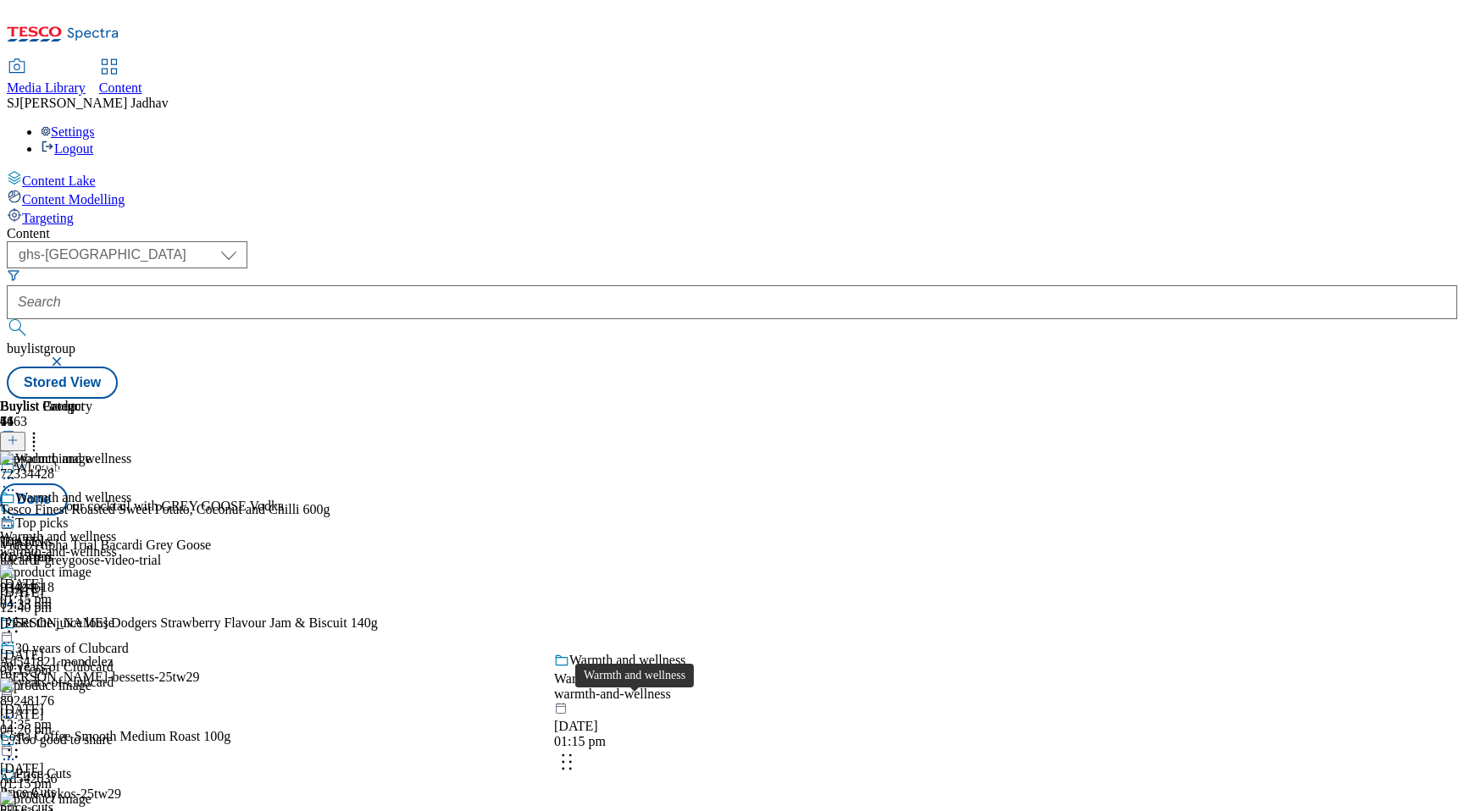
drag, startPoint x: 670, startPoint y: 709, endPoint x: 669, endPoint y: 401, distance: 308.3
click at [670, 399] on body "Icons icon_account icon_add icon_backward_link icon_basket icon_benefits icon_c…" at bounding box center [732, 203] width 1450 height 392
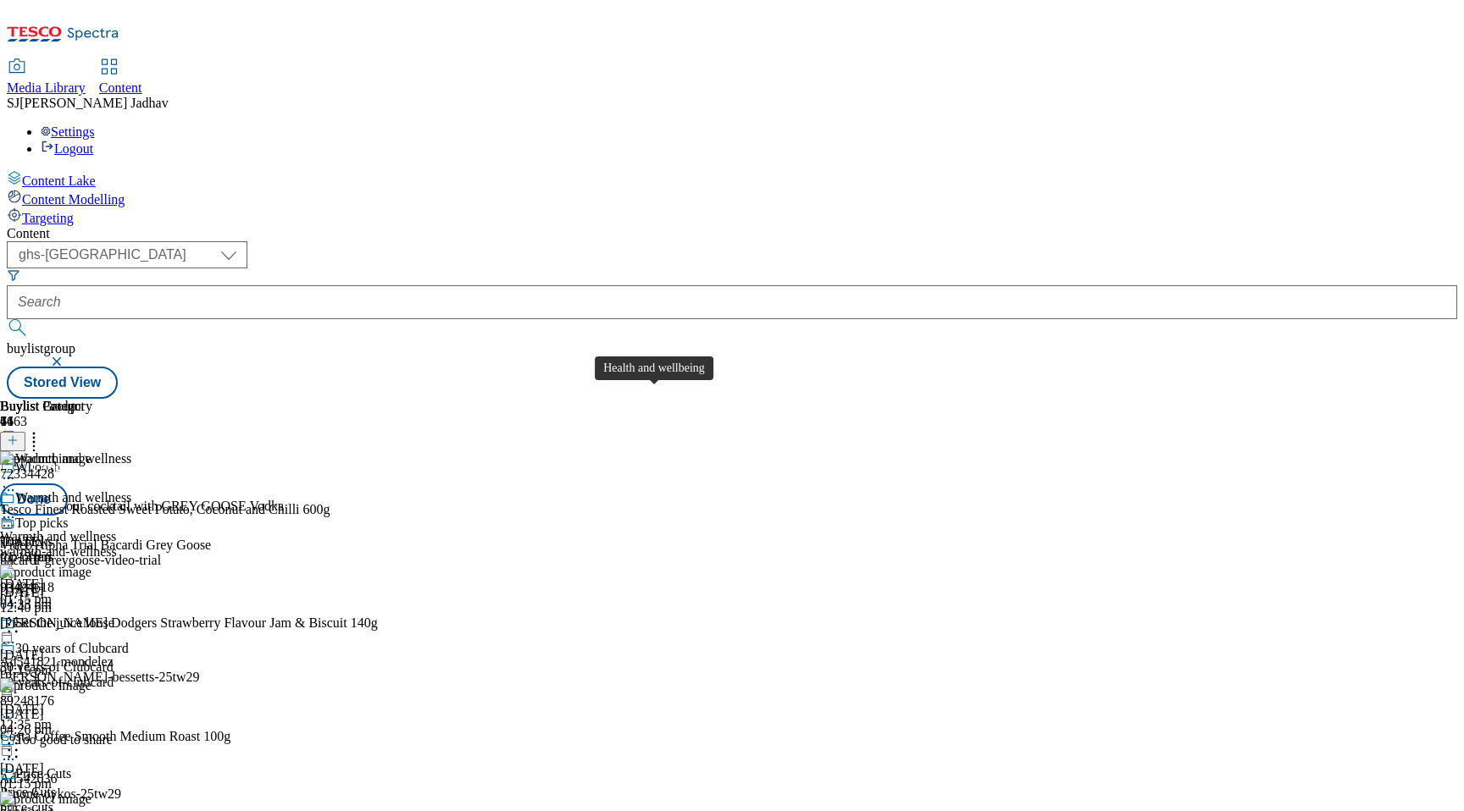
scroll to position [2493, 0]
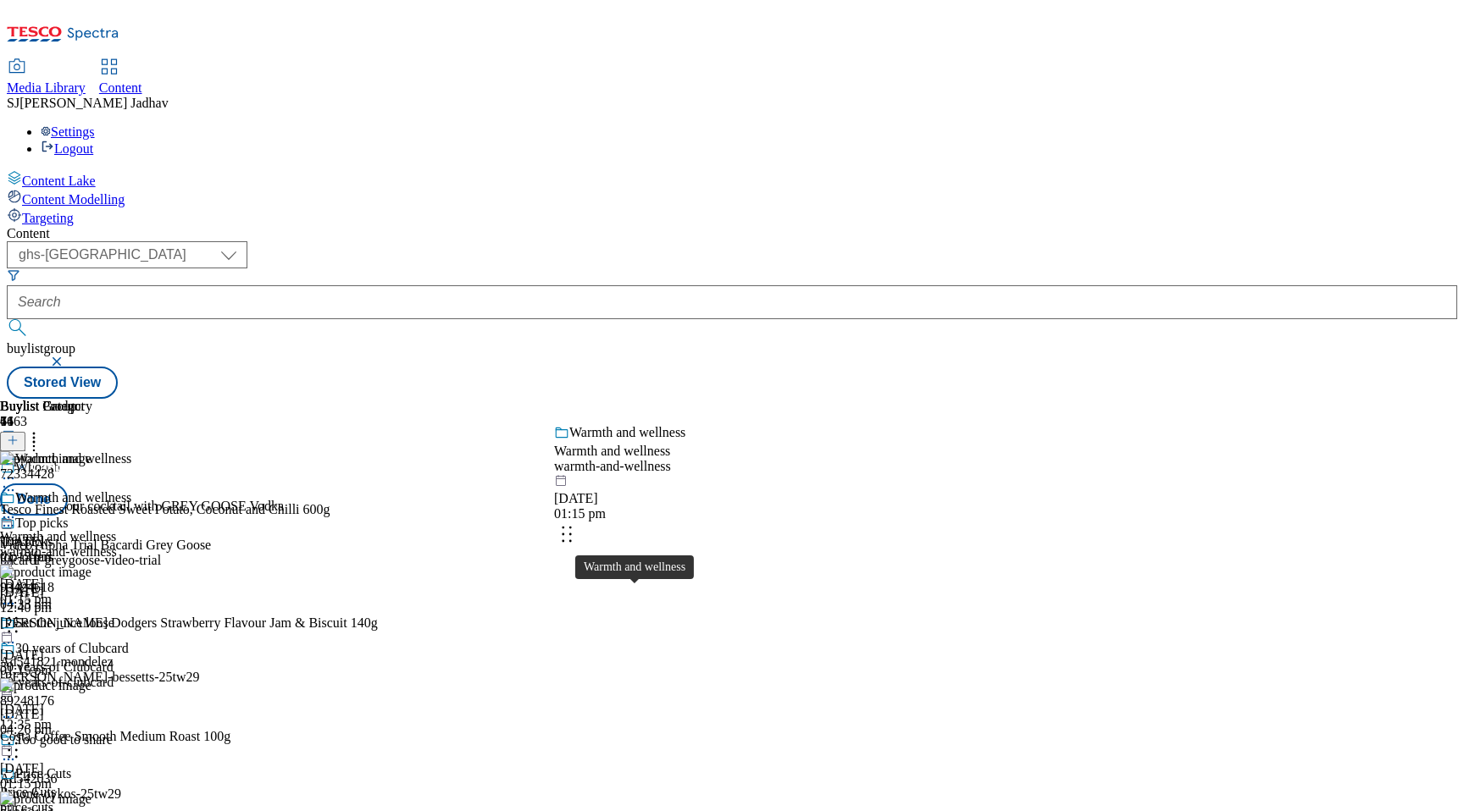
drag, startPoint x: 664, startPoint y: 607, endPoint x: 663, endPoint y: 455, distance: 152.5
click at [663, 399] on body "Icons icon_account icon_add icon_backward_link icon_basket icon_benefits icon_c…" at bounding box center [732, 203] width 1450 height 392
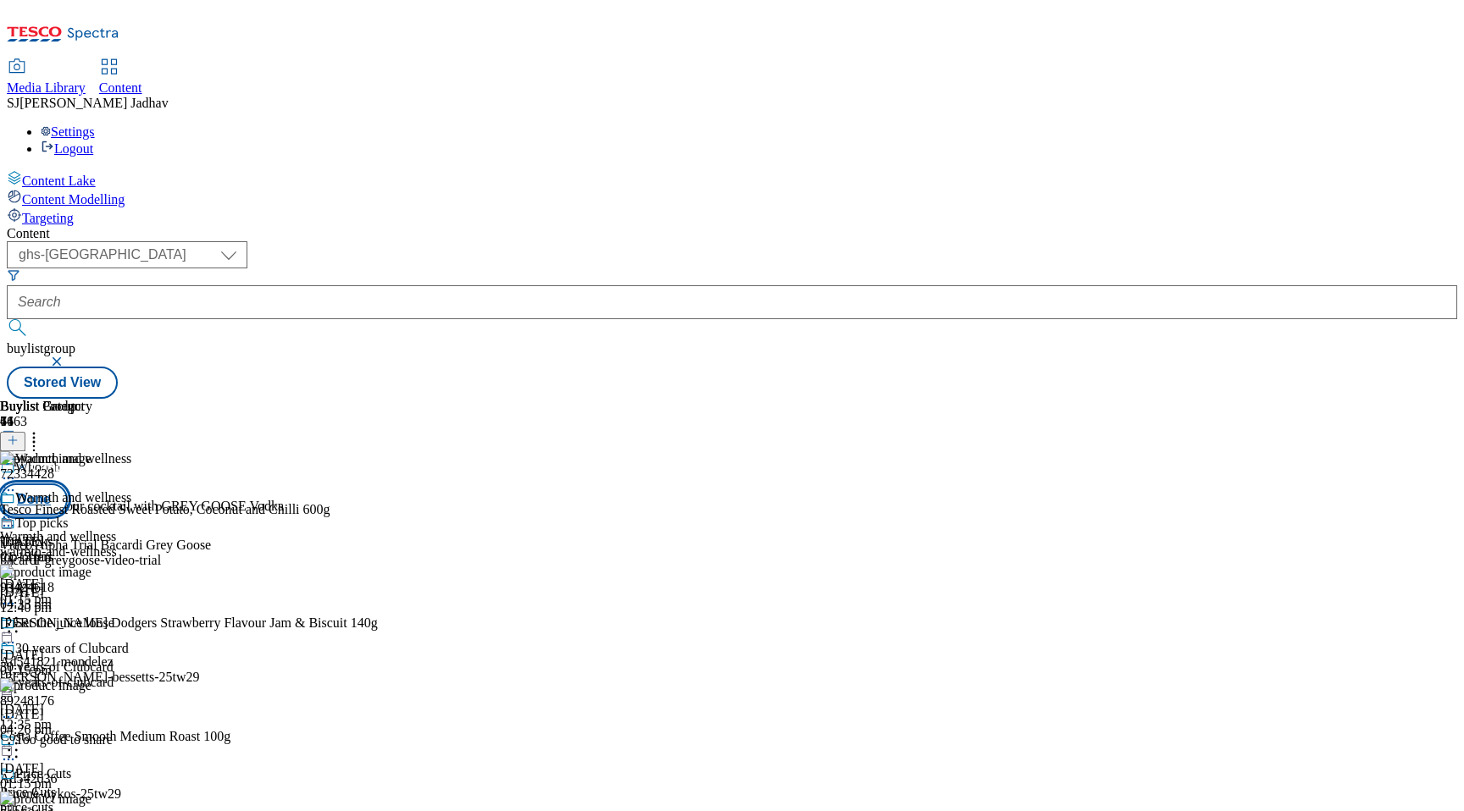
click at [68, 484] on button "Done" at bounding box center [34, 500] width 68 height 32
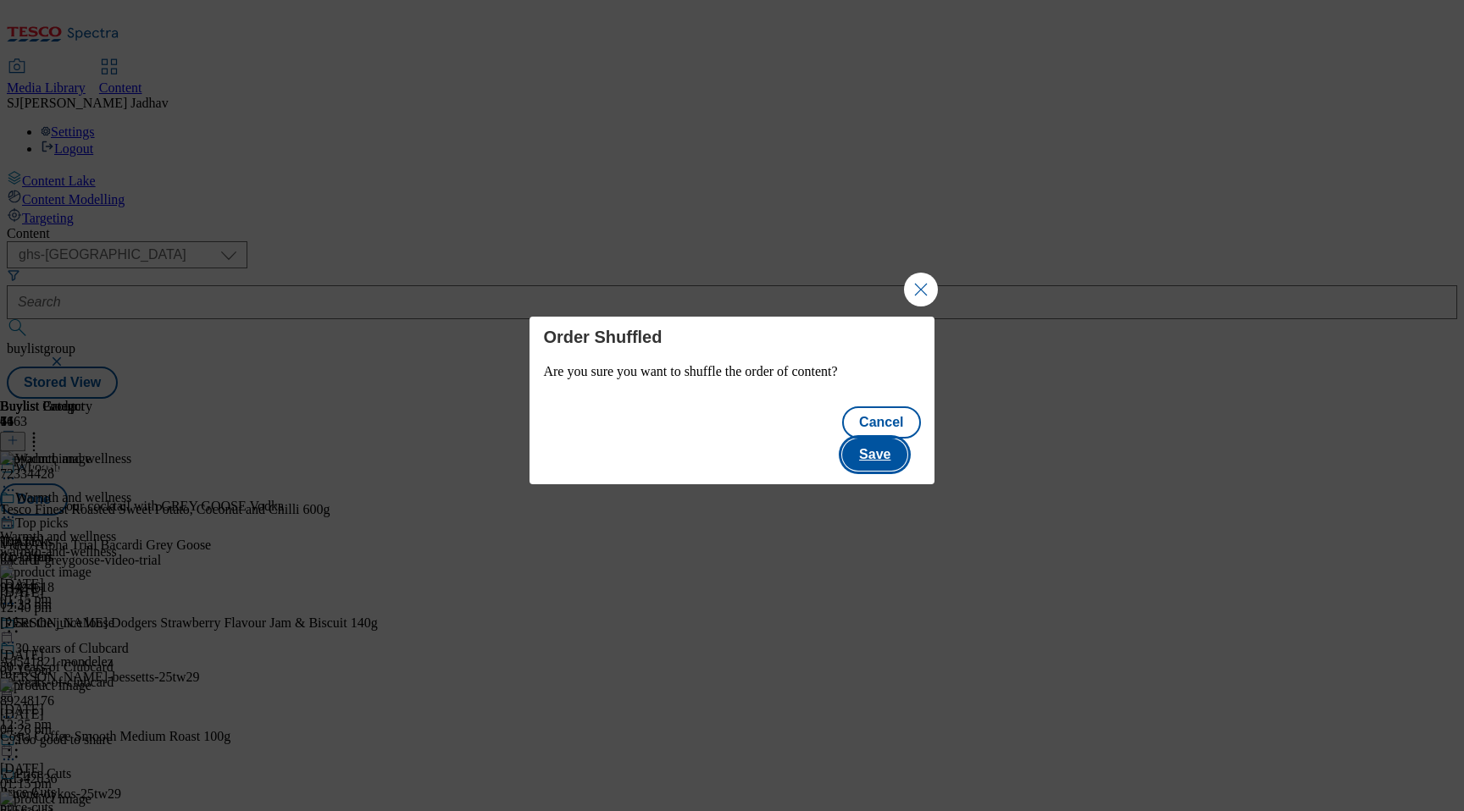
click at [903, 440] on button "Save" at bounding box center [874, 455] width 65 height 32
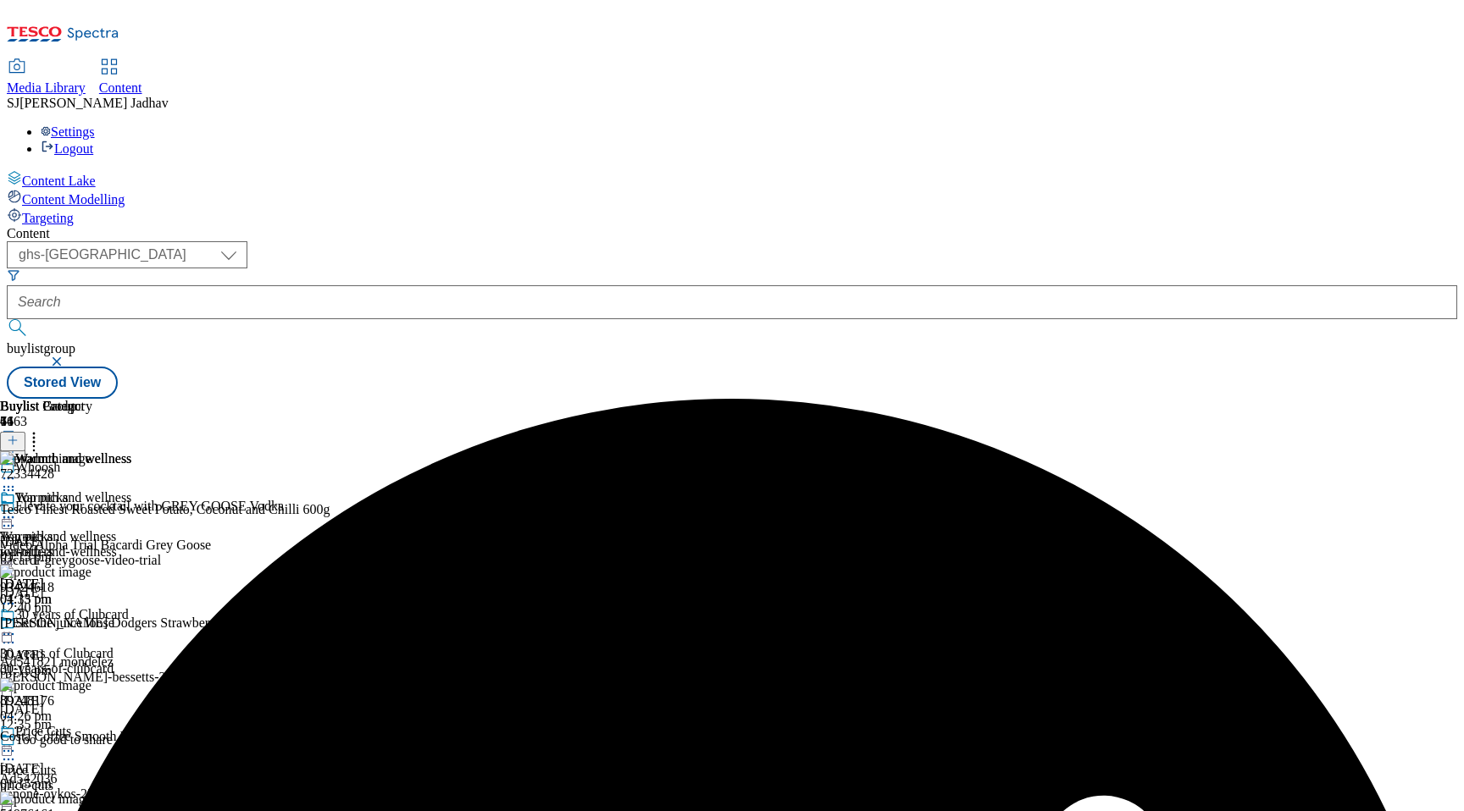
scroll to position [42, 0]
click at [17, 470] on icon at bounding box center [8, 478] width 17 height 17
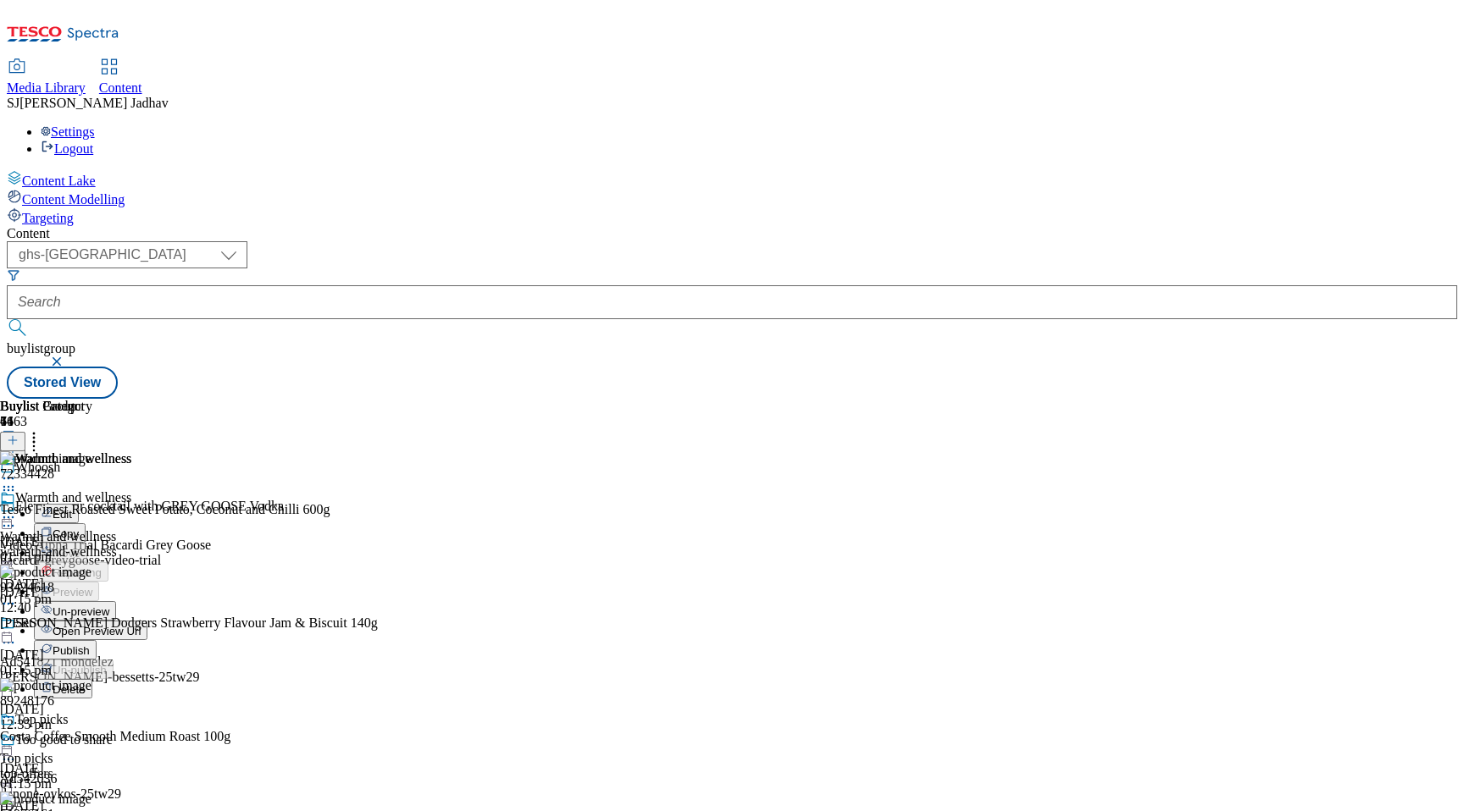
click at [17, 509] on icon at bounding box center [8, 517] width 17 height 17
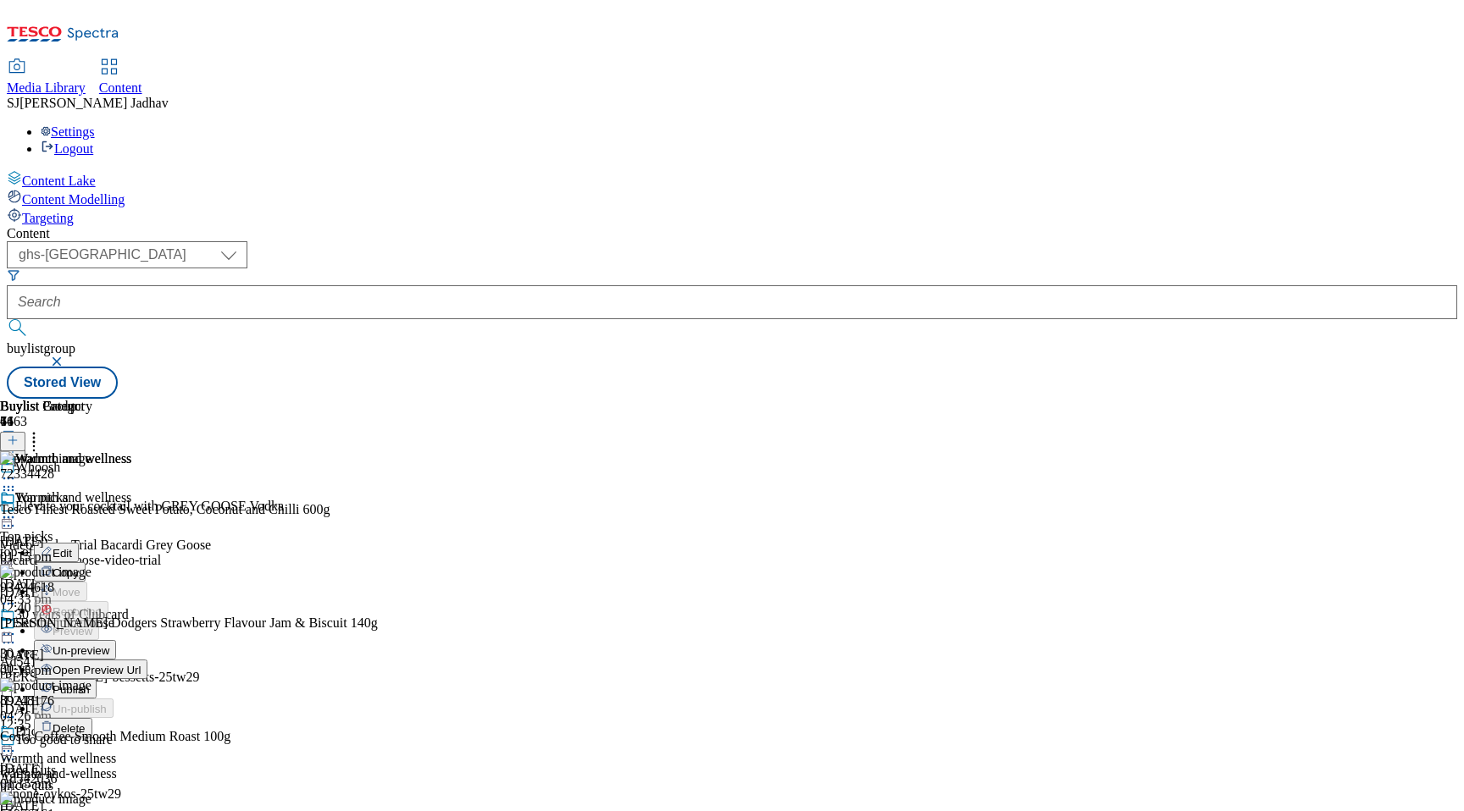
click at [72, 547] on span "Edit" at bounding box center [62, 553] width 19 height 13
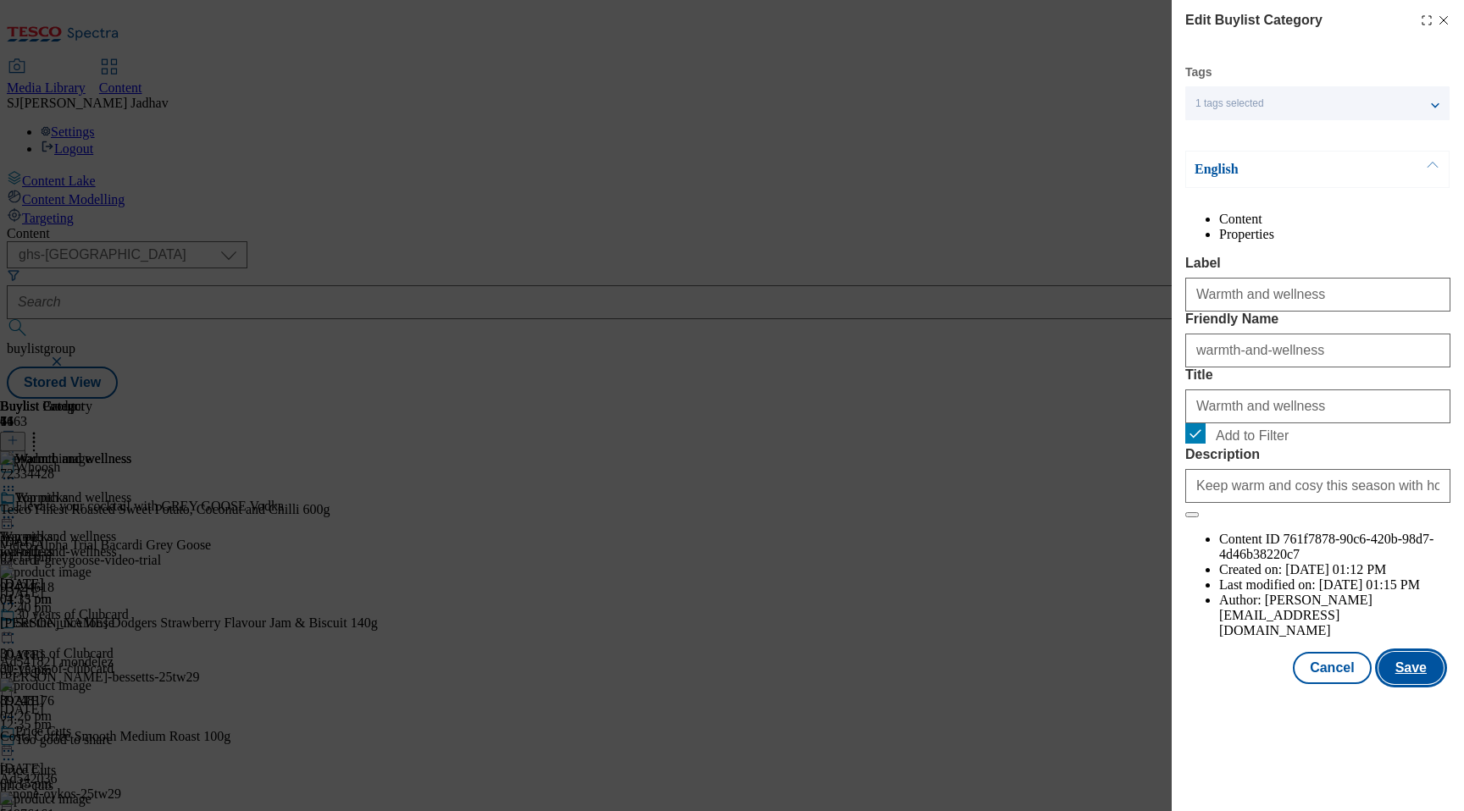
click at [1399, 684] on button "Save" at bounding box center [1410, 668] width 65 height 32
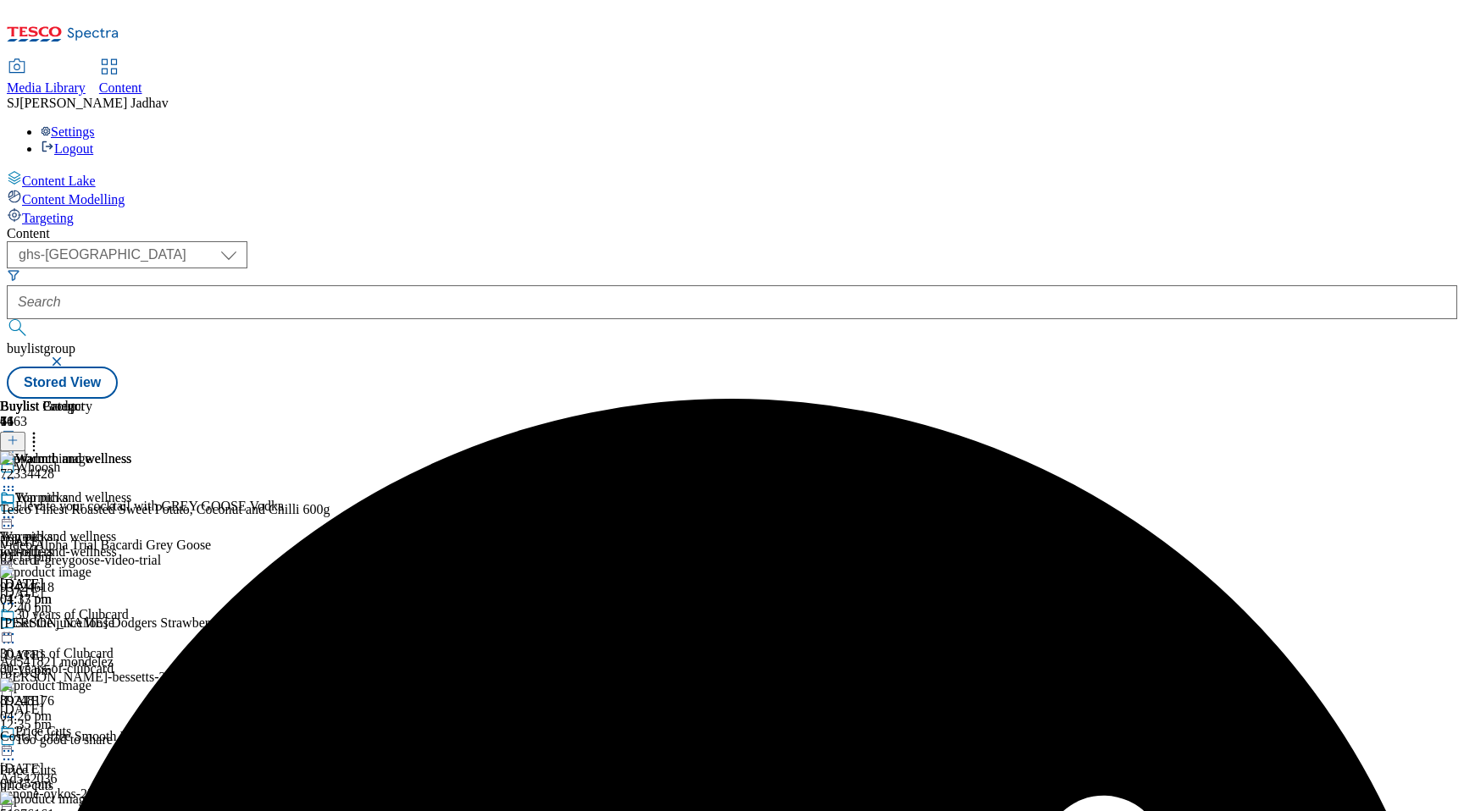
click at [131, 490] on div "Warmth and wellness Warmth and wellness warmth-and-wellness 5 Sept 2025 01:17 pm" at bounding box center [65, 548] width 131 height 117
click at [17, 509] on icon at bounding box center [8, 517] width 17 height 17
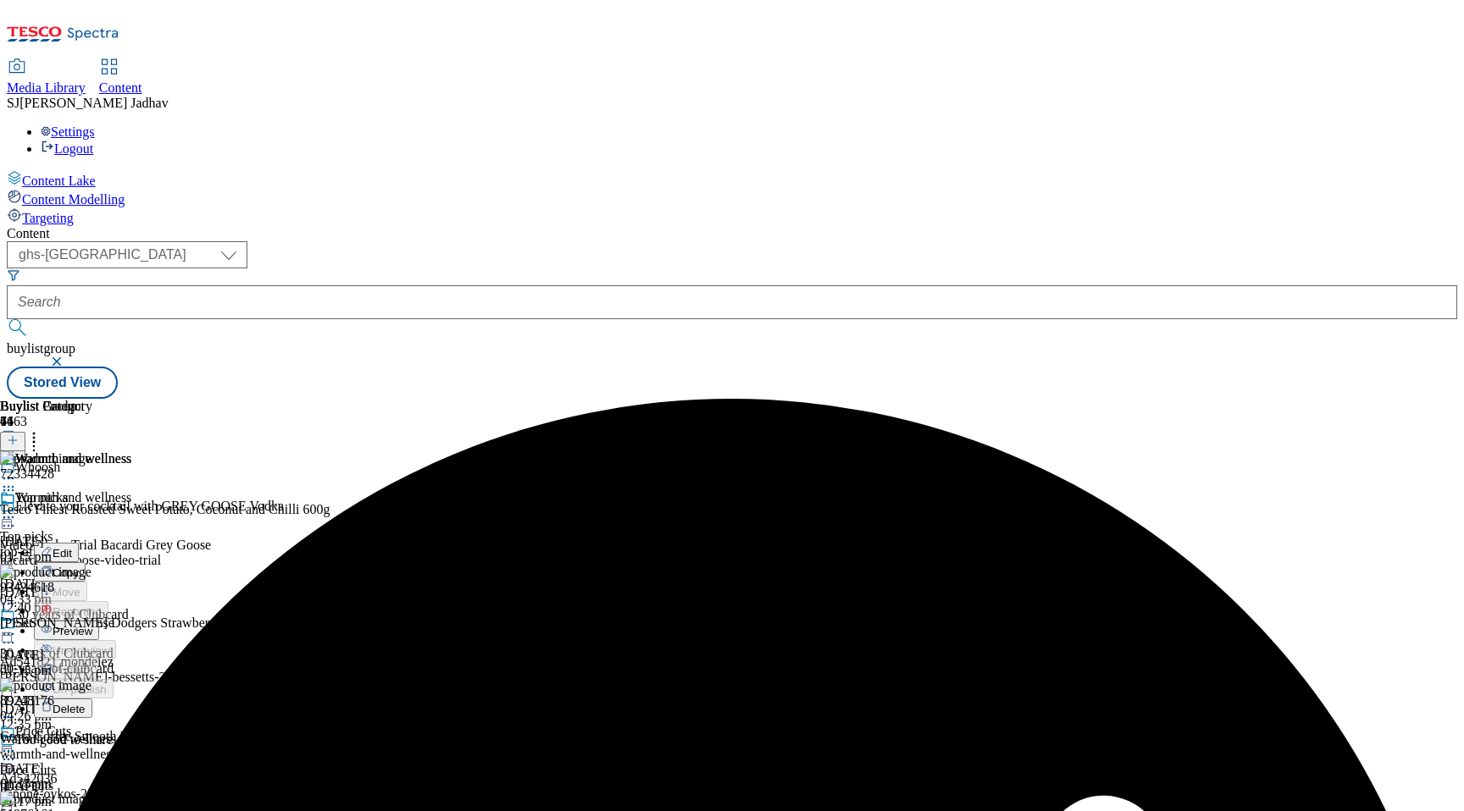
click at [92, 625] on span "Preview" at bounding box center [73, 631] width 40 height 13
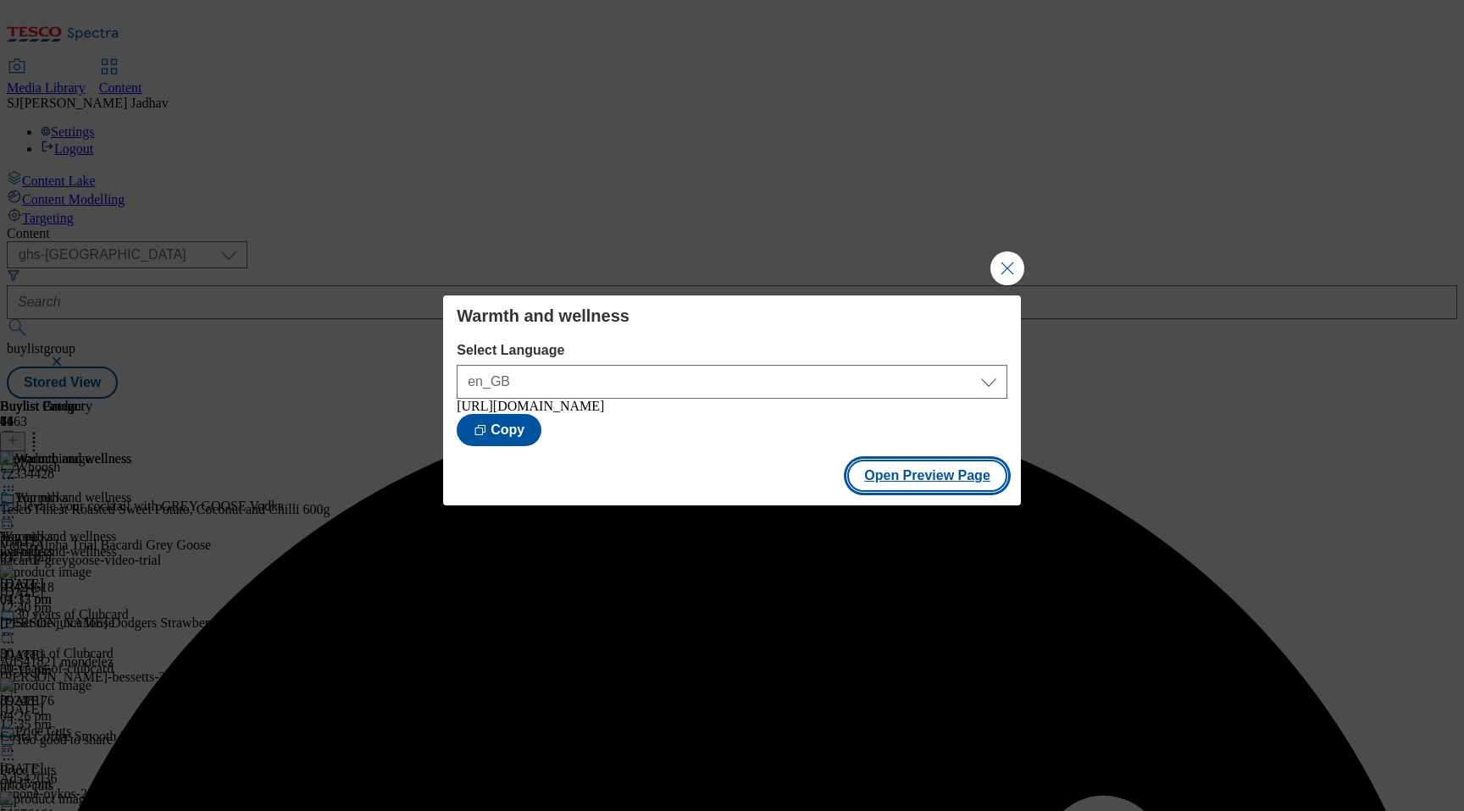
click at [914, 492] on button "Open Preview Page" at bounding box center [927, 476] width 160 height 32
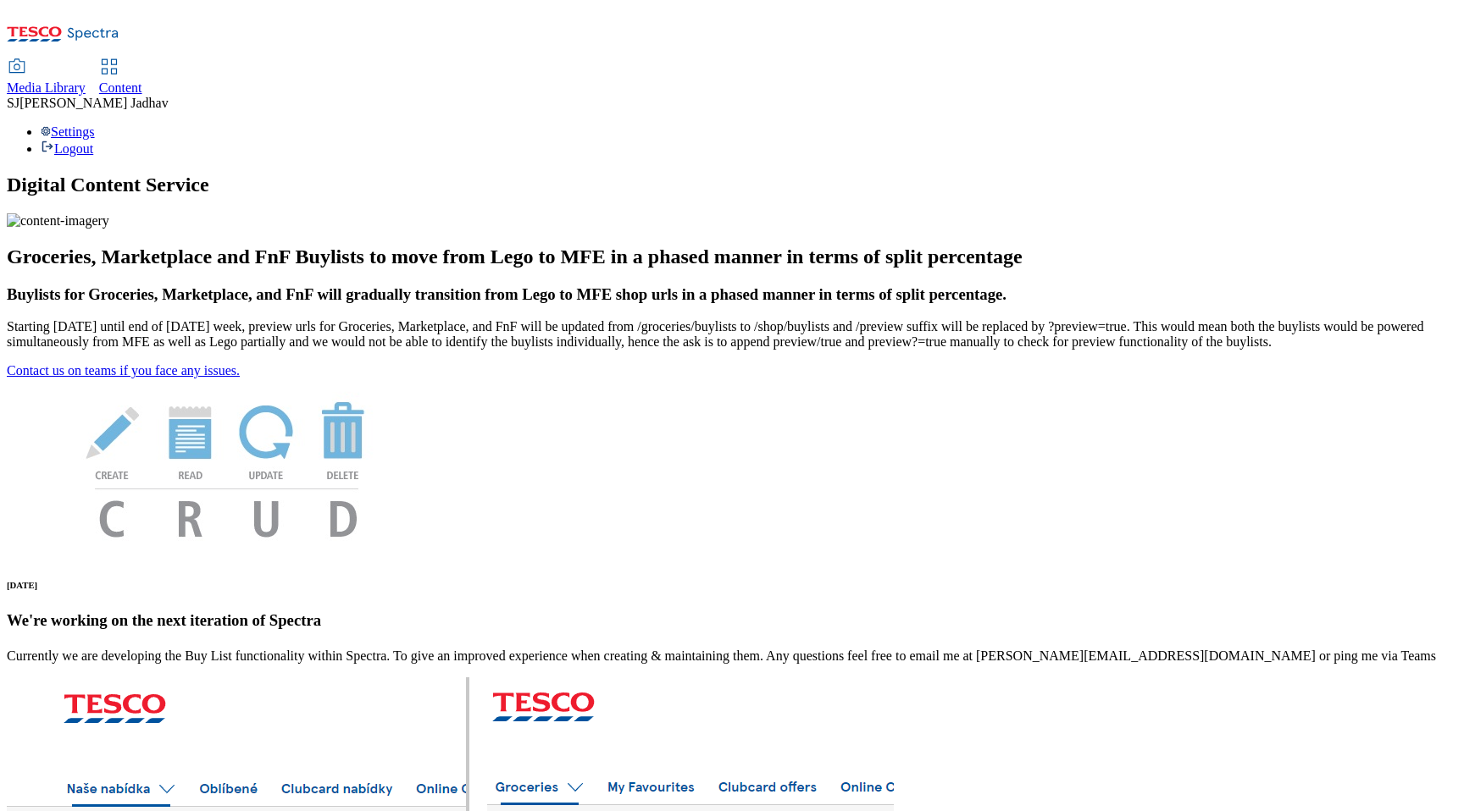
click at [86, 80] on span "Media Library" at bounding box center [46, 87] width 79 height 14
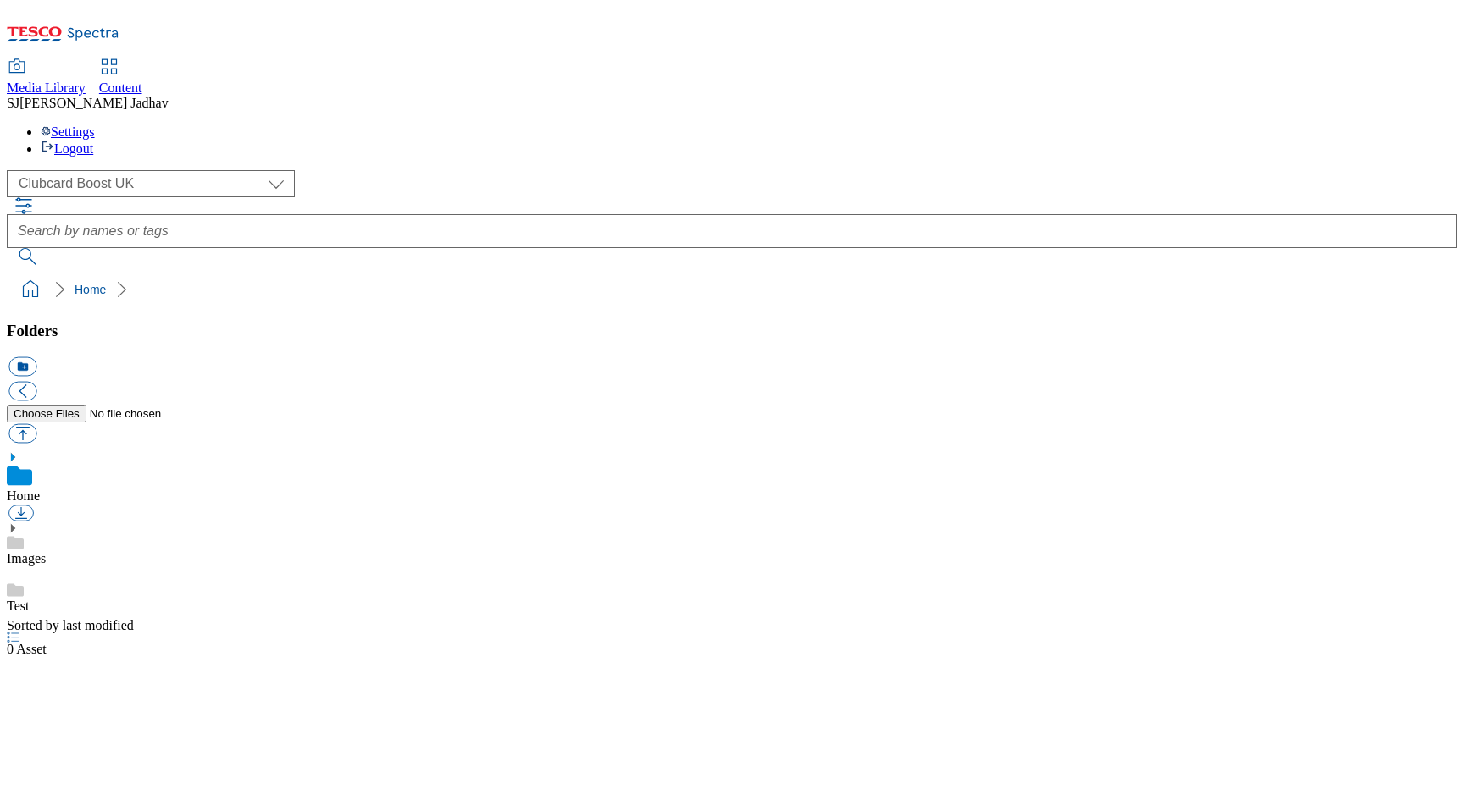
click at [122, 170] on div "( optional ) Clubcard Boost UK Clubcard Marketing Dotcom UK Emails GHS Marketin…" at bounding box center [732, 183] width 1450 height 27
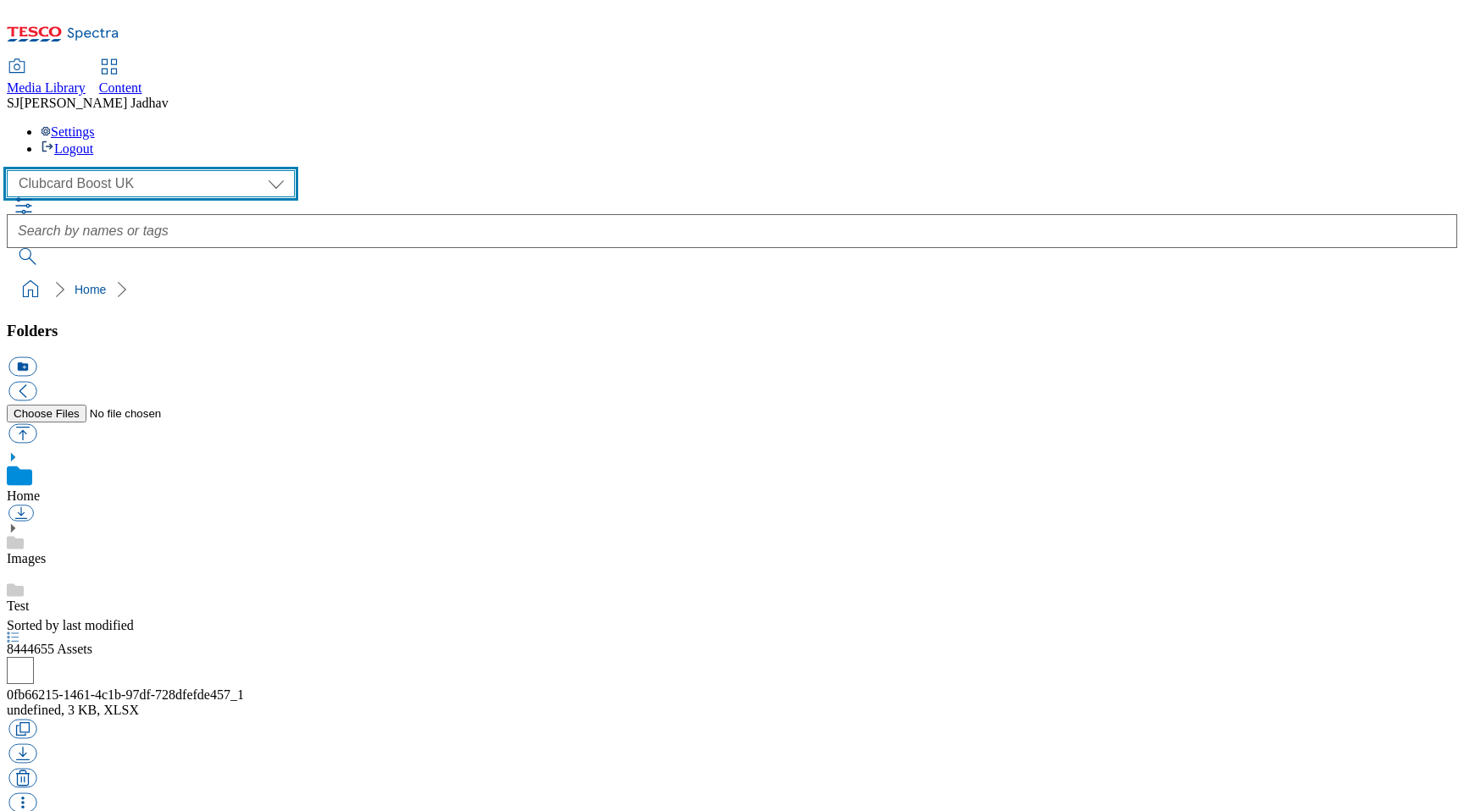
click at [127, 170] on select "Clubcard Boost UK Clubcard Marketing Dotcom UK Emails GHS Marketing UK GHS ROI …" at bounding box center [151, 183] width 288 height 27
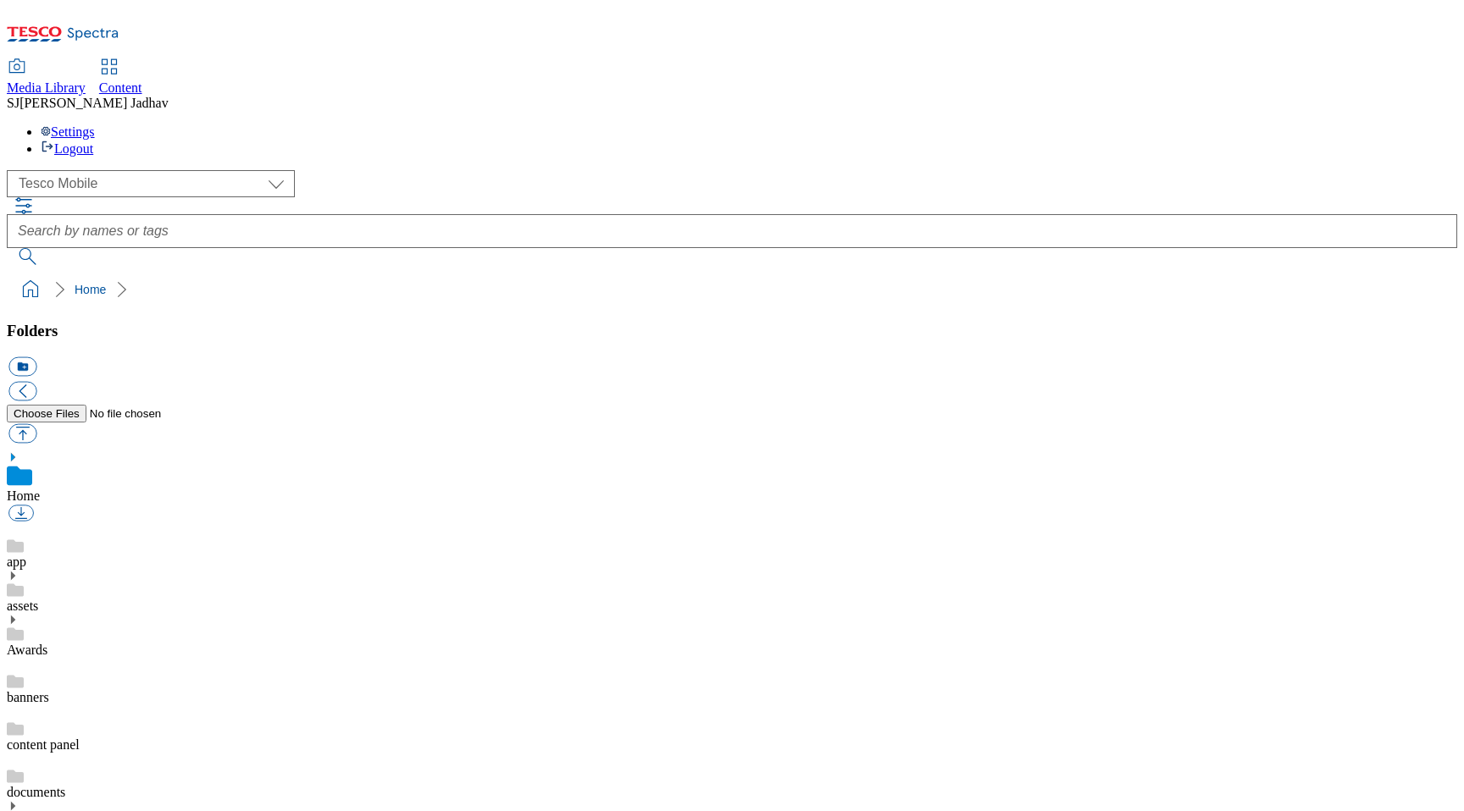
click at [133, 614] on div "Awards" at bounding box center [732, 636] width 1450 height 44
click at [130, 551] on div "assets" at bounding box center [732, 573] width 1450 height 44
click at [134, 504] on div "app" at bounding box center [732, 527] width 1450 height 47
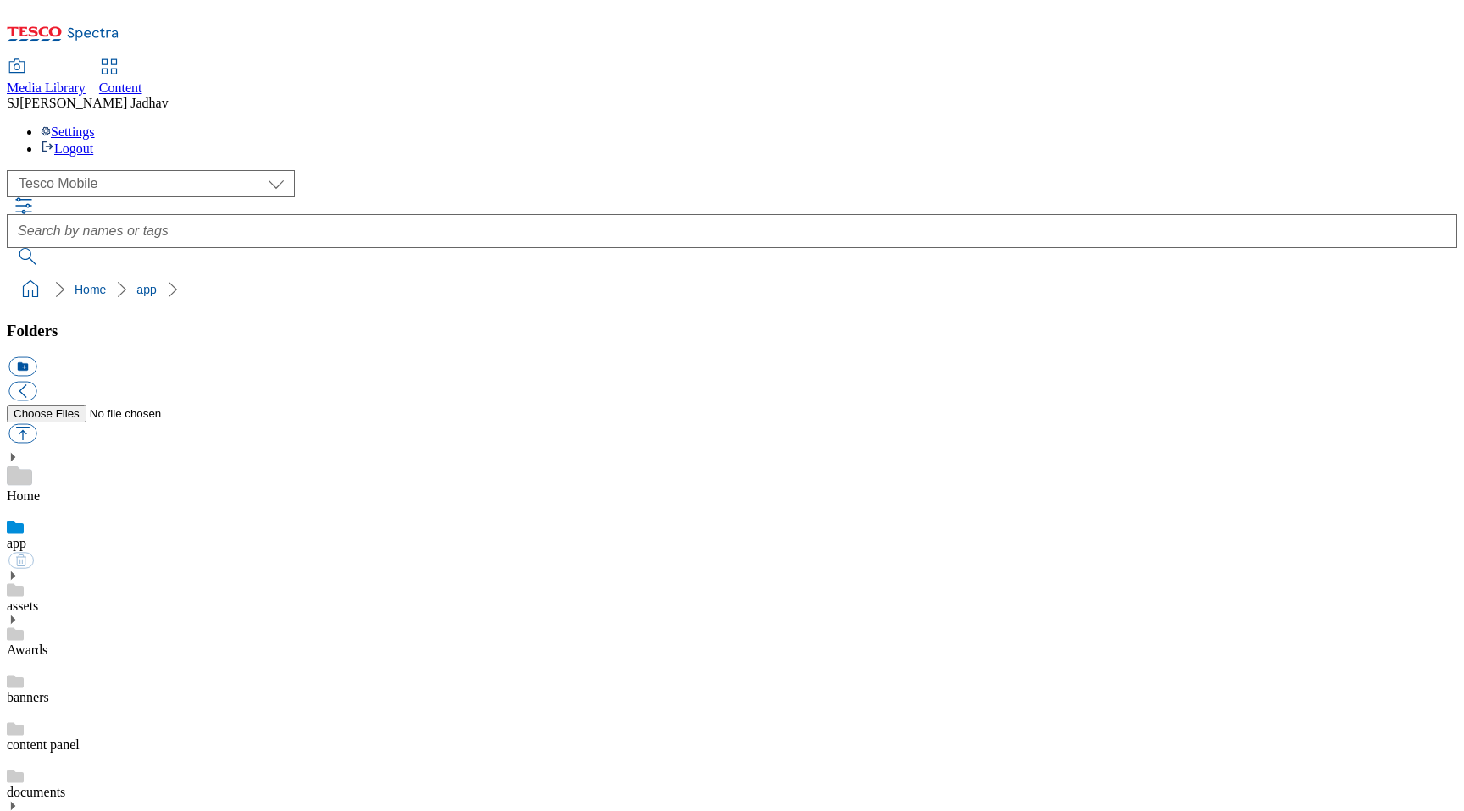
click at [166, 451] on div "Home" at bounding box center [732, 477] width 1450 height 53
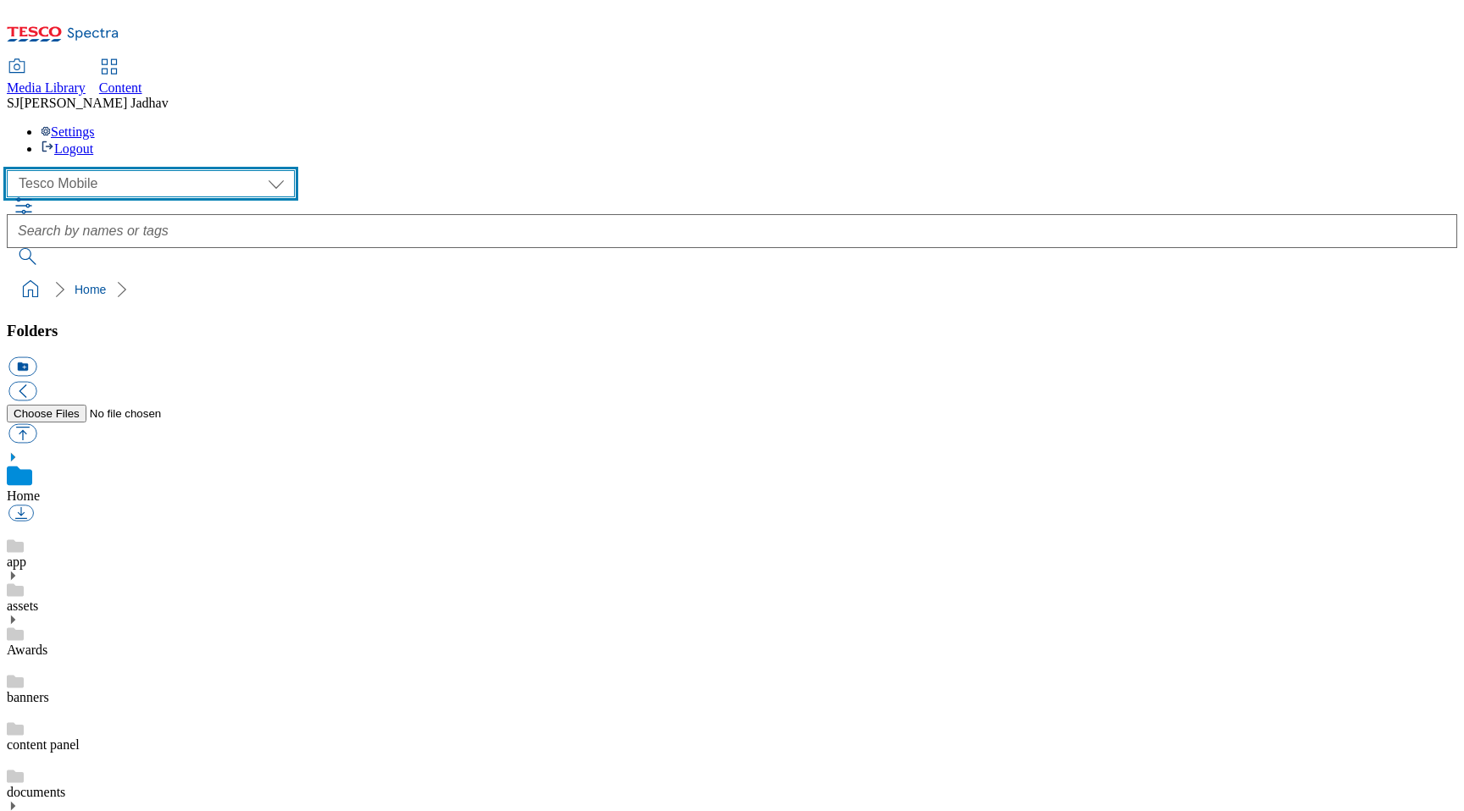
click at [171, 170] on select "Clubcard Boost UK Clubcard Marketing Dotcom UK Emails GHS Marketing UK GHS ROI …" at bounding box center [151, 183] width 288 height 27
select select "flare-ghs-mktg"
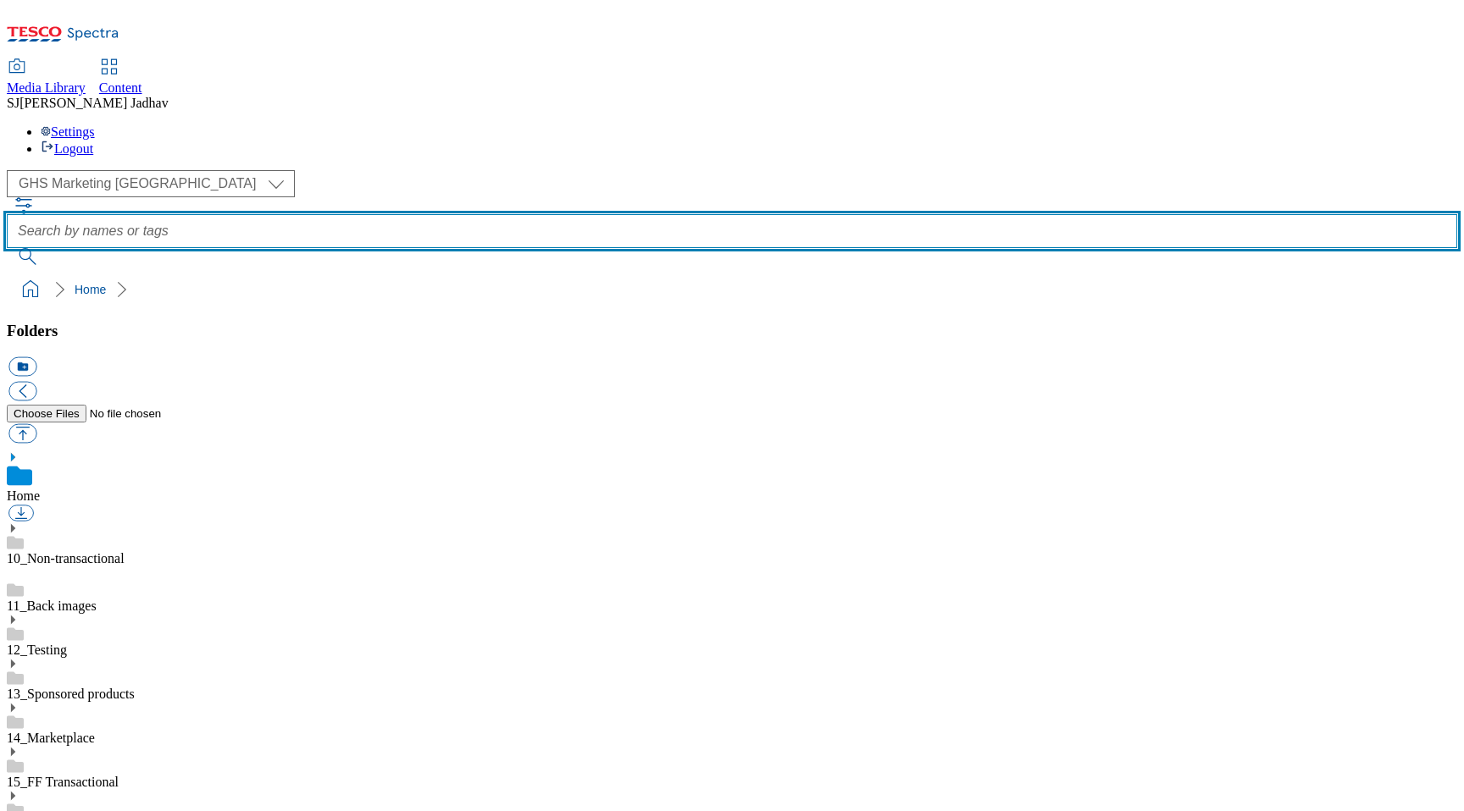
click at [568, 214] on input "text" at bounding box center [732, 231] width 1450 height 34
paste input "2521-WF-338150_Mobile_phones-Doro-Leva-L20.jpeg"
type input "2521-WF-338150_Mobile_phones-Doro-Leva-L20.jpeg"
click at [7, 248] on button "submit" at bounding box center [29, 256] width 44 height 17
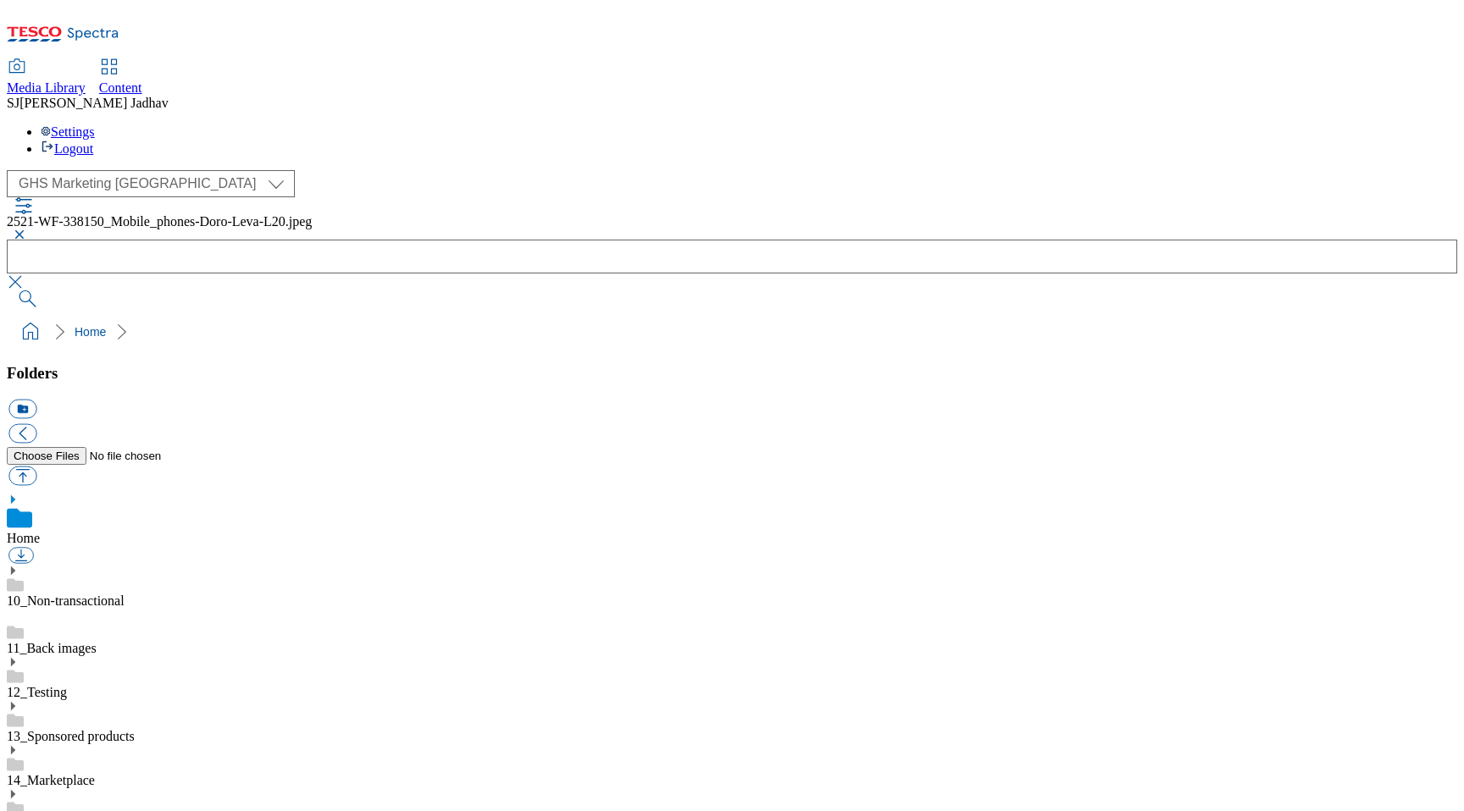
click at [27, 230] on button "button" at bounding box center [17, 235] width 20 height 10
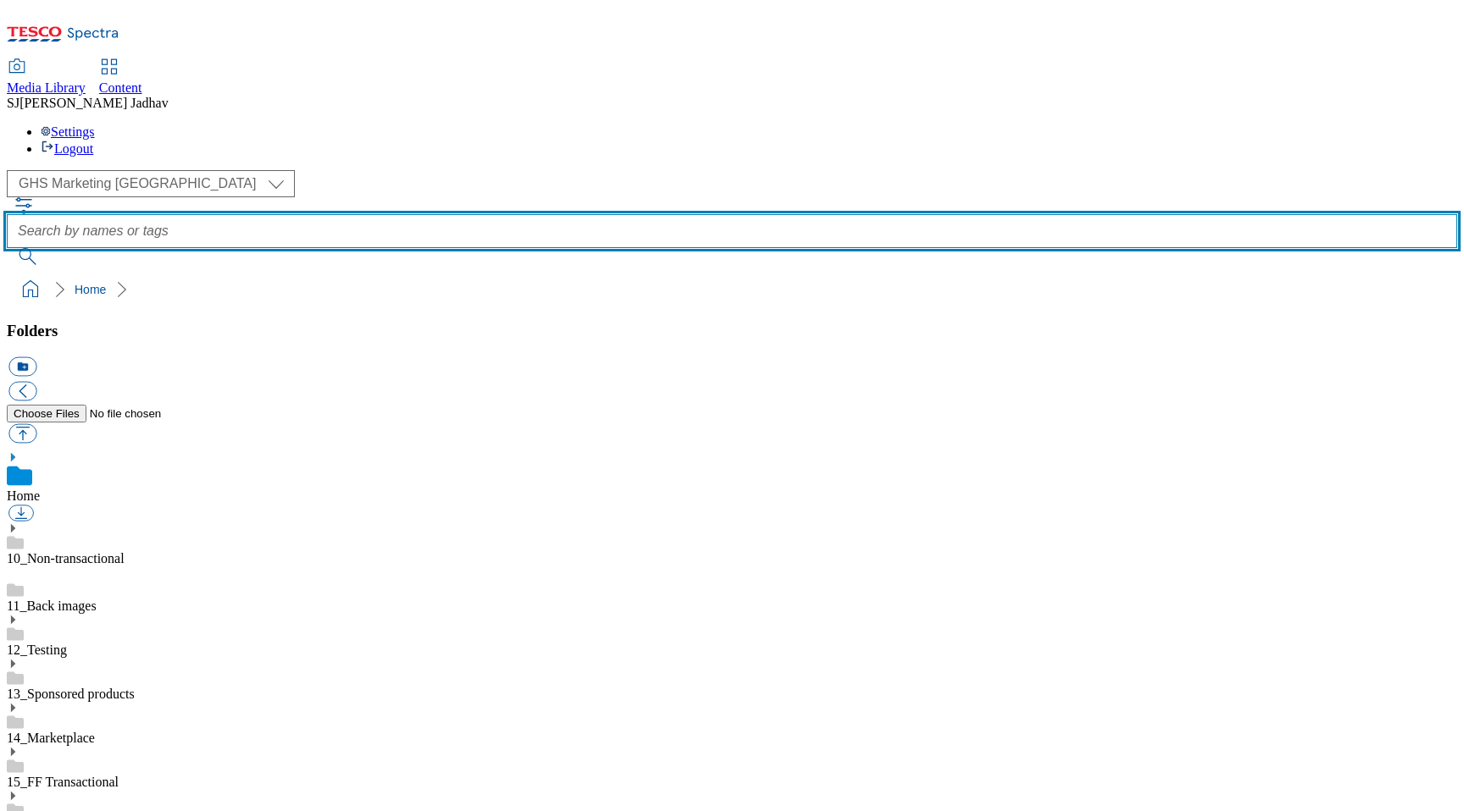
click at [783, 214] on input "text" at bounding box center [732, 231] width 1450 height 34
paste input "2521-WF-338150_Mobile_phones-Doro-Leva-L20.jpeg"
type input "2521-WF-338150_Mobile_phones-Doro-Leva-L20"
click at [7, 248] on button "submit" at bounding box center [29, 256] width 44 height 17
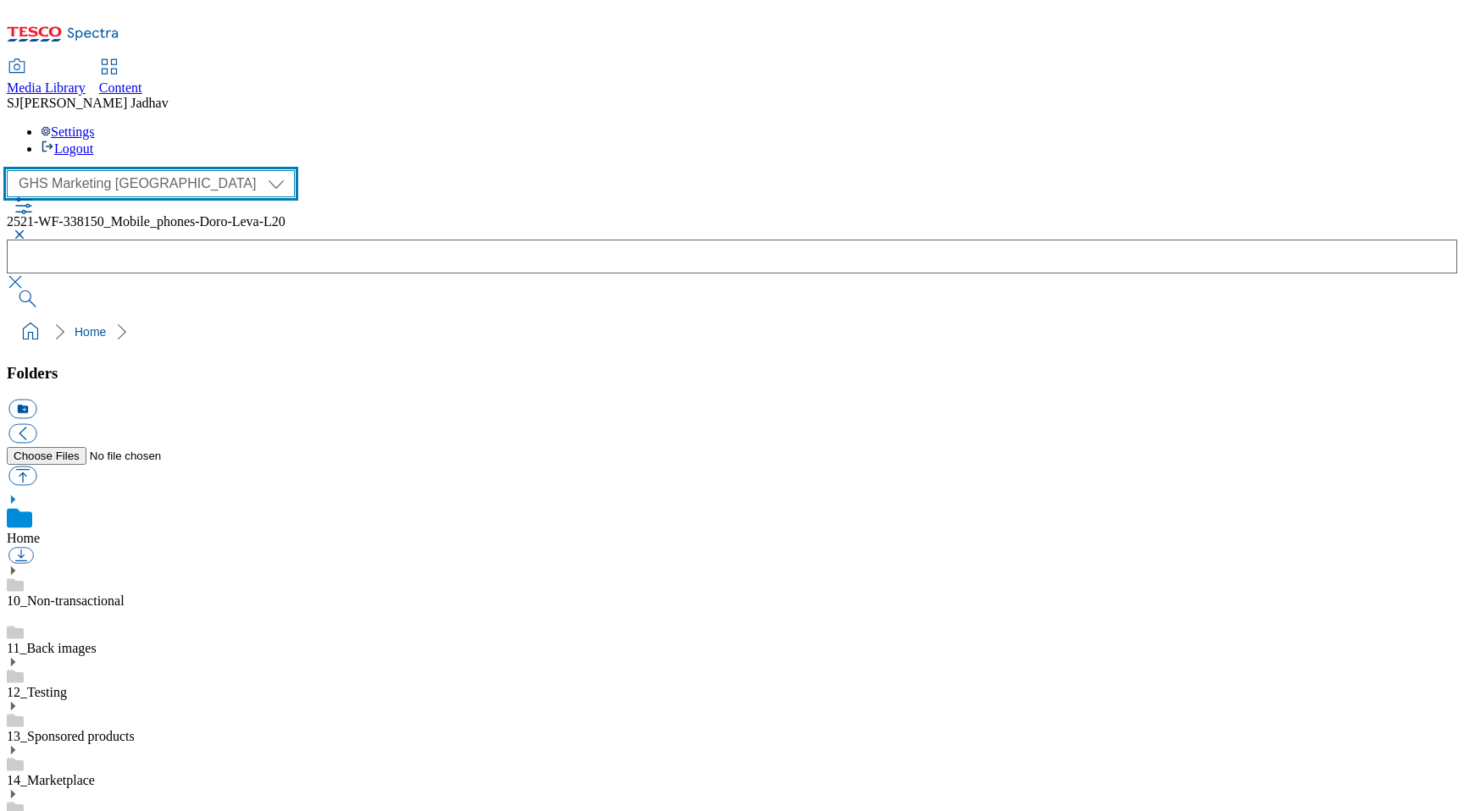
click at [155, 170] on select "Clubcard Boost UK Clubcard Marketing Dotcom UK Emails GHS Marketing UK GHS ROI …" at bounding box center [151, 183] width 288 height 27
select select "flare-homepage"
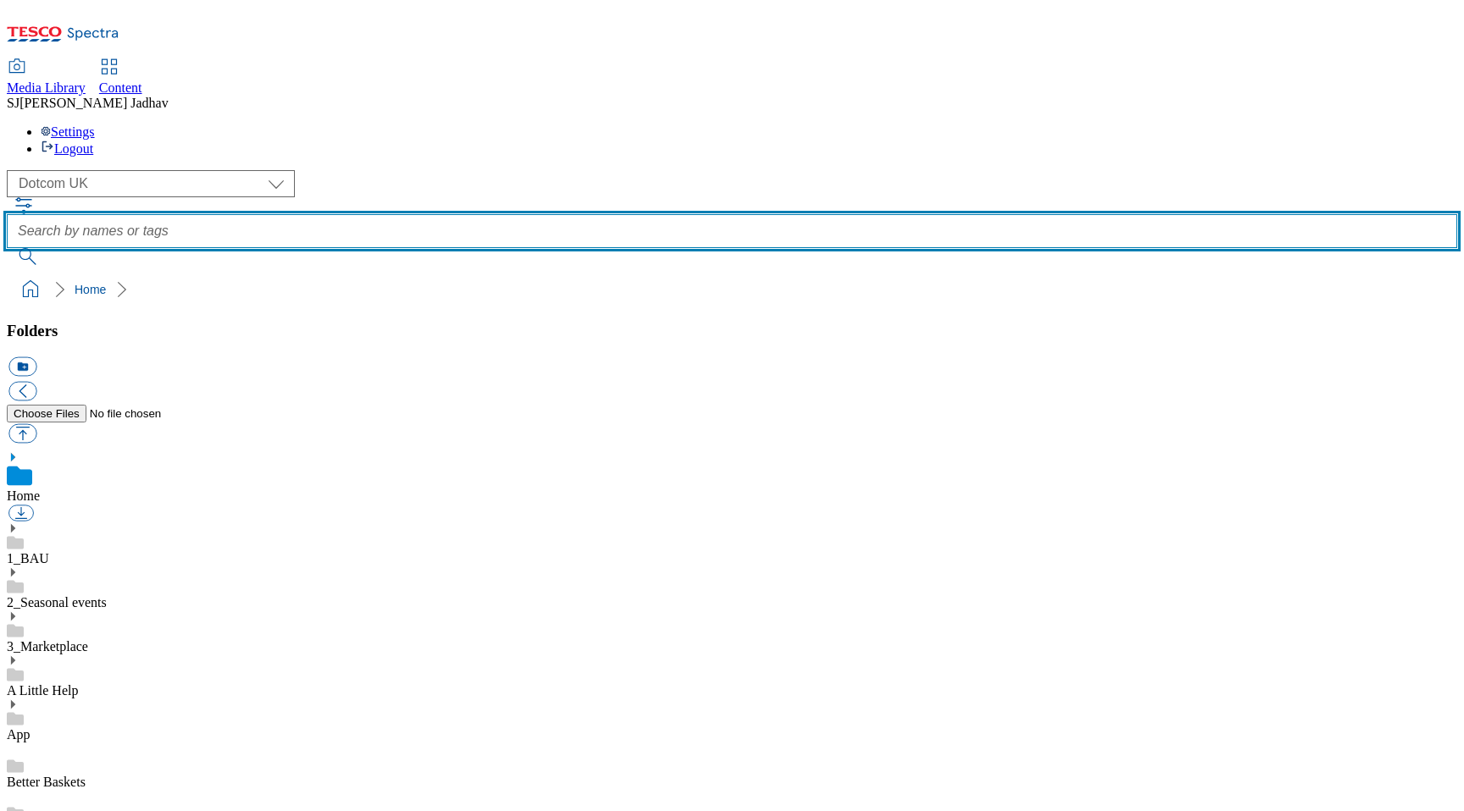
click at [564, 214] on input "text" at bounding box center [732, 231] width 1450 height 34
paste input "2521-WF-338150_Mobile_phones-Doro-Leva-L20.jpeg"
type input "2521-WF-338150_Mobile_phones-Doro-Leva-L20"
click at [7, 248] on button "submit" at bounding box center [29, 256] width 44 height 17
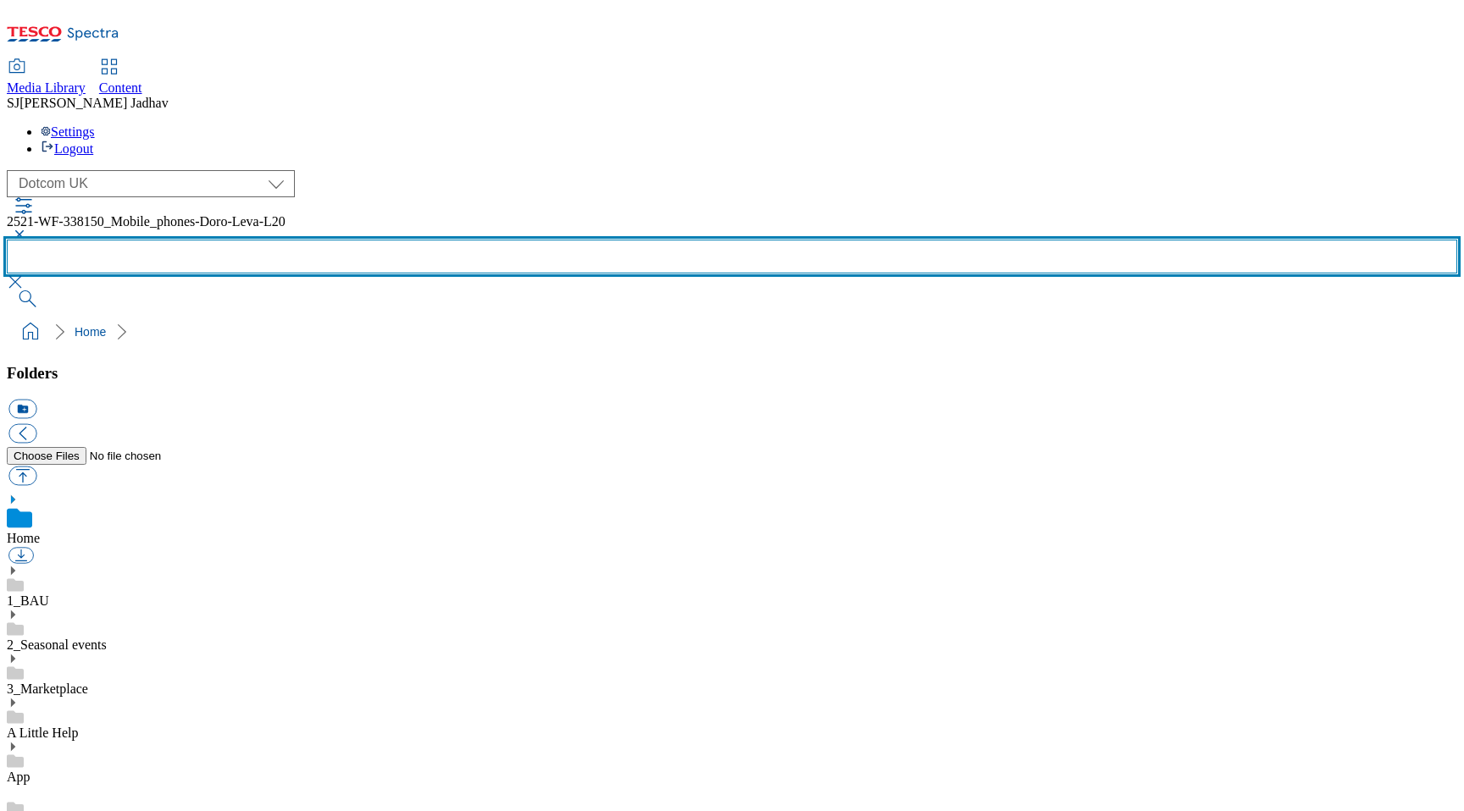
scroll to position [213, 0]
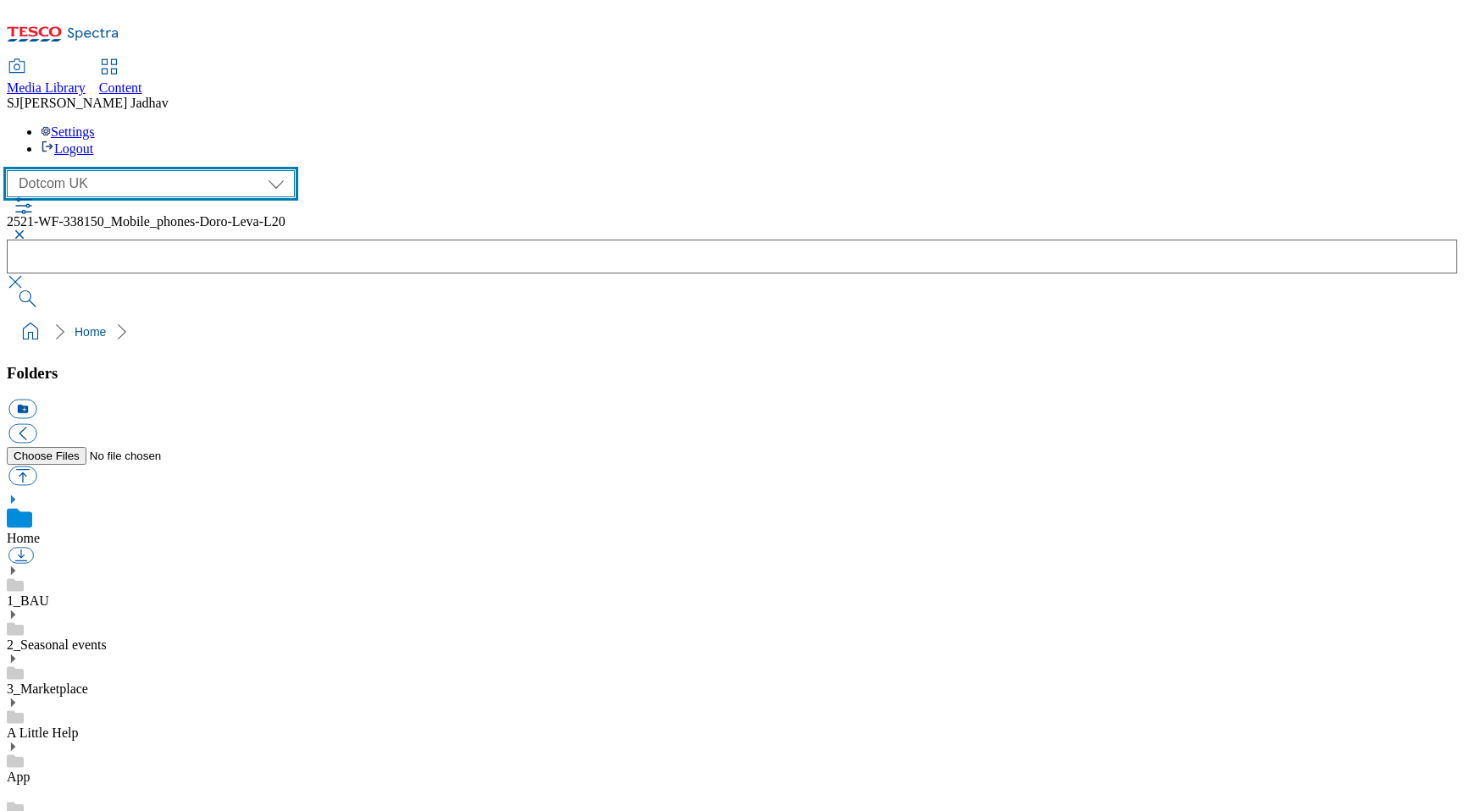
click at [149, 170] on select "Clubcard Boost UK Clubcard Marketing Dotcom UK Emails GHS Marketing UK GHS ROI …" at bounding box center [151, 183] width 288 height 27
select select "flare-tescomobile"
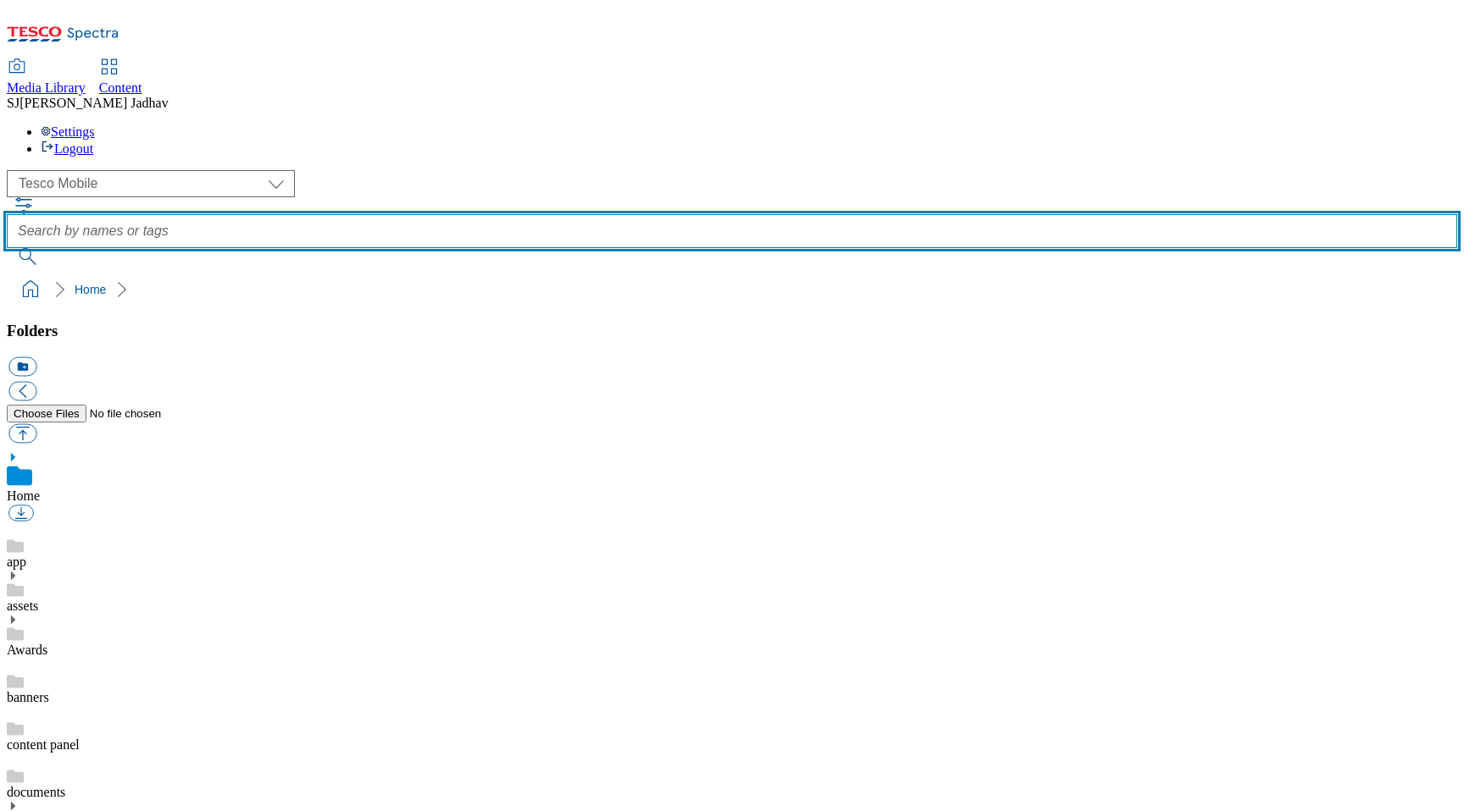
click at [708, 214] on input "text" at bounding box center [732, 231] width 1450 height 34
paste input "2521-WF-338150_Mobile_phones-Doro-Leva-L20.jpeg"
drag, startPoint x: 809, startPoint y: 118, endPoint x: 899, endPoint y: 117, distance: 89.8
click at [899, 214] on input "2521-WF-338150_Mobile_phones-Doro-Leva-L20.jpeg" at bounding box center [732, 231] width 1450 height 34
type input "2521-WF-338150_Mobile_phones-Doro-Leva-L20"
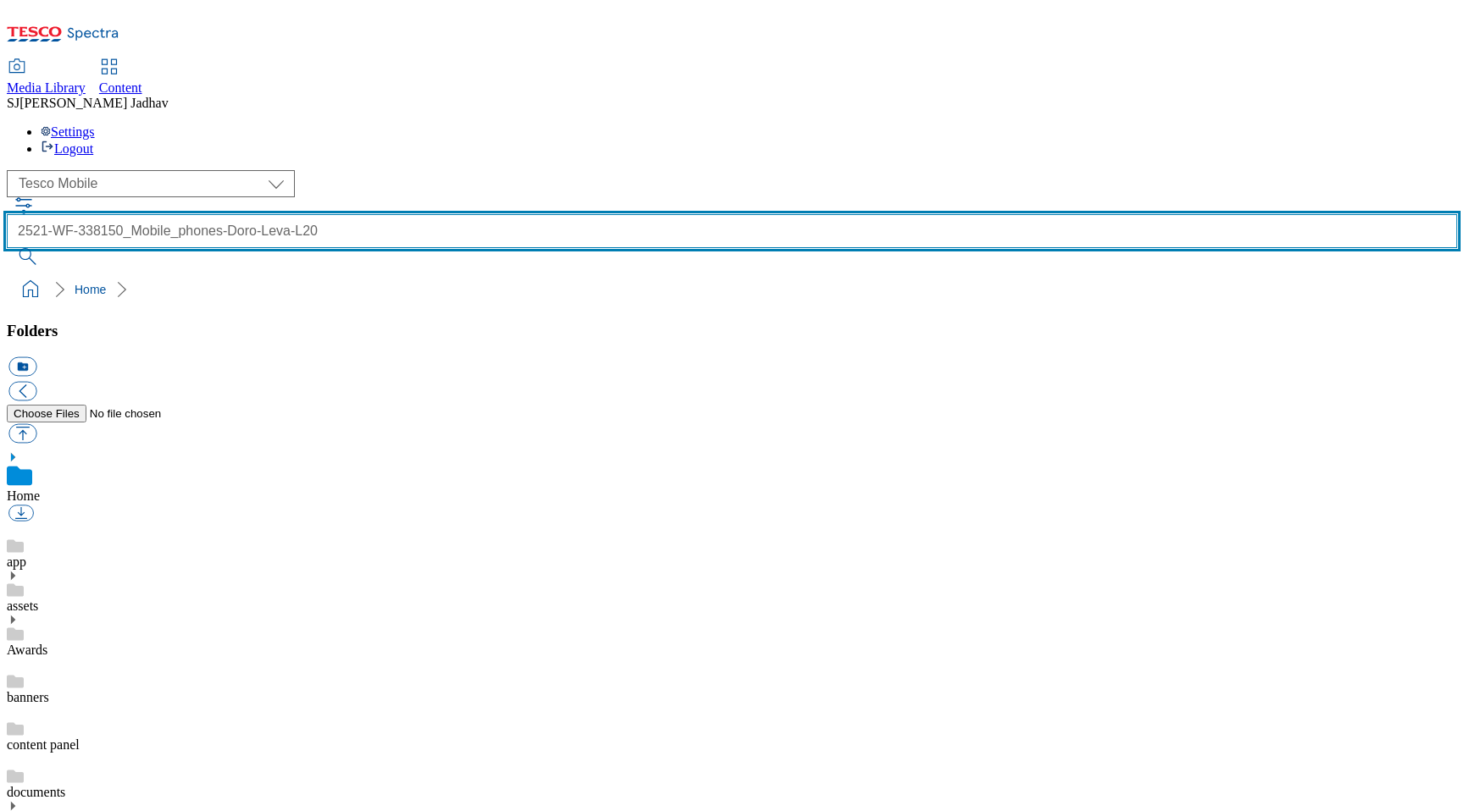
click at [7, 248] on button "submit" at bounding box center [29, 256] width 44 height 17
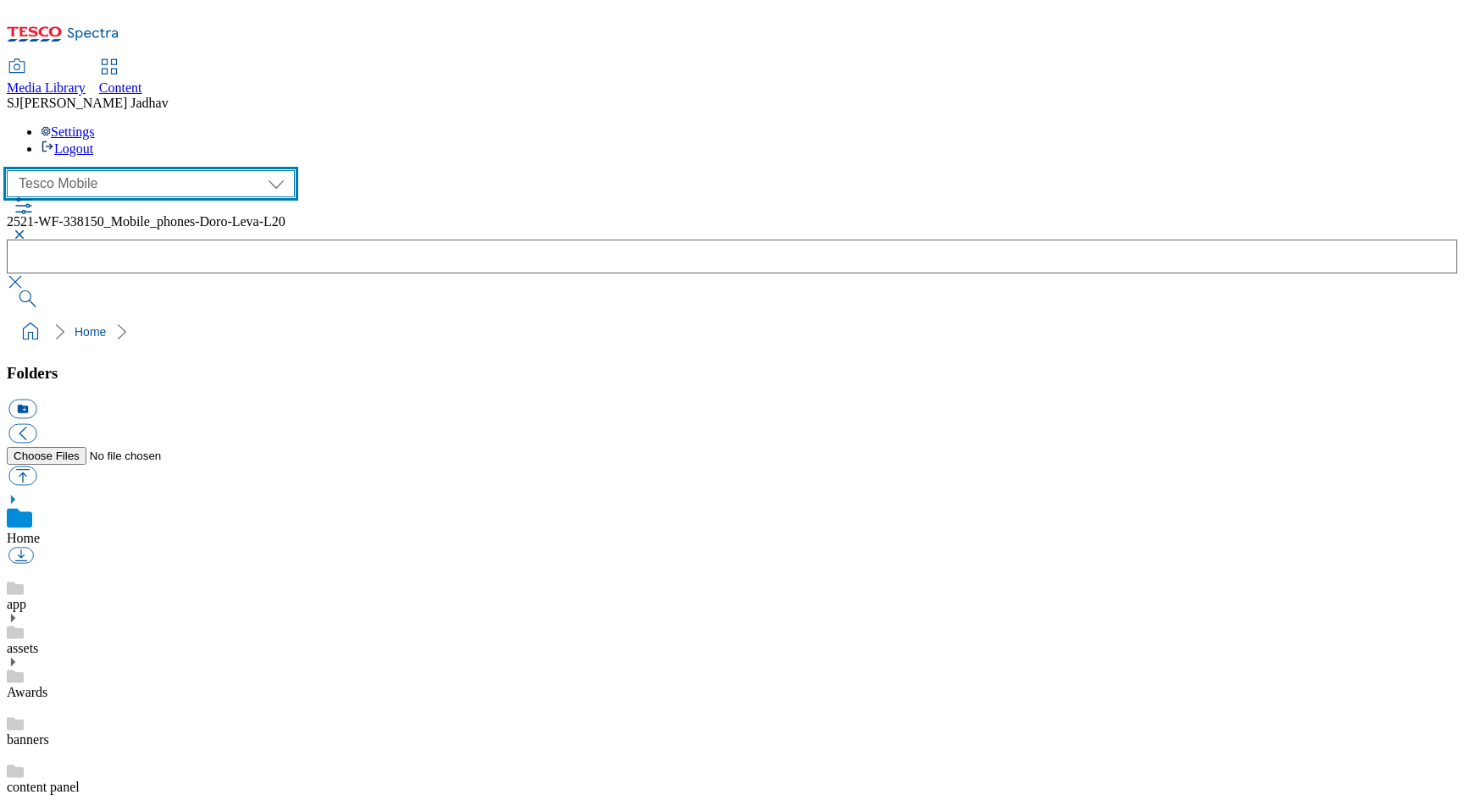
click at [147, 170] on select "Clubcard Boost UK Clubcard Marketing Dotcom UK Emails GHS Marketing UK GHS ROI …" at bounding box center [151, 183] width 288 height 27
select select "flare-ghs-mktg"
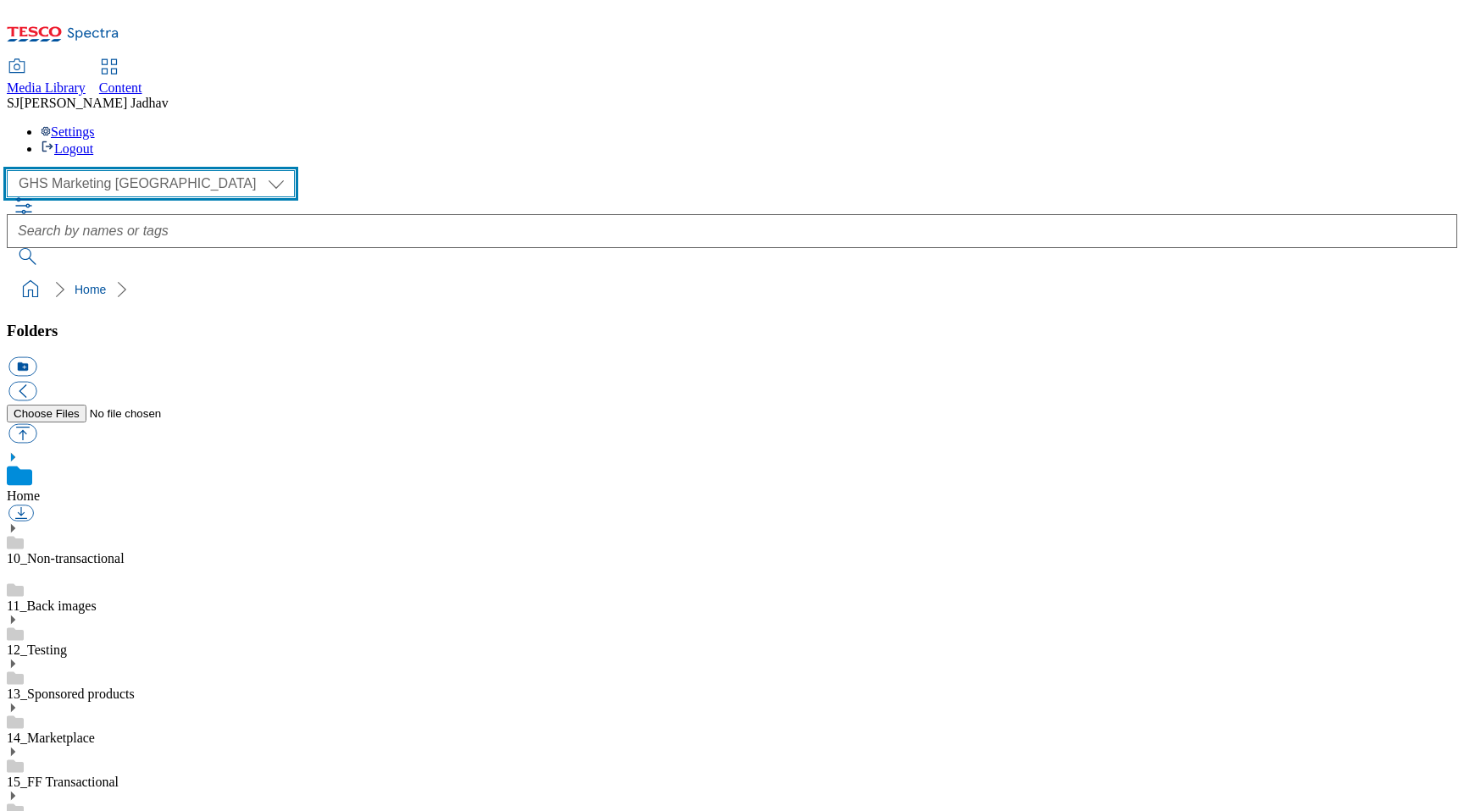
scroll to position [439, 0]
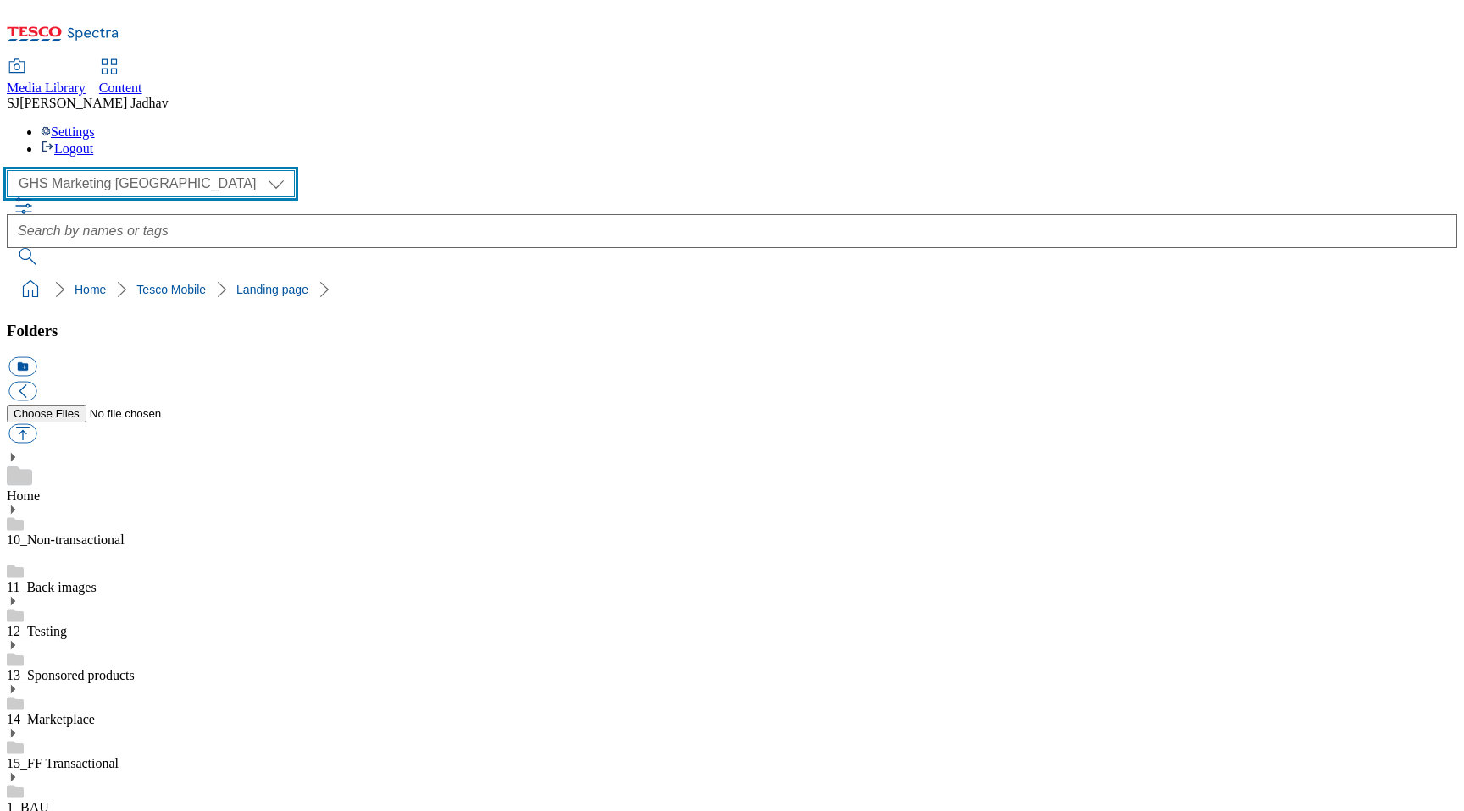
click at [165, 170] on select "Clubcard Boost UK Clubcard Marketing Dotcom UK Emails GHS Marketing UK GHS ROI …" at bounding box center [151, 183] width 288 height 27
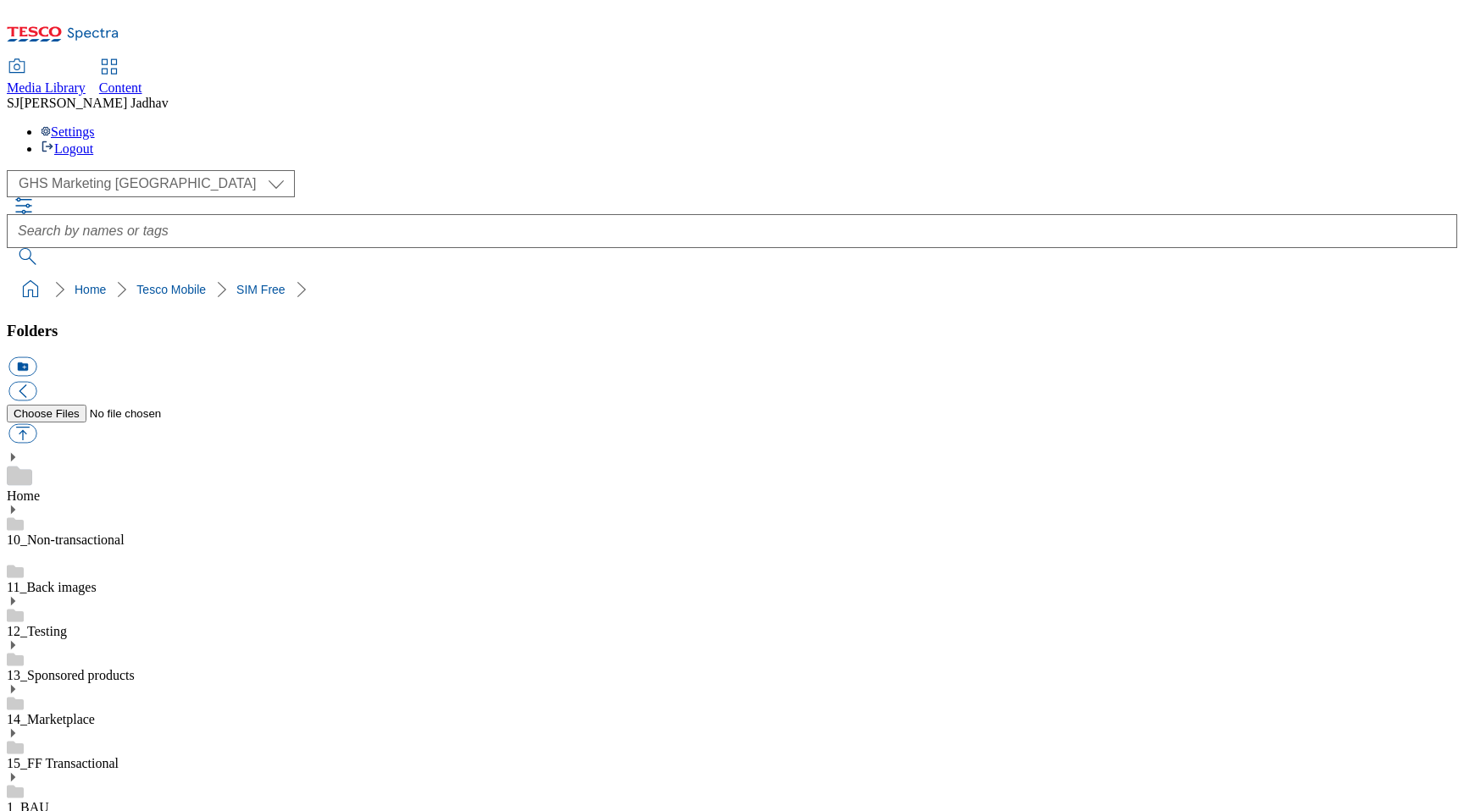
scroll to position [157, 0]
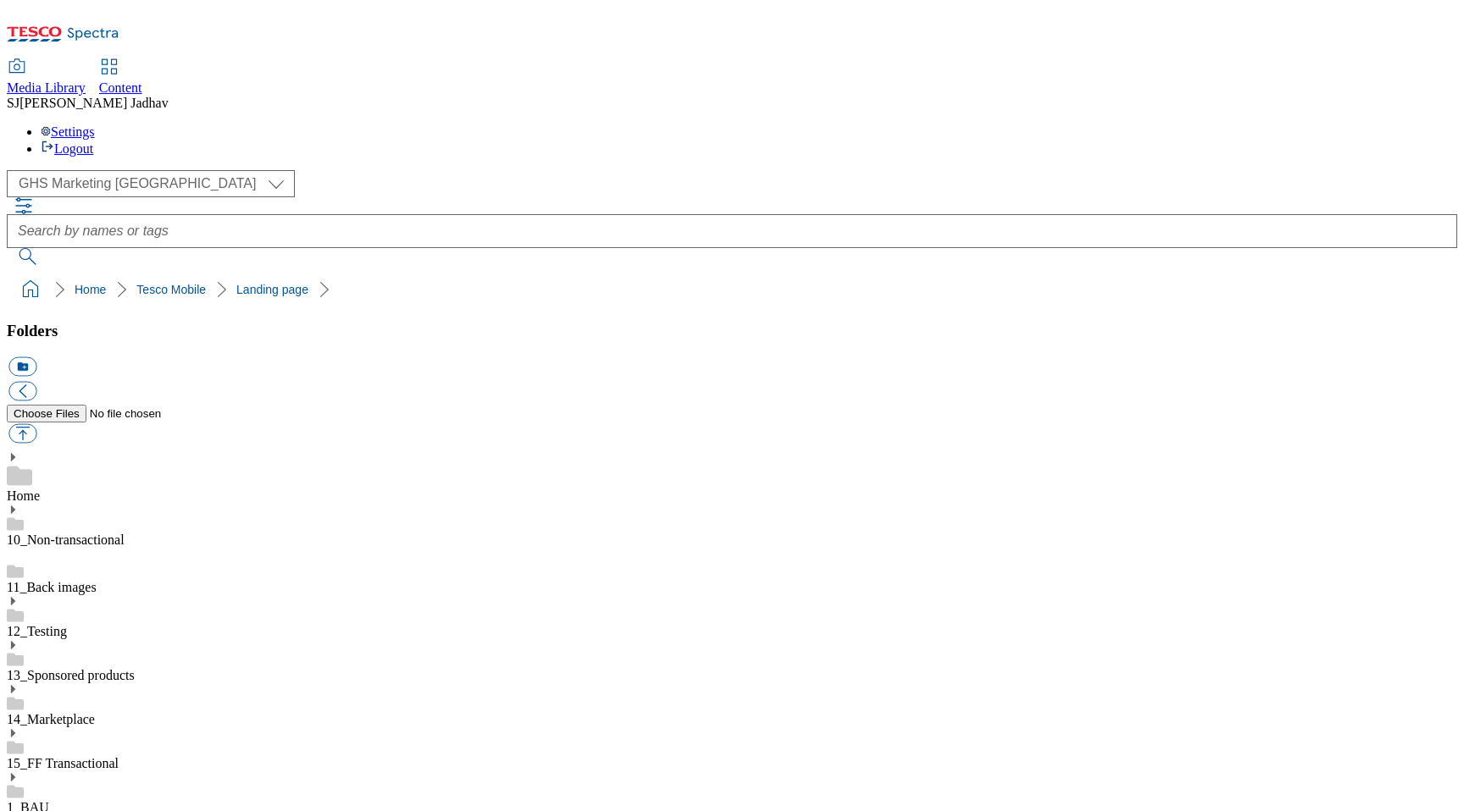
scroll to position [75, 0]
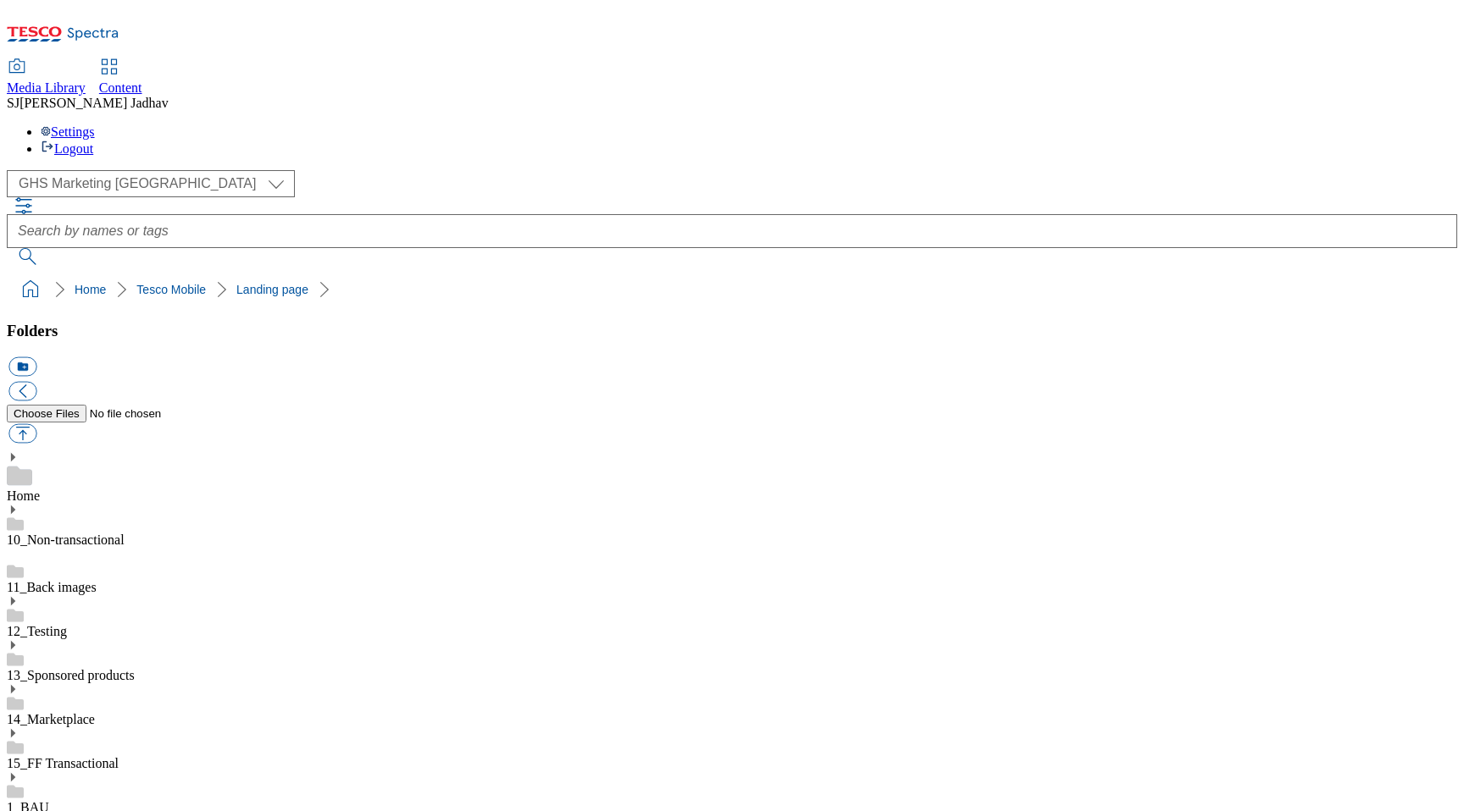
click at [142, 80] on span "Content" at bounding box center [120, 87] width 43 height 14
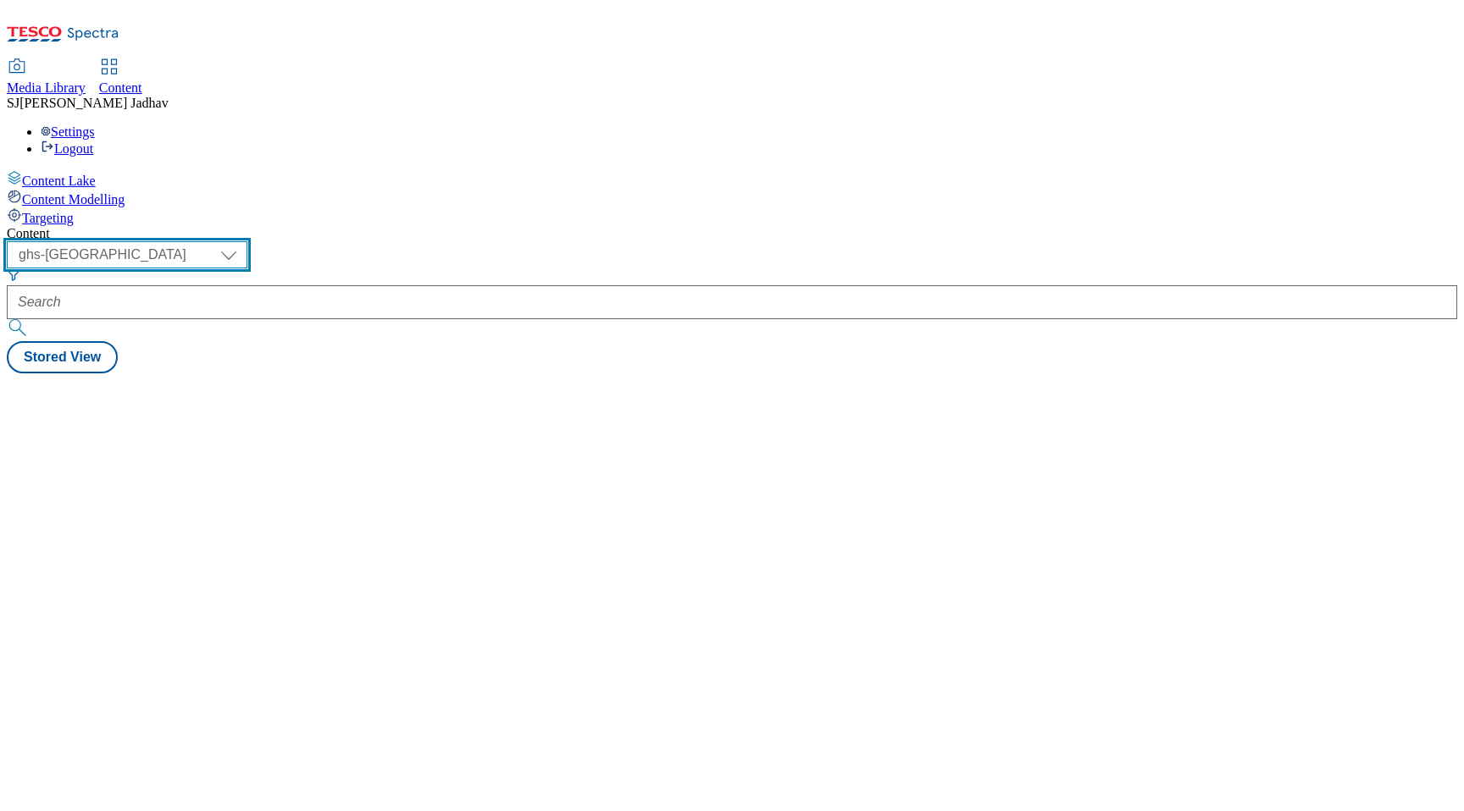
click at [247, 241] on select "ghs-roi ghs-uk ighs-cz ighs-hu ighs-sk phones-uk" at bounding box center [127, 254] width 241 height 27
select select "phones-[GEOGRAPHIC_DATA]"
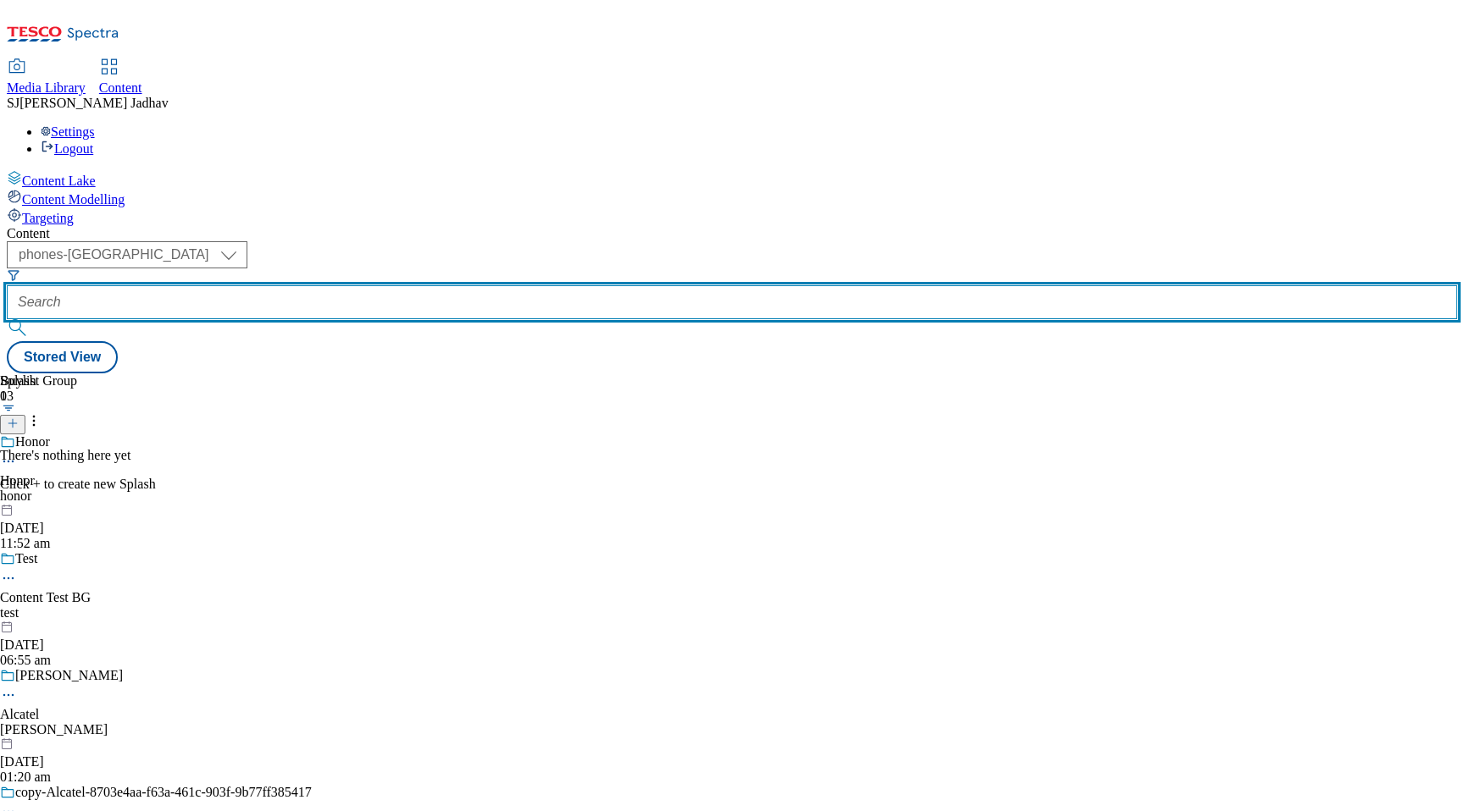
click at [424, 285] on input "text" at bounding box center [732, 302] width 1450 height 34
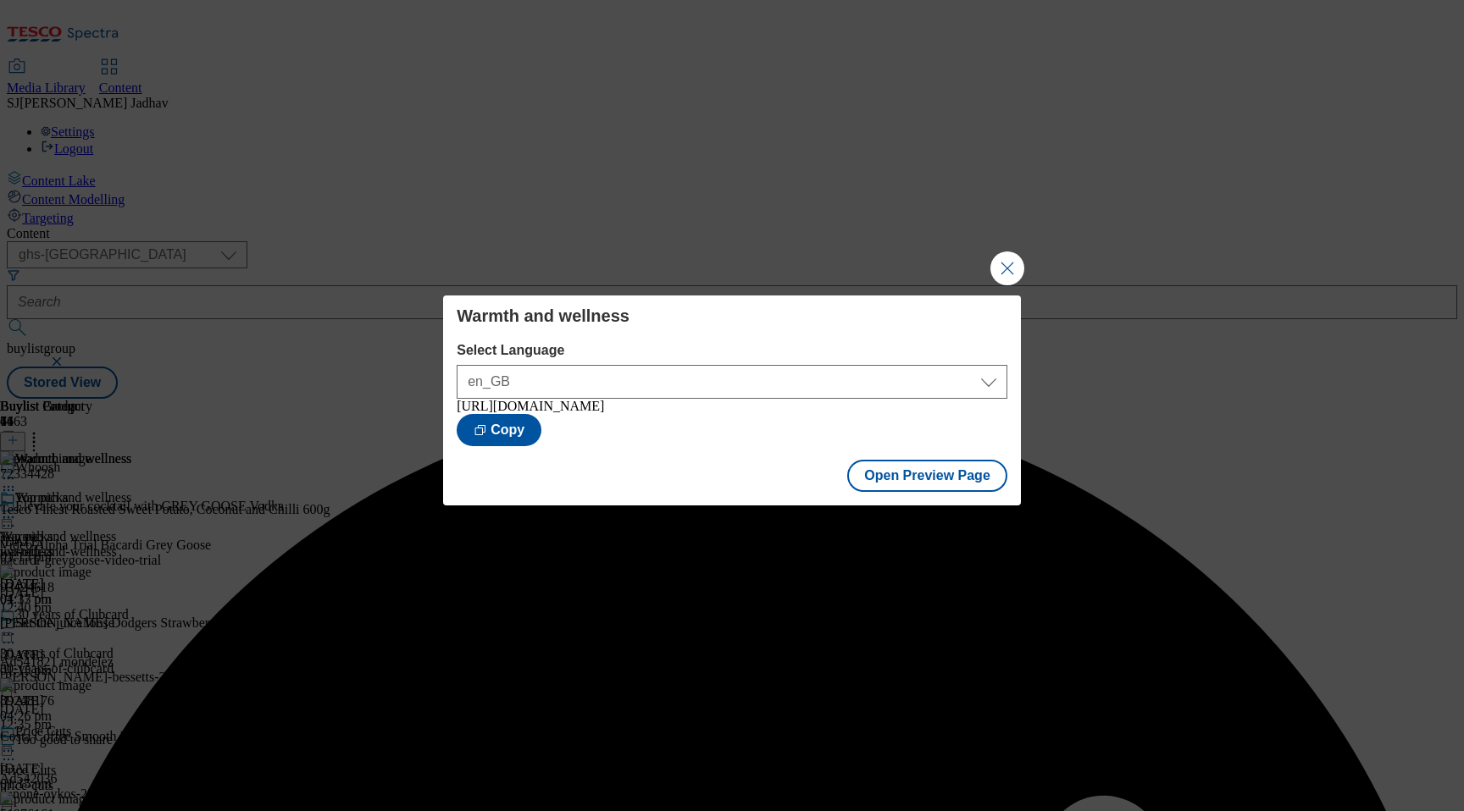
select select "ghs-[GEOGRAPHIC_DATA]"
